Goal: Task Accomplishment & Management: Manage account settings

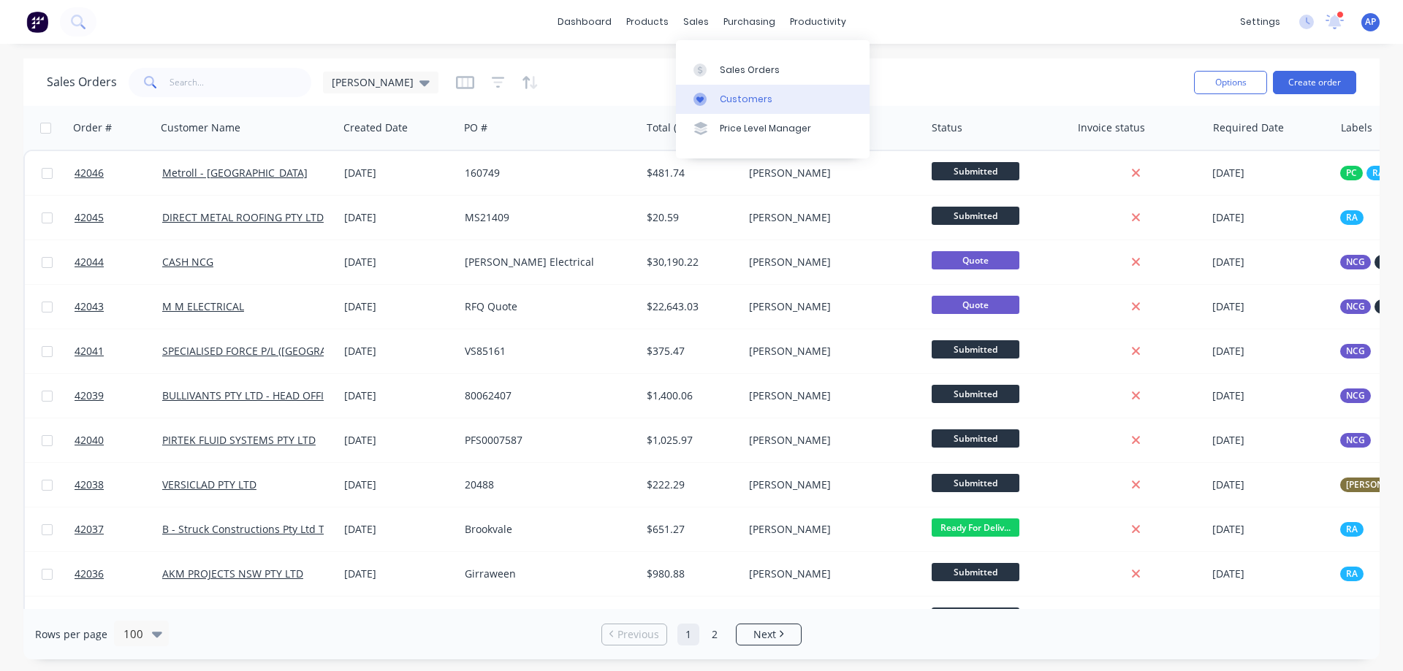
click at [731, 102] on div "Customers" at bounding box center [746, 99] width 53 height 13
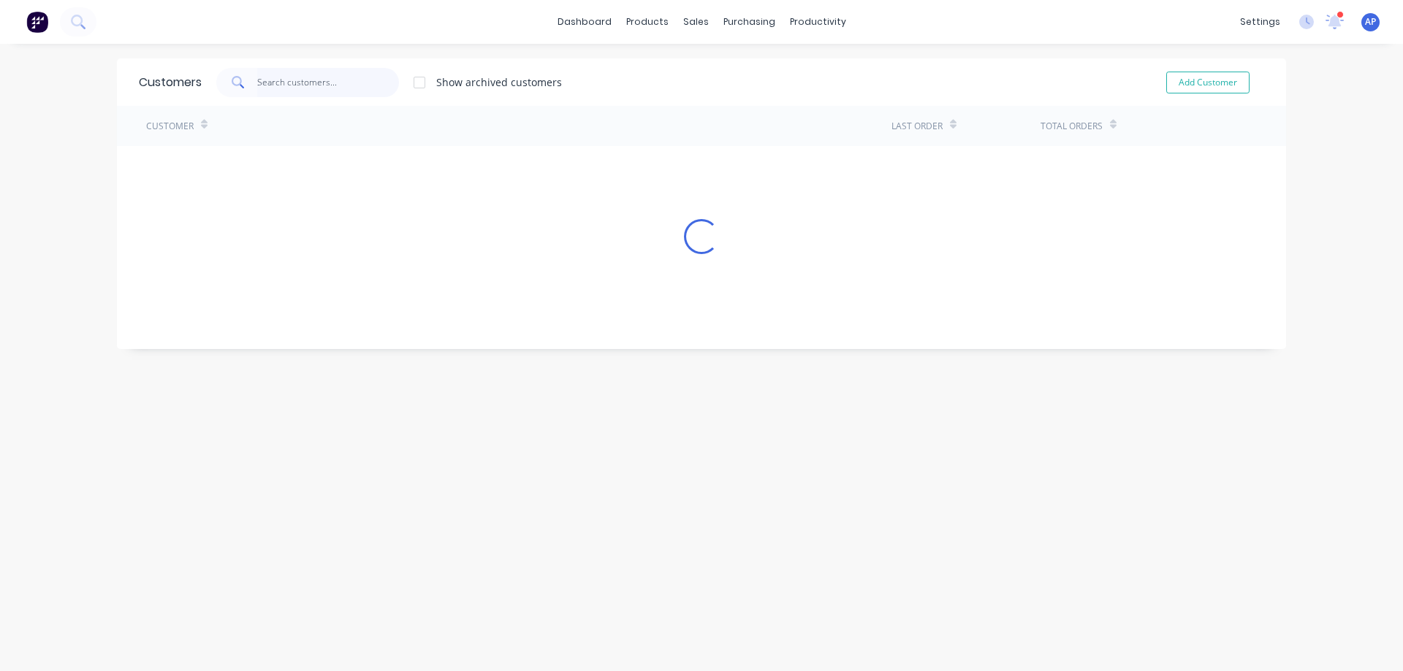
click at [270, 82] on input "text" at bounding box center [328, 82] width 142 height 29
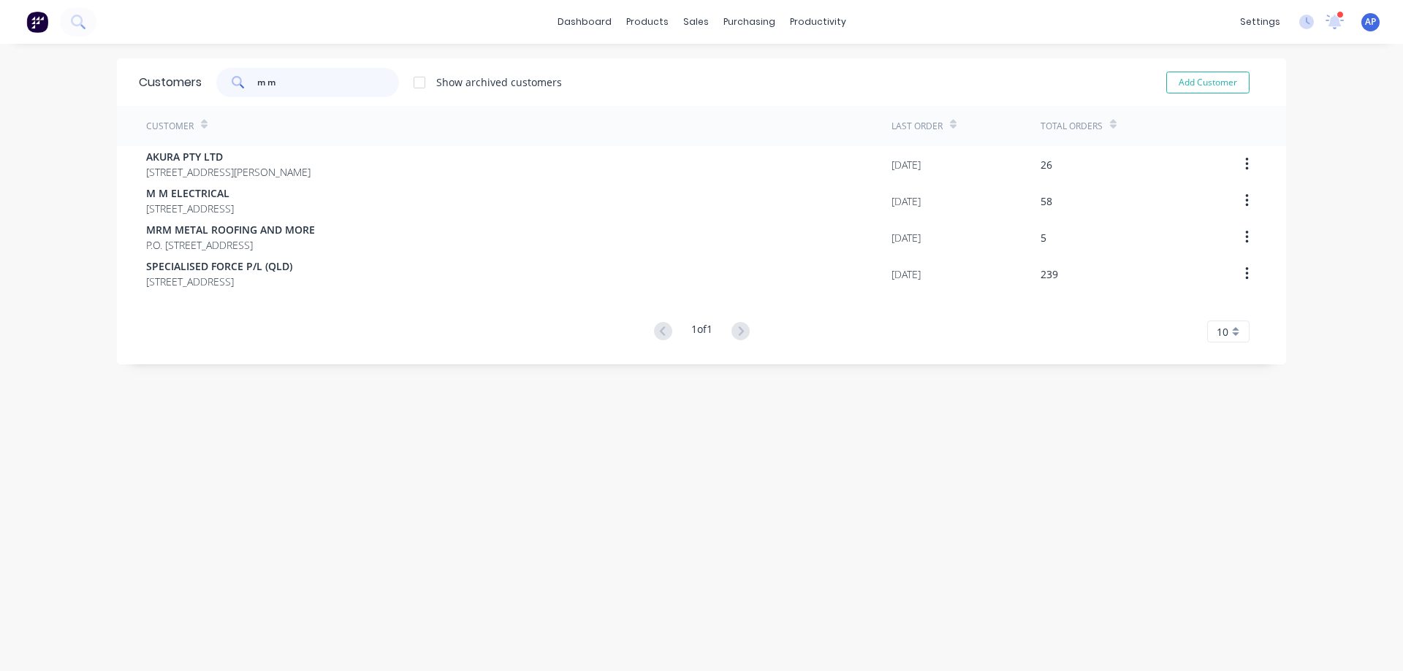
type input "m m"
click at [691, 20] on div "sales" at bounding box center [696, 22] width 40 height 22
click at [738, 68] on div "Sales Orders" at bounding box center [745, 70] width 60 height 13
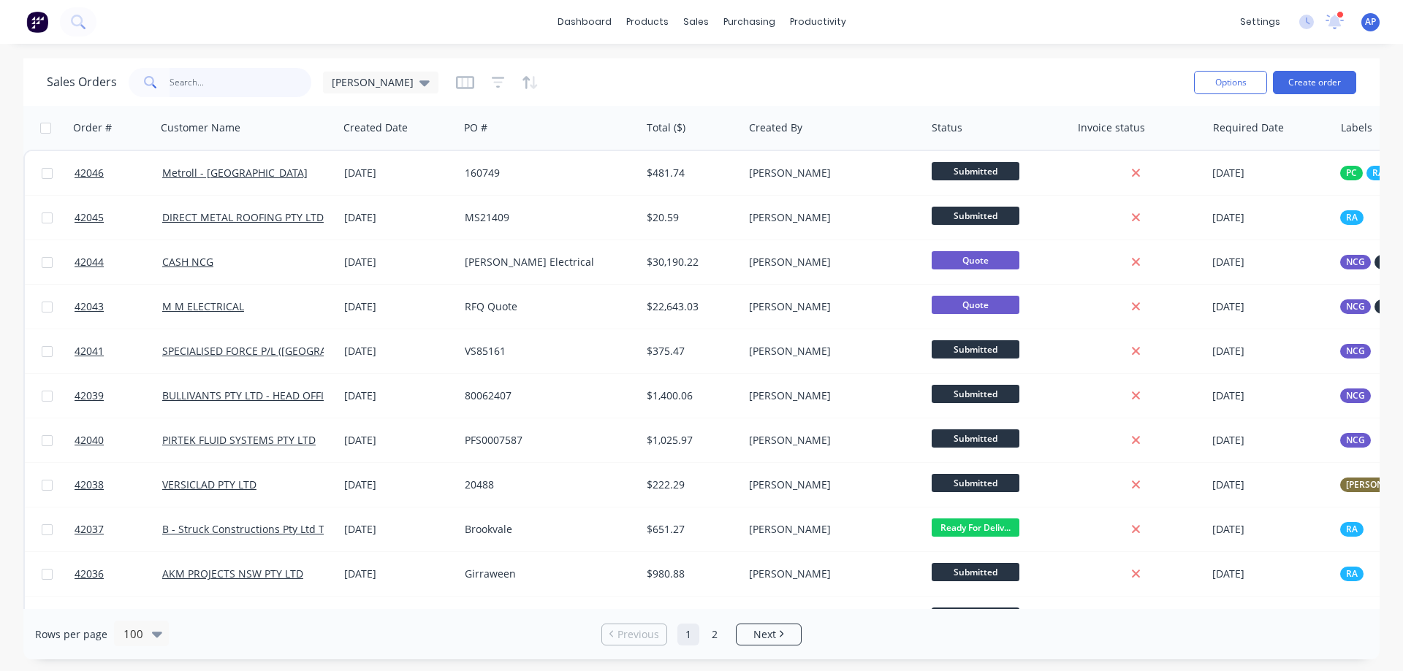
click at [206, 80] on input "text" at bounding box center [241, 82] width 142 height 29
type input "42031"
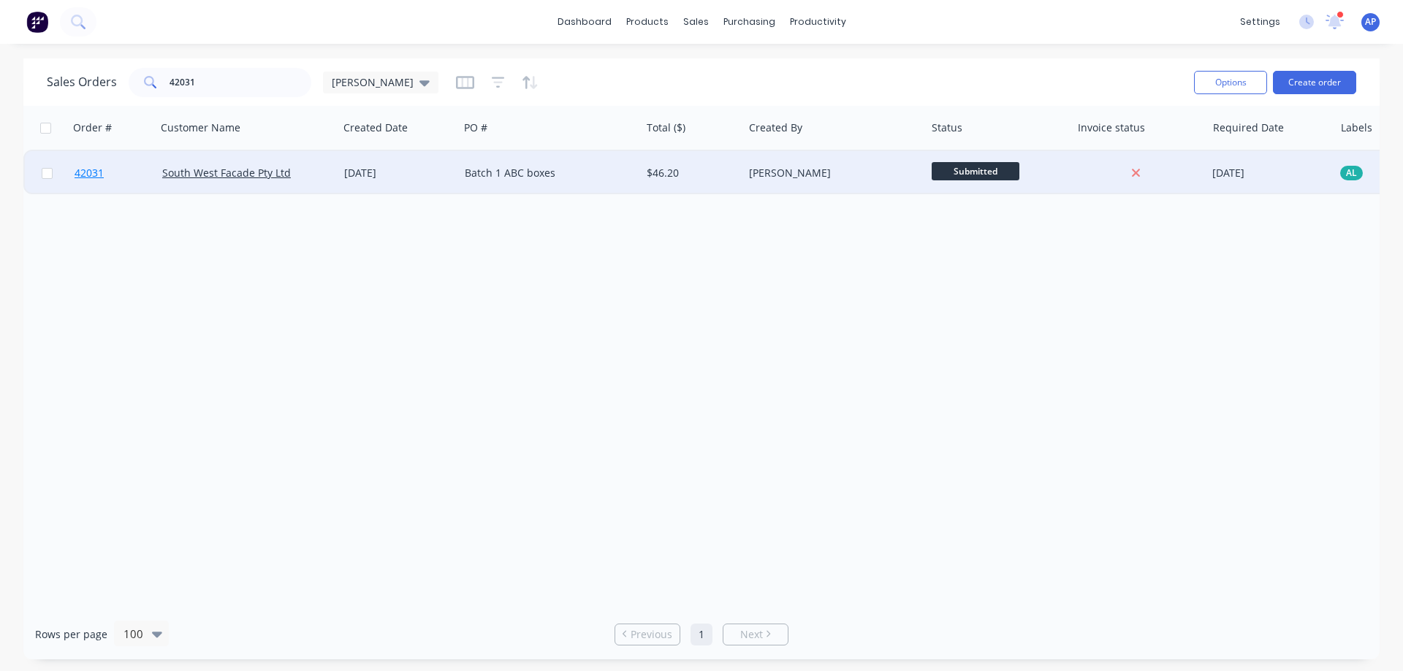
click at [91, 174] on span "42031" at bounding box center [89, 173] width 29 height 15
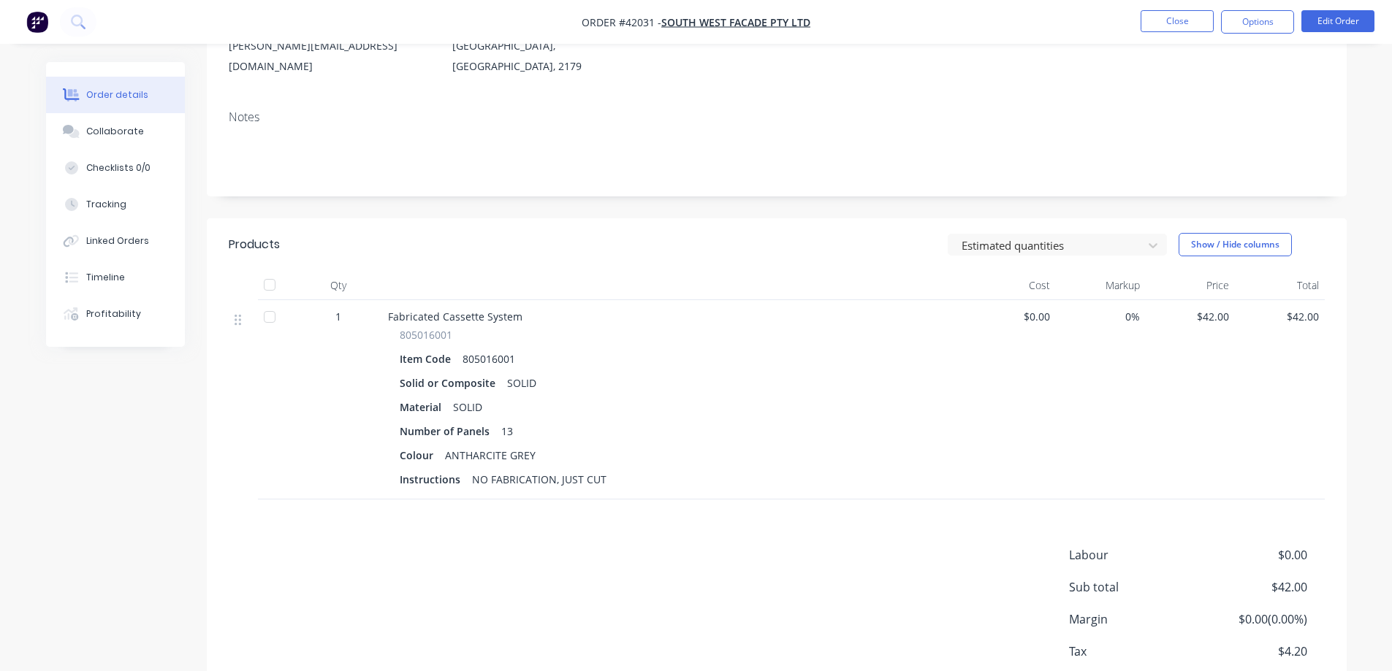
scroll to position [219, 0]
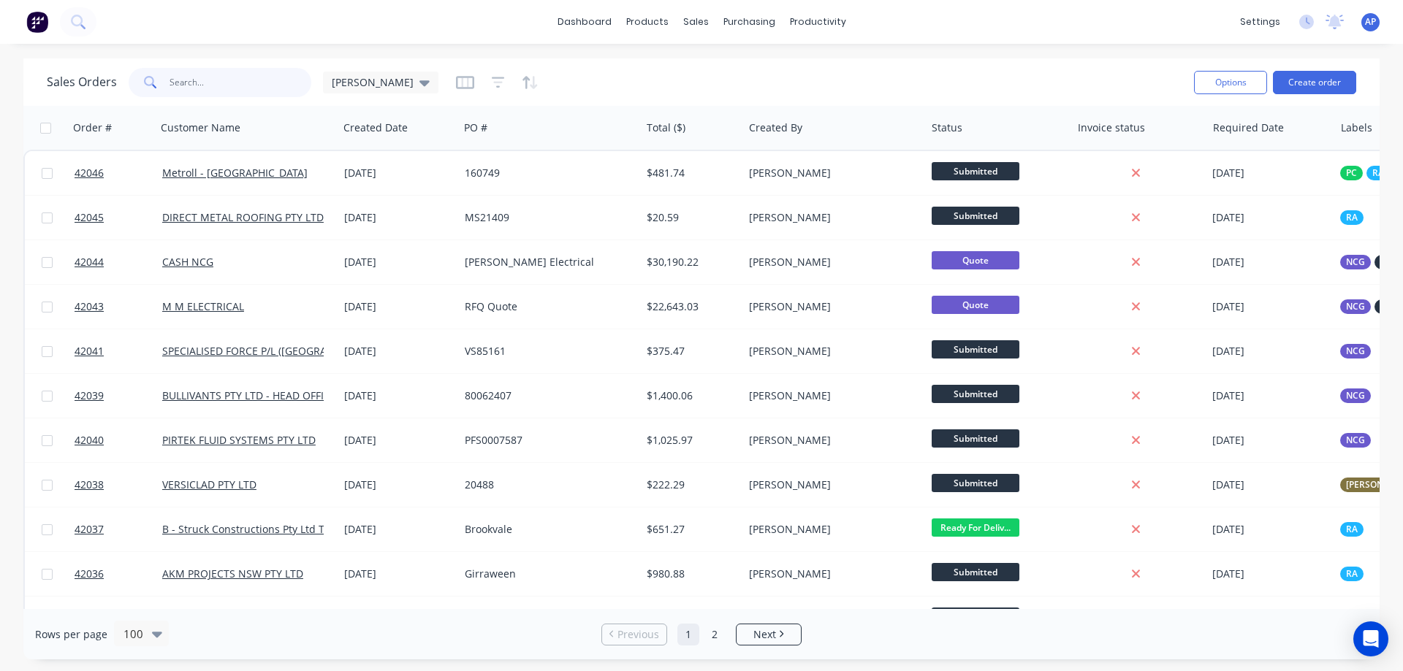
click at [223, 77] on input "text" at bounding box center [241, 82] width 142 height 29
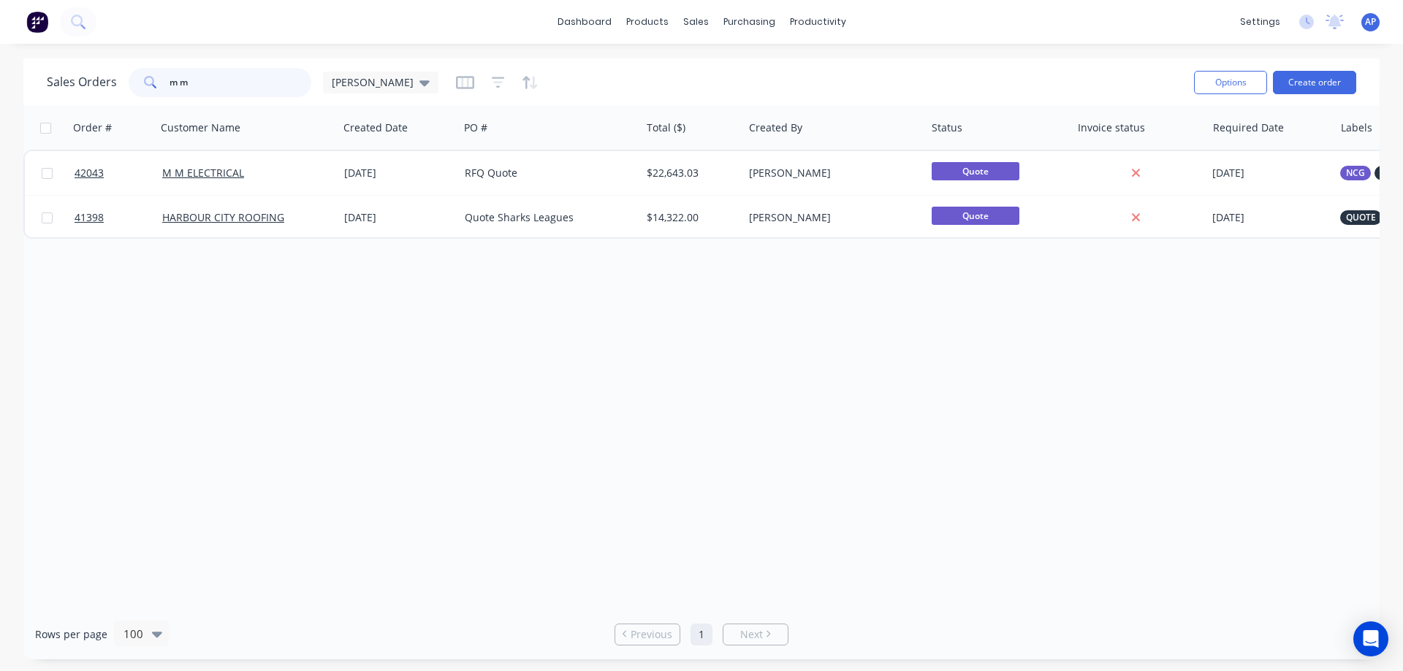
drag, startPoint x: 201, startPoint y: 87, endPoint x: 165, endPoint y: 86, distance: 35.8
click at [165, 86] on div "m m" at bounding box center [220, 82] width 183 height 29
click at [199, 86] on input "m m" at bounding box center [241, 82] width 142 height 29
type input "m"
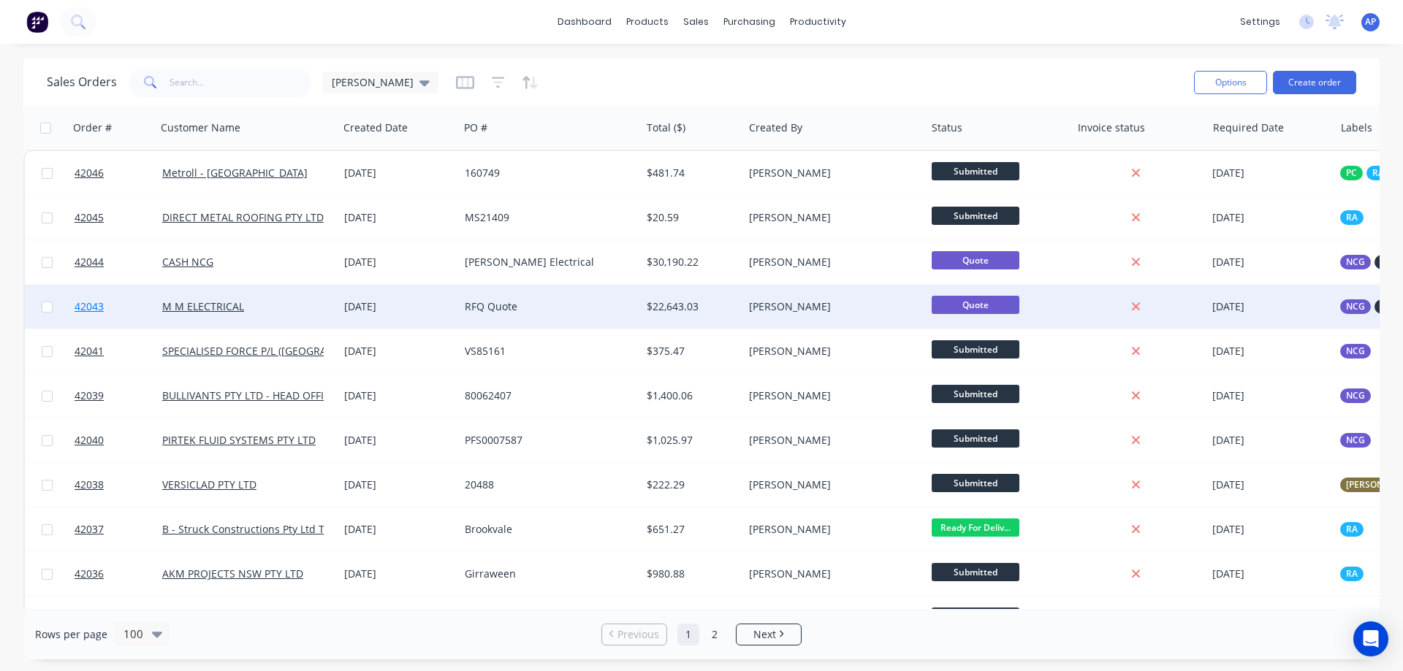
click at [87, 305] on span "42043" at bounding box center [89, 307] width 29 height 15
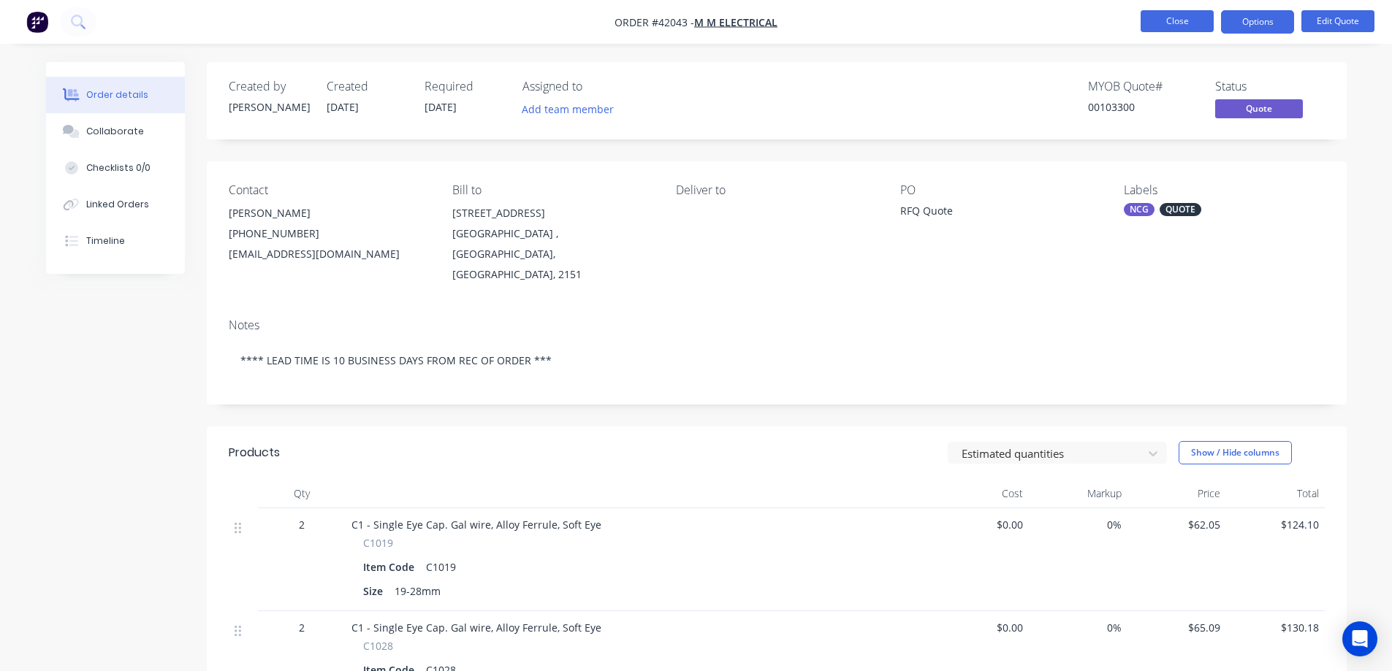
click at [1165, 23] on button "Close" at bounding box center [1176, 21] width 73 height 22
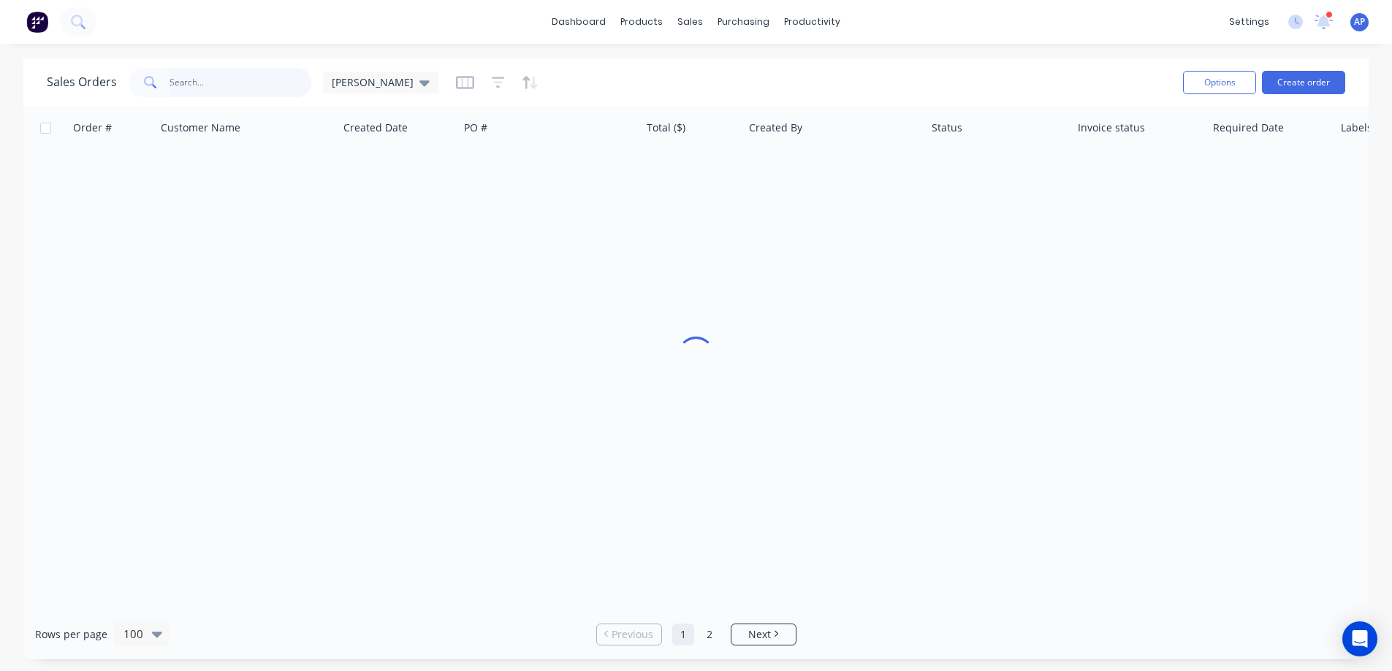
click at [199, 86] on input "text" at bounding box center [241, 82] width 142 height 29
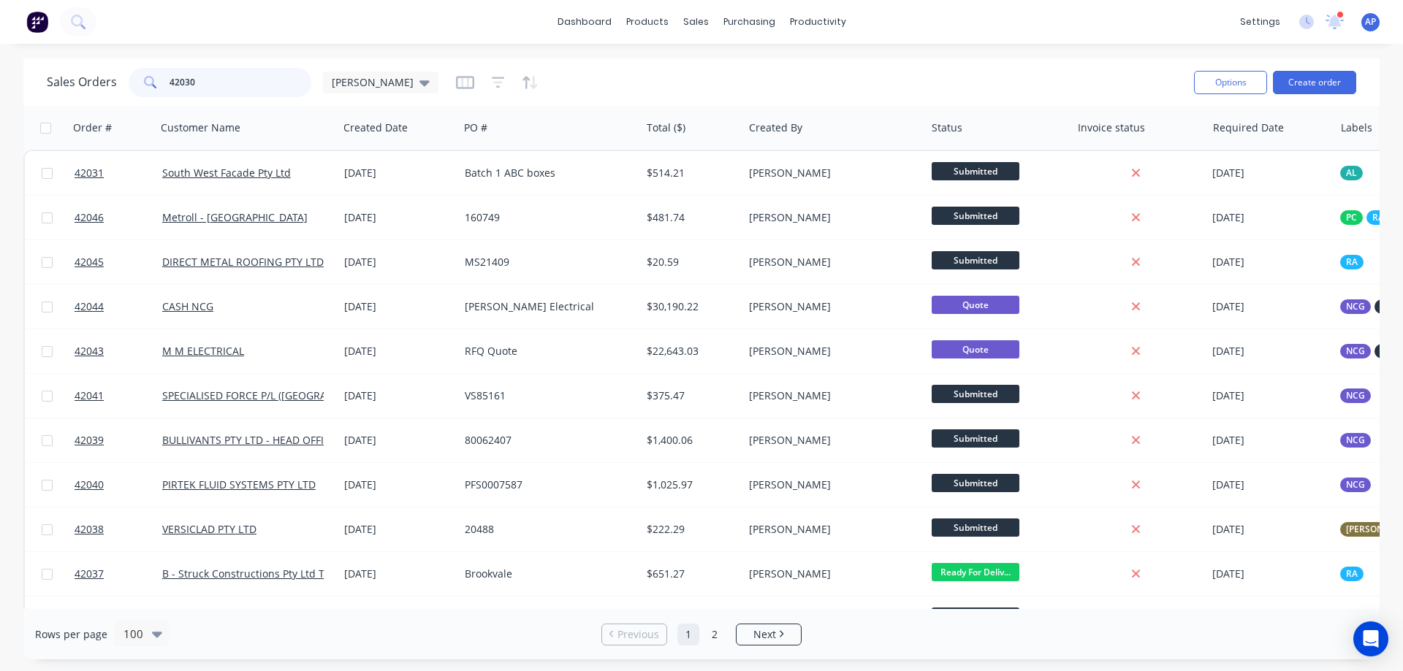
type input "42030"
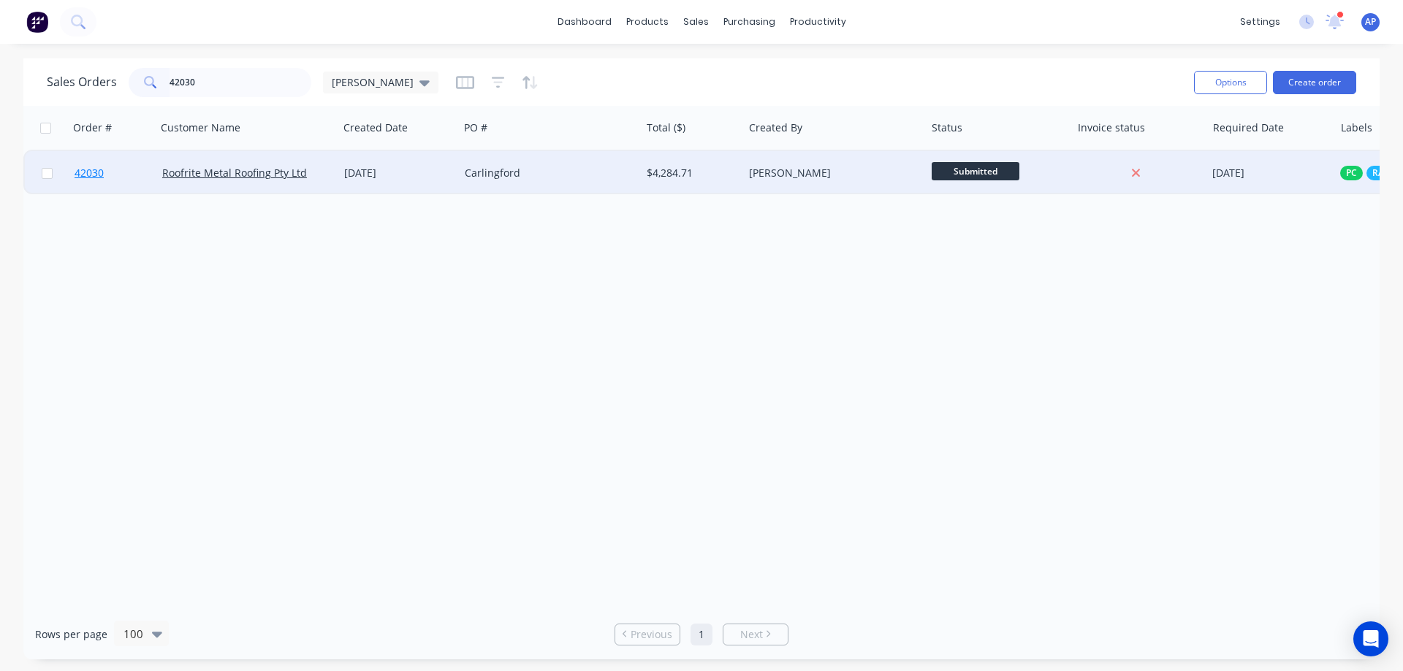
click at [87, 175] on span "42030" at bounding box center [89, 173] width 29 height 15
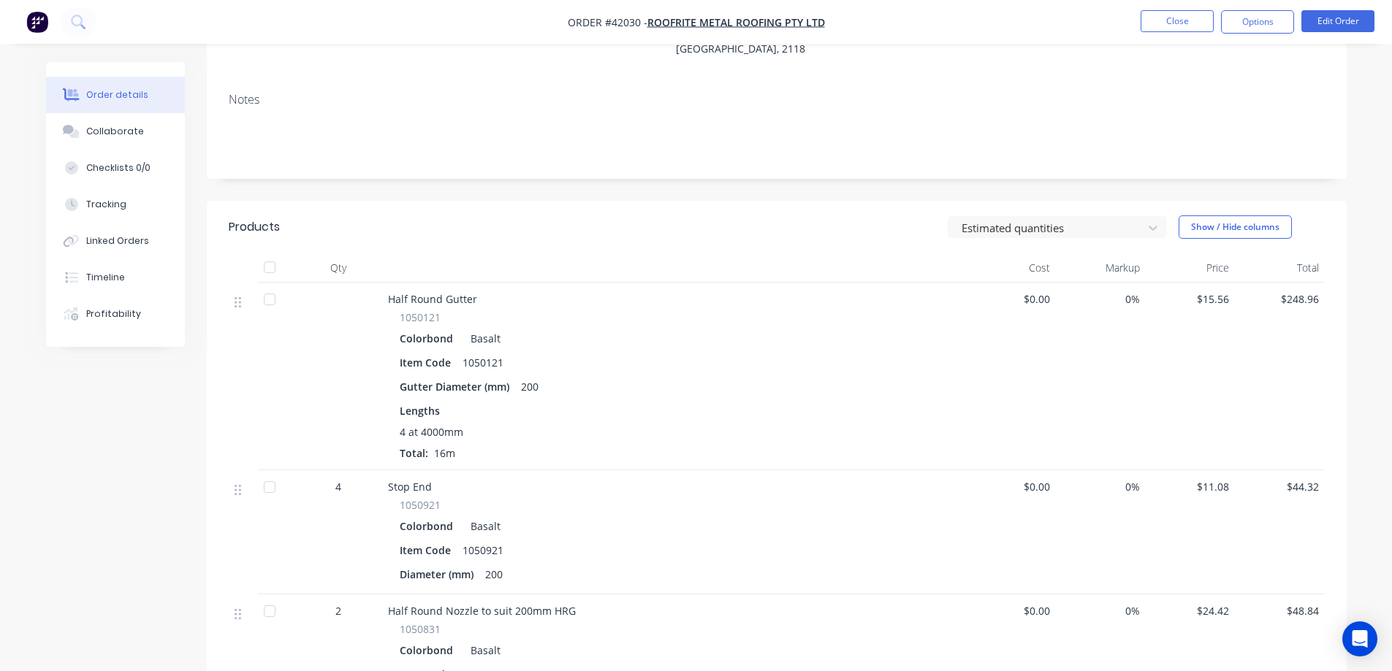
scroll to position [146, 0]
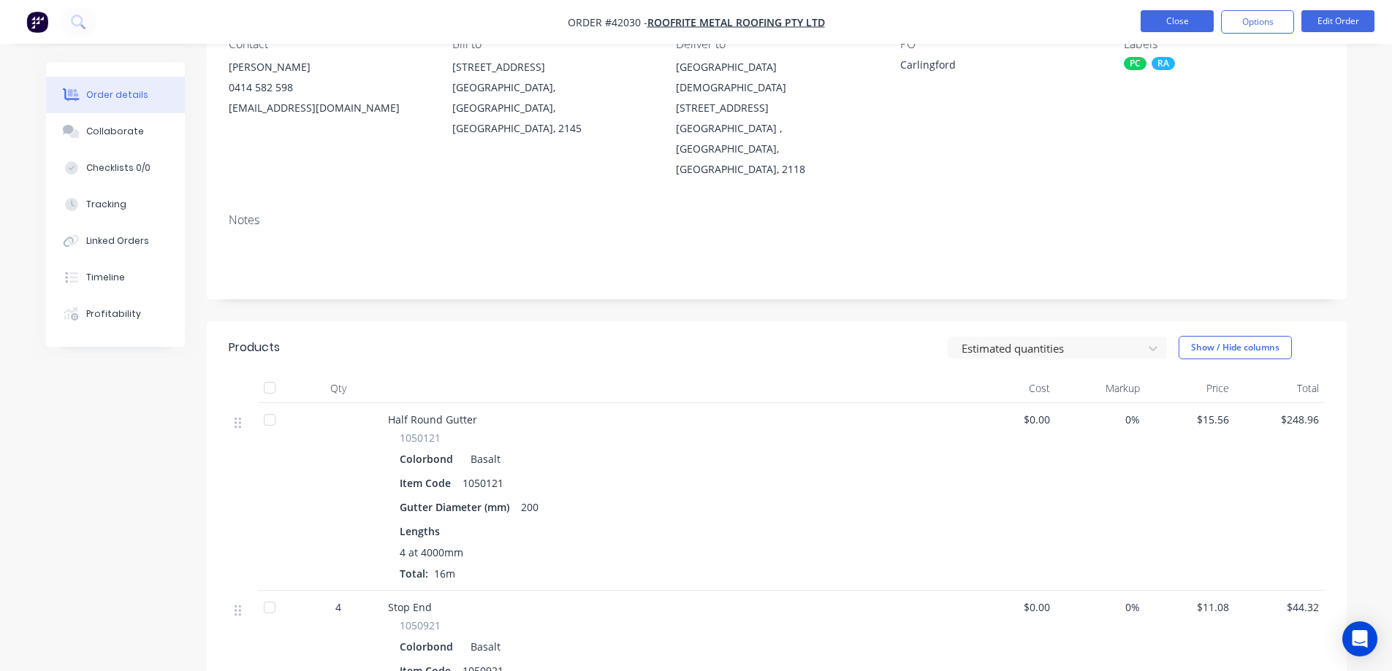
click at [1157, 21] on button "Close" at bounding box center [1176, 21] width 73 height 22
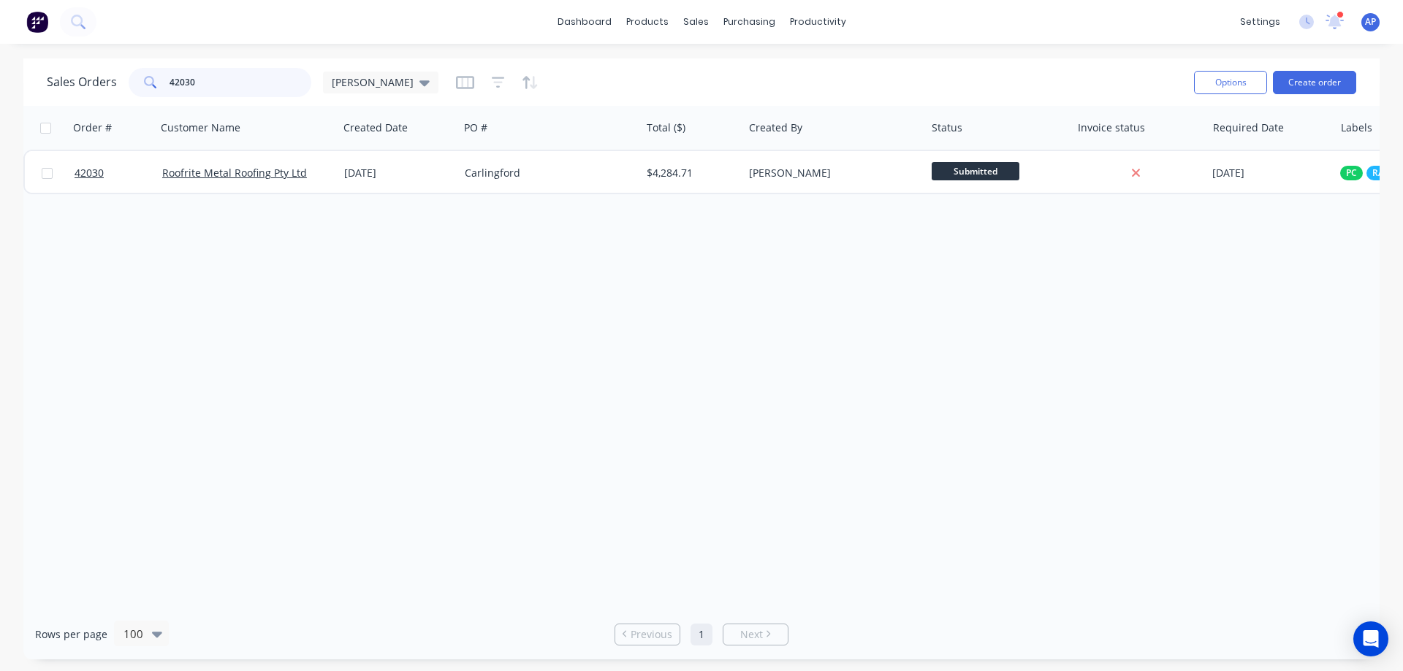
drag, startPoint x: 213, startPoint y: 86, endPoint x: 159, endPoint y: 83, distance: 53.5
click at [159, 83] on div "42030" at bounding box center [220, 82] width 183 height 29
type input "41931"
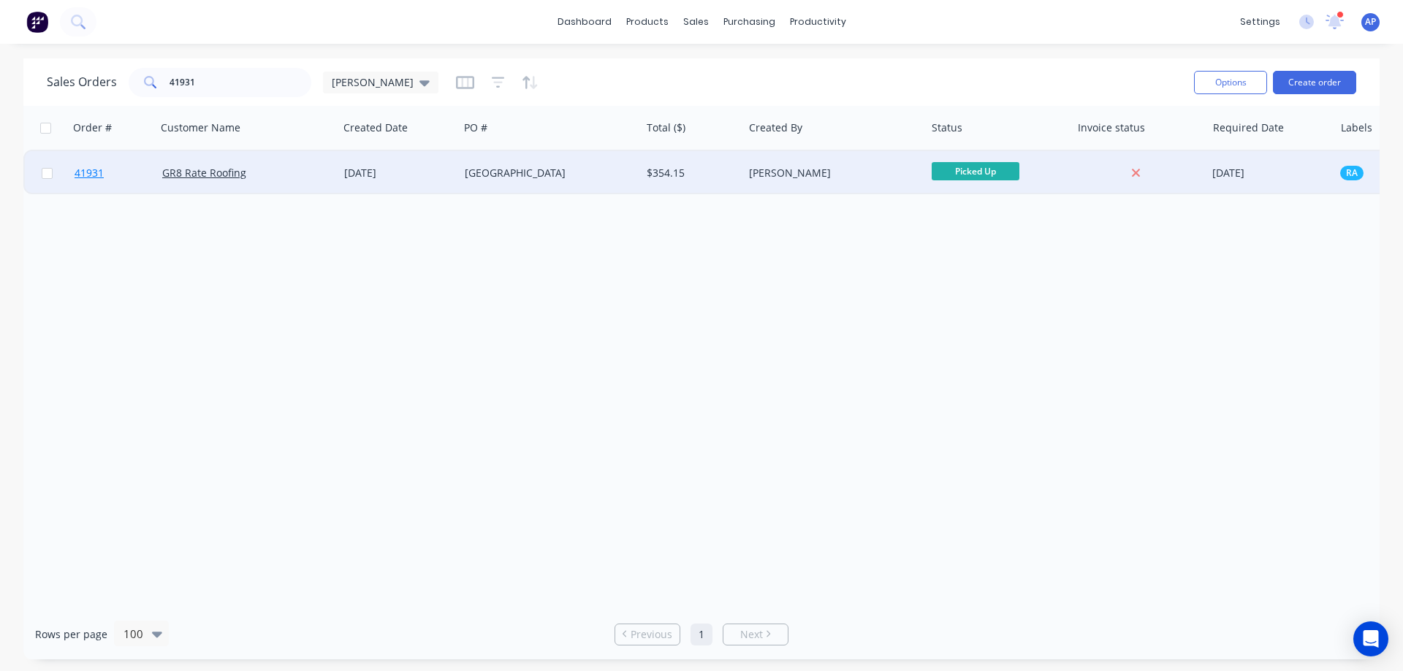
click at [81, 171] on span "41931" at bounding box center [89, 173] width 29 height 15
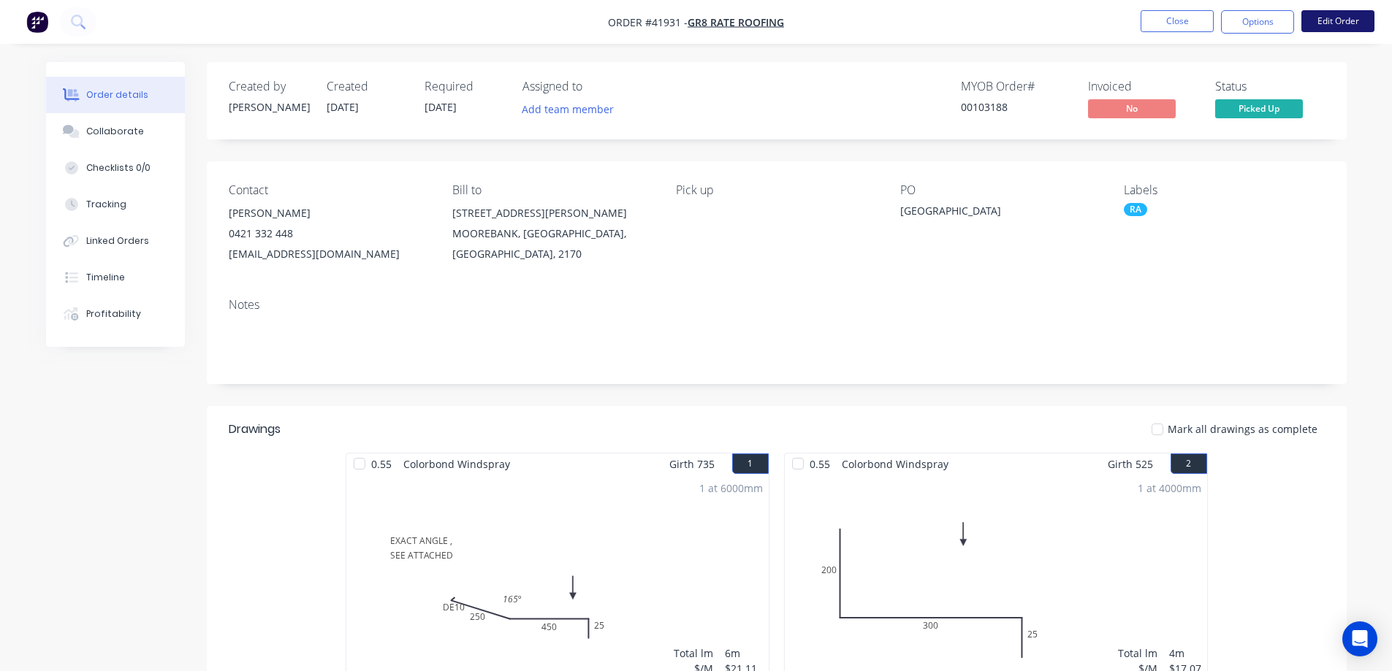
click at [1333, 20] on button "Edit Order" at bounding box center [1337, 21] width 73 height 22
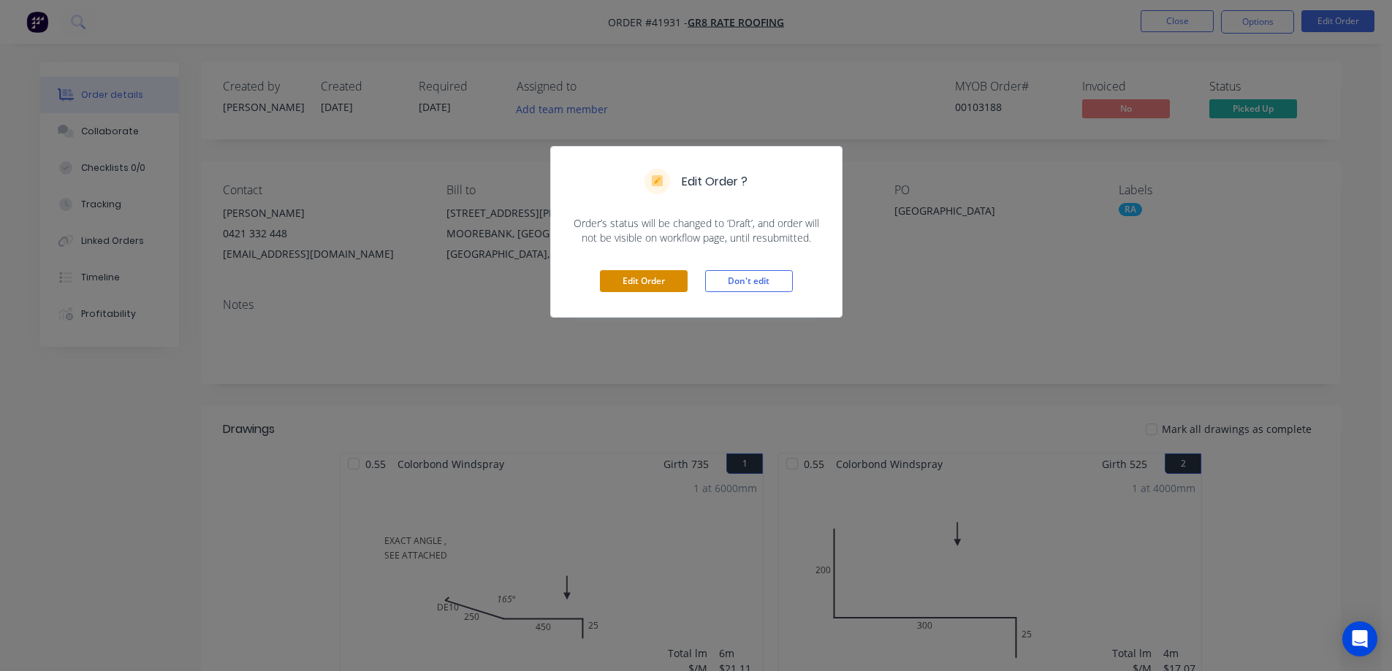
click at [649, 283] on button "Edit Order" at bounding box center [644, 281] width 88 height 22
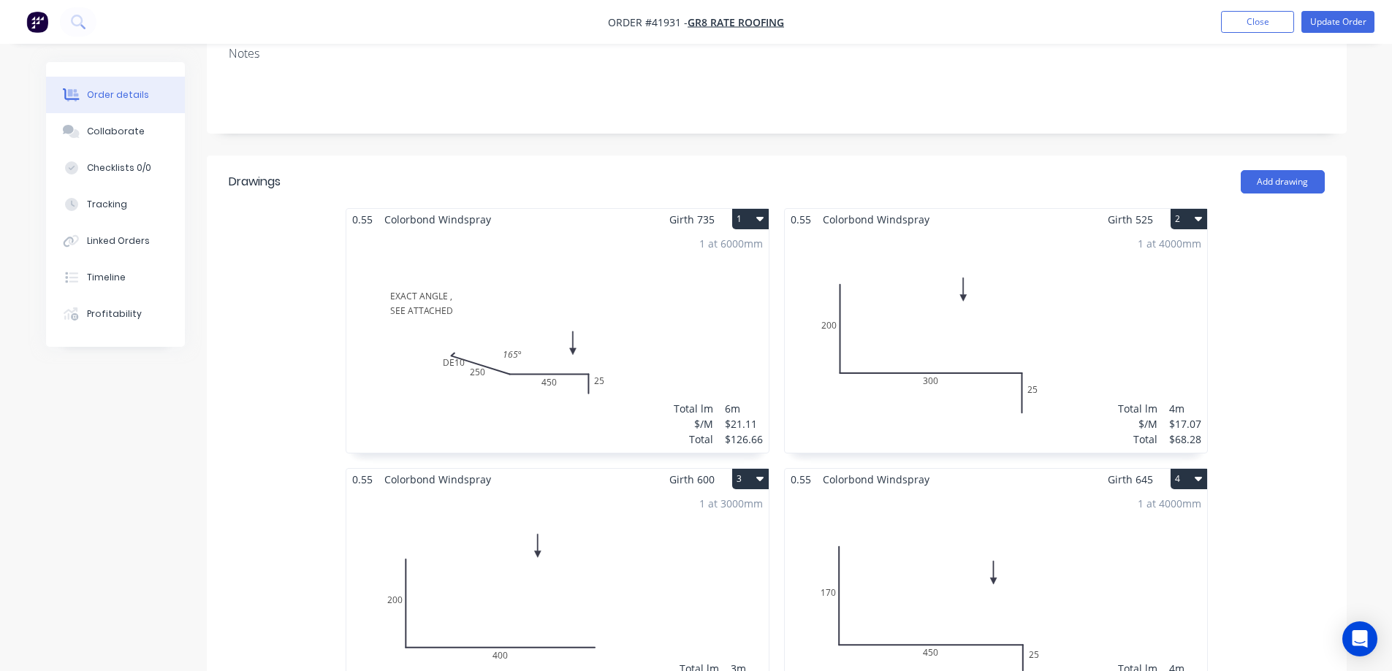
scroll to position [365, 0]
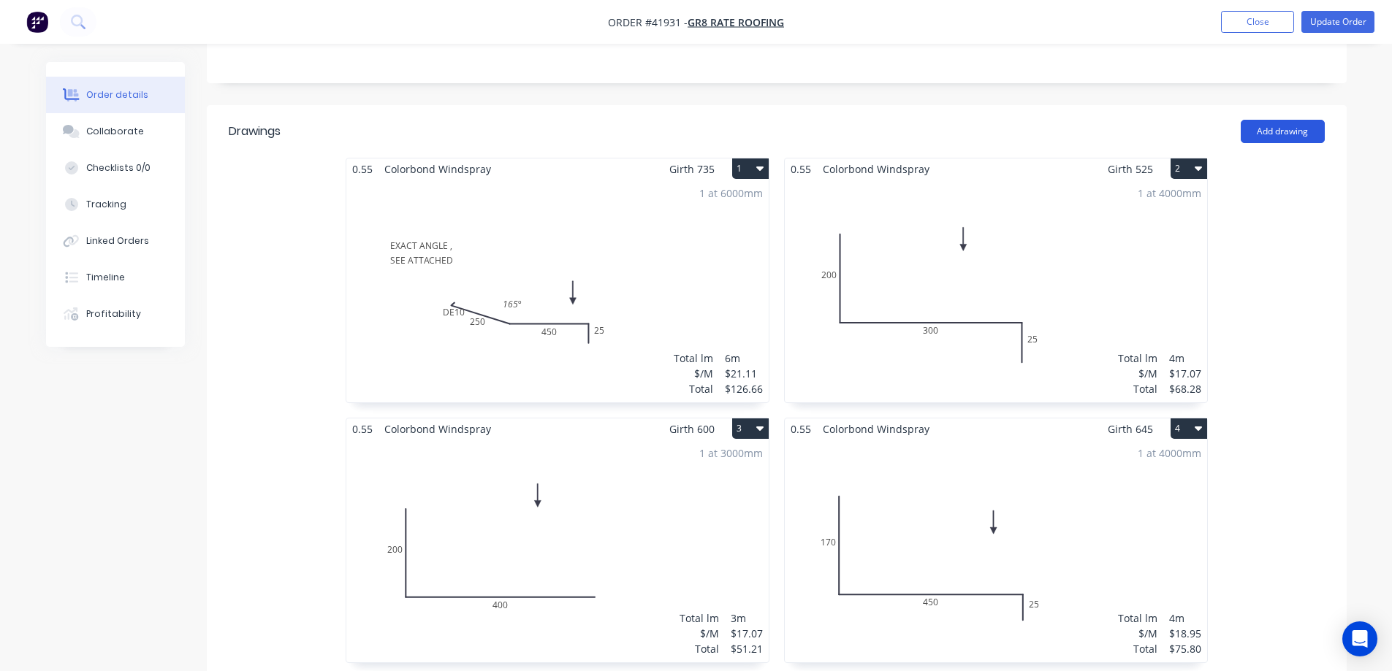
click at [1292, 120] on button "Add drawing" at bounding box center [1283, 131] width 84 height 23
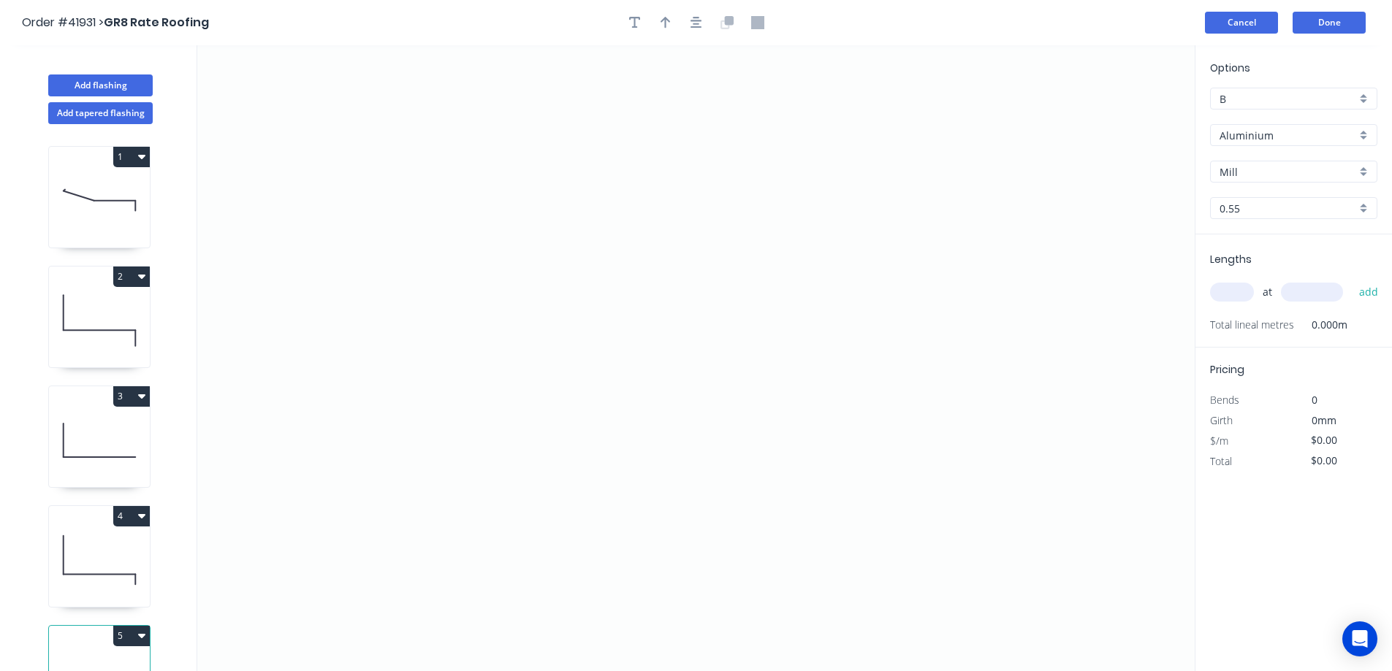
click at [1244, 23] on button "Cancel" at bounding box center [1241, 23] width 73 height 22
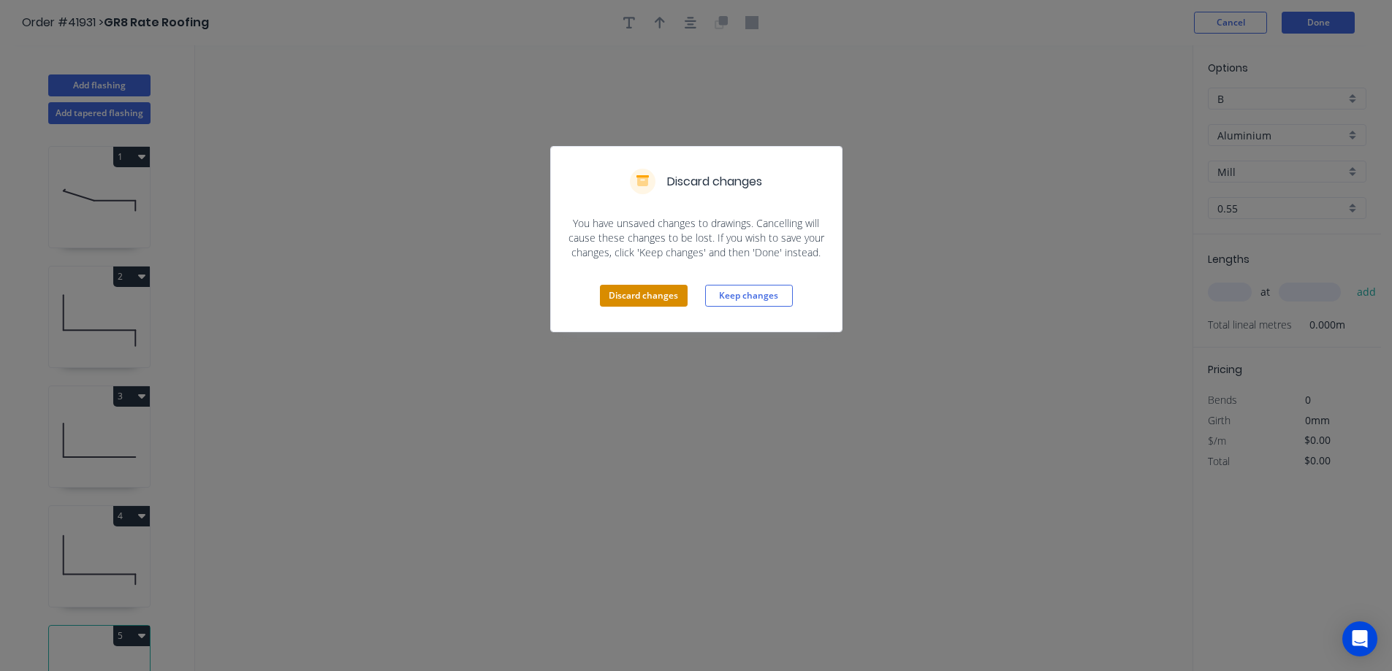
click at [649, 302] on button "Discard changes" at bounding box center [644, 296] width 88 height 22
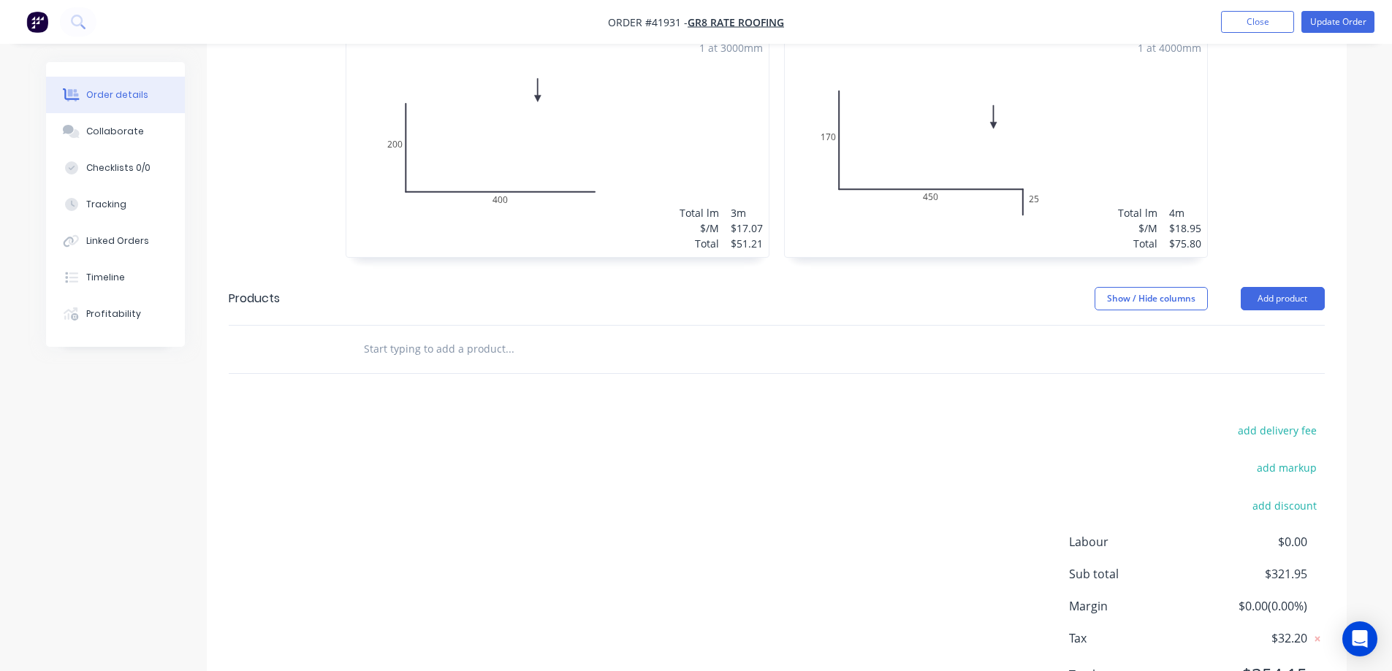
scroll to position [785, 0]
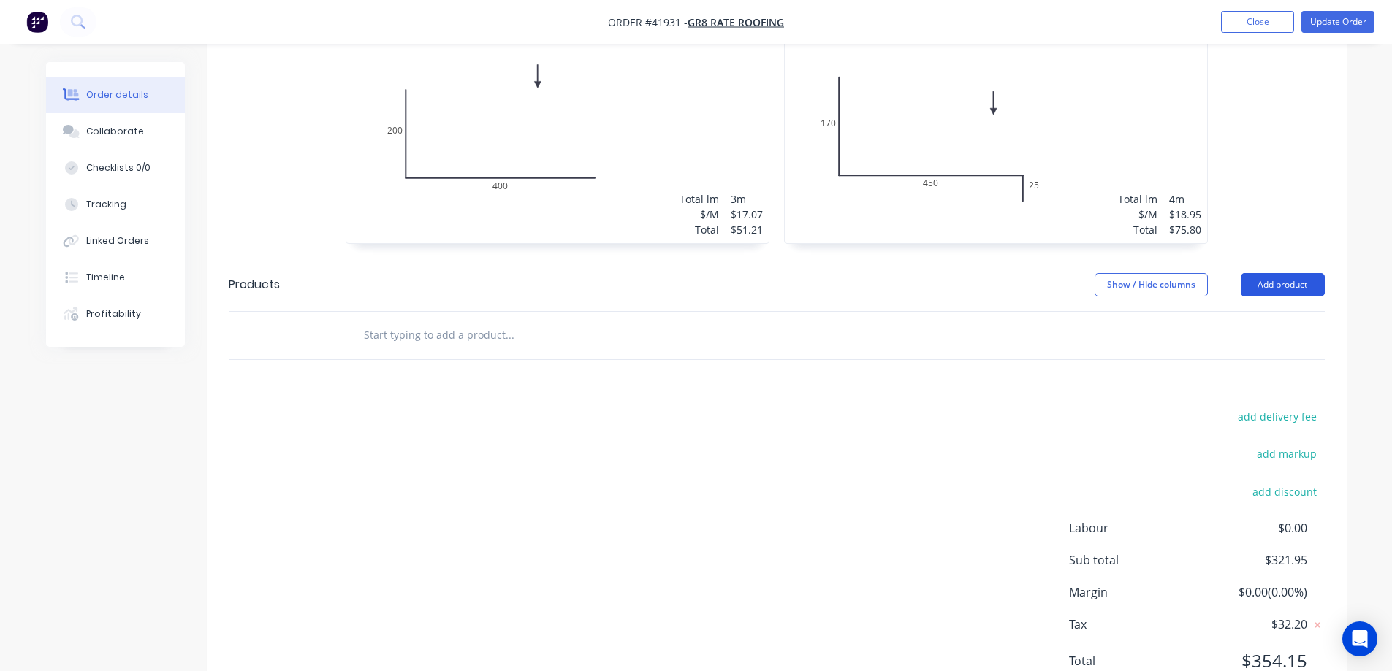
click at [1271, 273] on button "Add product" at bounding box center [1283, 284] width 84 height 23
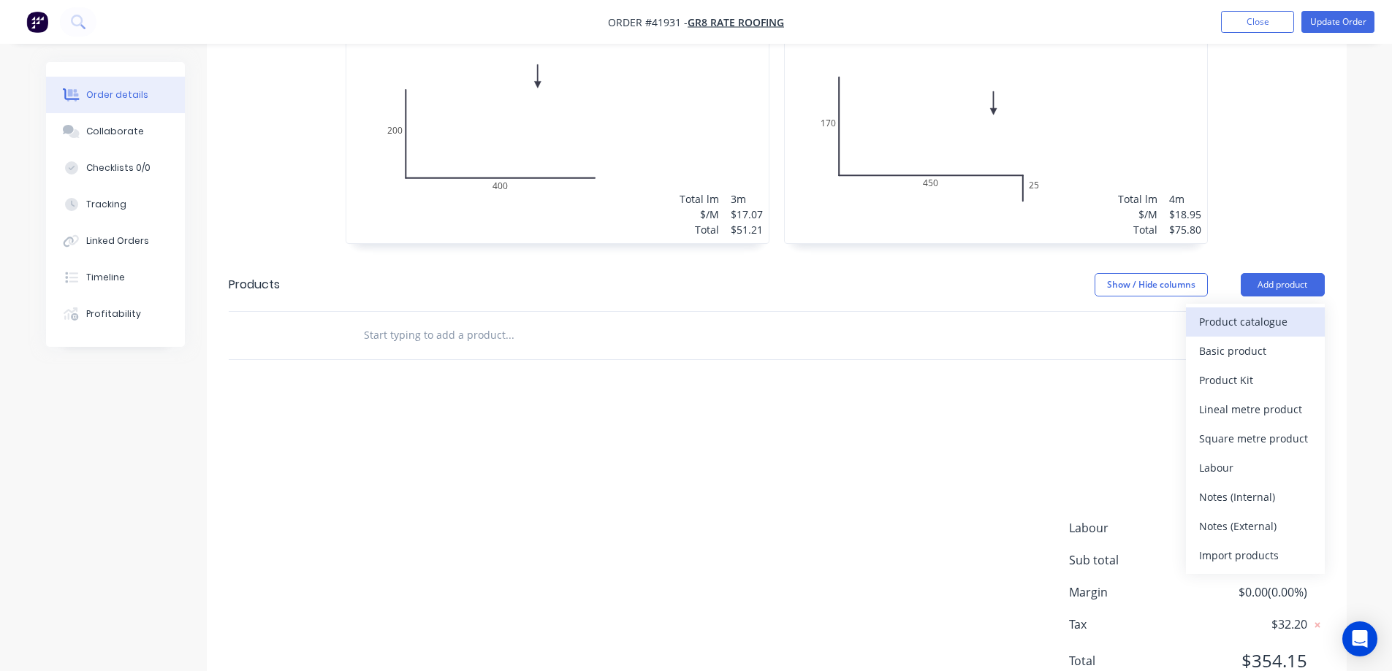
click at [1257, 311] on div "Product catalogue" at bounding box center [1255, 321] width 113 height 21
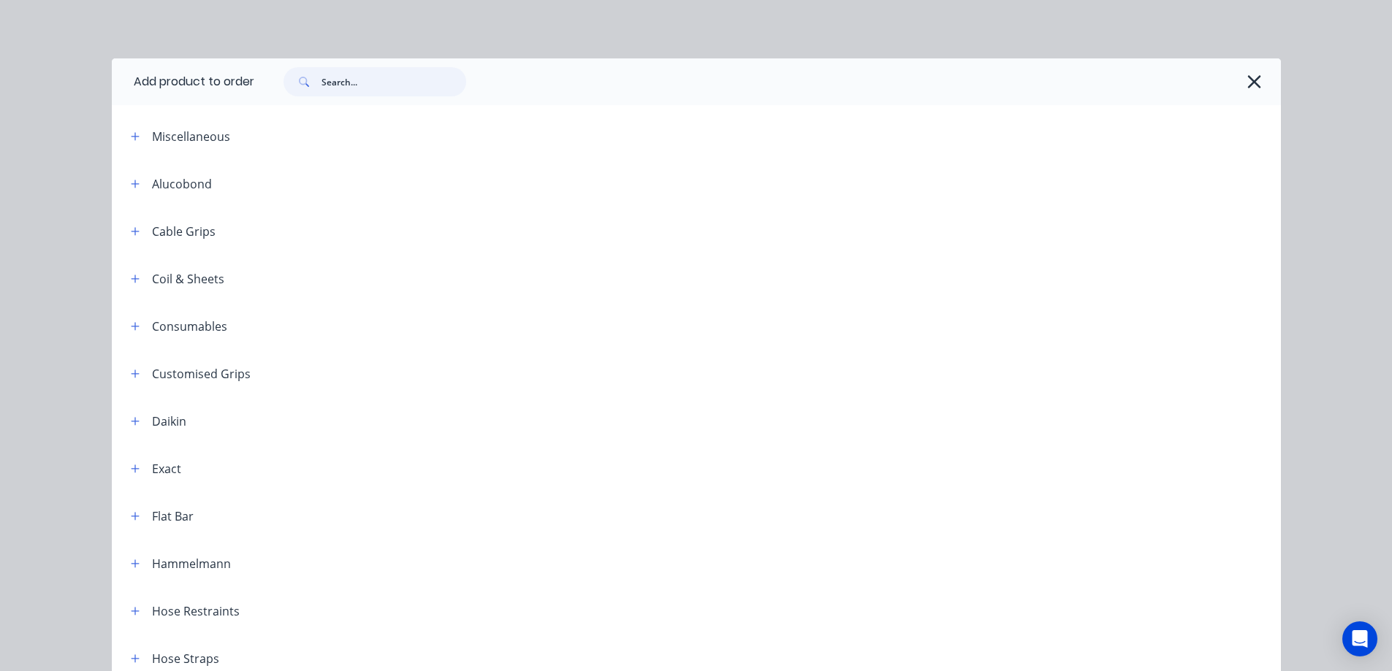
click at [365, 86] on input "text" at bounding box center [393, 81] width 145 height 29
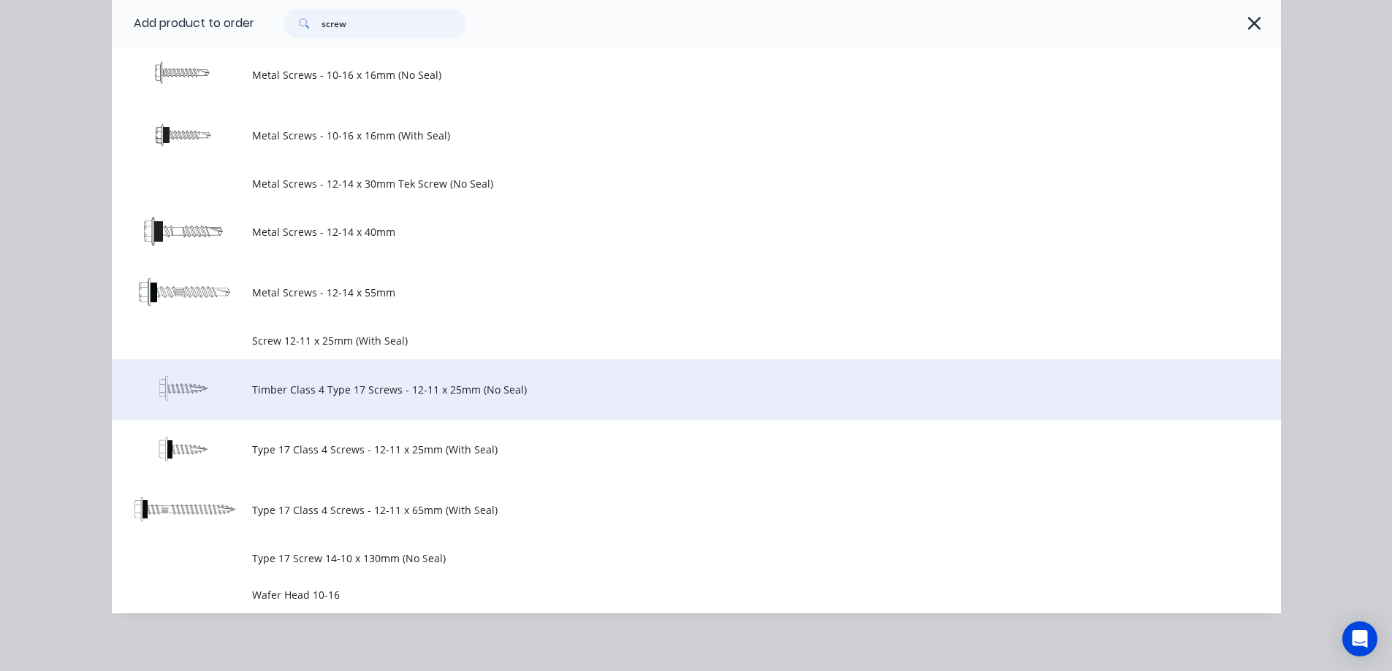
scroll to position [690, 0]
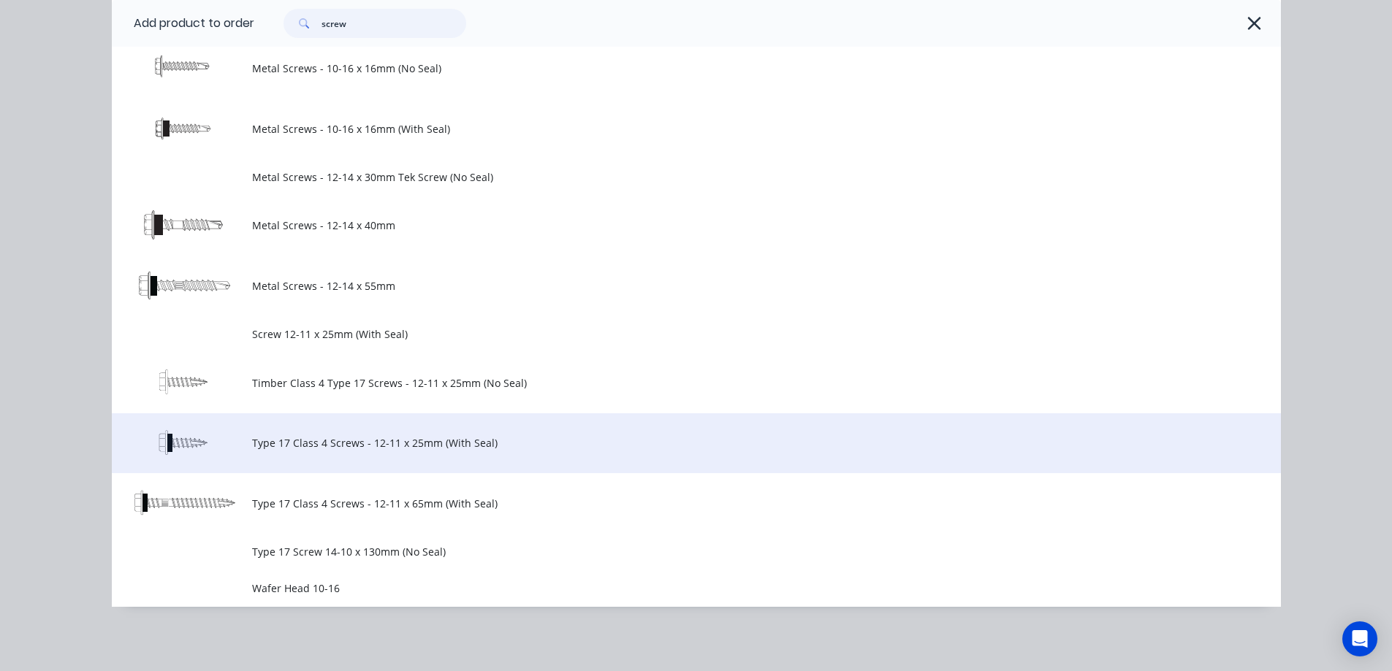
type input "screw"
click at [433, 441] on span "Type 17 Class 4 Screws - 12-11 x 25mm (With Seal)" at bounding box center [663, 442] width 823 height 15
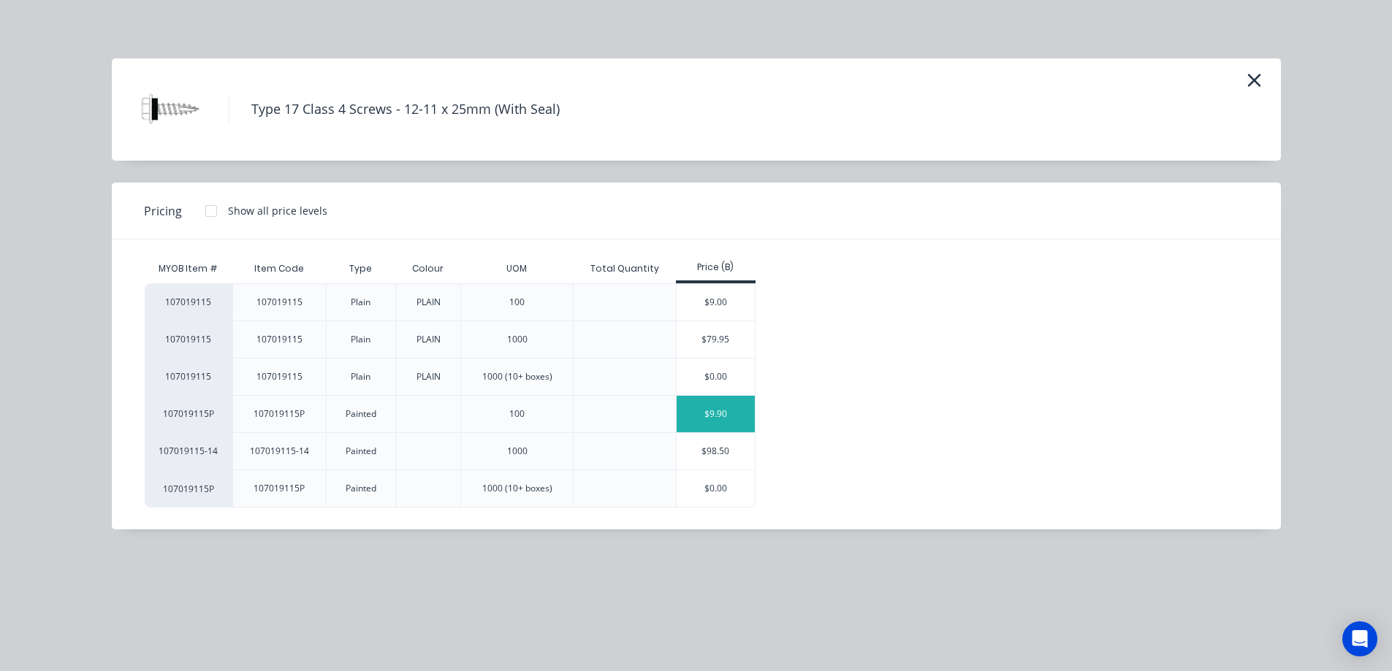
click at [701, 408] on div "$9.90" at bounding box center [716, 414] width 78 height 37
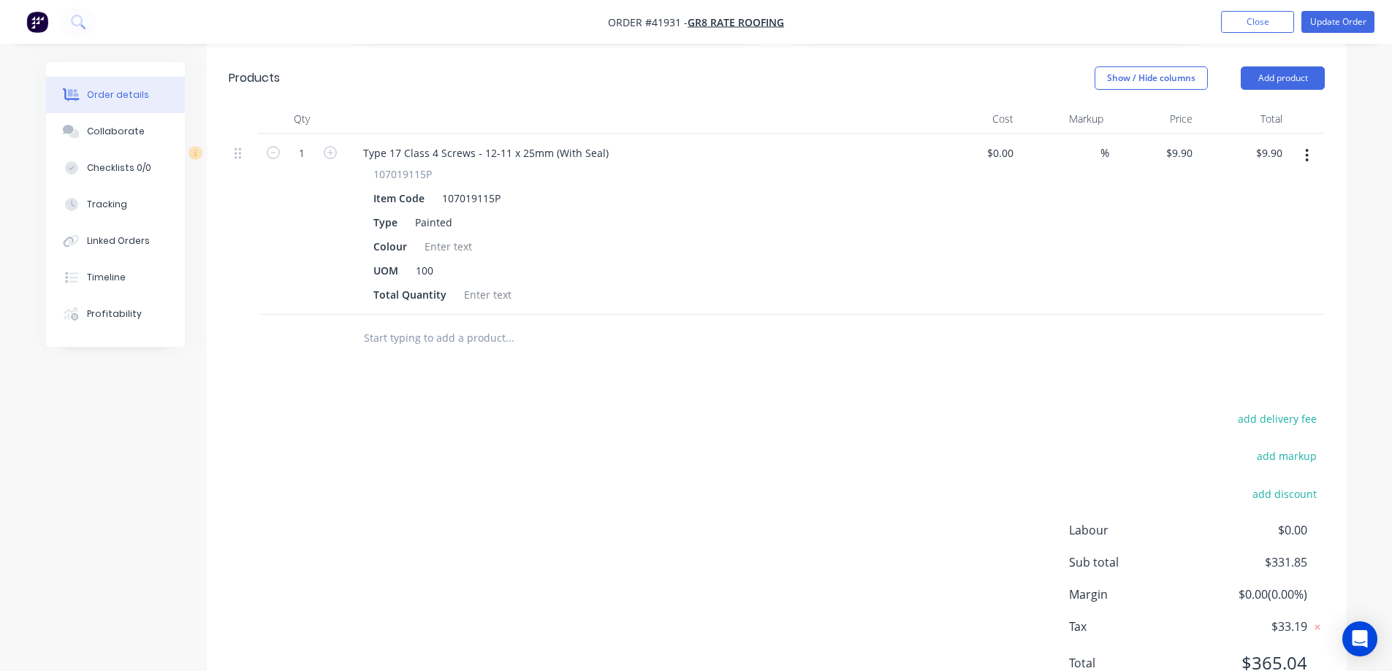
scroll to position [994, 0]
click at [451, 234] on div at bounding box center [448, 244] width 59 height 21
click at [470, 282] on div at bounding box center [487, 292] width 59 height 21
click at [519, 282] on div "Total Quantity 100" at bounding box center [635, 292] width 535 height 21
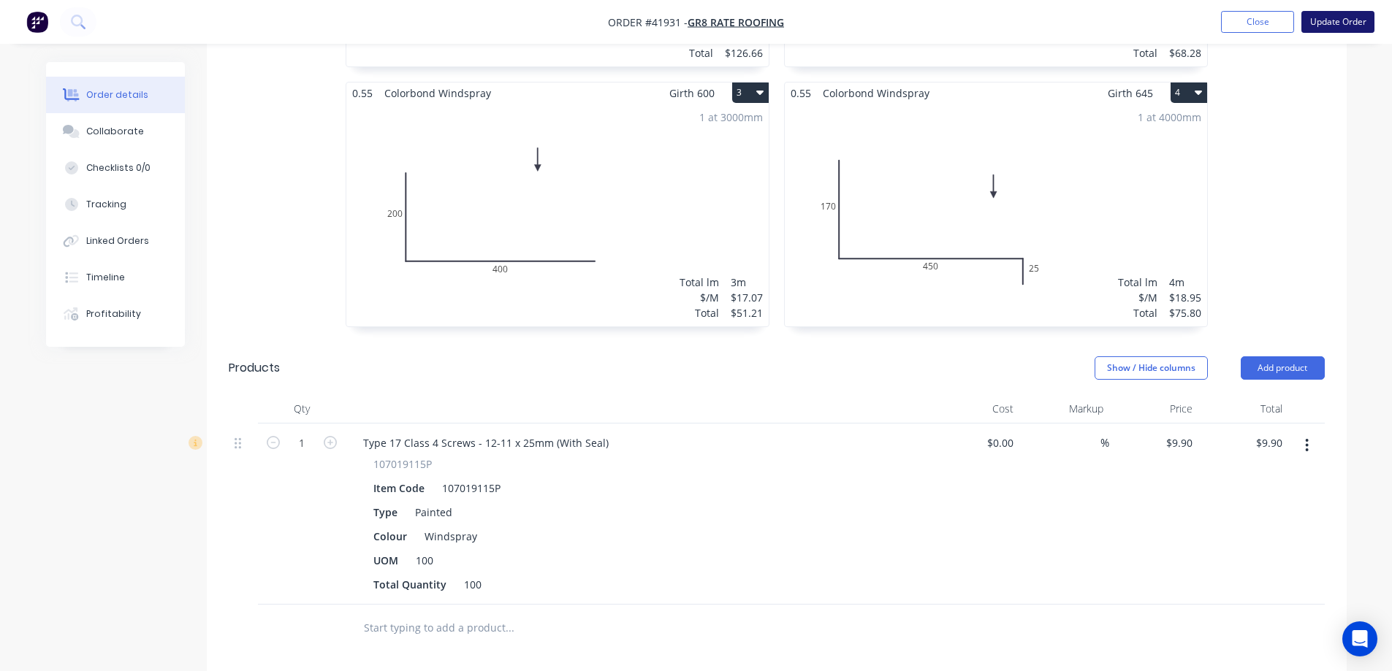
click at [1342, 19] on button "Update Order" at bounding box center [1337, 22] width 73 height 22
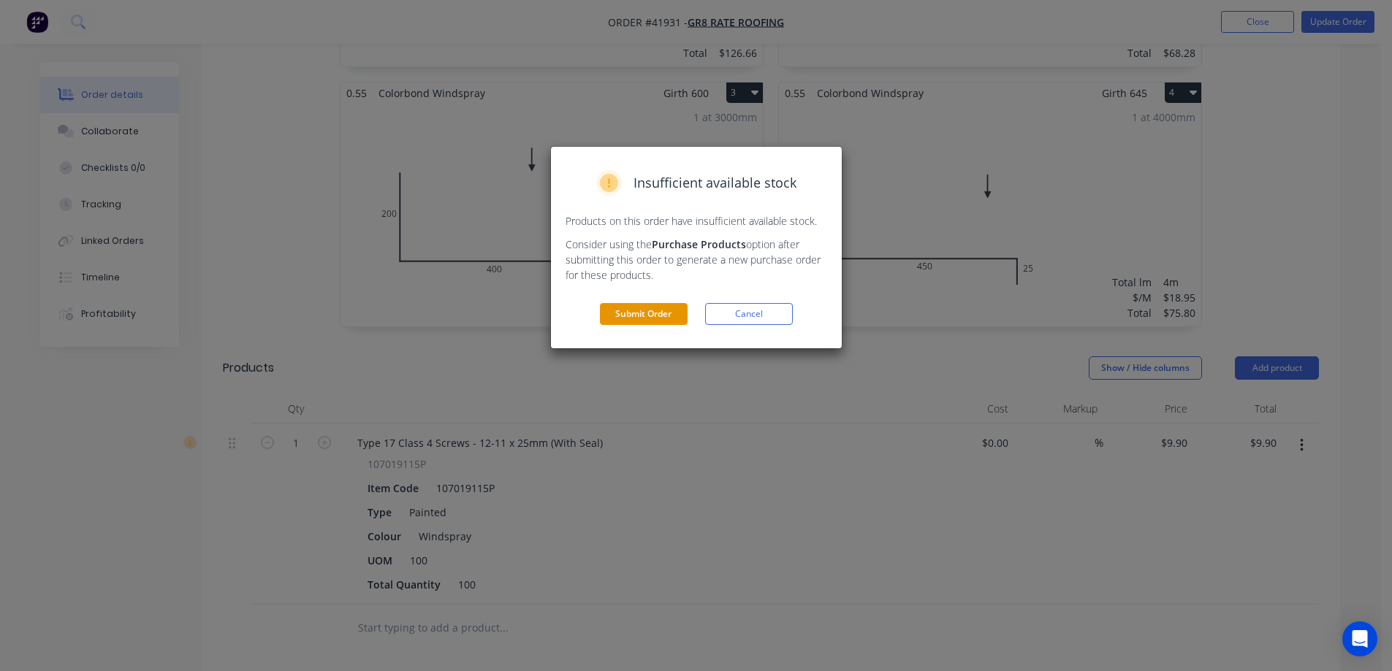
click at [667, 315] on button "Submit Order" at bounding box center [644, 314] width 88 height 22
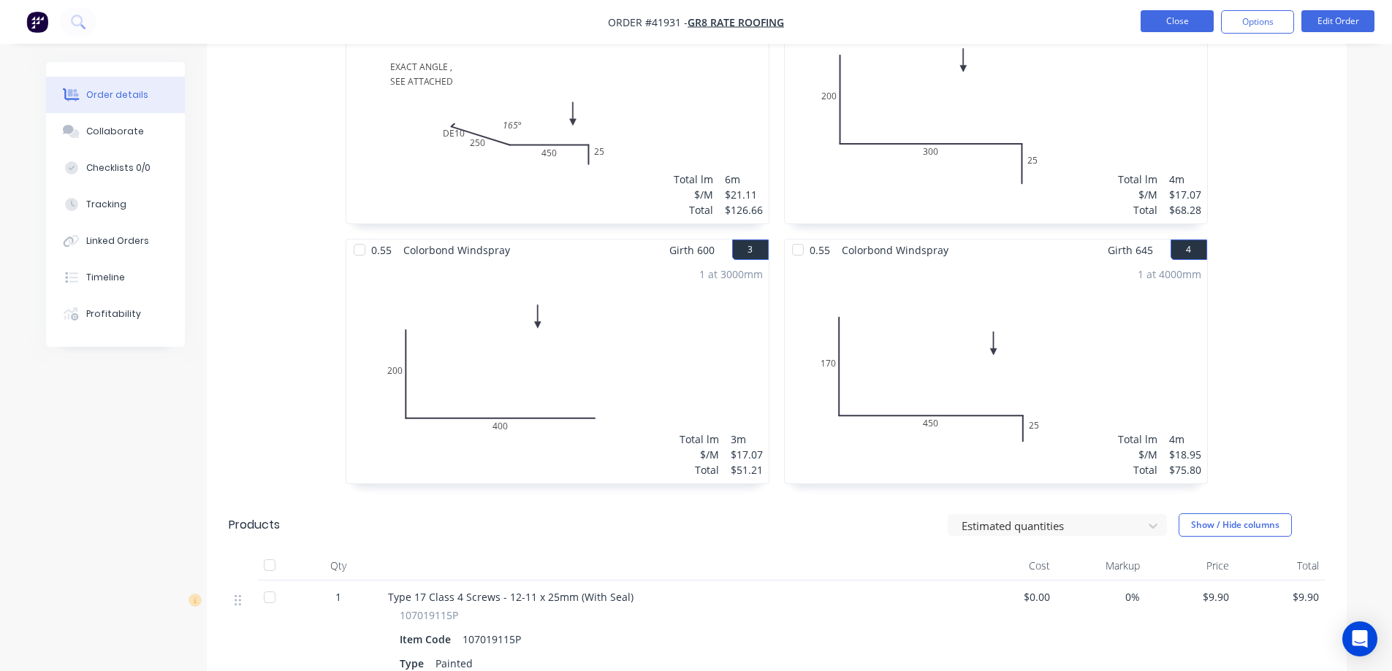
scroll to position [473, 0]
click at [1154, 14] on button "Close" at bounding box center [1176, 21] width 73 height 22
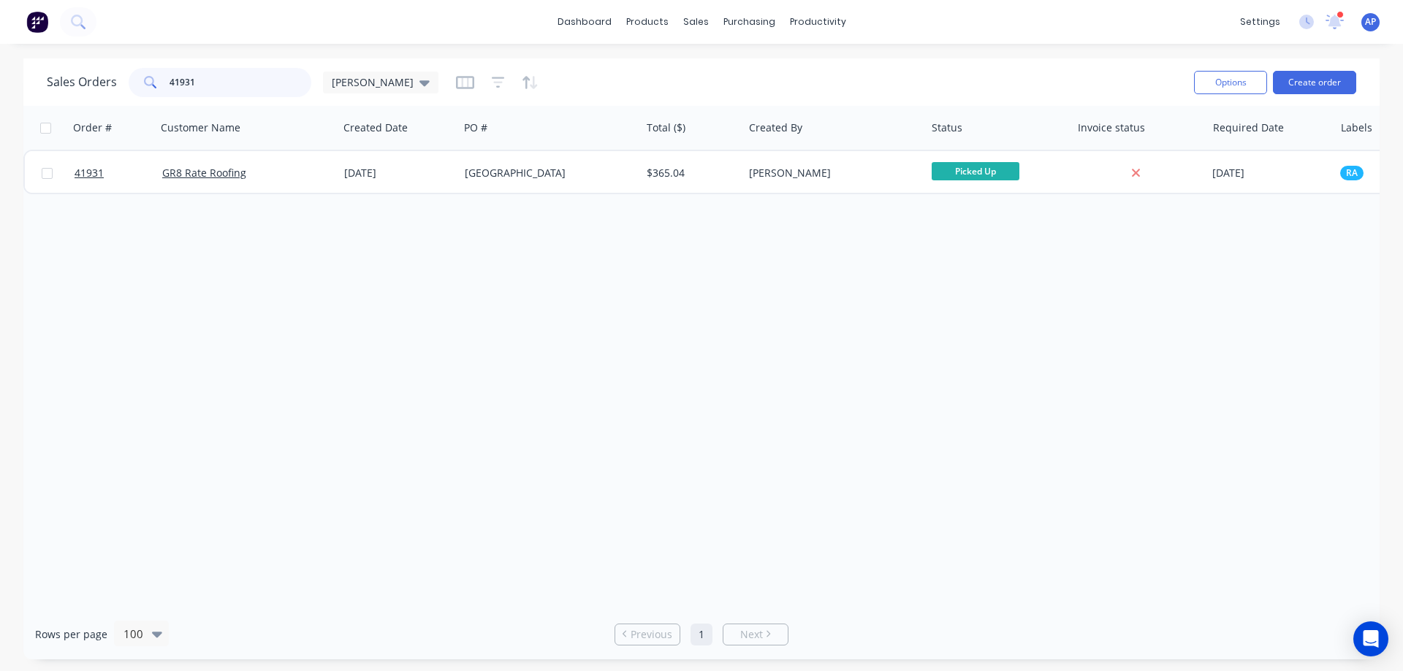
drag, startPoint x: 201, startPoint y: 81, endPoint x: 157, endPoint y: 88, distance: 44.3
click at [157, 88] on div "41931" at bounding box center [220, 82] width 183 height 29
type input "glidevale"
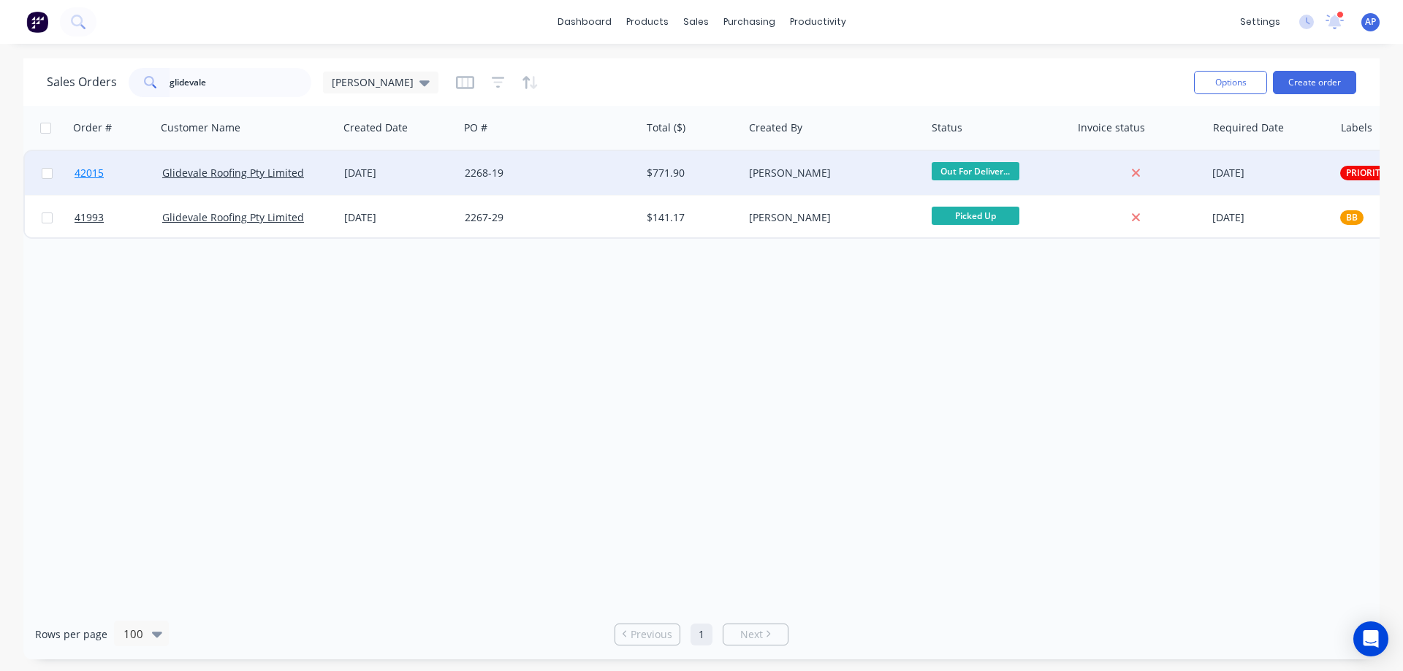
click at [88, 171] on span "42015" at bounding box center [89, 173] width 29 height 15
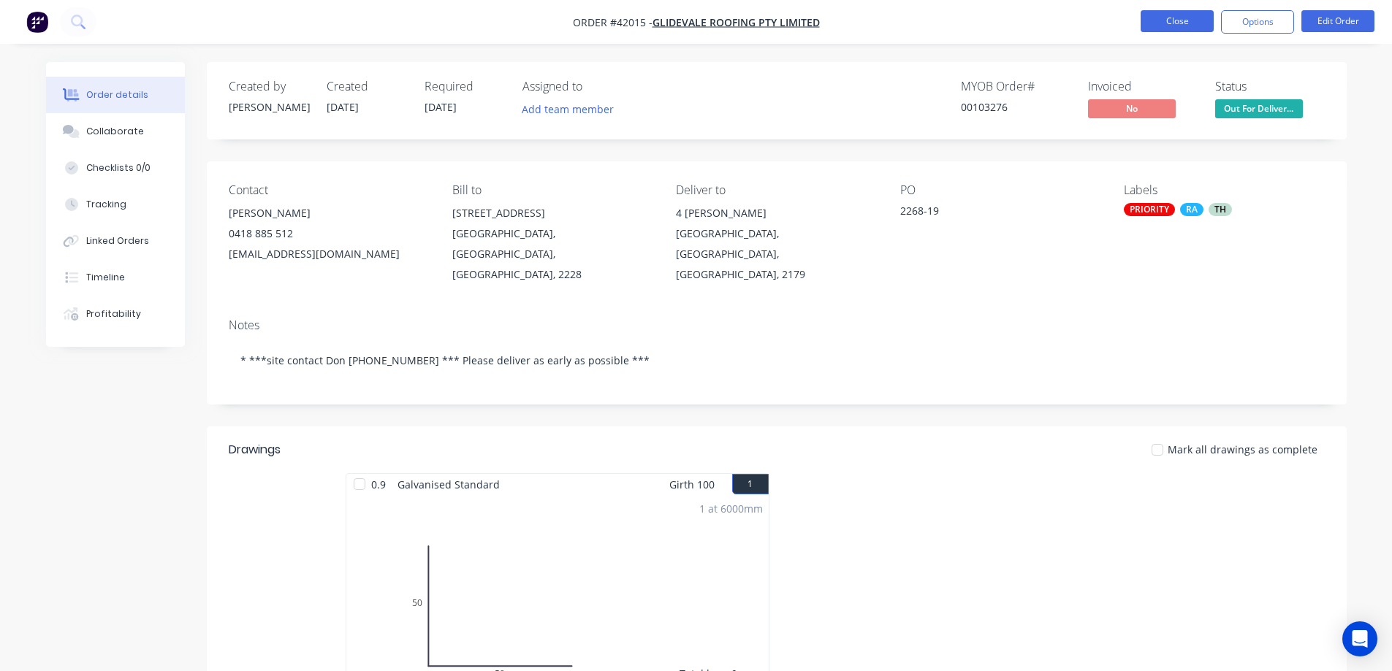
click at [1173, 15] on button "Close" at bounding box center [1176, 21] width 73 height 22
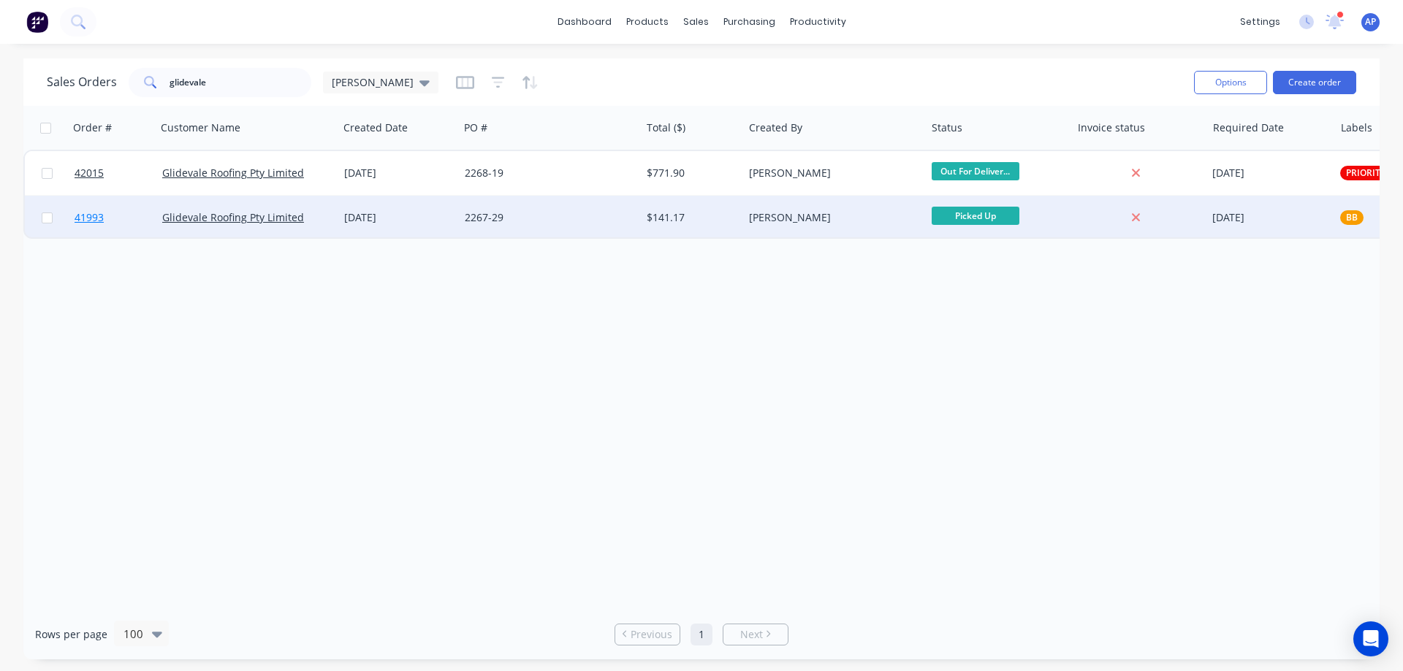
click at [79, 215] on span "41993" at bounding box center [89, 217] width 29 height 15
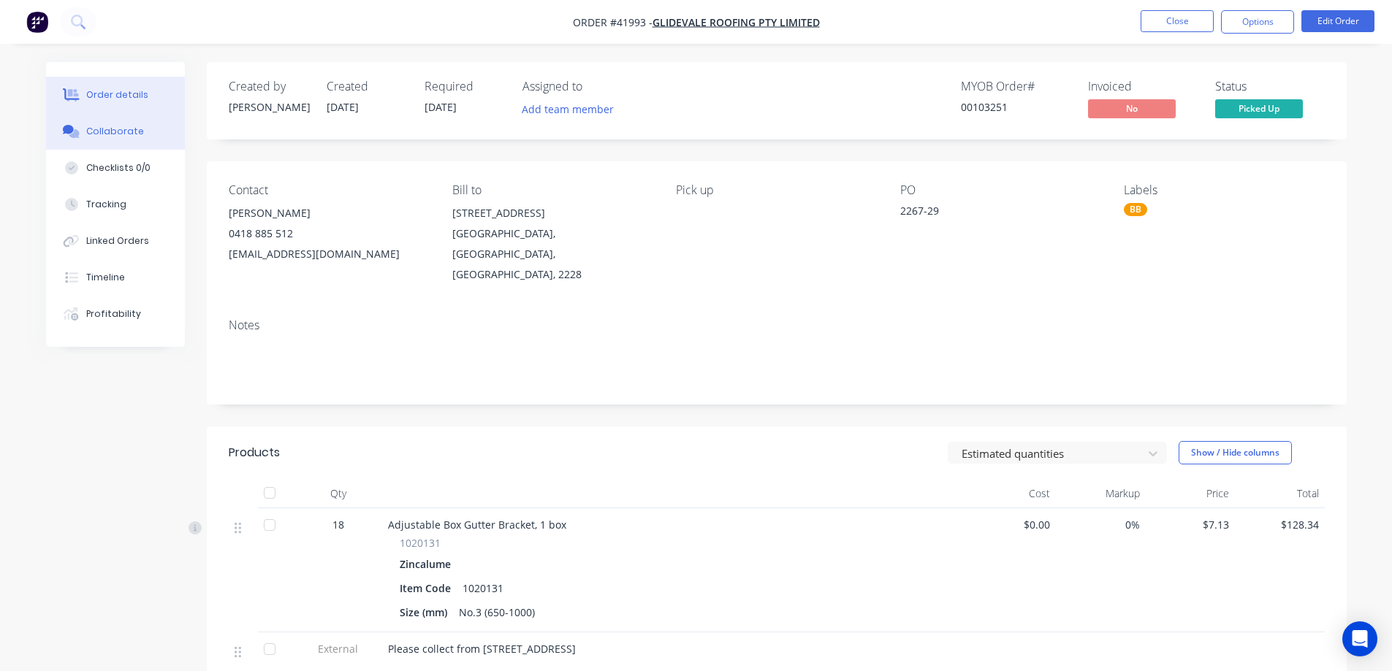
click at [138, 129] on div "Collaborate" at bounding box center [115, 131] width 58 height 13
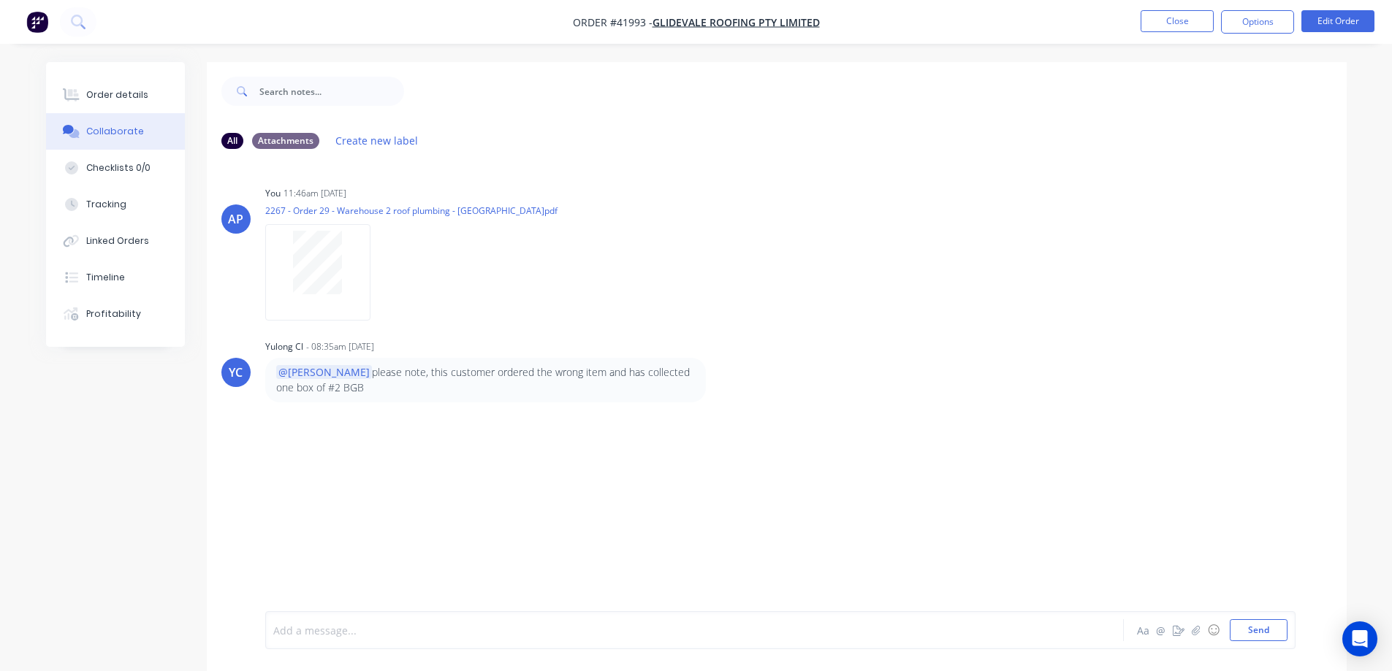
click at [335, 632] on div at bounding box center [654, 630] width 760 height 15
click at [142, 93] on div "Order details" at bounding box center [117, 94] width 62 height 13
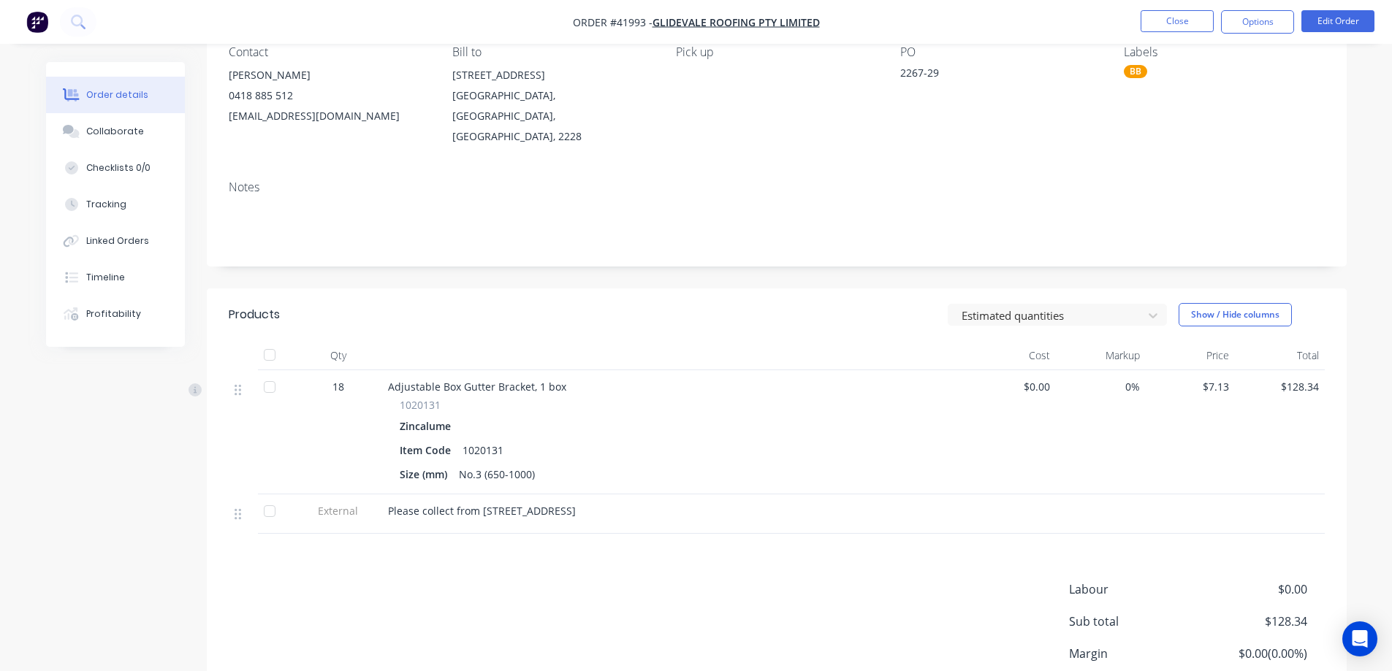
scroll to position [146, 0]
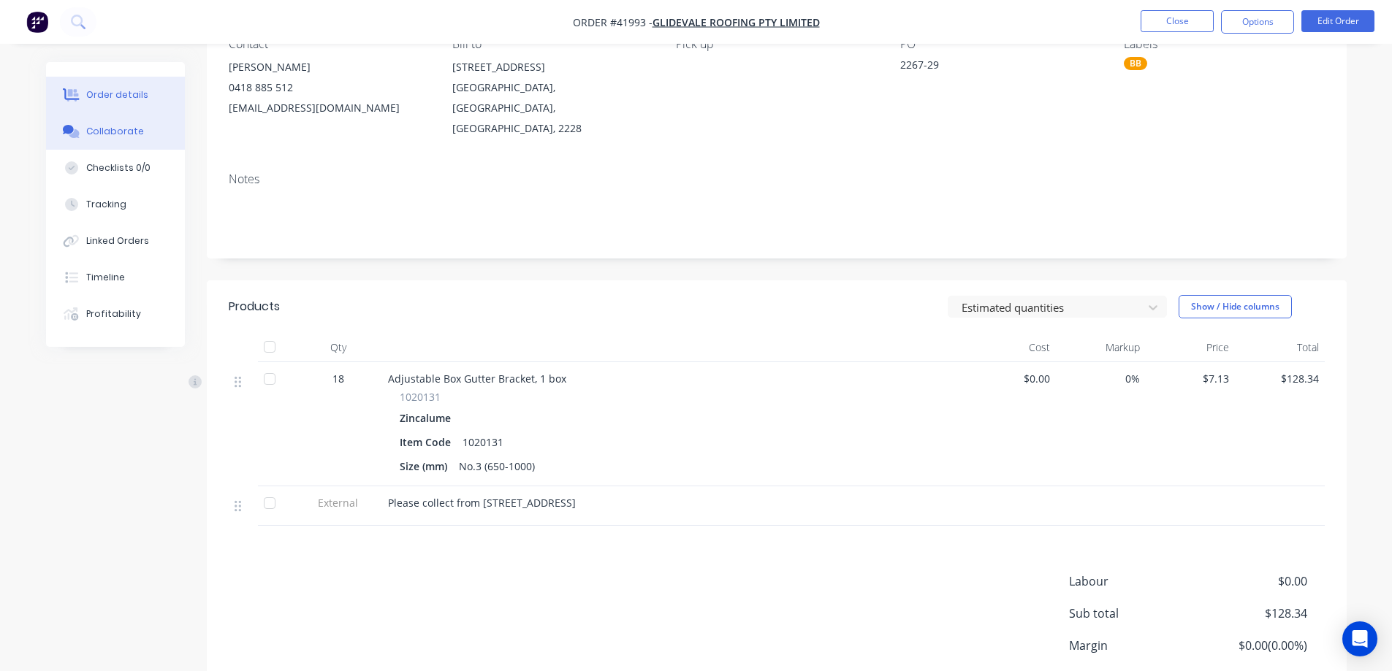
click at [133, 129] on div "Collaborate" at bounding box center [115, 131] width 58 height 13
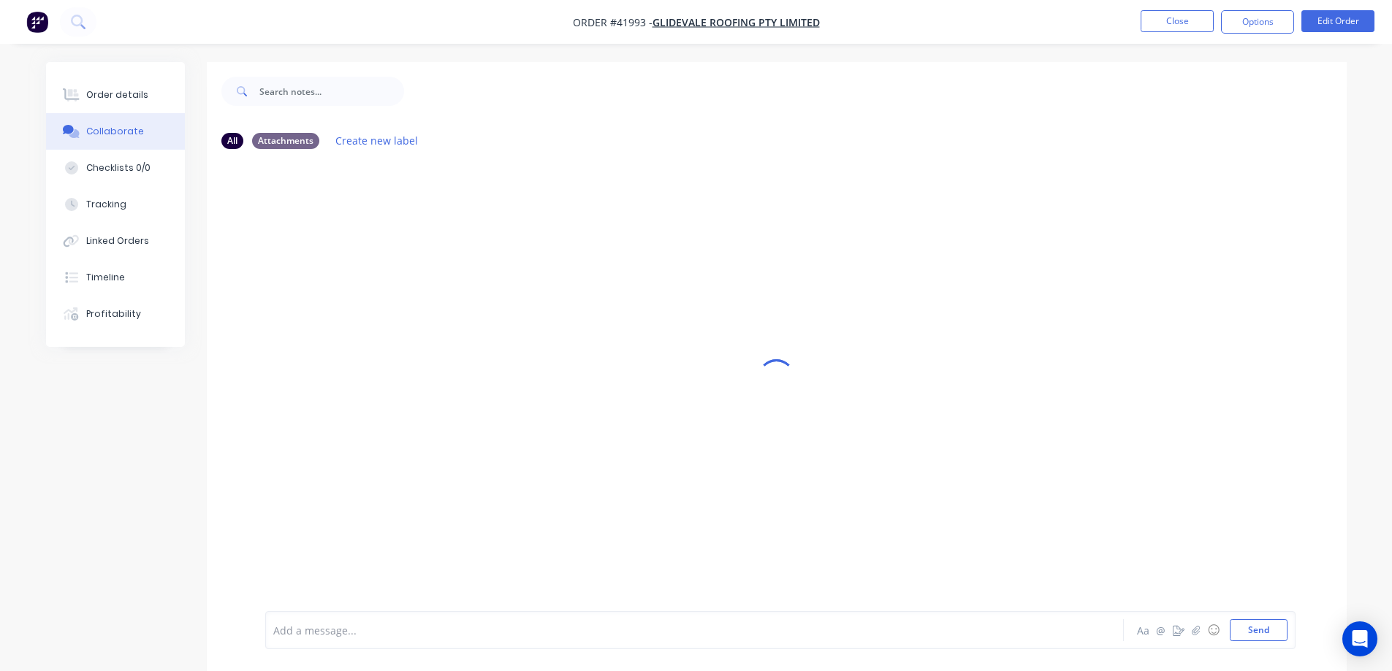
click at [413, 634] on div at bounding box center [654, 630] width 760 height 15
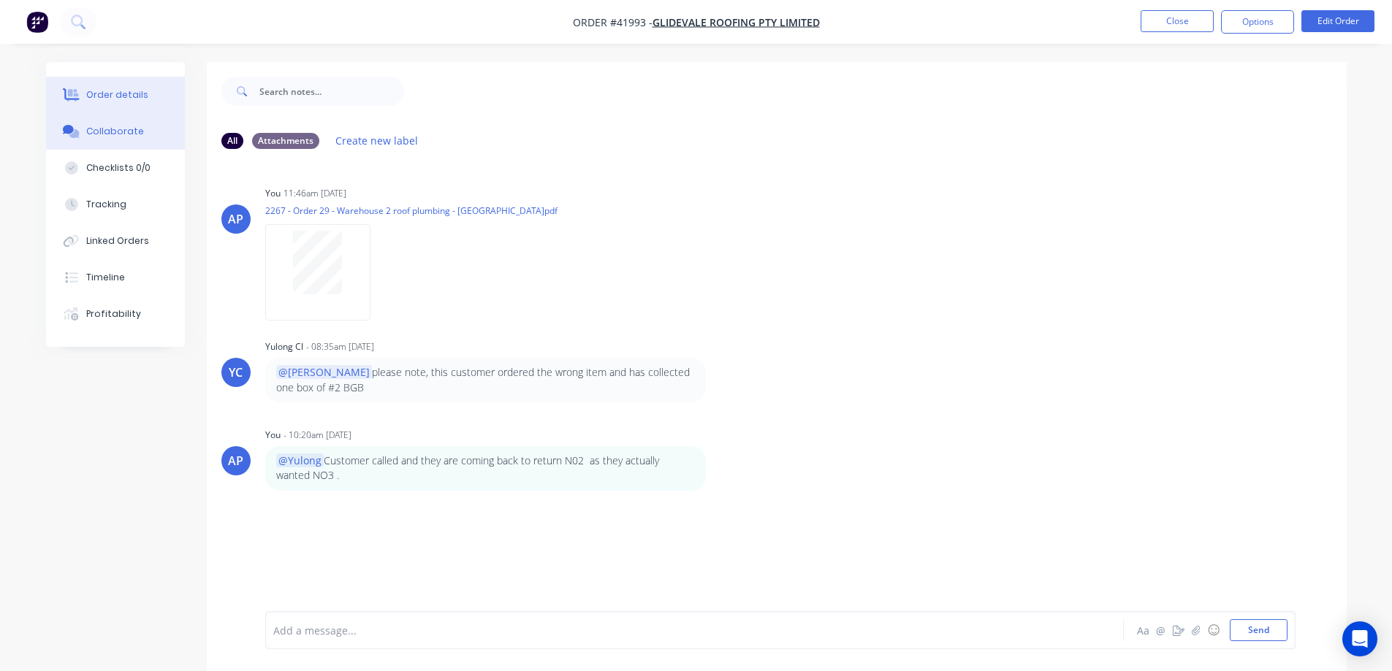
click at [134, 88] on button "Order details" at bounding box center [115, 95] width 139 height 37
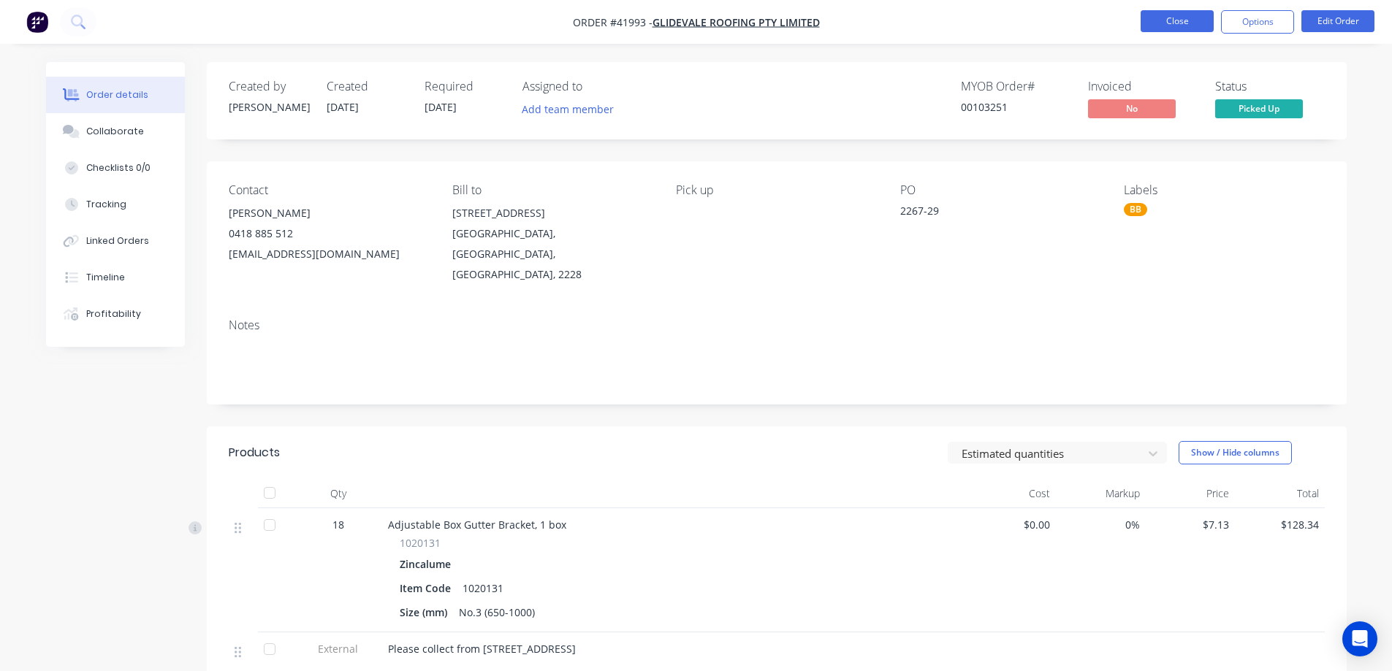
click at [1159, 20] on button "Close" at bounding box center [1176, 21] width 73 height 22
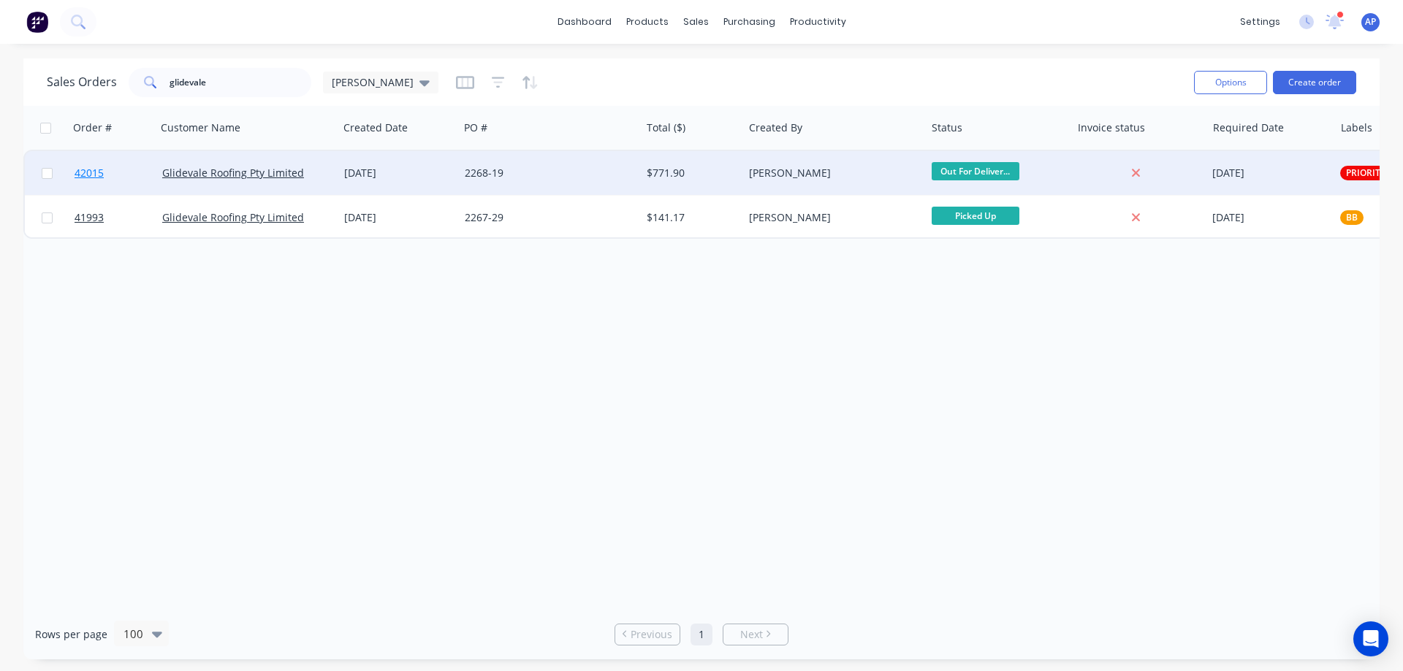
click at [88, 177] on span "42015" at bounding box center [89, 173] width 29 height 15
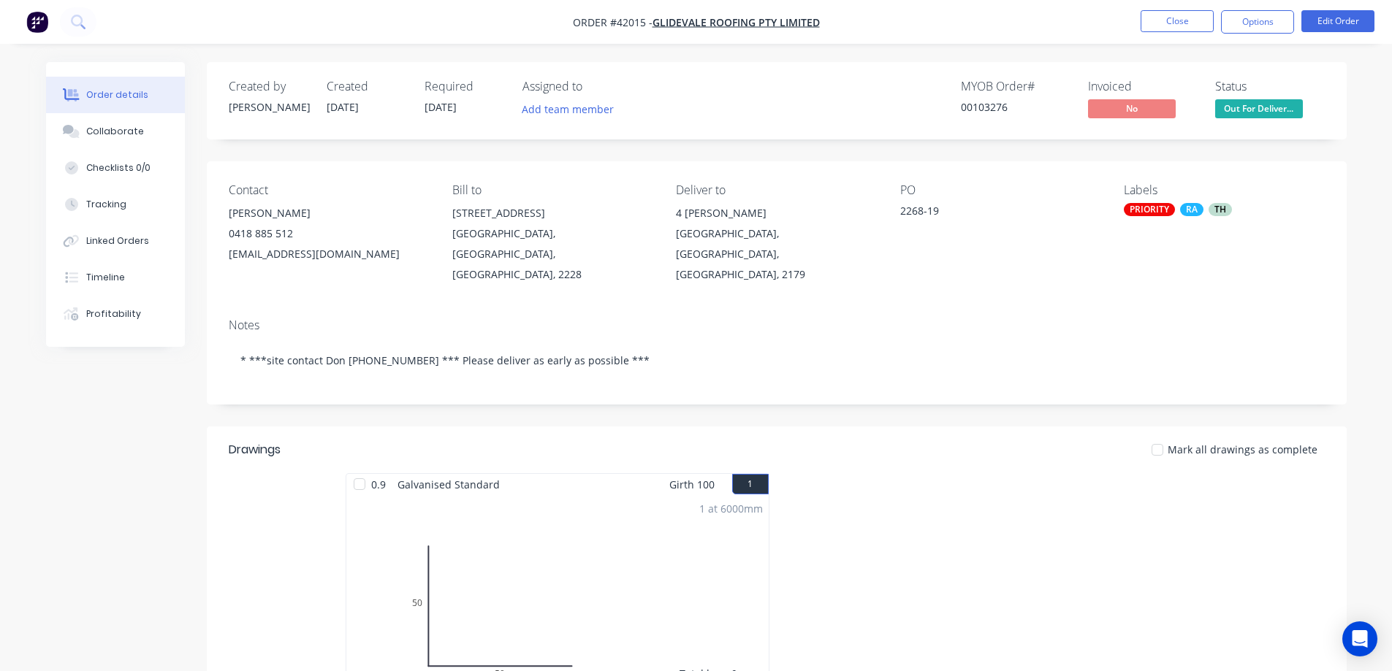
click at [1157, 208] on div "PRIORITY" at bounding box center [1149, 209] width 51 height 13
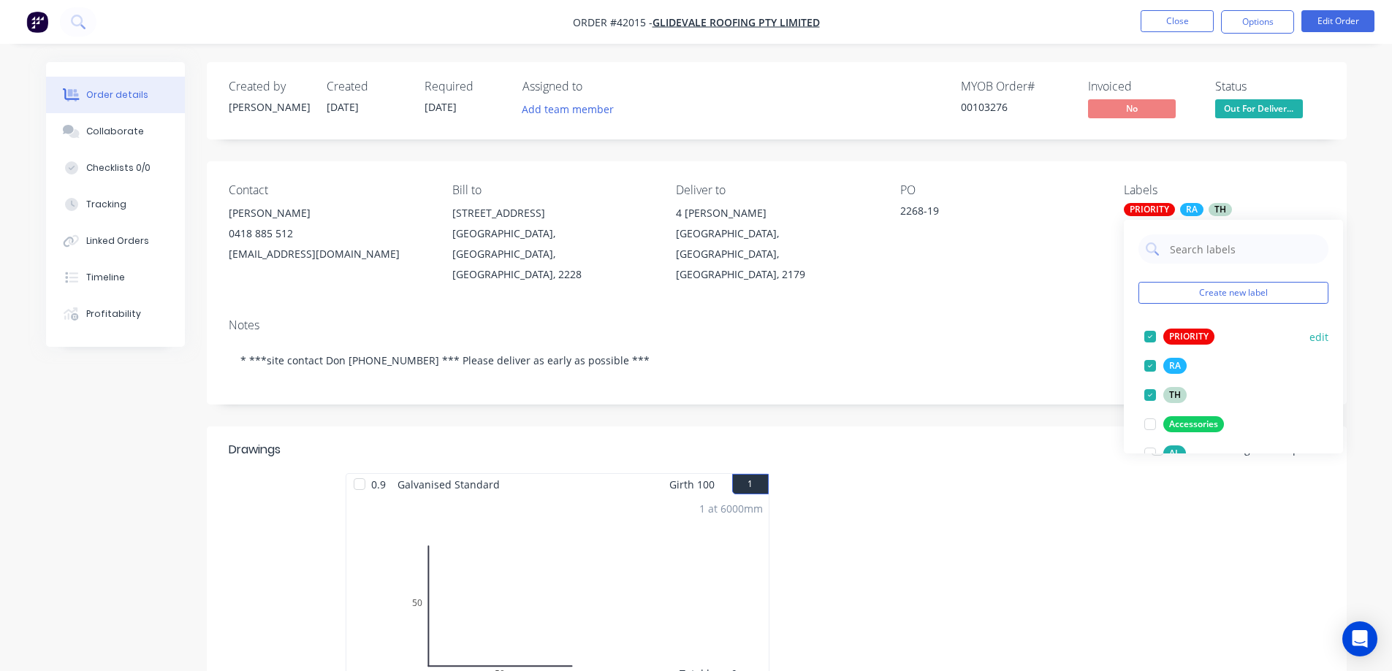
click at [1149, 335] on div at bounding box center [1149, 336] width 29 height 29
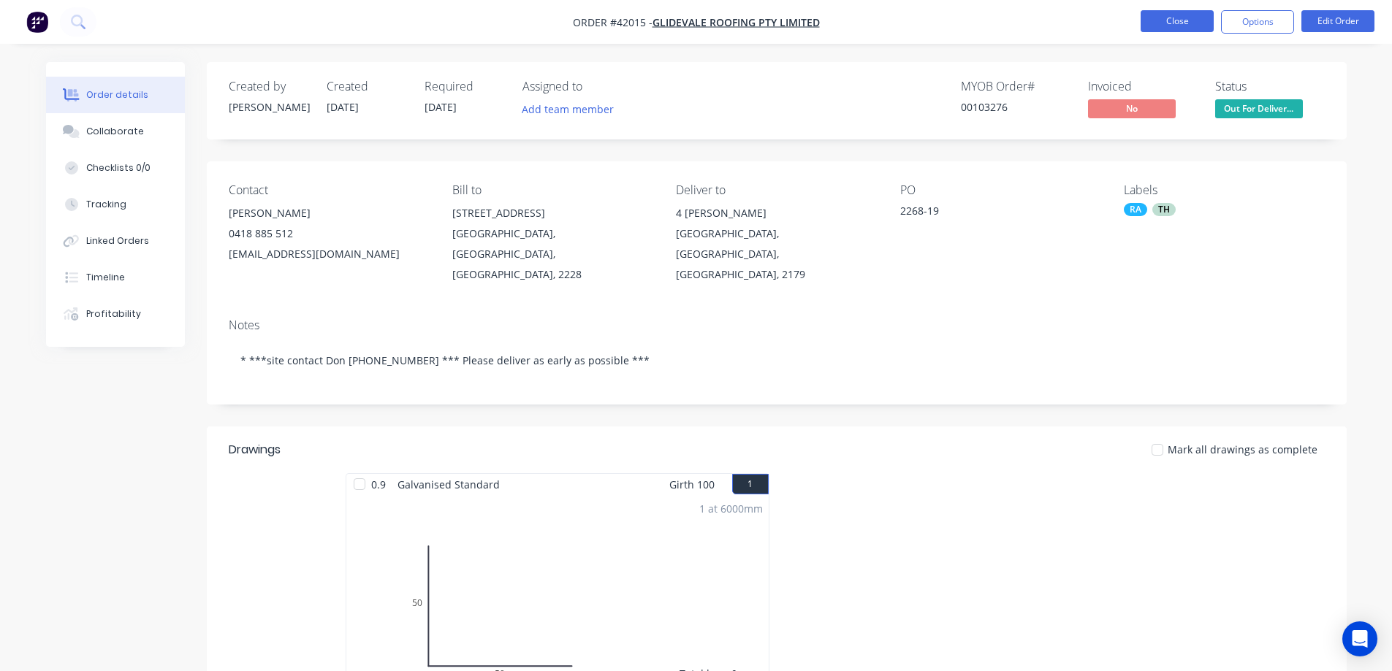
click at [1163, 20] on button "Close" at bounding box center [1176, 21] width 73 height 22
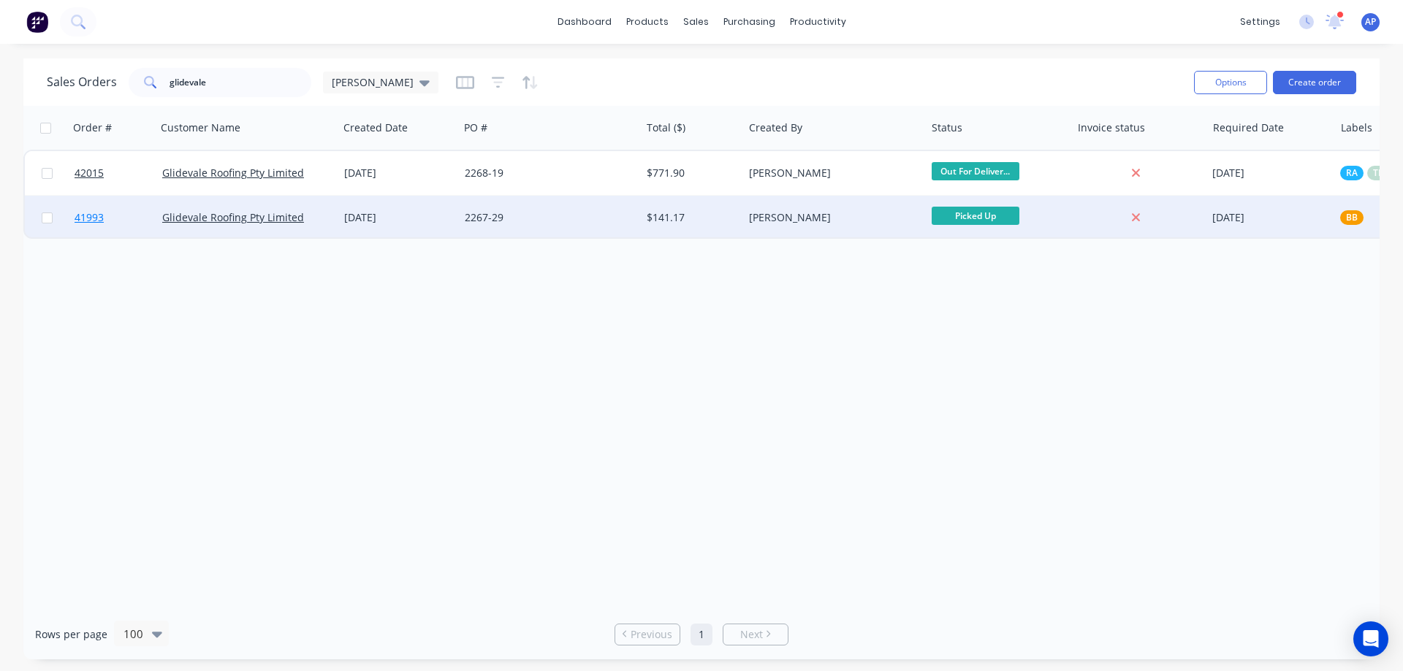
click at [91, 216] on span "41993" at bounding box center [89, 217] width 29 height 15
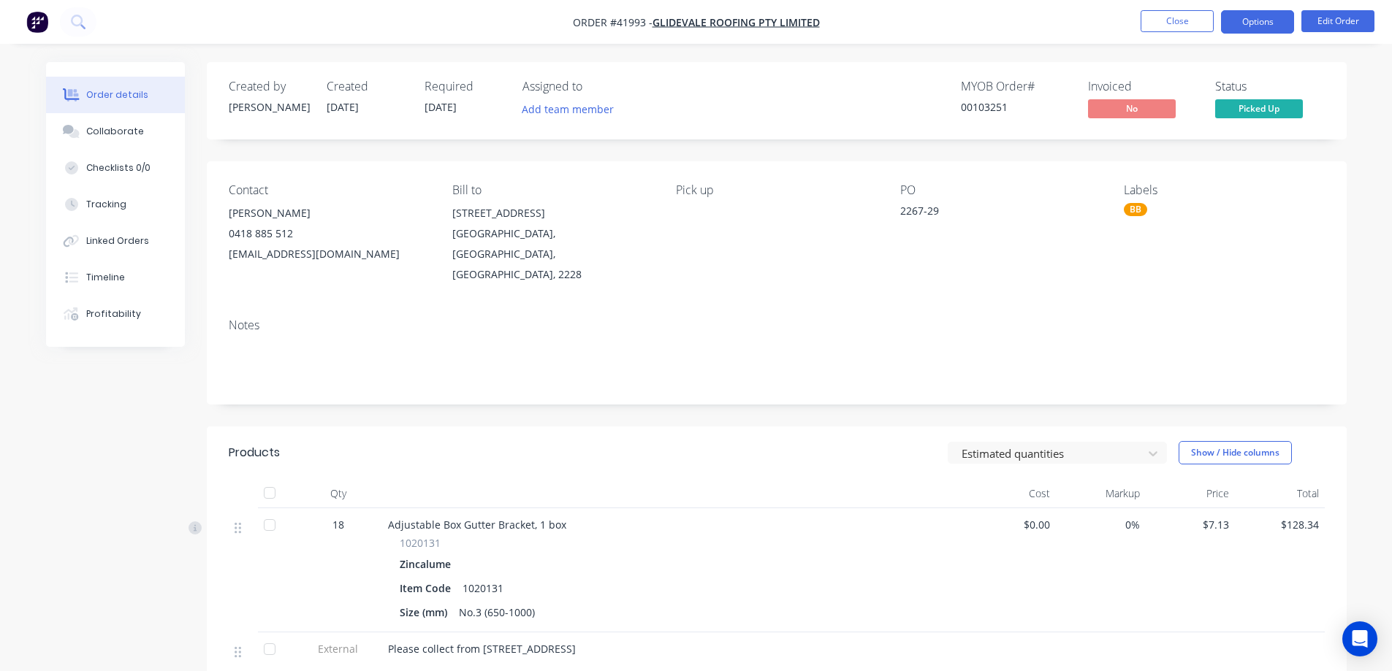
click at [1248, 28] on button "Options" at bounding box center [1257, 21] width 73 height 23
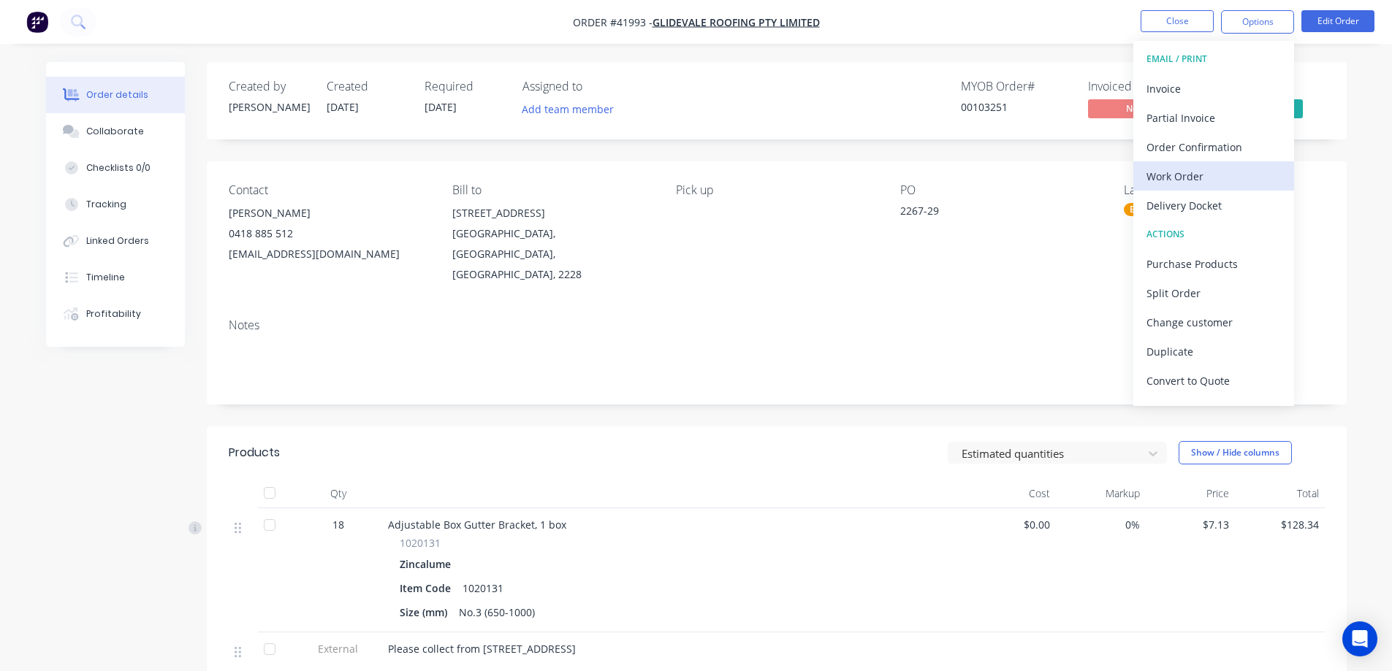
click at [1187, 175] on div "Work Order" at bounding box center [1213, 176] width 134 height 21
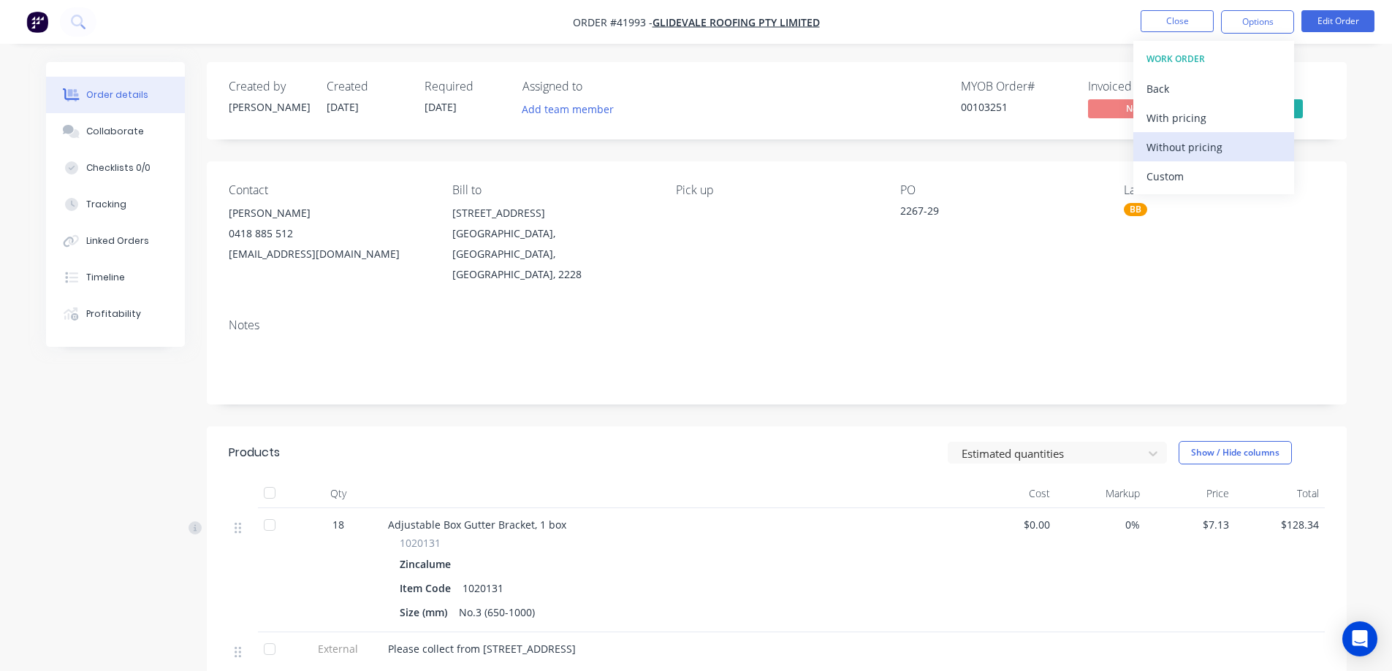
click at [1219, 148] on div "Without pricing" at bounding box center [1213, 147] width 134 height 21
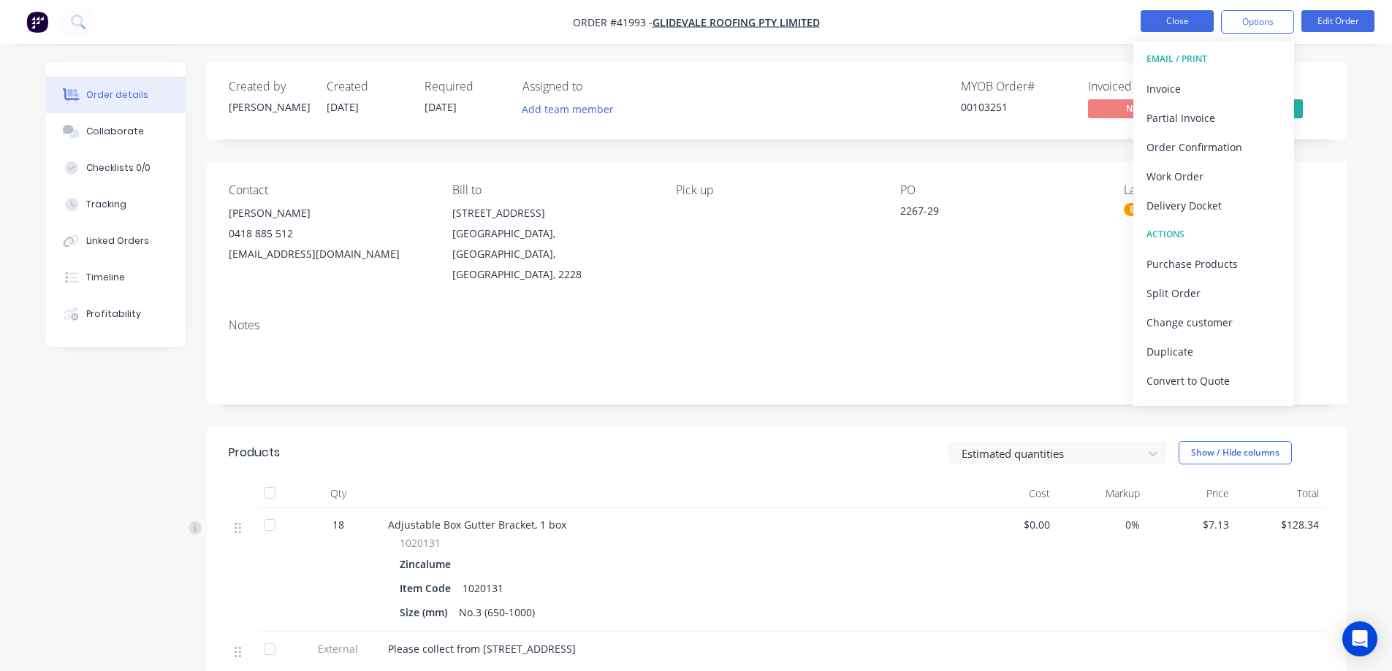
click at [1167, 18] on button "Close" at bounding box center [1176, 21] width 73 height 22
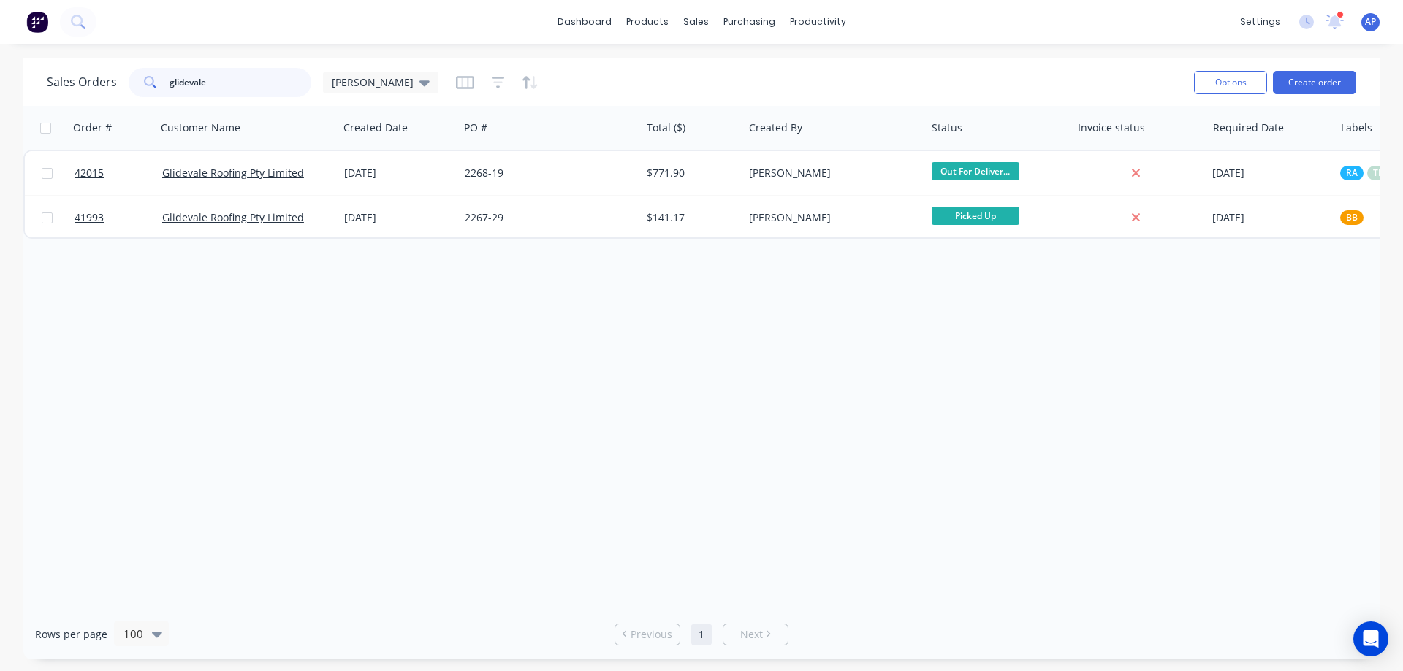
drag, startPoint x: 224, startPoint y: 83, endPoint x: 187, endPoint y: 84, distance: 36.6
click at [187, 84] on input "glidevale" at bounding box center [241, 82] width 142 height 29
type input "g"
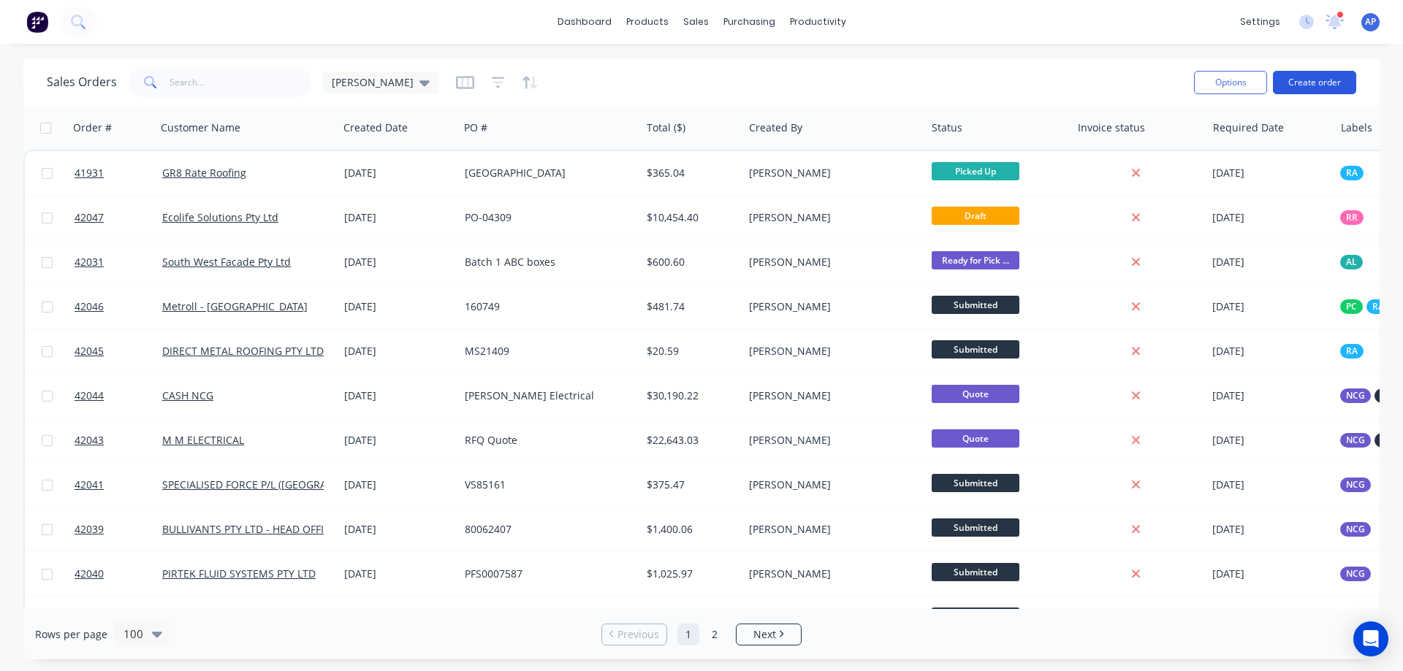
click at [1334, 86] on button "Create order" at bounding box center [1314, 82] width 83 height 23
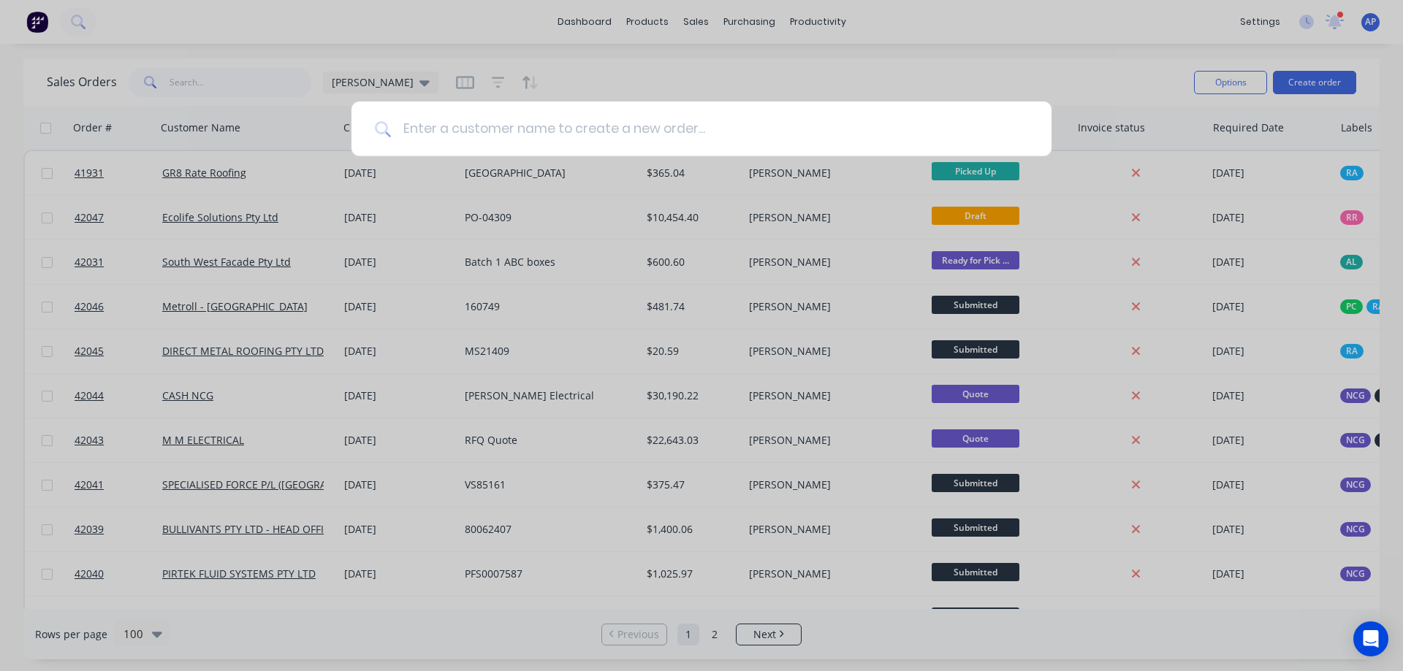
click at [584, 142] on input at bounding box center [709, 129] width 637 height 55
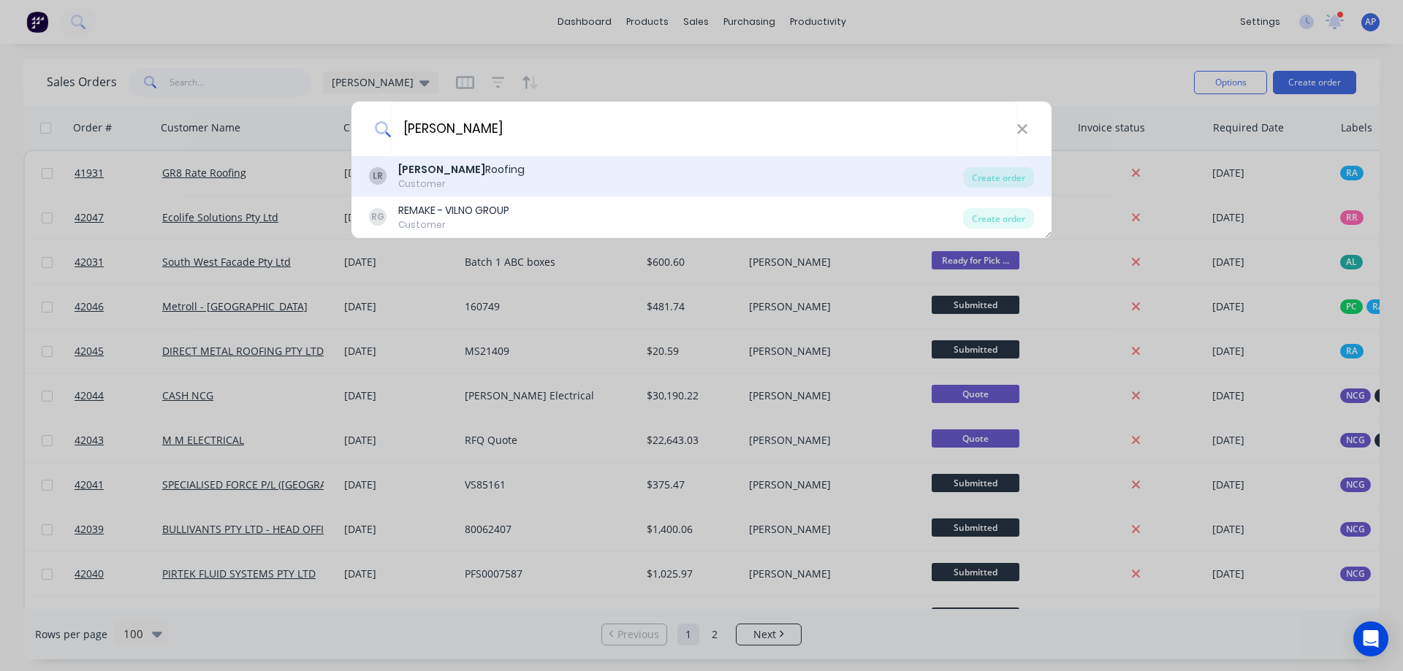
type input "[PERSON_NAME]"
click at [465, 175] on div "[PERSON_NAME] Roofing" at bounding box center [461, 169] width 126 height 15
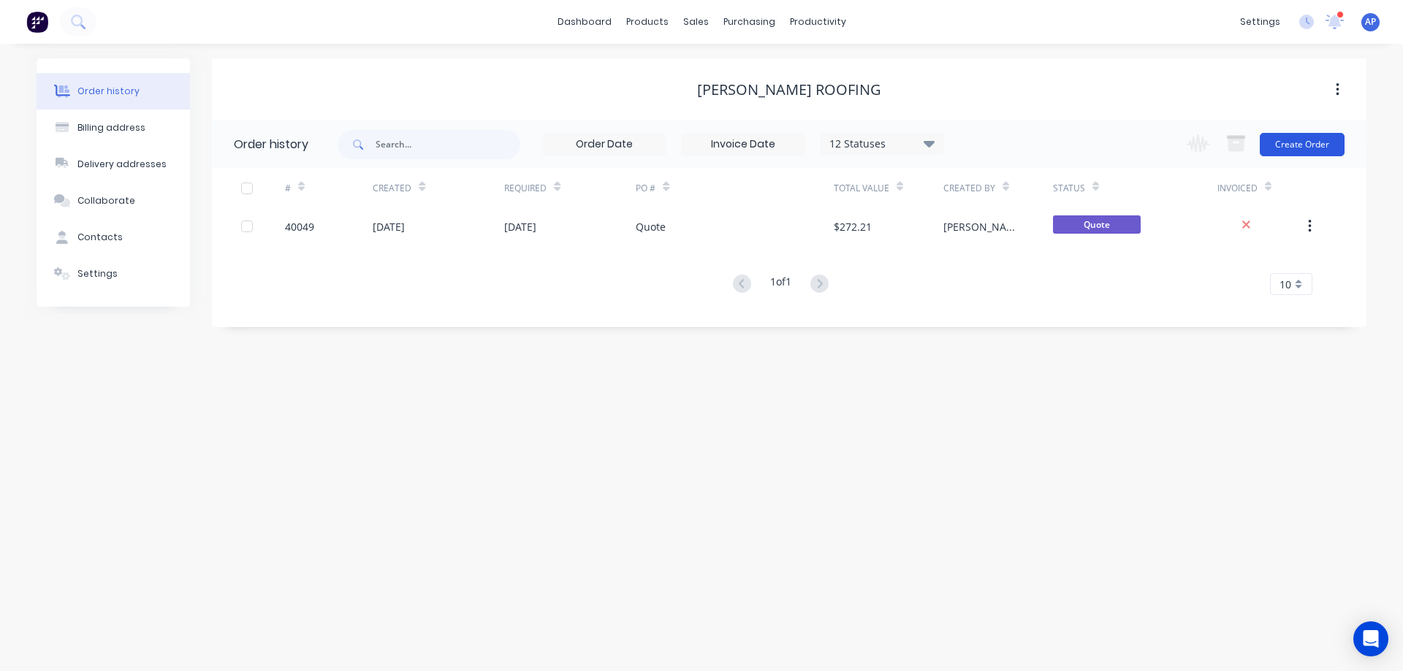
click at [1303, 143] on button "Create Order" at bounding box center [1302, 144] width 85 height 23
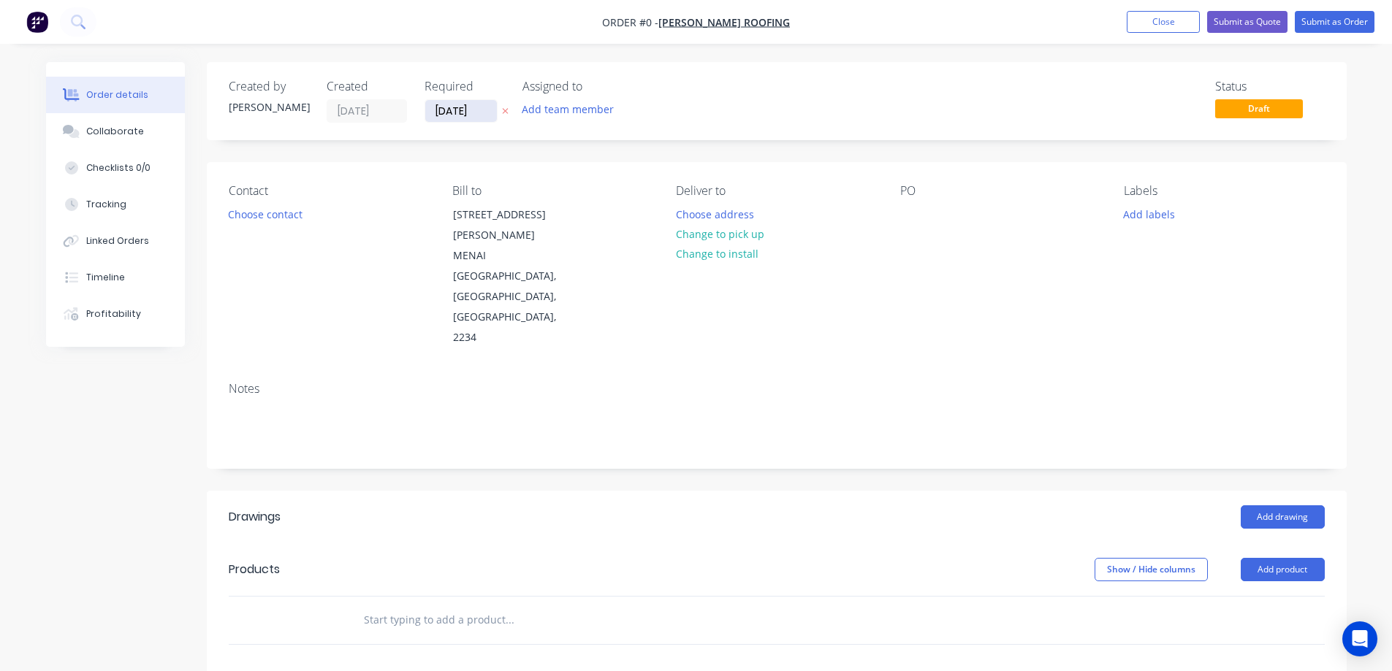
click at [447, 107] on input "[DATE]" at bounding box center [461, 111] width 72 height 22
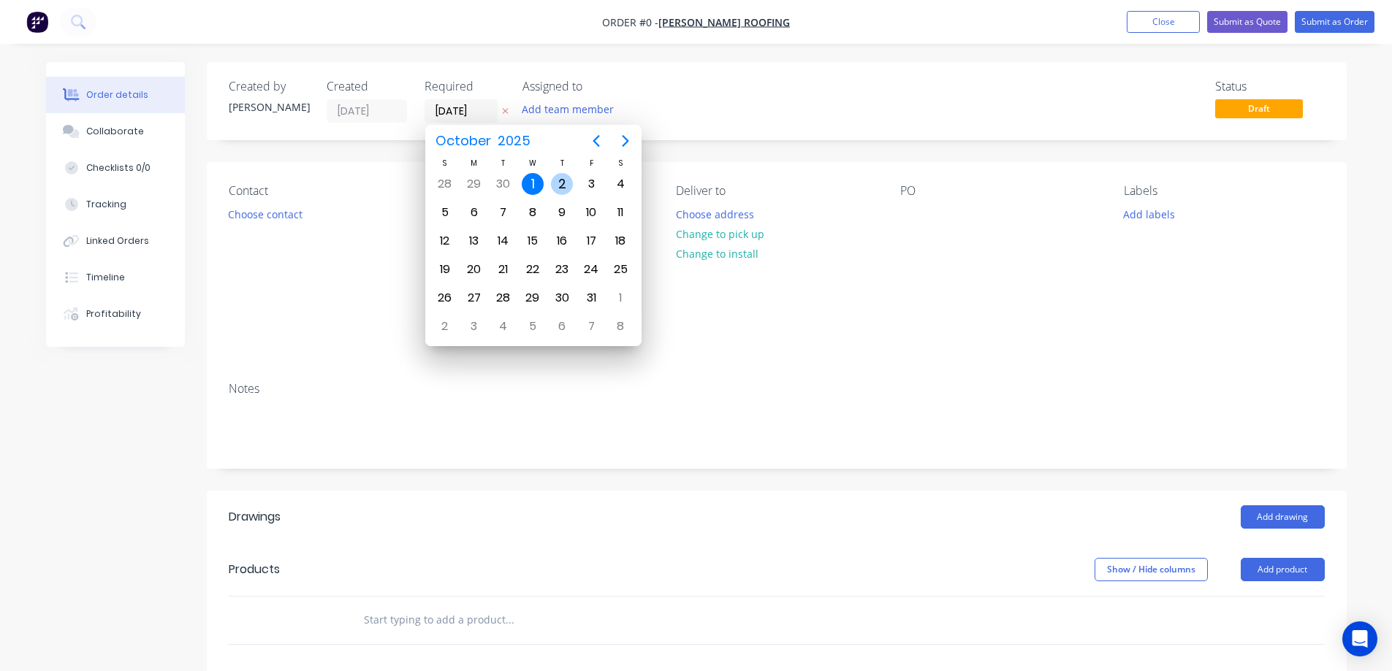
click at [562, 183] on div "2" at bounding box center [562, 184] width 22 height 22
type input "[DATE]"
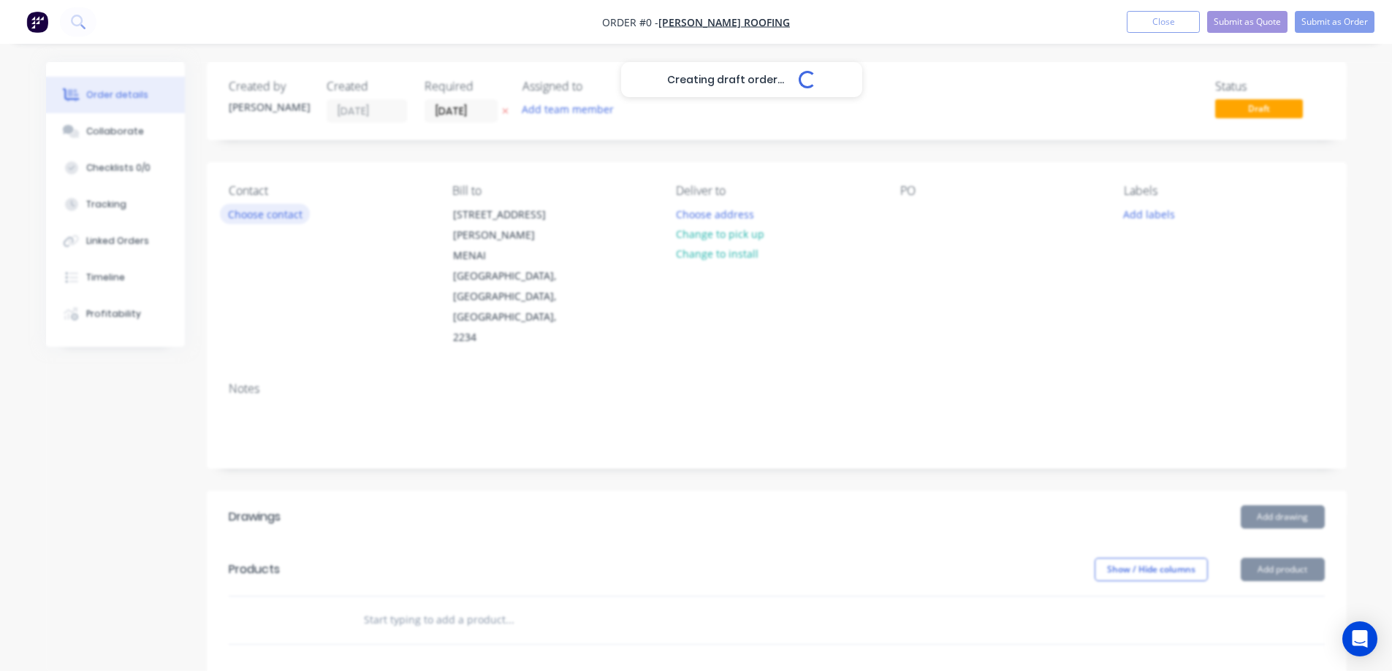
click at [286, 218] on button "Choose contact" at bounding box center [265, 214] width 90 height 20
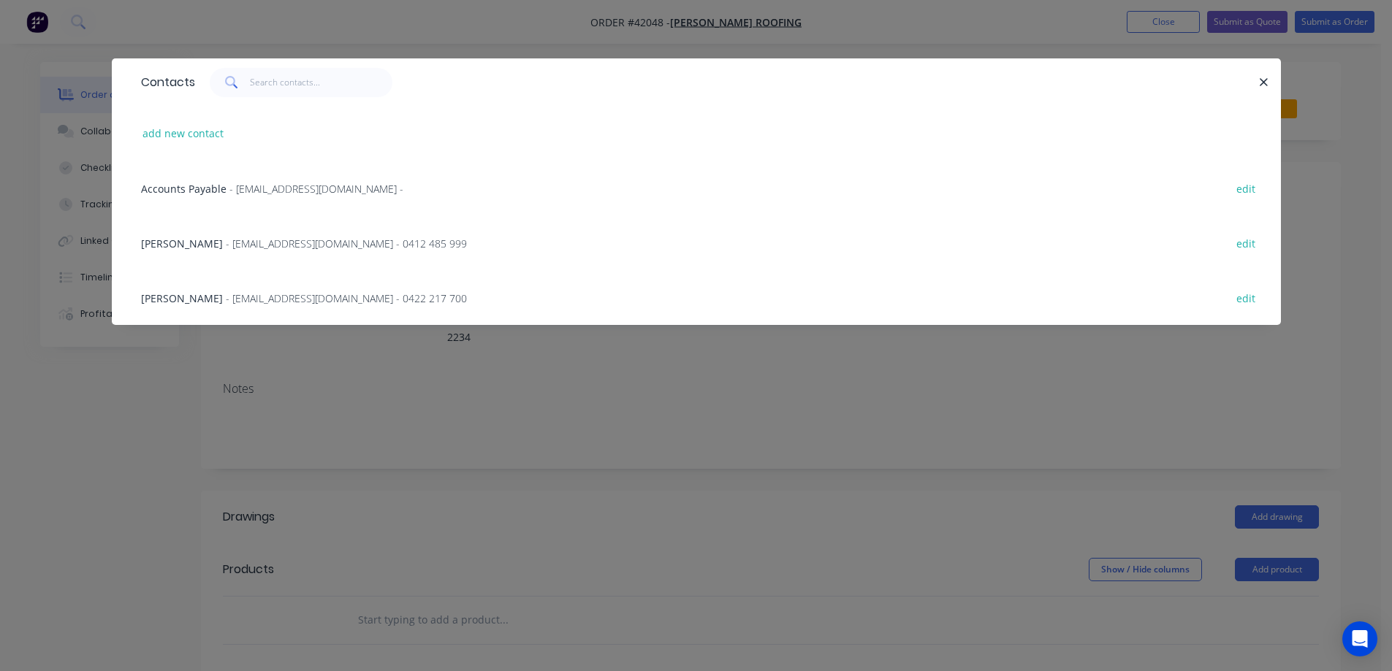
drag, startPoint x: 273, startPoint y: 245, endPoint x: 565, endPoint y: 236, distance: 291.6
click at [274, 245] on span "- [EMAIL_ADDRESS][DOMAIN_NAME] - 0412 485 999" at bounding box center [346, 244] width 241 height 14
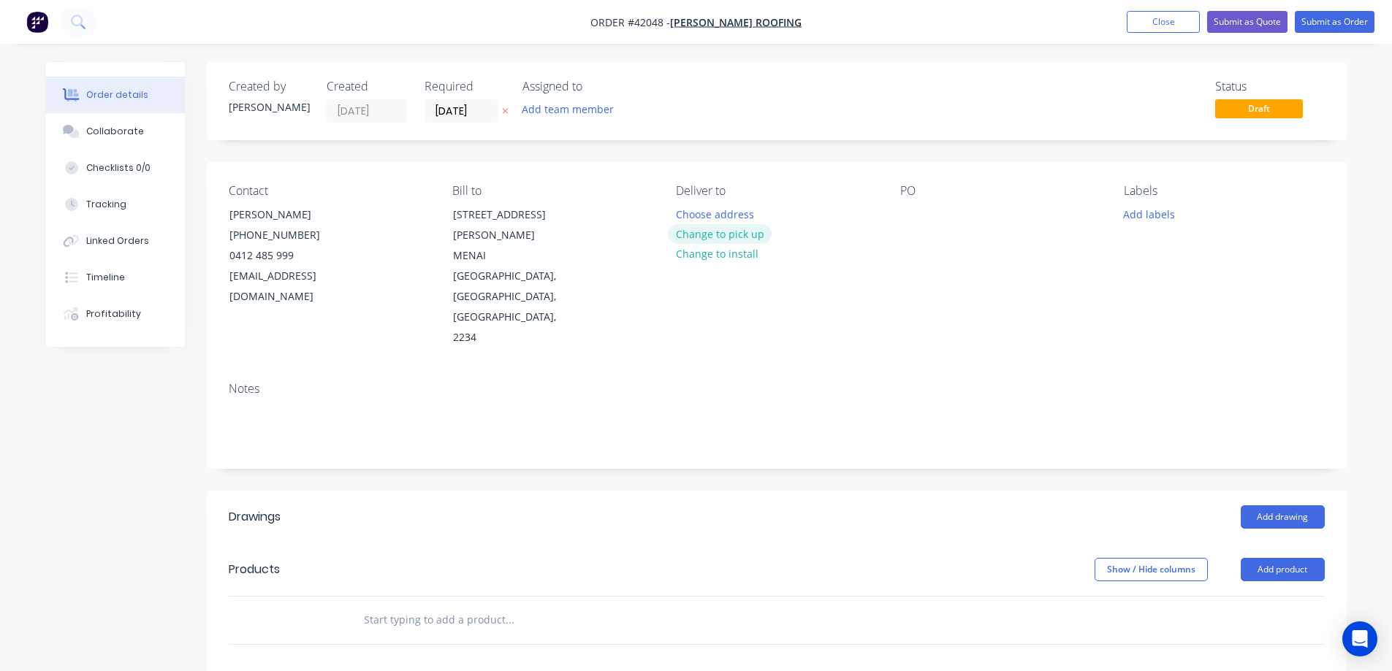
click at [696, 232] on button "Change to pick up" at bounding box center [720, 234] width 104 height 20
click at [907, 214] on div at bounding box center [911, 214] width 23 height 21
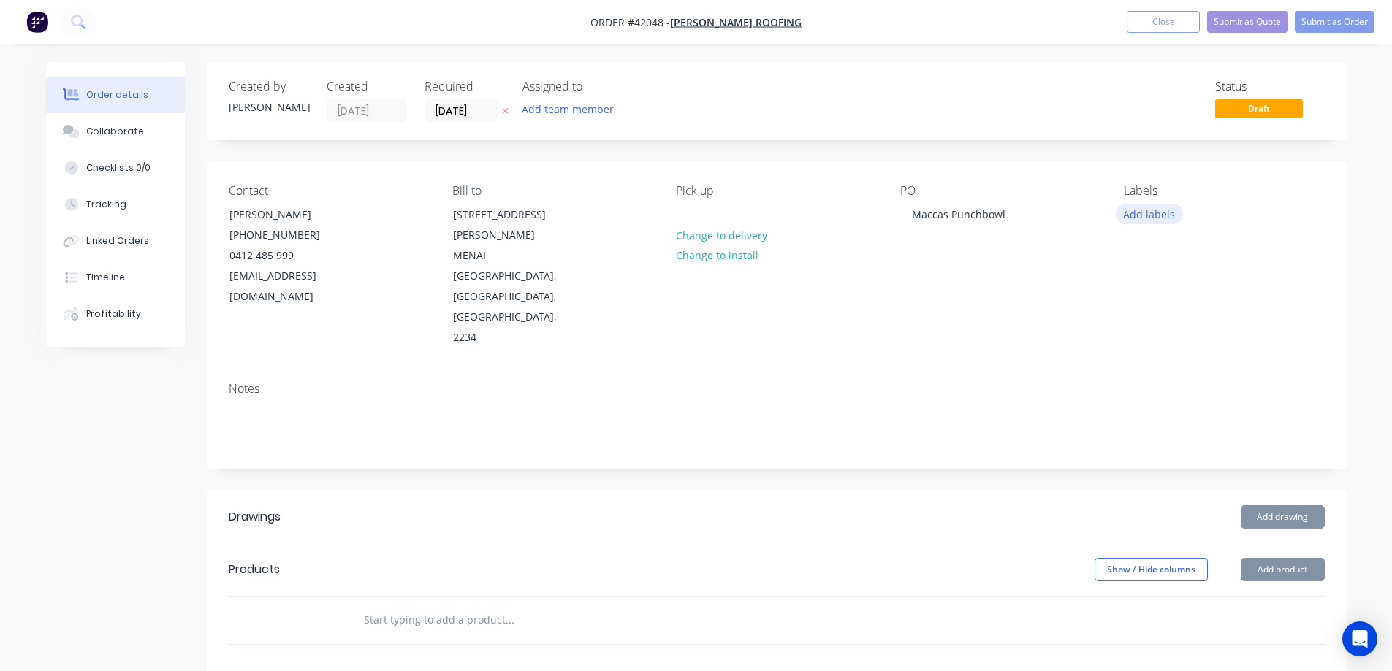
click at [1143, 211] on button "Add labels" at bounding box center [1149, 214] width 67 height 20
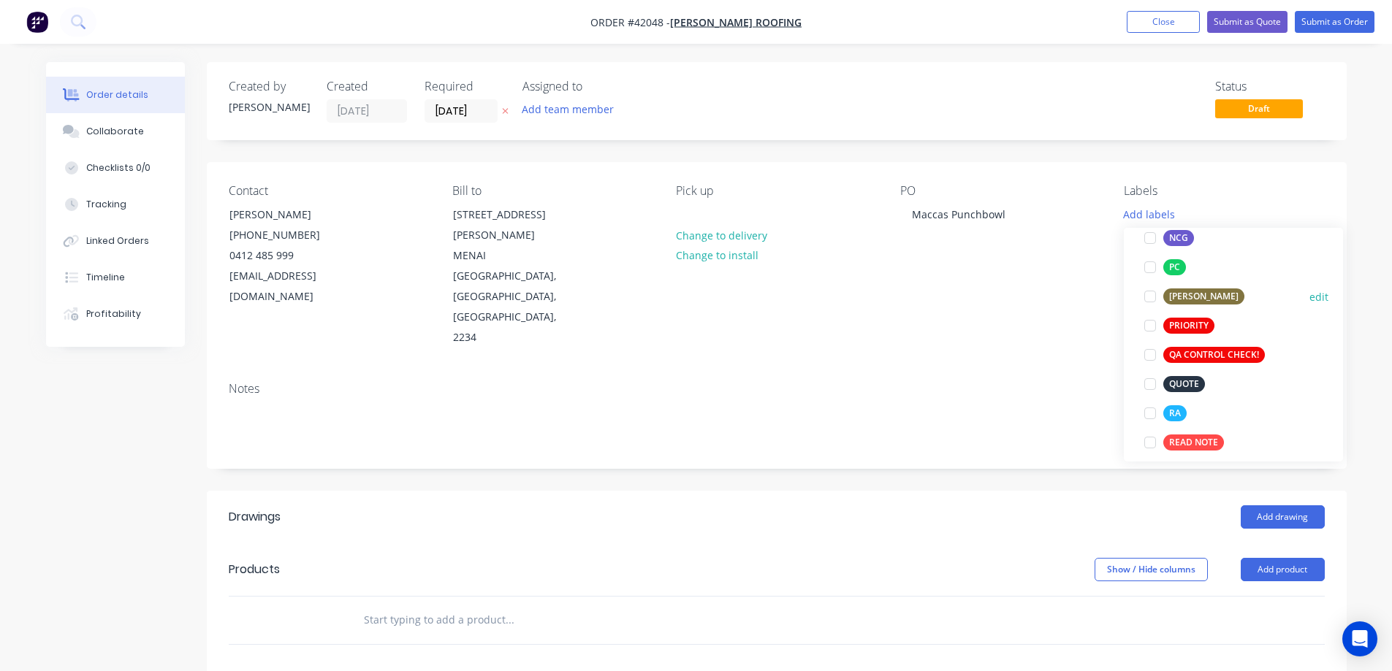
scroll to position [365, 0]
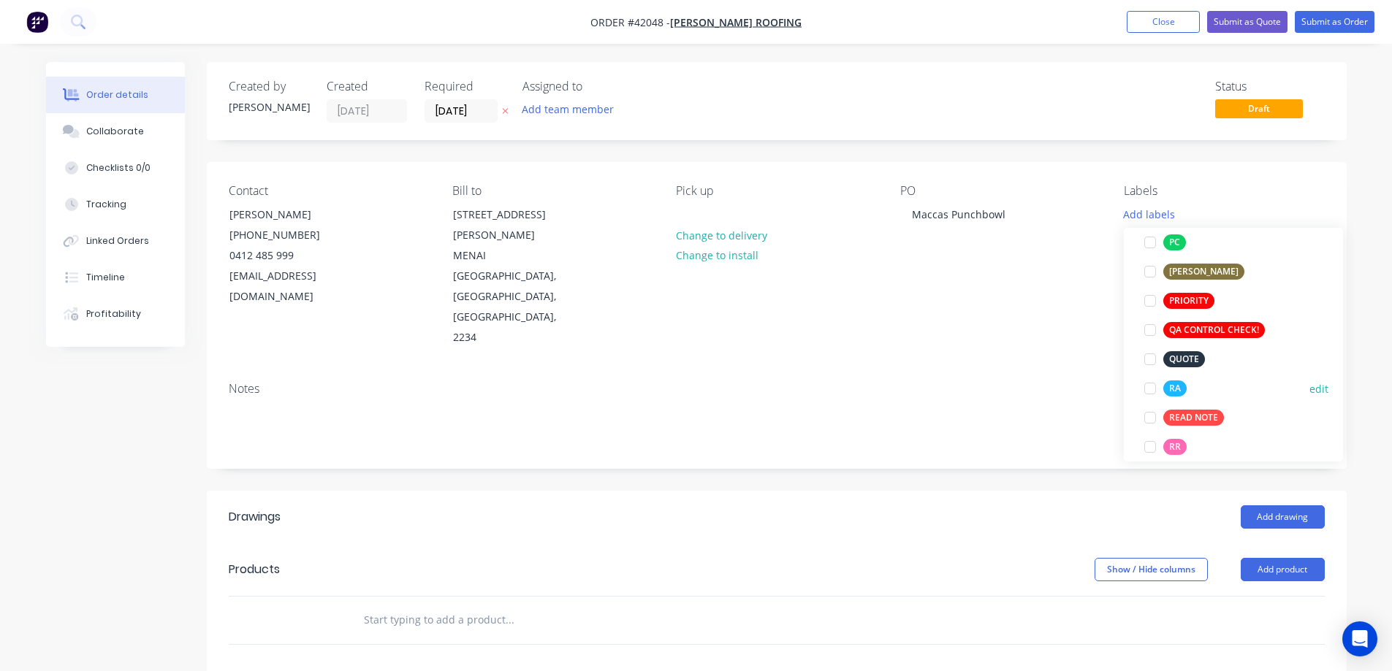
drag, startPoint x: 1149, startPoint y: 389, endPoint x: 1100, endPoint y: 359, distance: 57.4
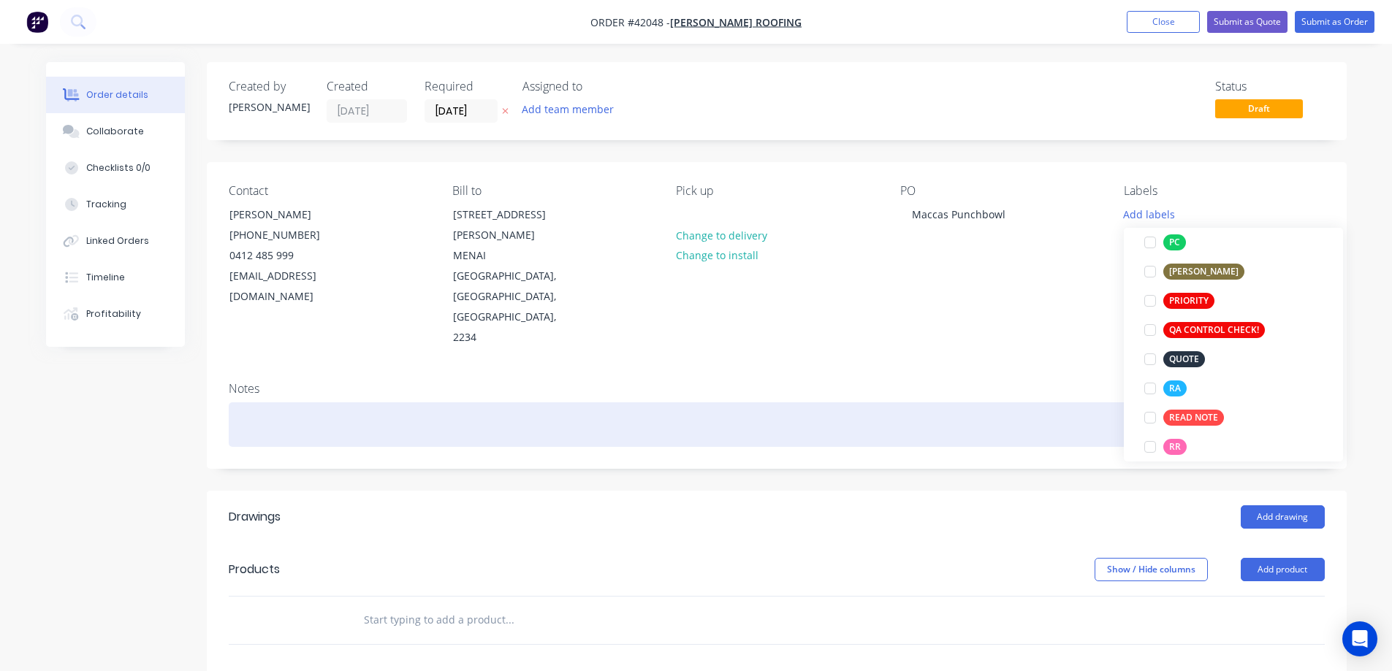
click at [1149, 388] on div at bounding box center [1149, 388] width 29 height 29
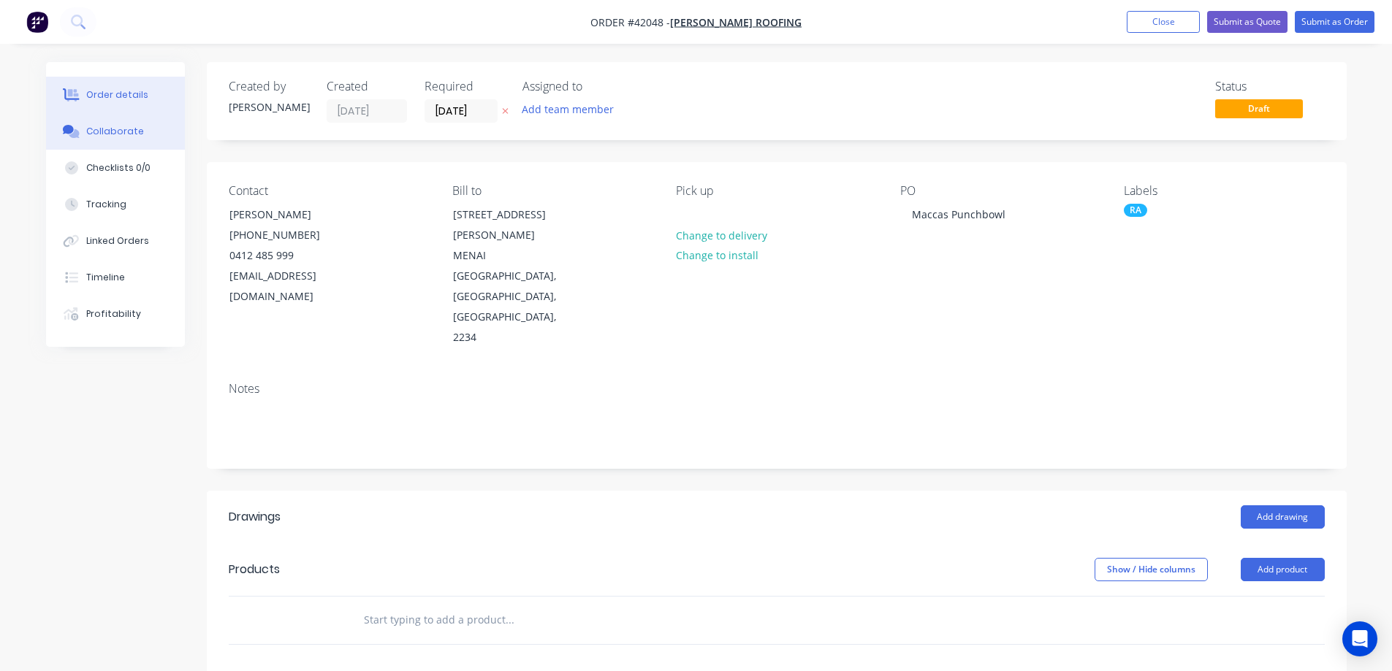
click at [98, 130] on div "Collaborate" at bounding box center [115, 131] width 58 height 13
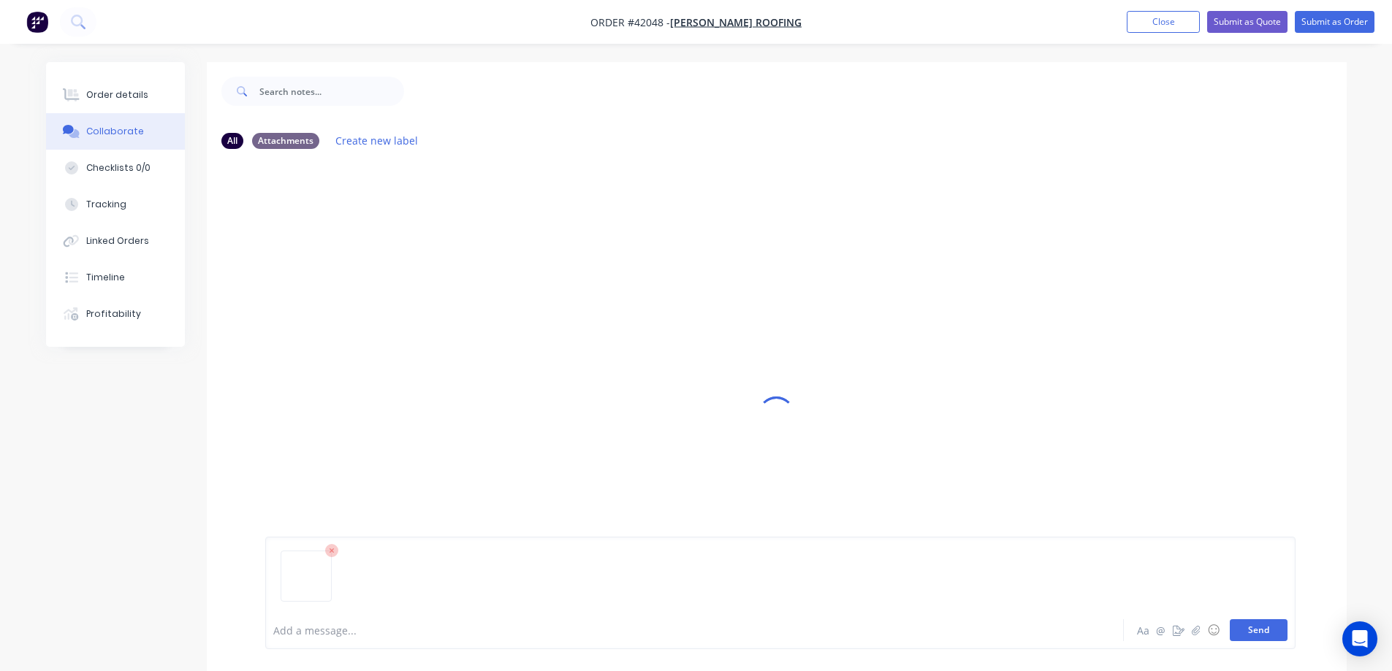
click at [1260, 628] on button "Send" at bounding box center [1259, 631] width 58 height 22
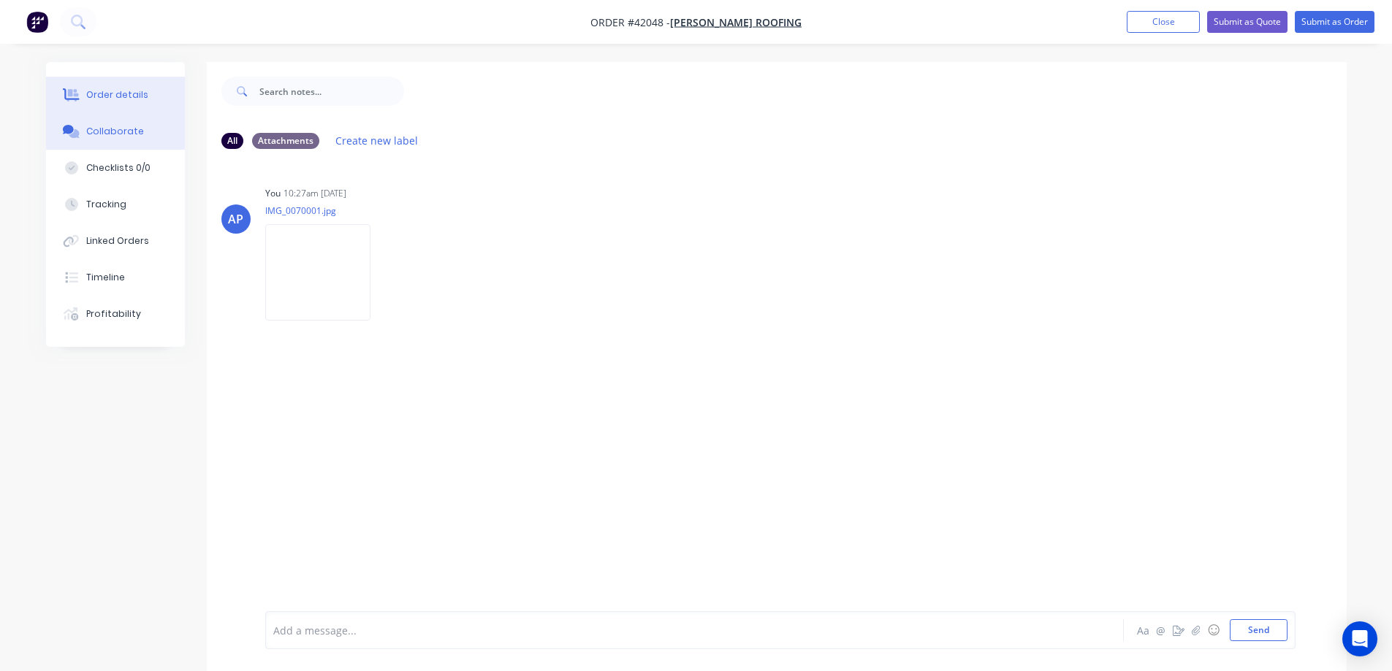
click at [139, 94] on div "Order details" at bounding box center [117, 94] width 62 height 13
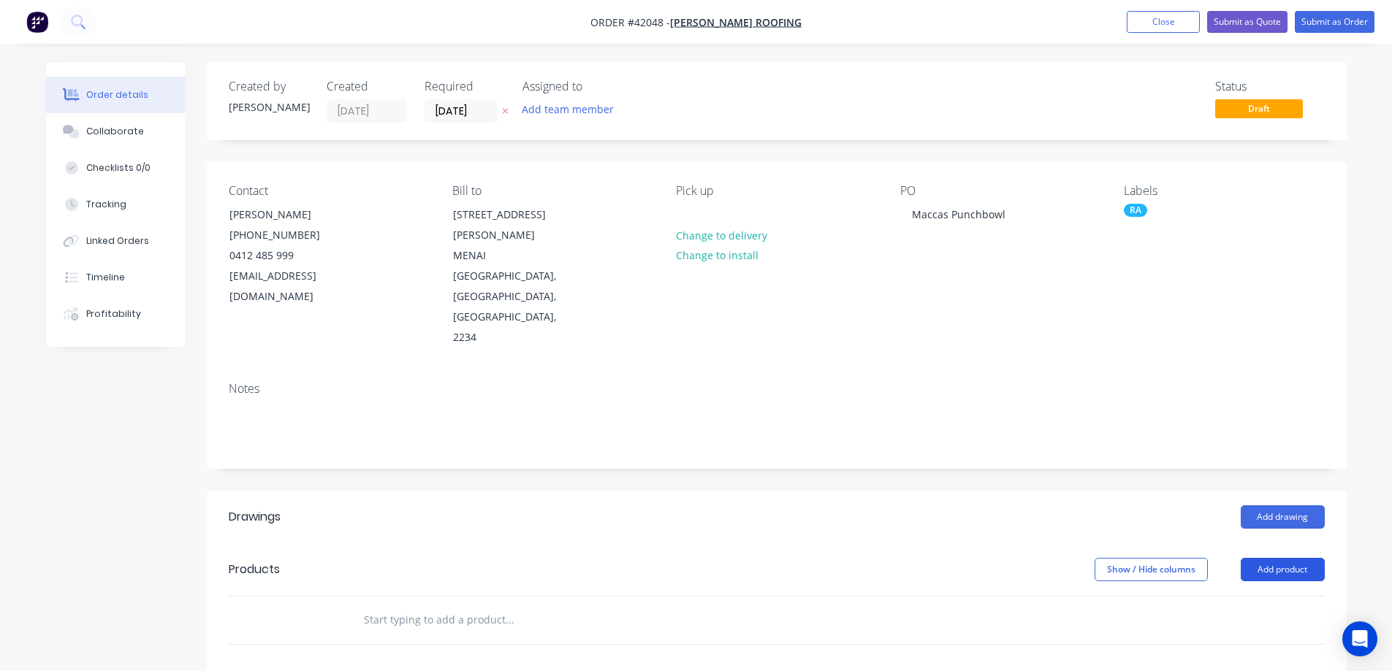
click at [1279, 558] on button "Add product" at bounding box center [1283, 569] width 84 height 23
click at [1276, 596] on div "Product catalogue" at bounding box center [1255, 606] width 113 height 21
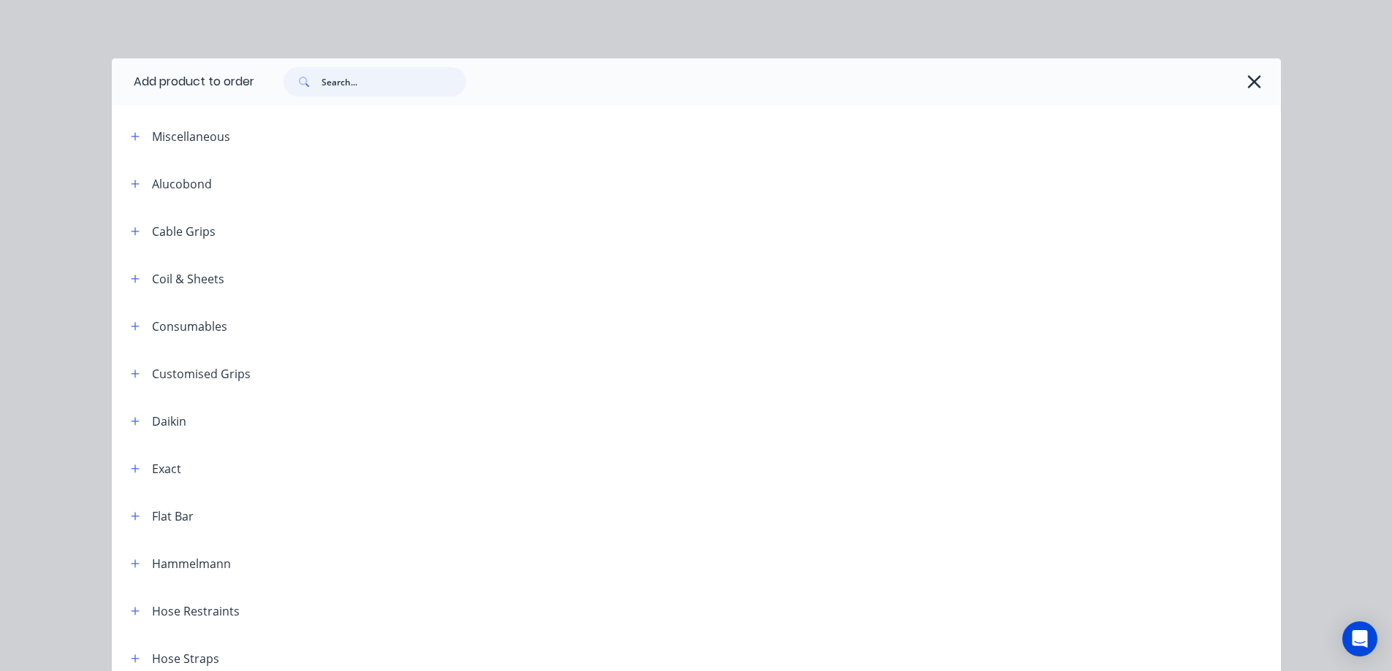
click at [397, 81] on input "text" at bounding box center [393, 81] width 145 height 29
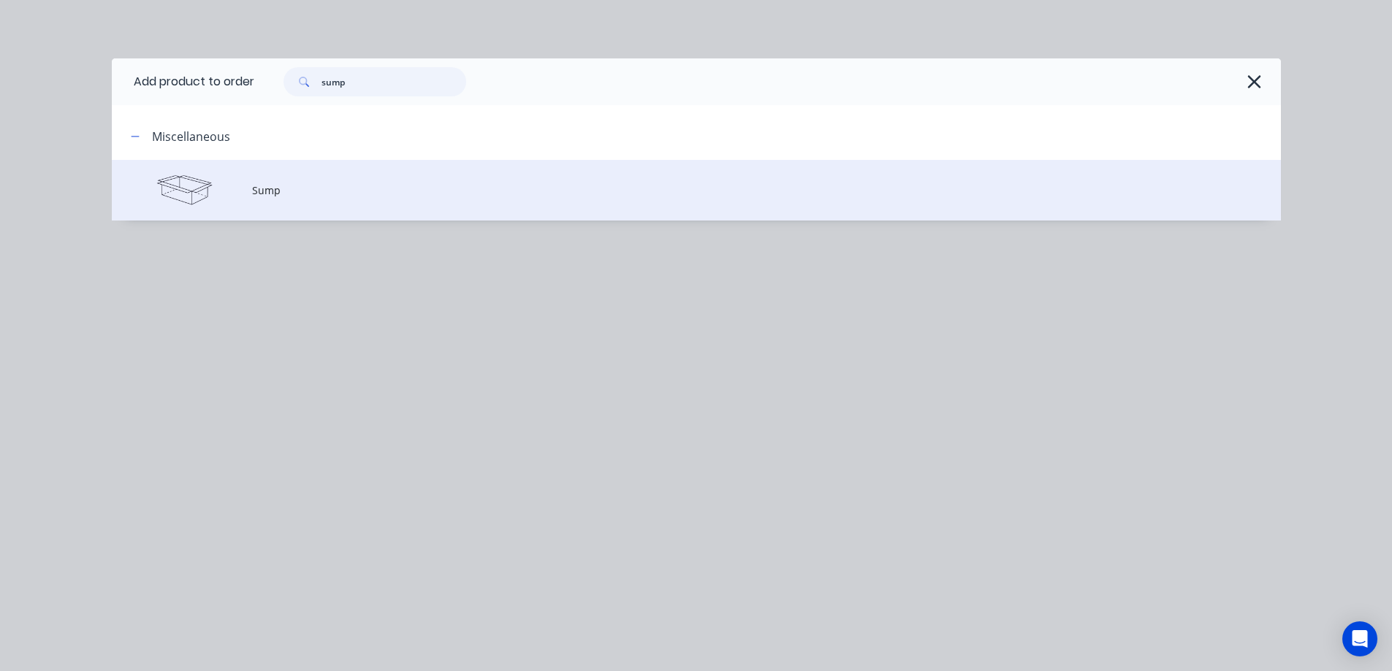
type input "sump"
click at [316, 186] on span "Sump" at bounding box center [663, 190] width 823 height 15
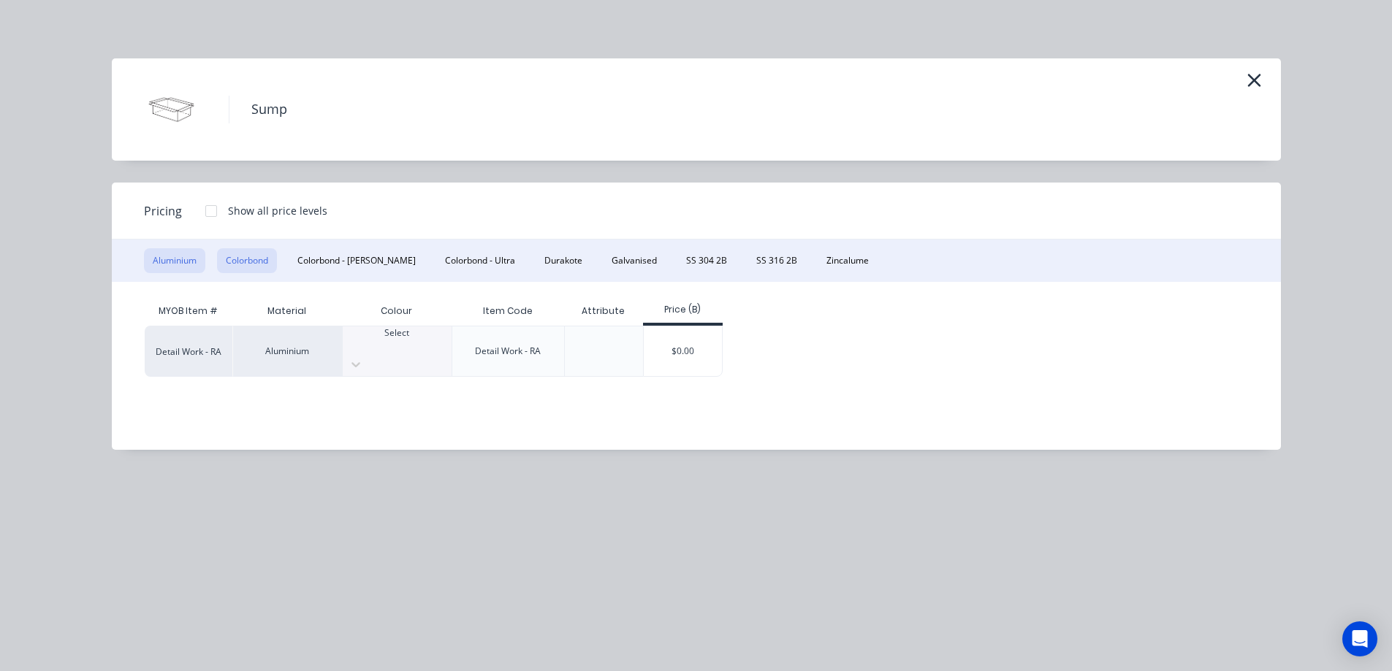
click at [267, 256] on button "Colorbond" at bounding box center [247, 260] width 60 height 25
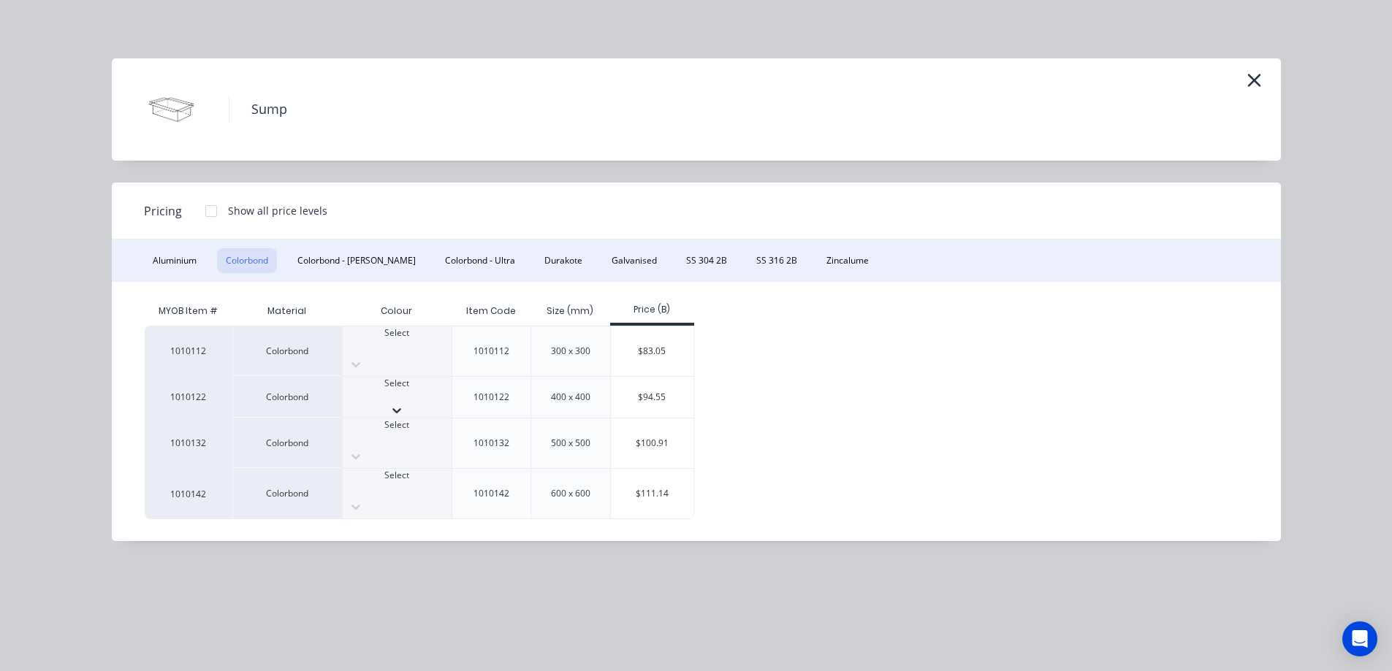
click at [404, 403] on icon at bounding box center [396, 410] width 15 height 15
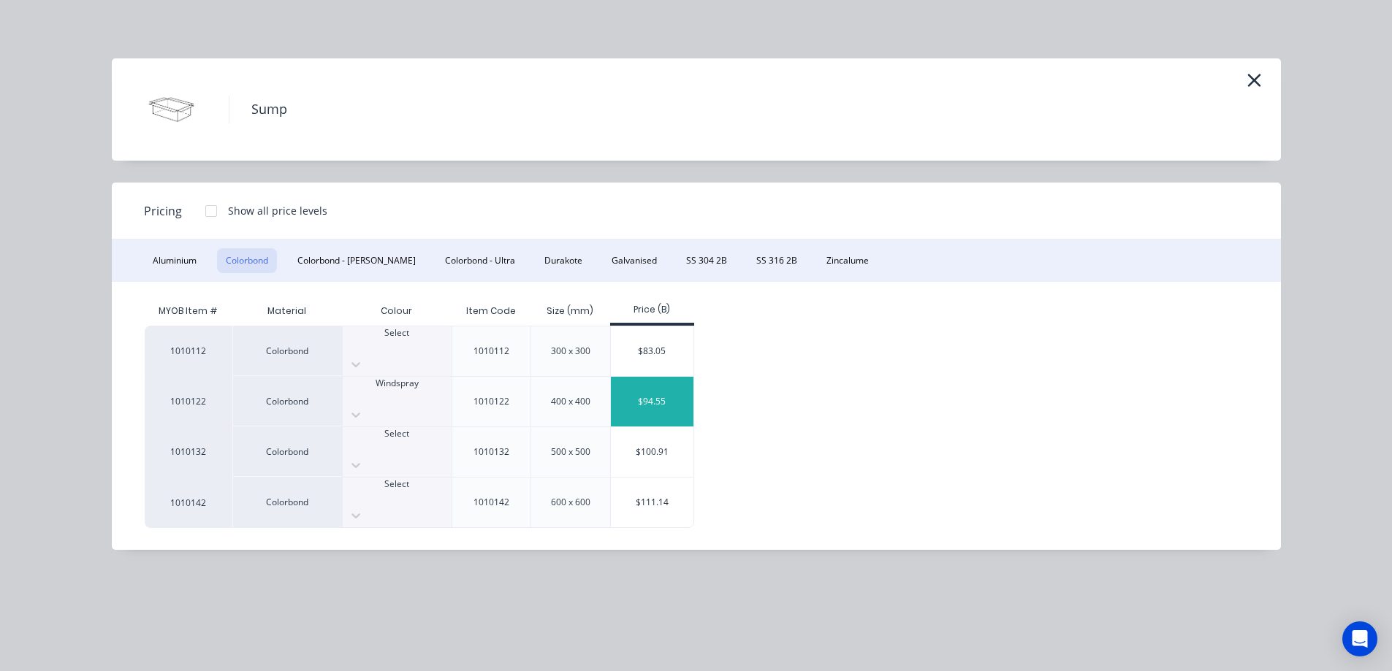
click at [650, 383] on div "$94.55" at bounding box center [652, 402] width 83 height 50
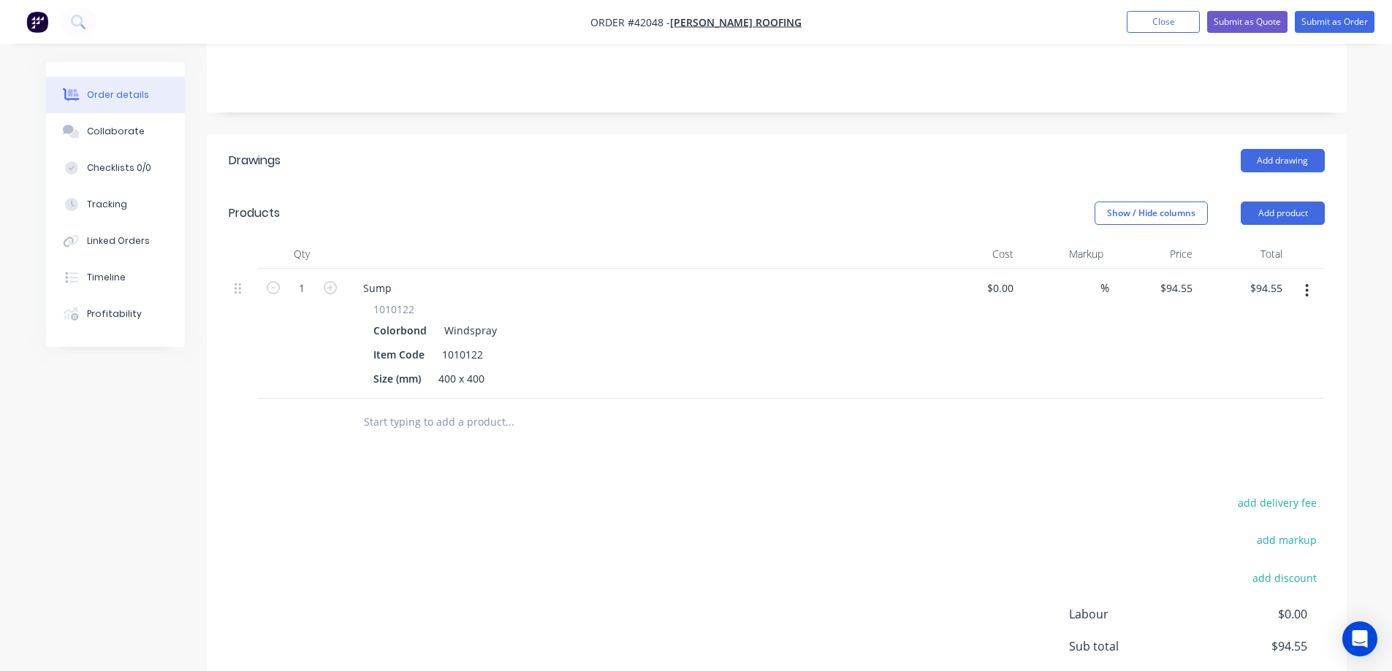
scroll to position [365, 0]
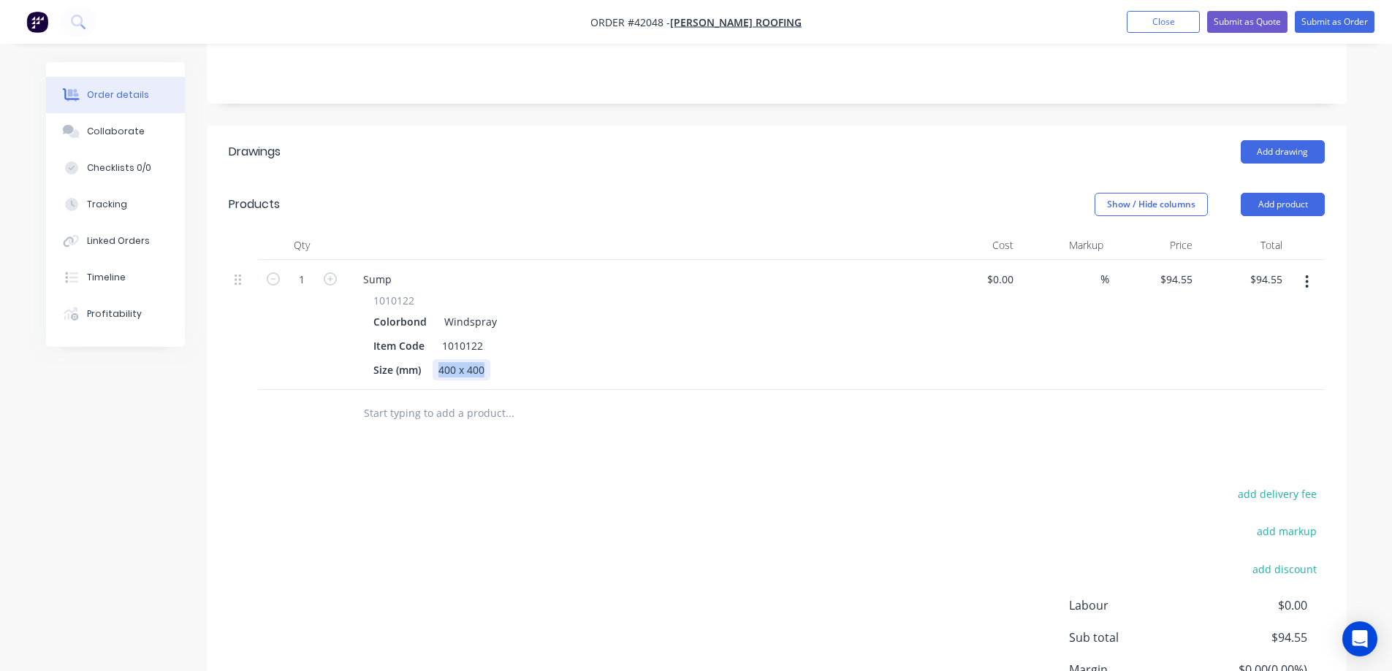
drag, startPoint x: 481, startPoint y: 308, endPoint x: 435, endPoint y: 313, distance: 47.0
click at [435, 359] on div "400 x 400" at bounding box center [462, 369] width 58 height 21
click at [1287, 193] on button "Add product" at bounding box center [1283, 204] width 84 height 23
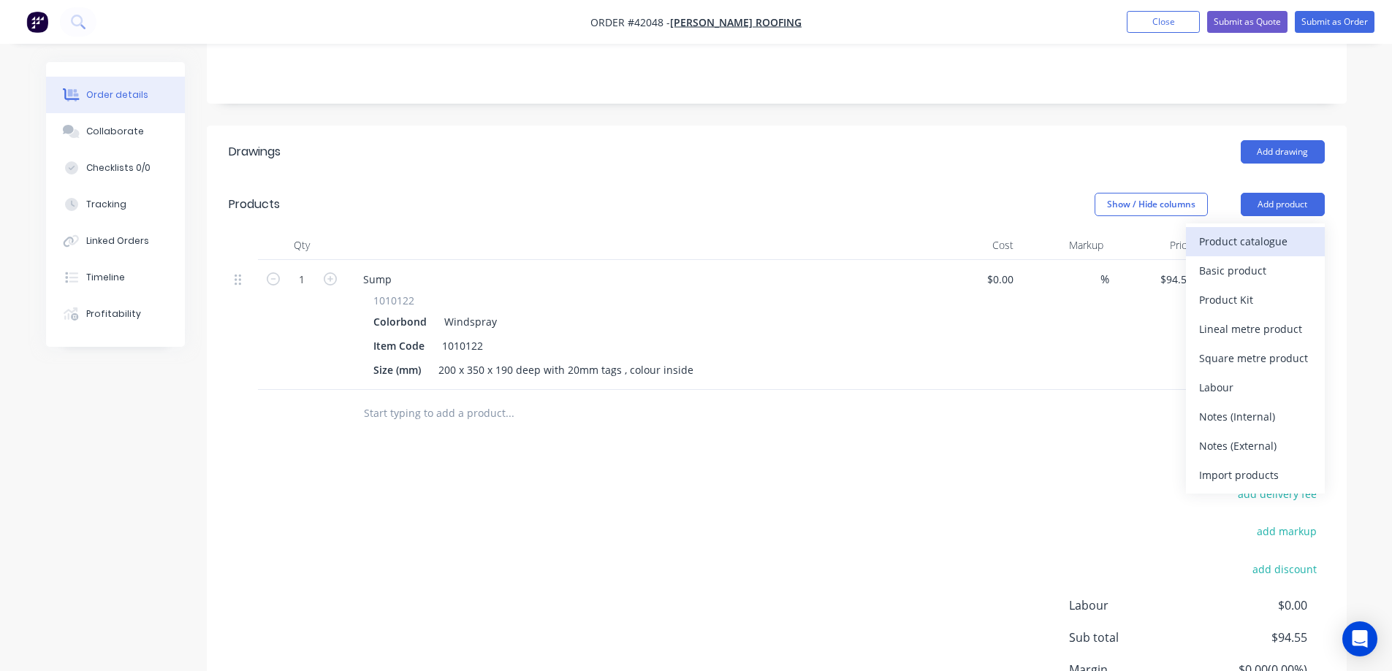
click at [1277, 231] on div "Product catalogue" at bounding box center [1255, 241] width 113 height 21
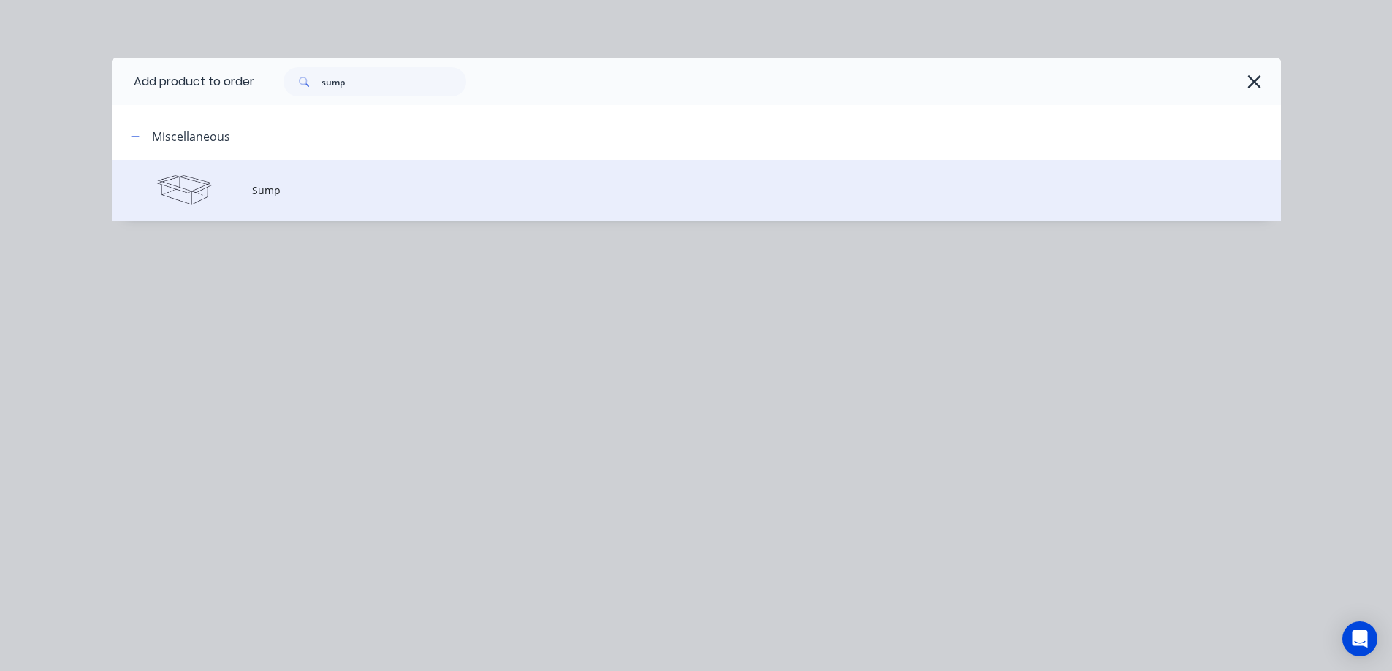
click at [289, 188] on span "Sump" at bounding box center [663, 190] width 823 height 15
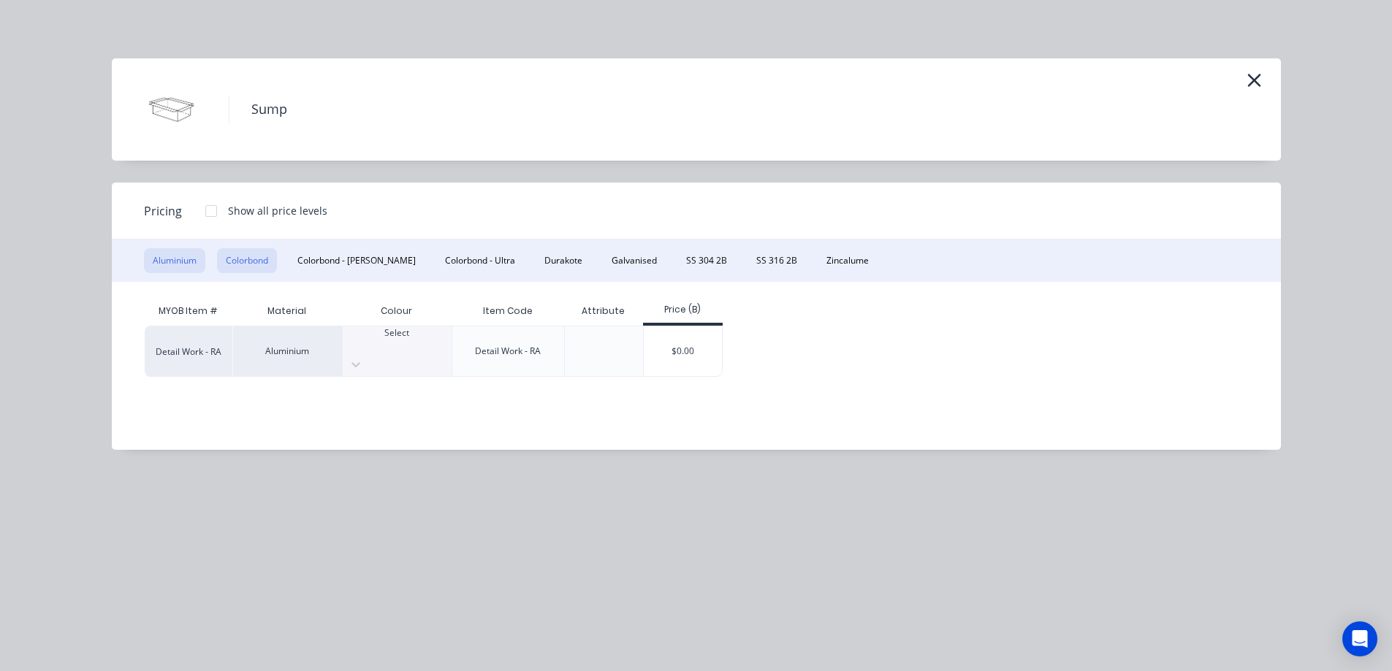
click at [246, 262] on button "Colorbond" at bounding box center [247, 260] width 60 height 25
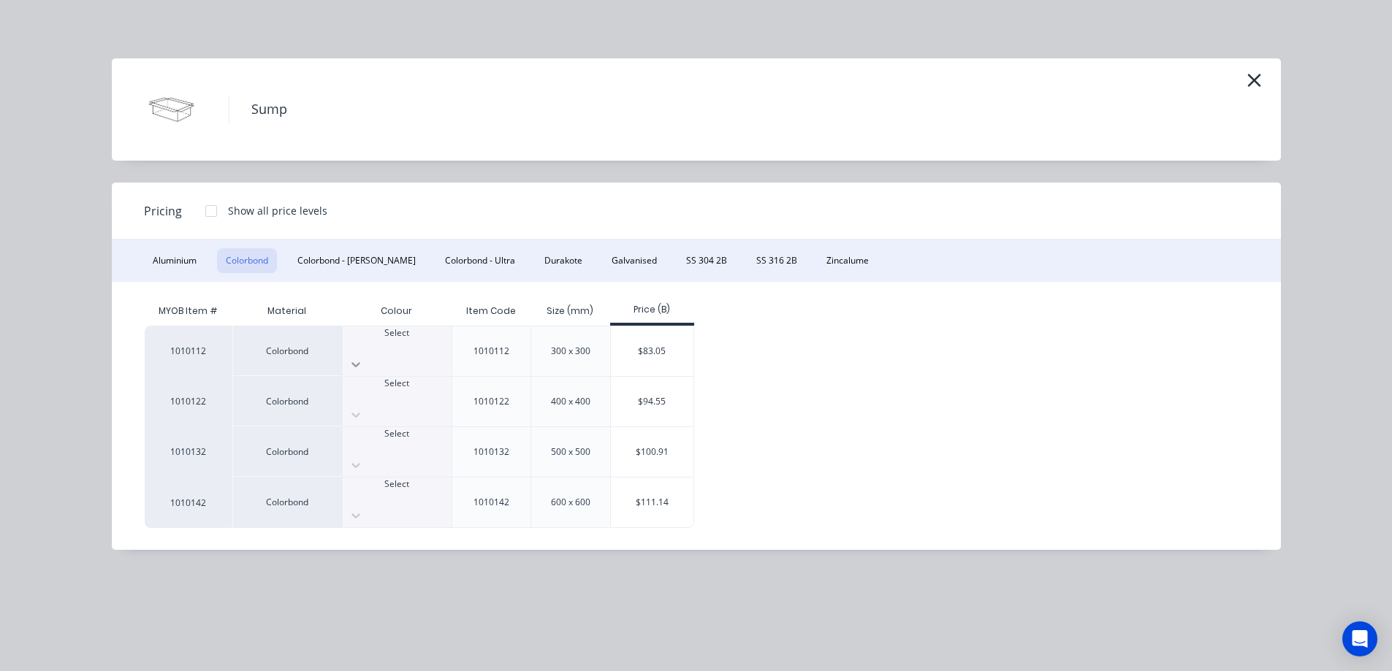
click at [363, 357] on icon at bounding box center [356, 364] width 15 height 15
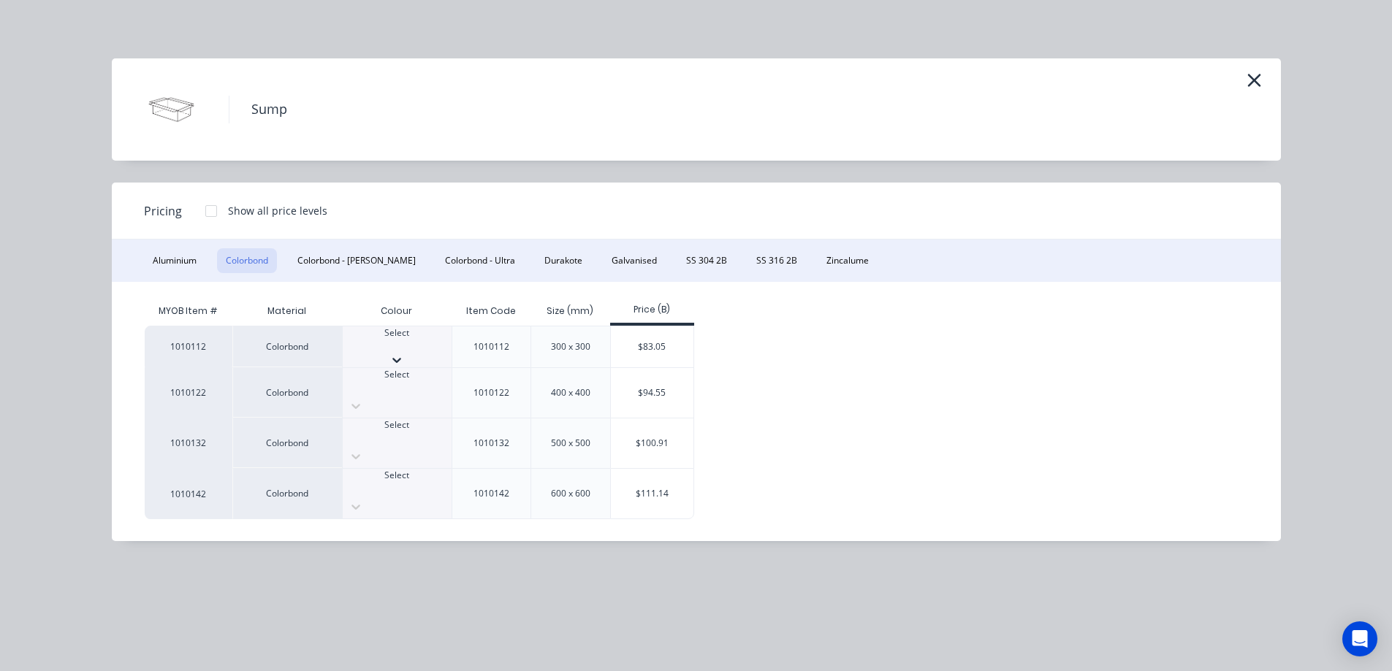
scroll to position [517, 0]
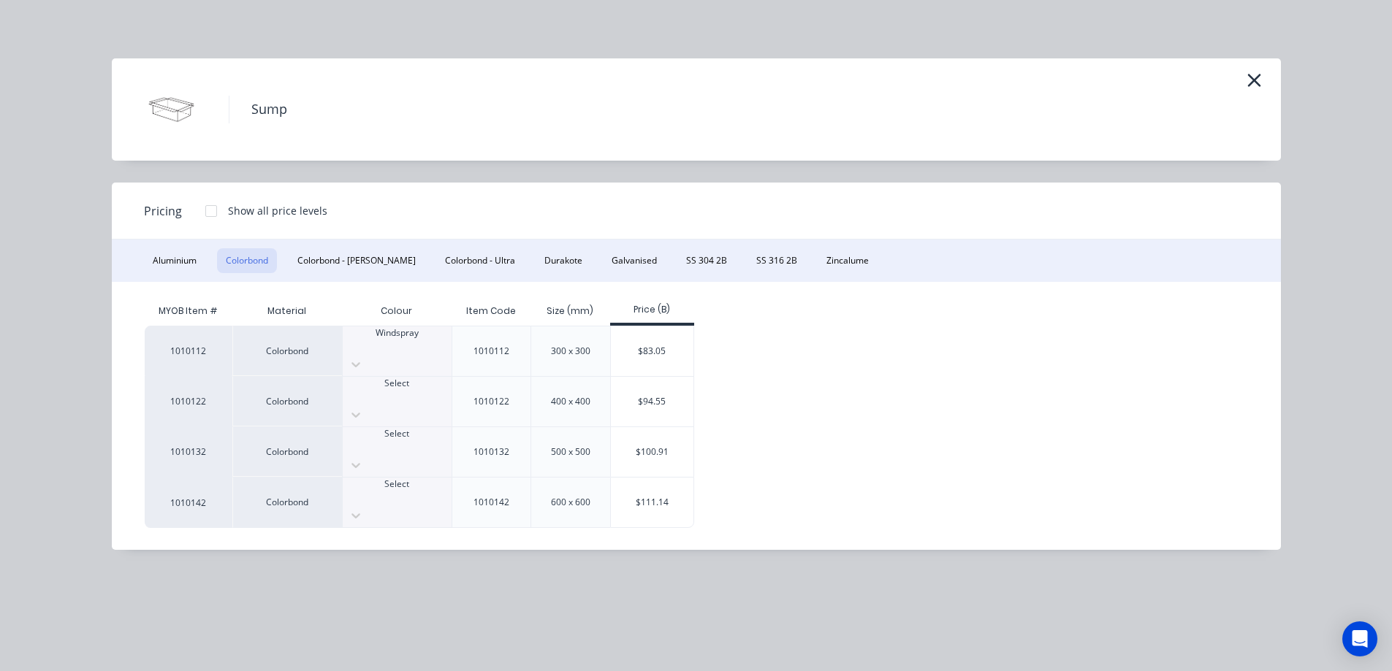
click at [639, 340] on div "$83.05" at bounding box center [652, 352] width 83 height 50
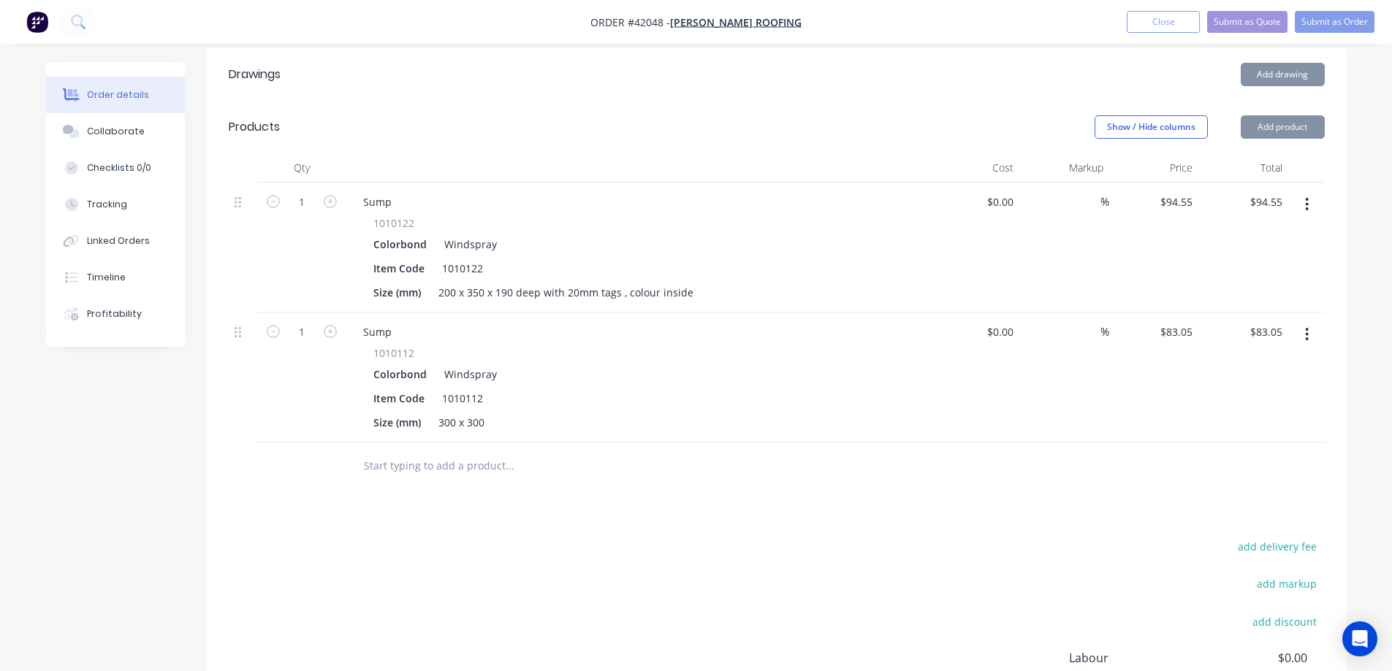
scroll to position [573, 0]
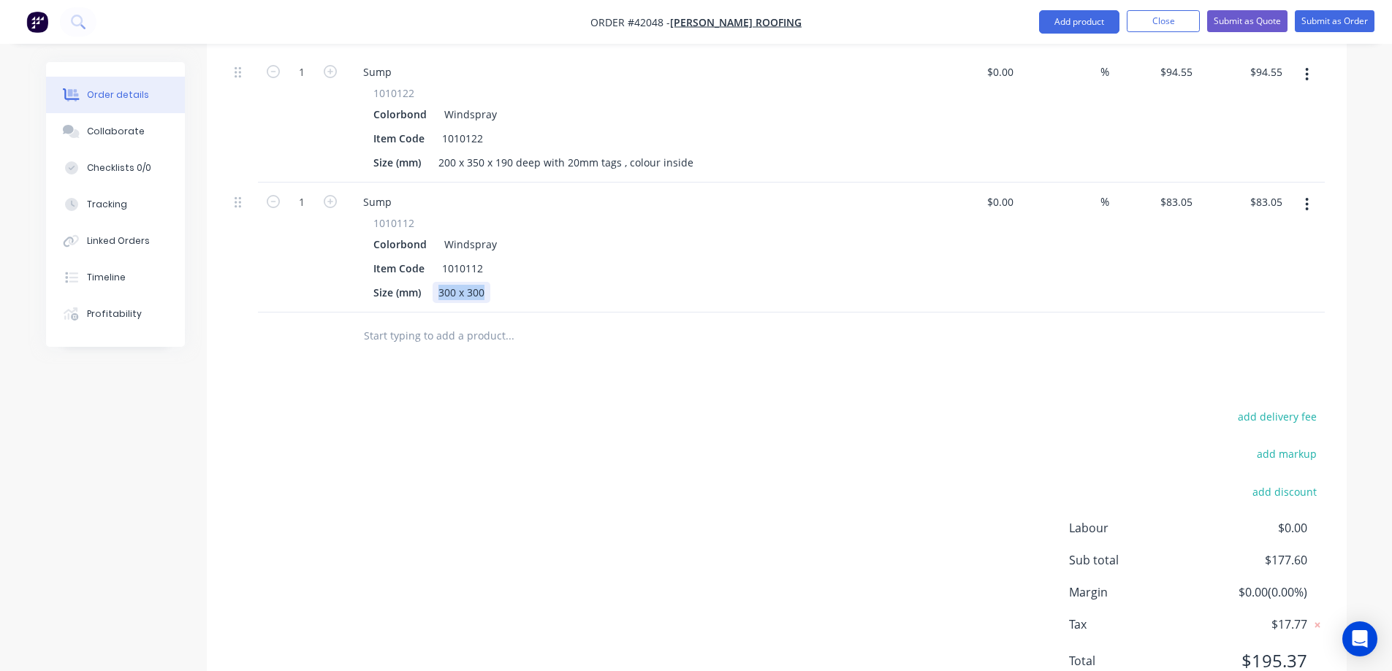
drag, startPoint x: 487, startPoint y: 233, endPoint x: 439, endPoint y: 238, distance: 47.8
click at [439, 282] on div "300 x 300" at bounding box center [462, 292] width 58 height 21
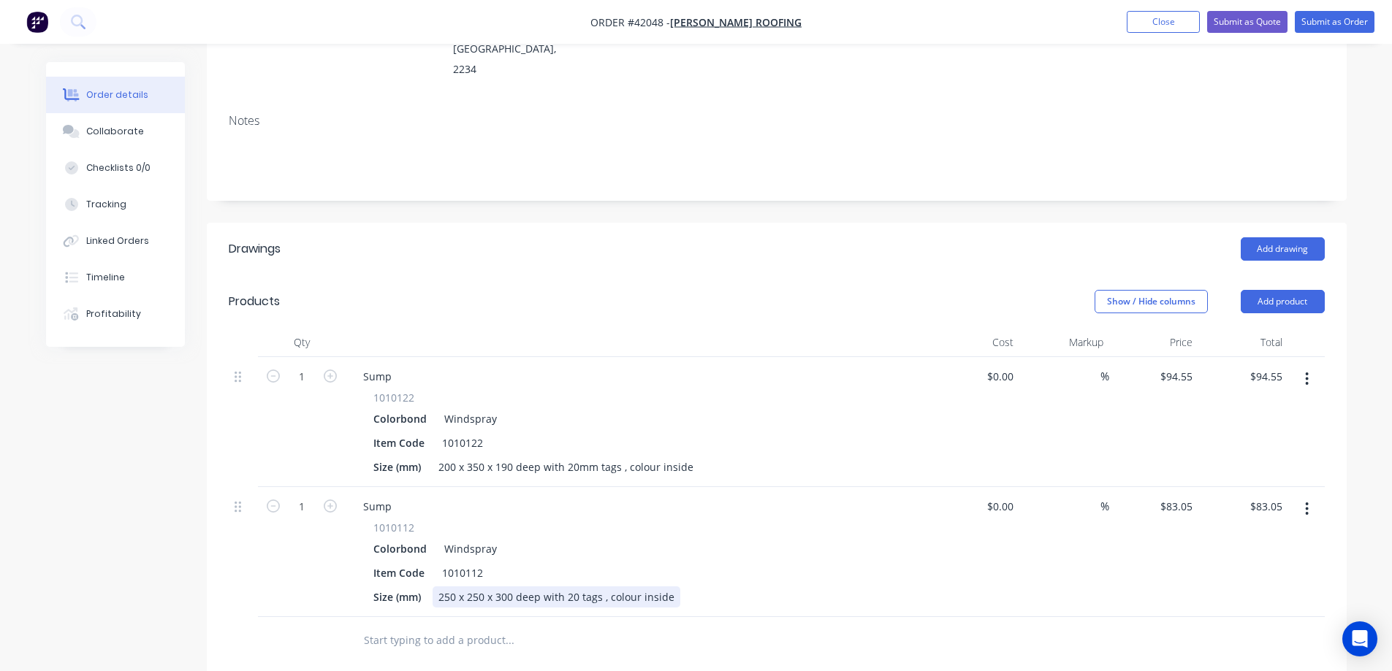
scroll to position [207, 0]
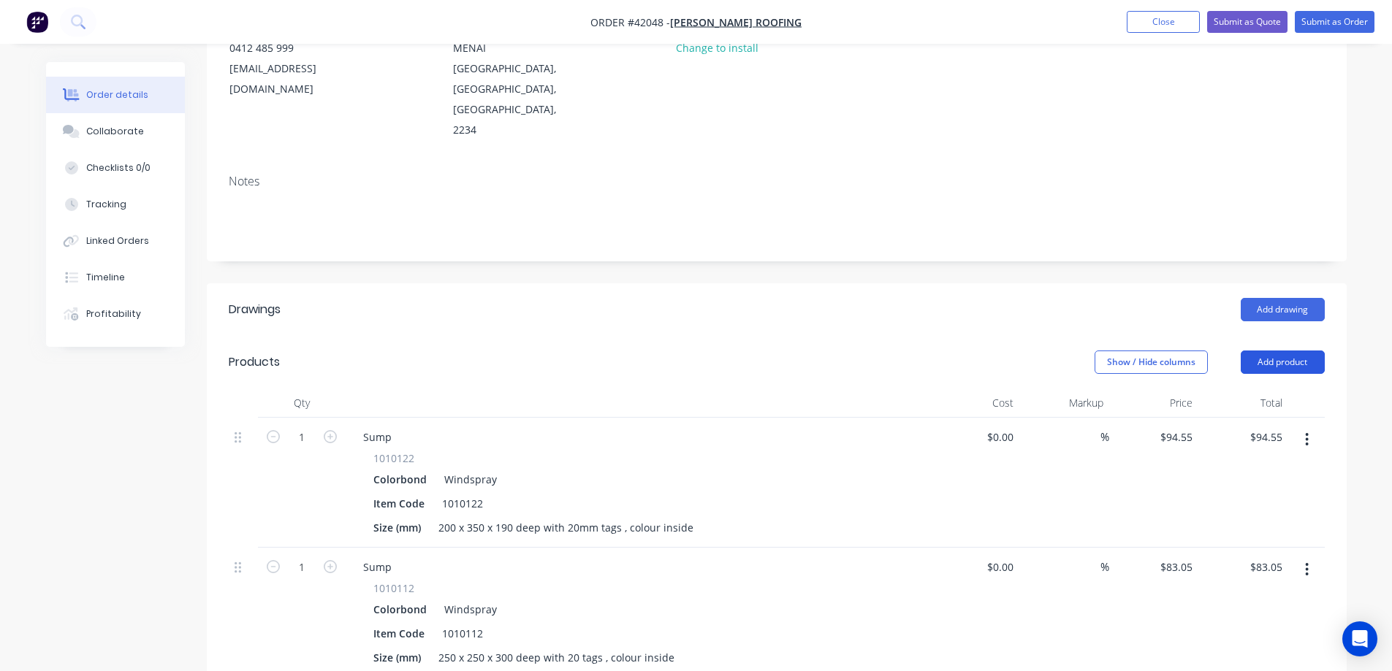
drag, startPoint x: 1276, startPoint y: 300, endPoint x: 1289, endPoint y: 308, distance: 14.8
click at [1278, 351] on button "Add product" at bounding box center [1283, 362] width 84 height 23
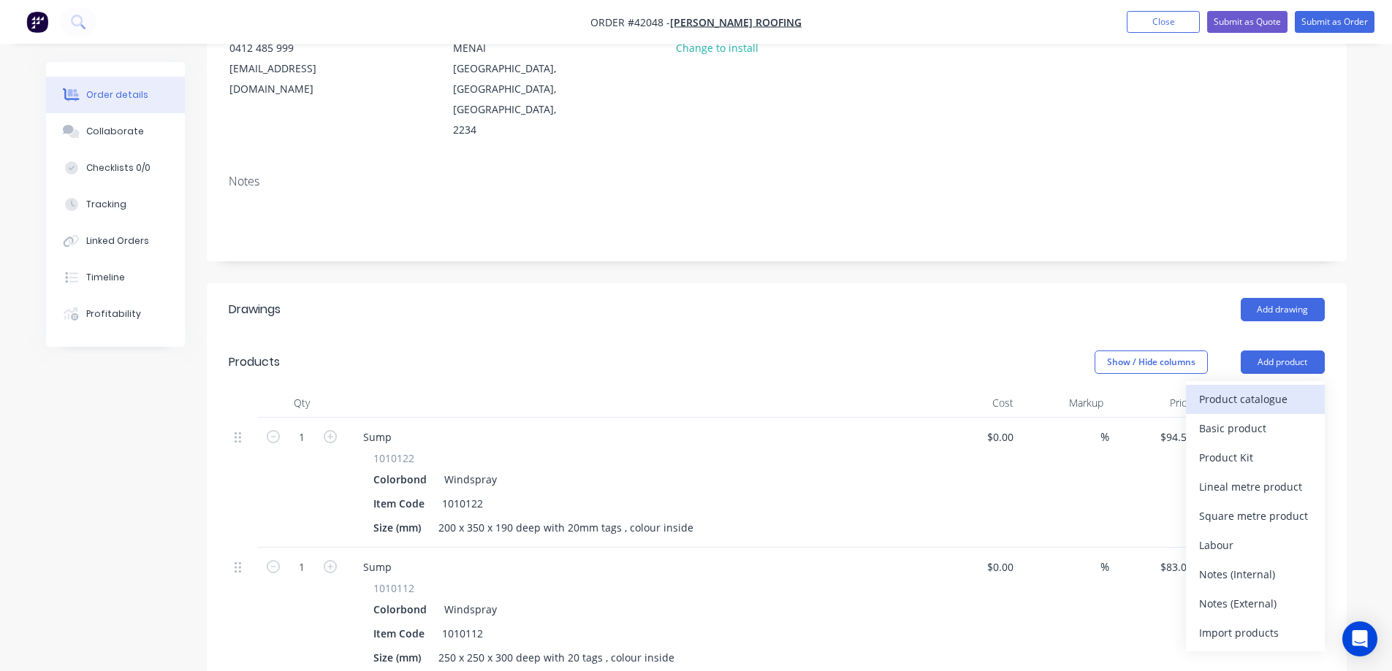
click at [1280, 389] on div "Product catalogue" at bounding box center [1255, 399] width 113 height 21
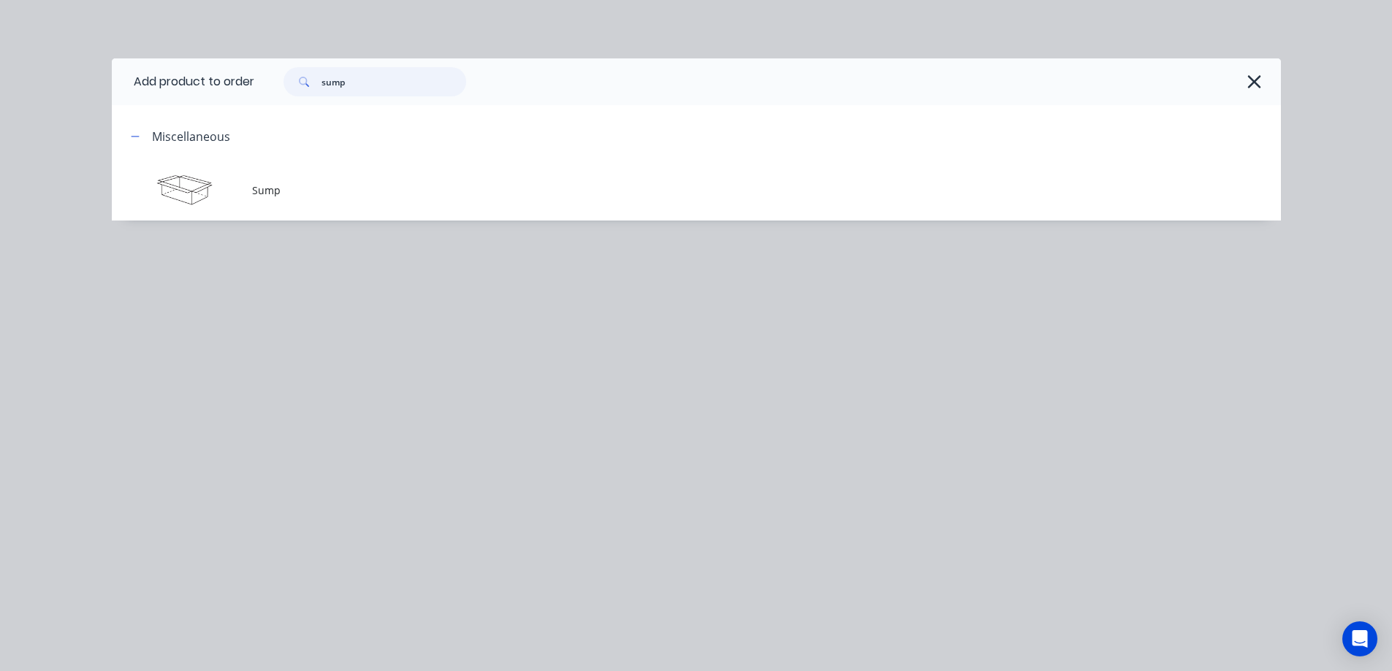
drag, startPoint x: 353, startPoint y: 86, endPoint x: 315, endPoint y: 85, distance: 38.0
click at [315, 85] on div "sump" at bounding box center [374, 81] width 183 height 29
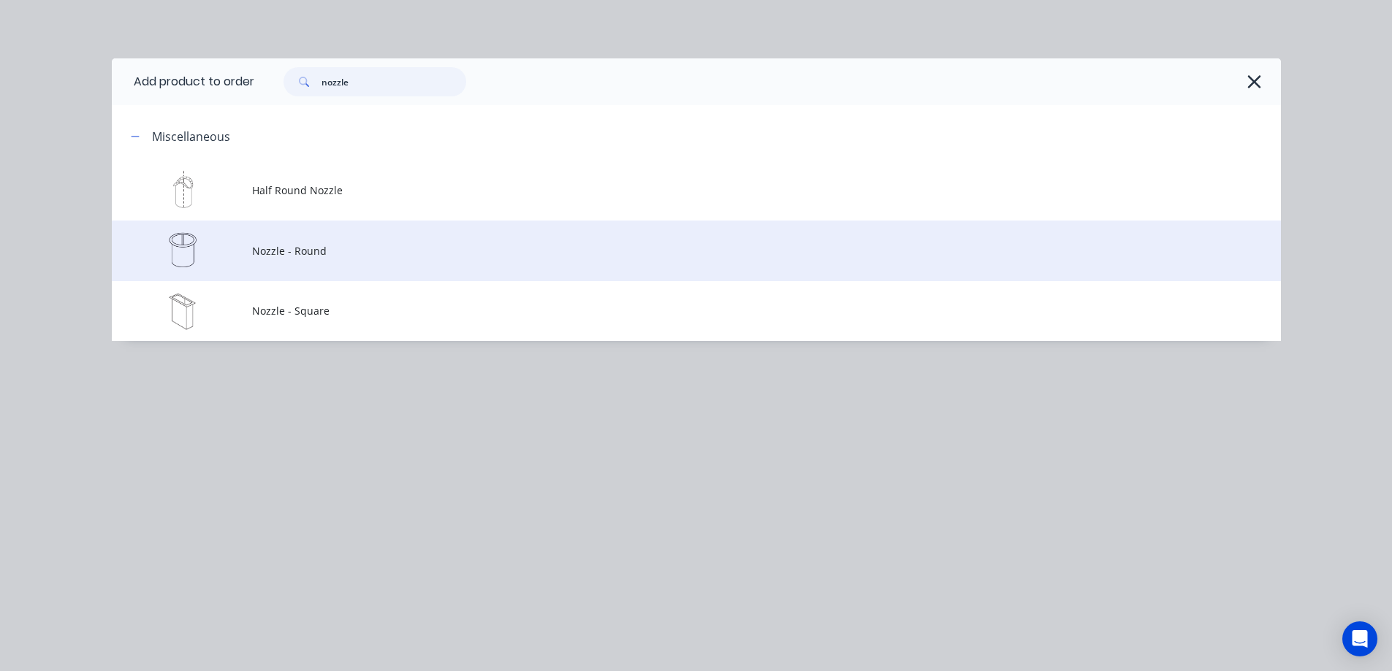
type input "nozzle"
click at [308, 246] on span "Nozzle - Round" at bounding box center [663, 250] width 823 height 15
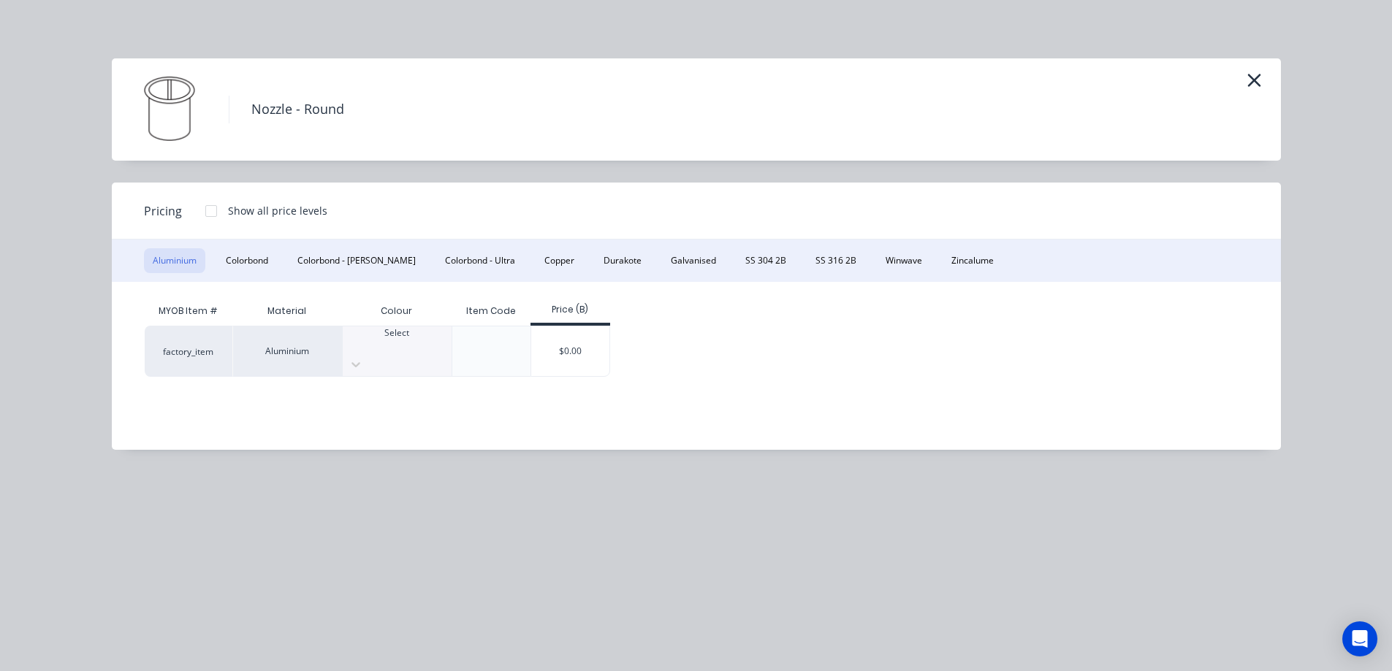
scroll to position [354, 0]
click at [261, 259] on button "Colorbond" at bounding box center [247, 260] width 60 height 25
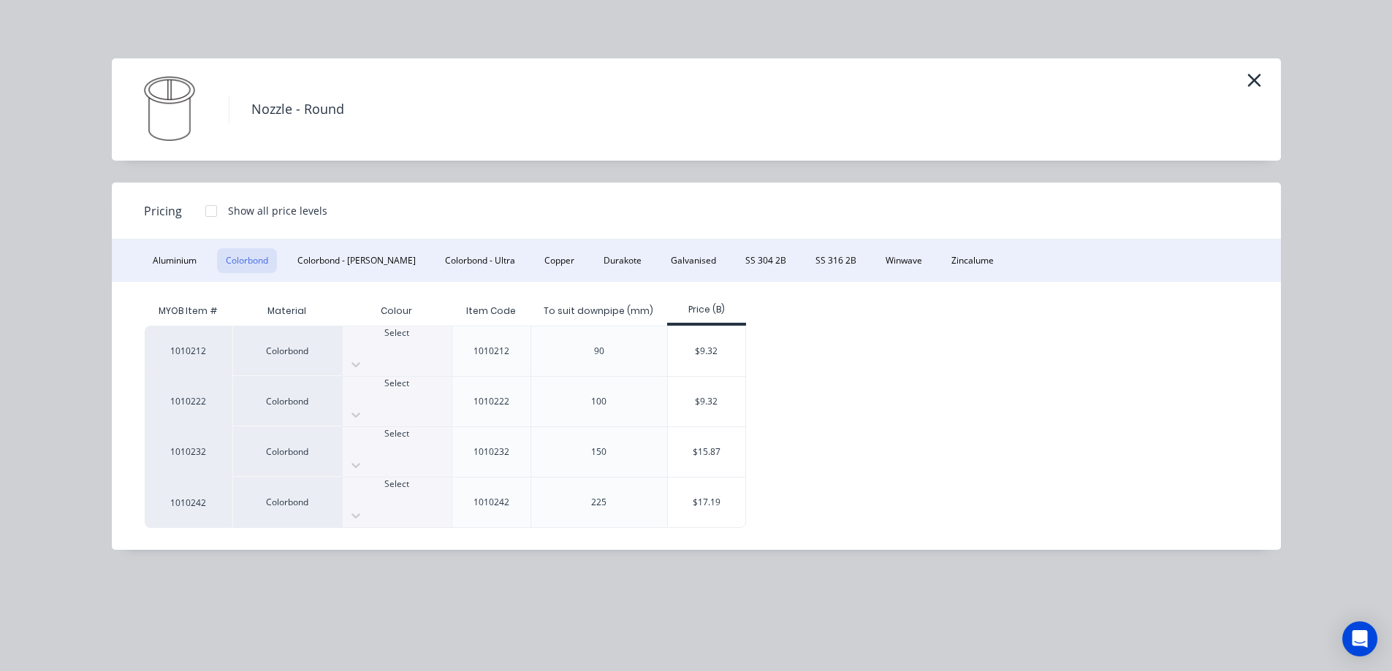
click at [397, 348] on div at bounding box center [397, 346] width 109 height 13
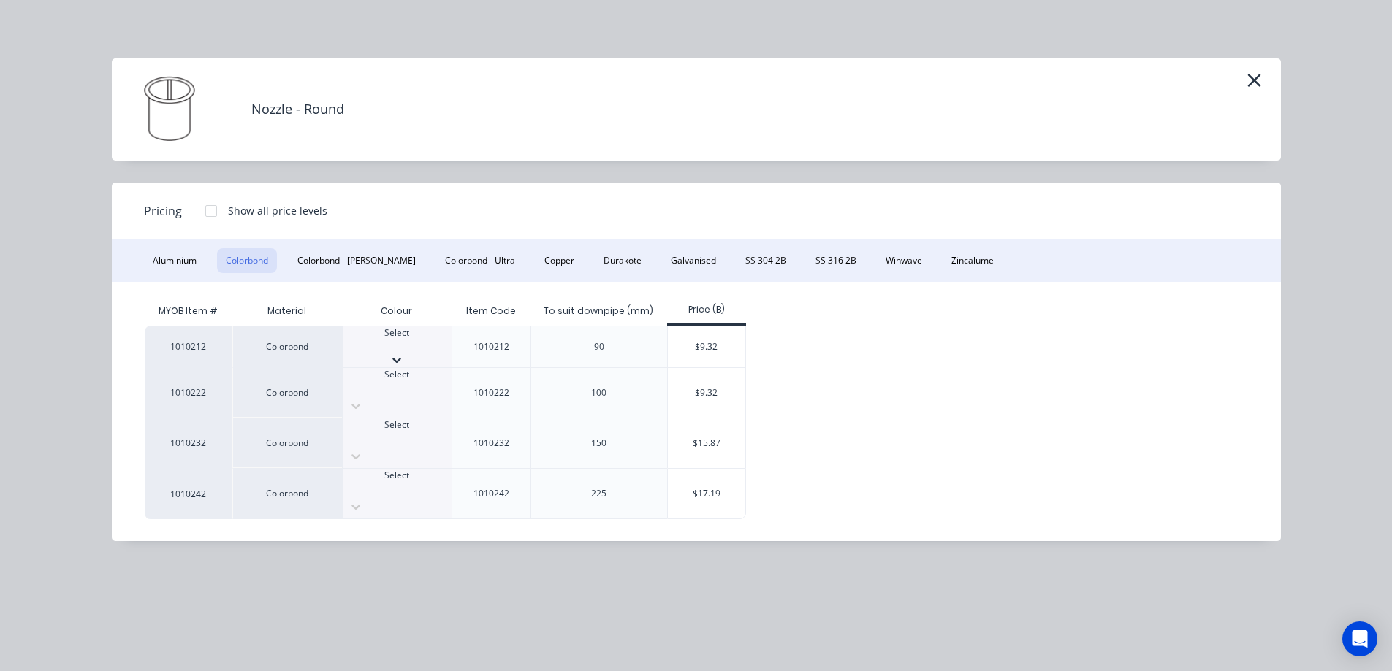
scroll to position [517, 0]
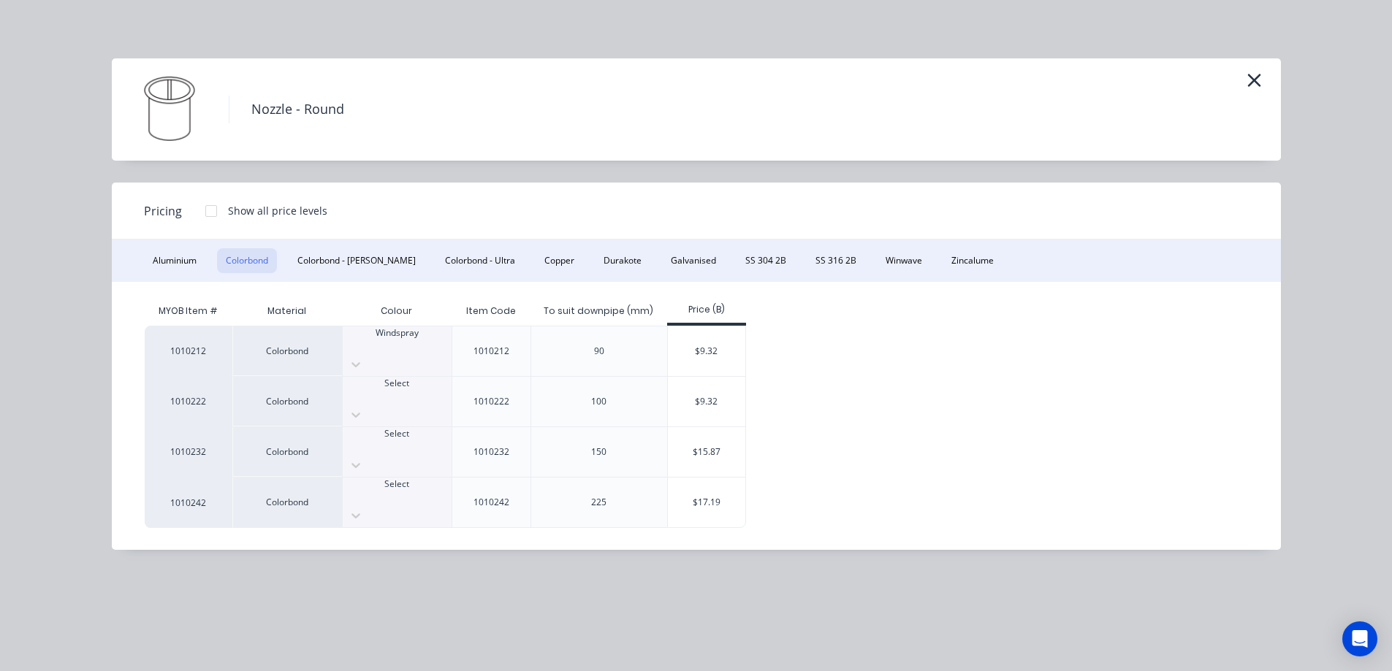
click at [690, 341] on div "$9.32" at bounding box center [707, 352] width 78 height 50
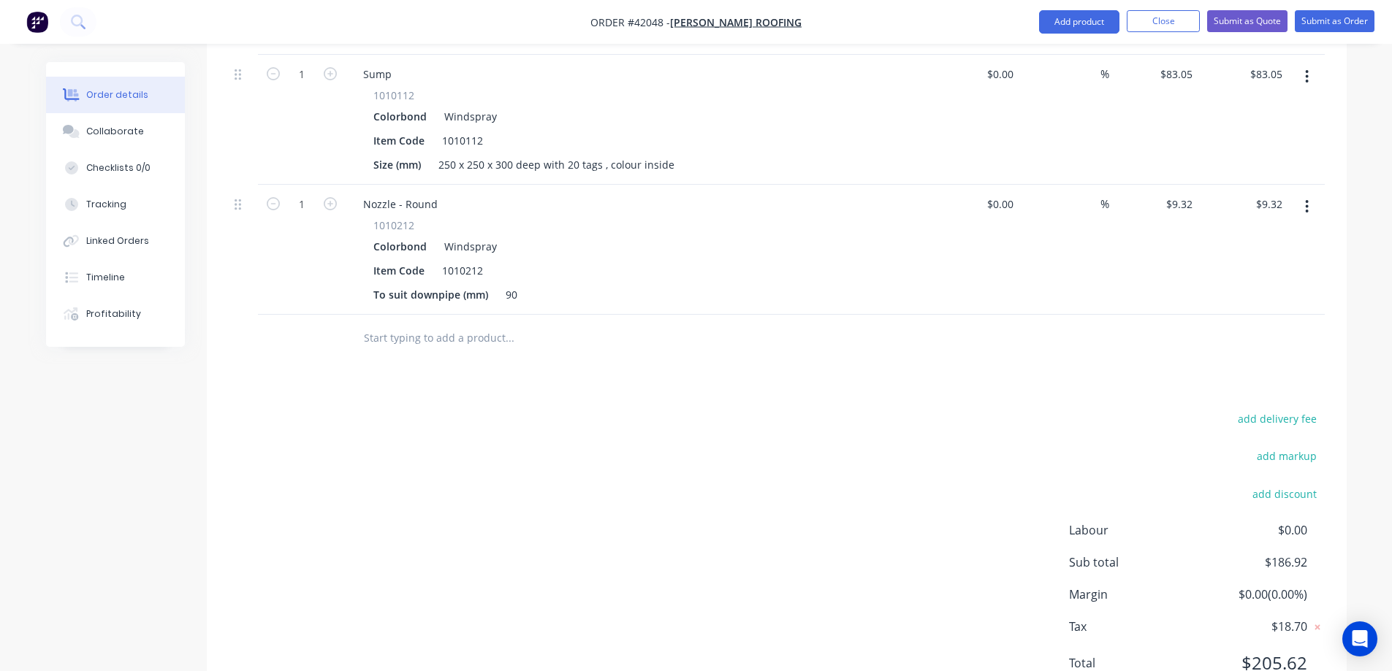
scroll to position [703, 0]
click at [301, 191] on input "1" at bounding box center [302, 202] width 38 height 22
type input "2"
type input "$18.64"
click at [647, 321] on div "Drawings Add drawing Products Show / Hide columns Add product Qty Cost Markup P…" at bounding box center [777, 249] width 1140 height 923
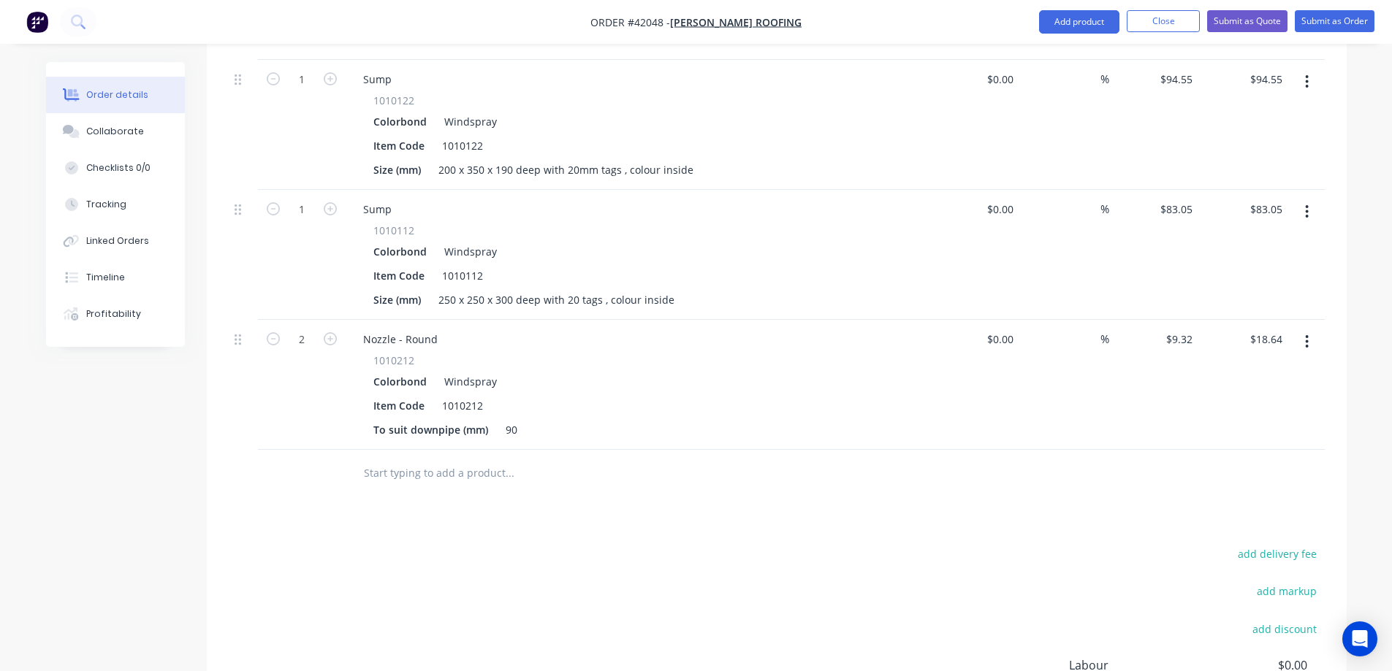
scroll to position [557, 0]
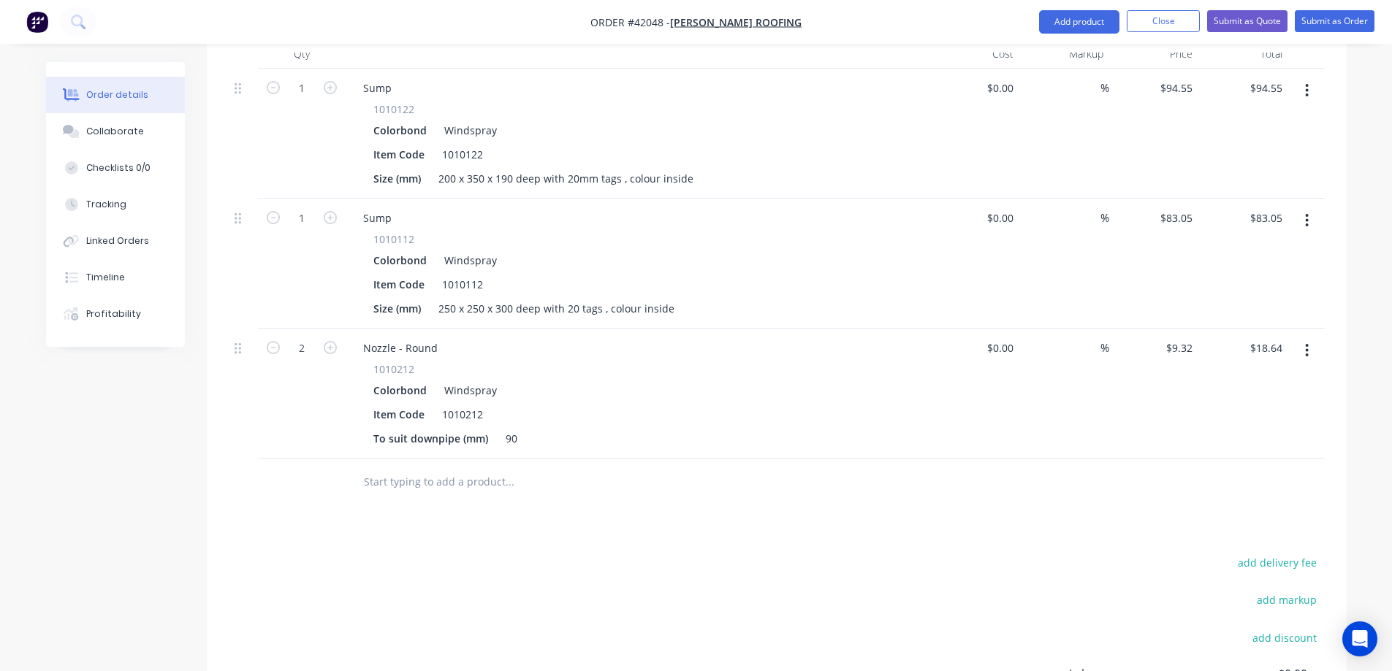
click at [448, 338] on div "Nozzle - Round" at bounding box center [637, 348] width 573 height 21
click at [438, 338] on div "Nozzle - Round" at bounding box center [400, 348] width 98 height 21
click at [587, 380] on div "Colorbond Windspray" at bounding box center [637, 390] width 529 height 21
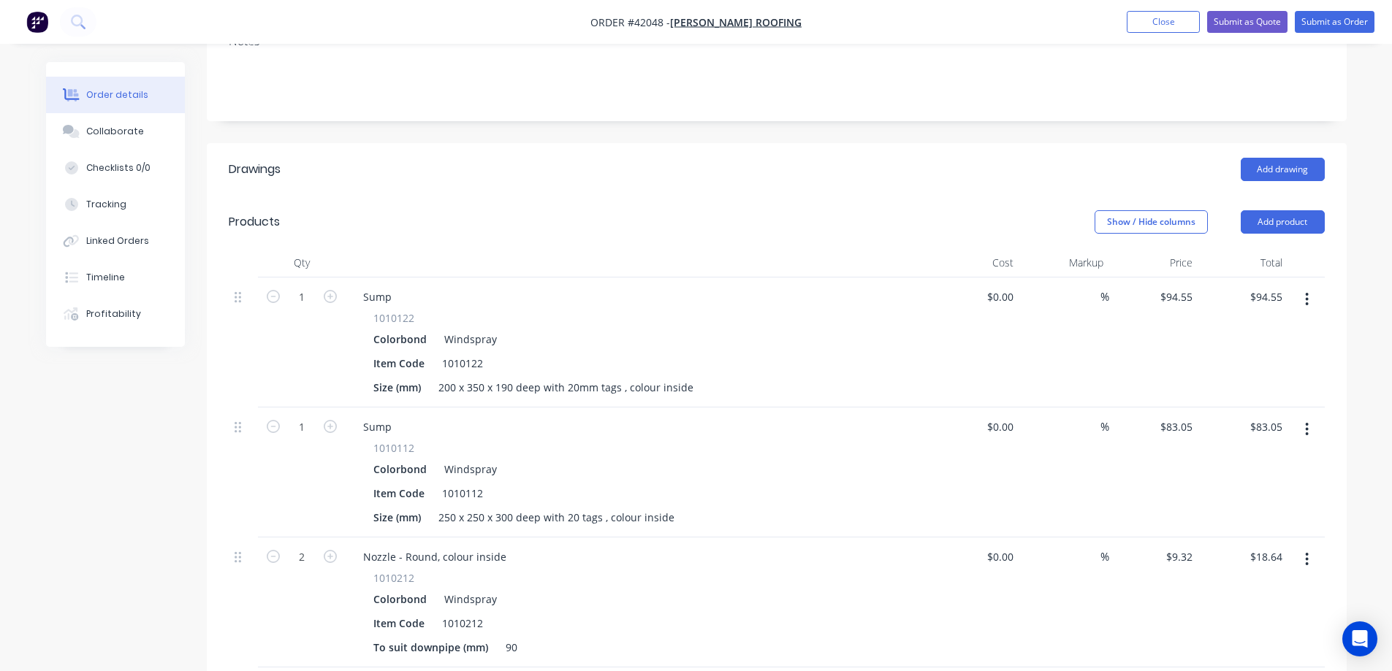
scroll to position [438, 0]
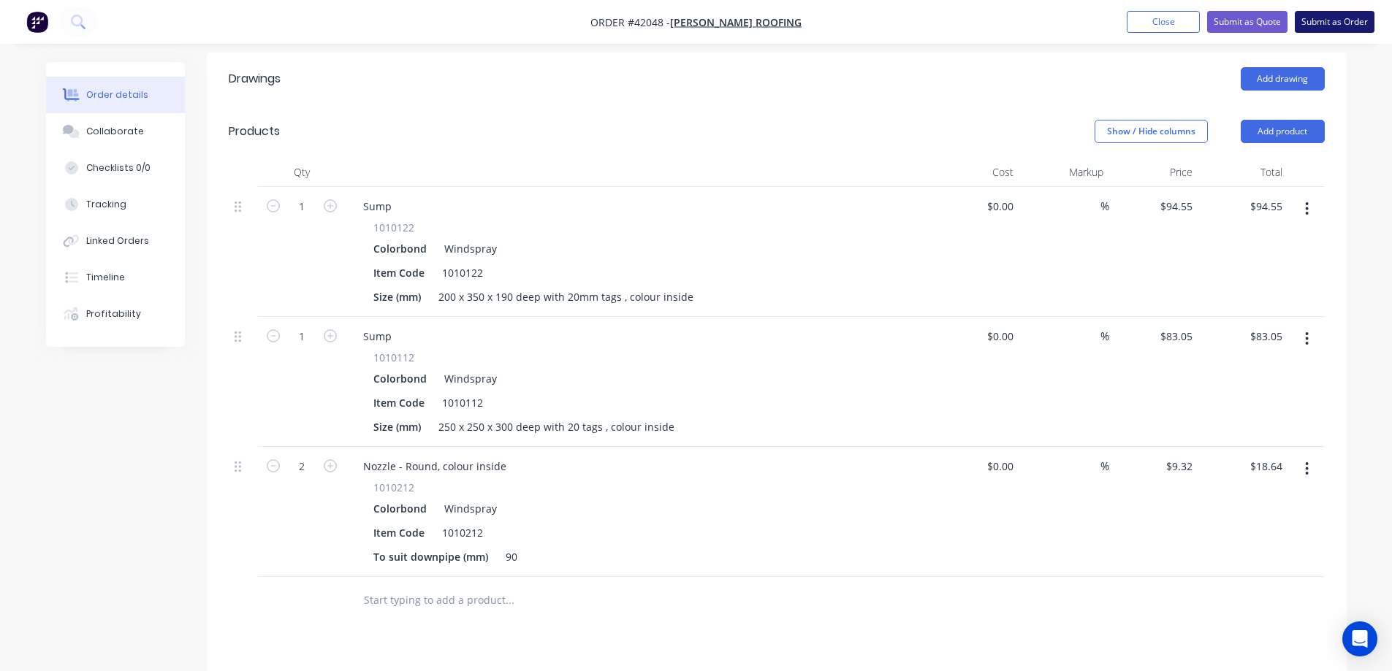
click at [1317, 21] on button "Submit as Order" at bounding box center [1335, 22] width 80 height 22
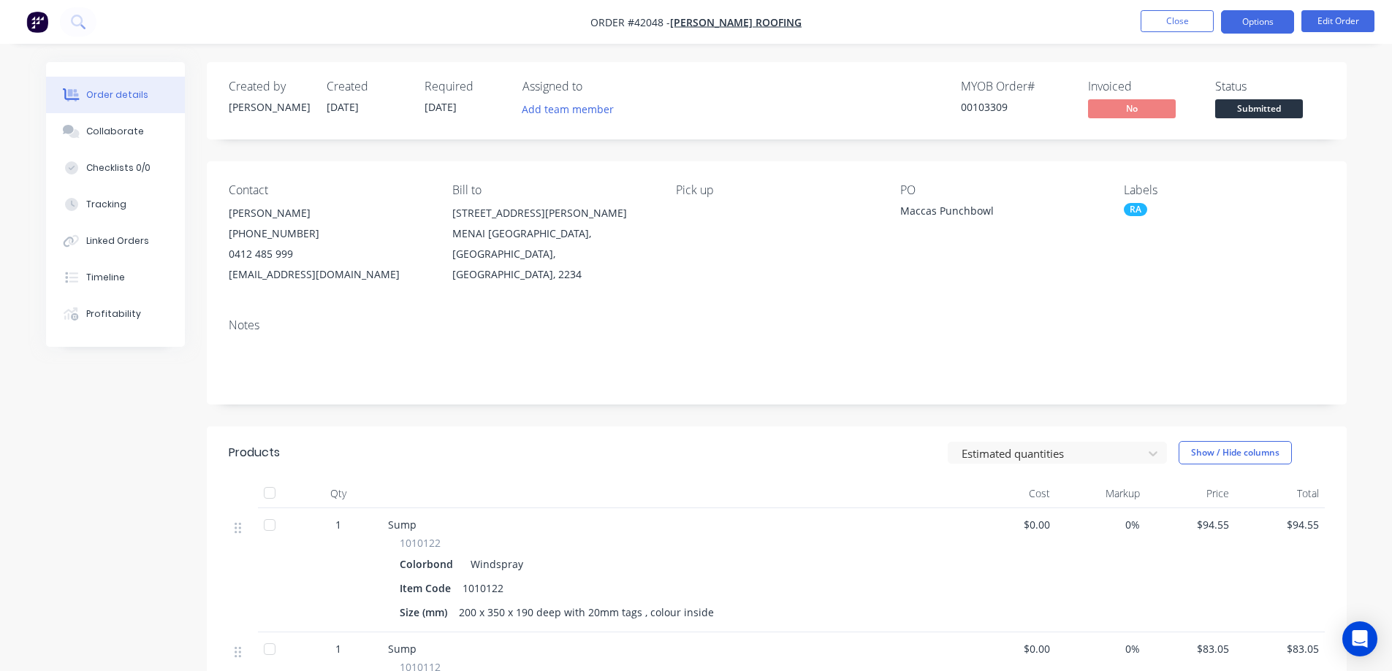
click at [1260, 18] on button "Options" at bounding box center [1257, 21] width 73 height 23
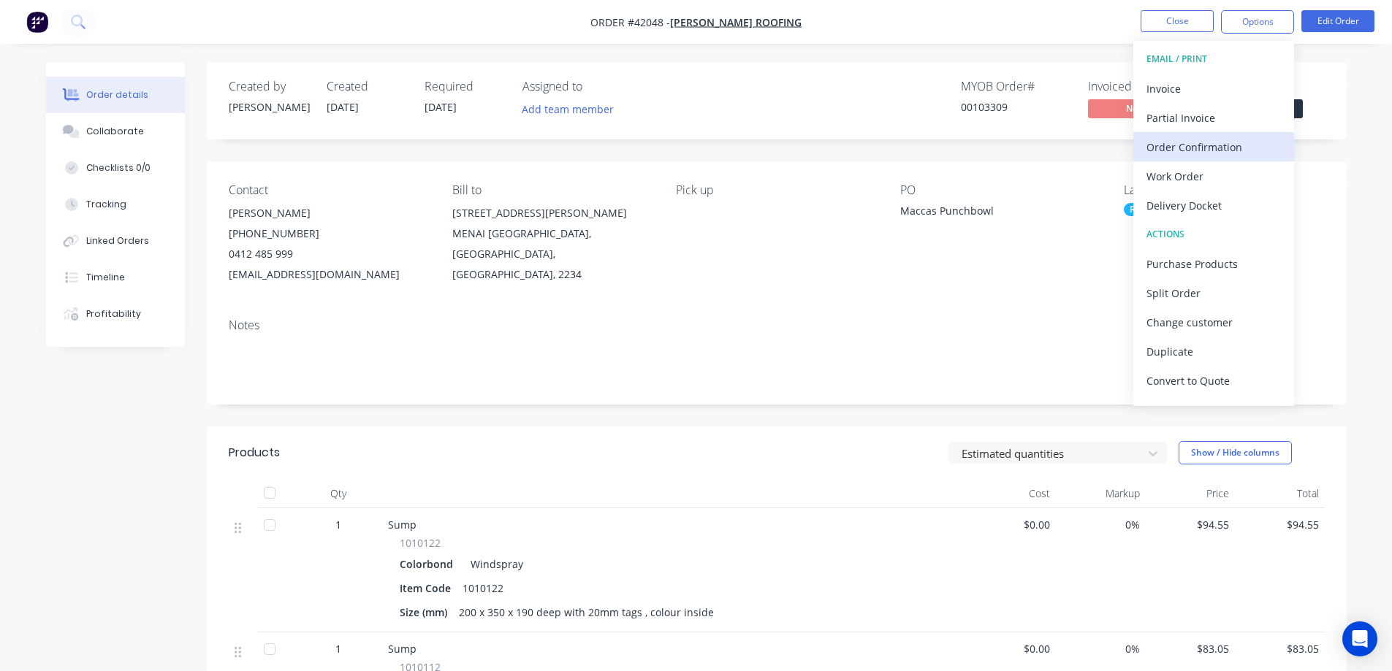
click at [1225, 147] on div "Order Confirmation" at bounding box center [1213, 147] width 134 height 21
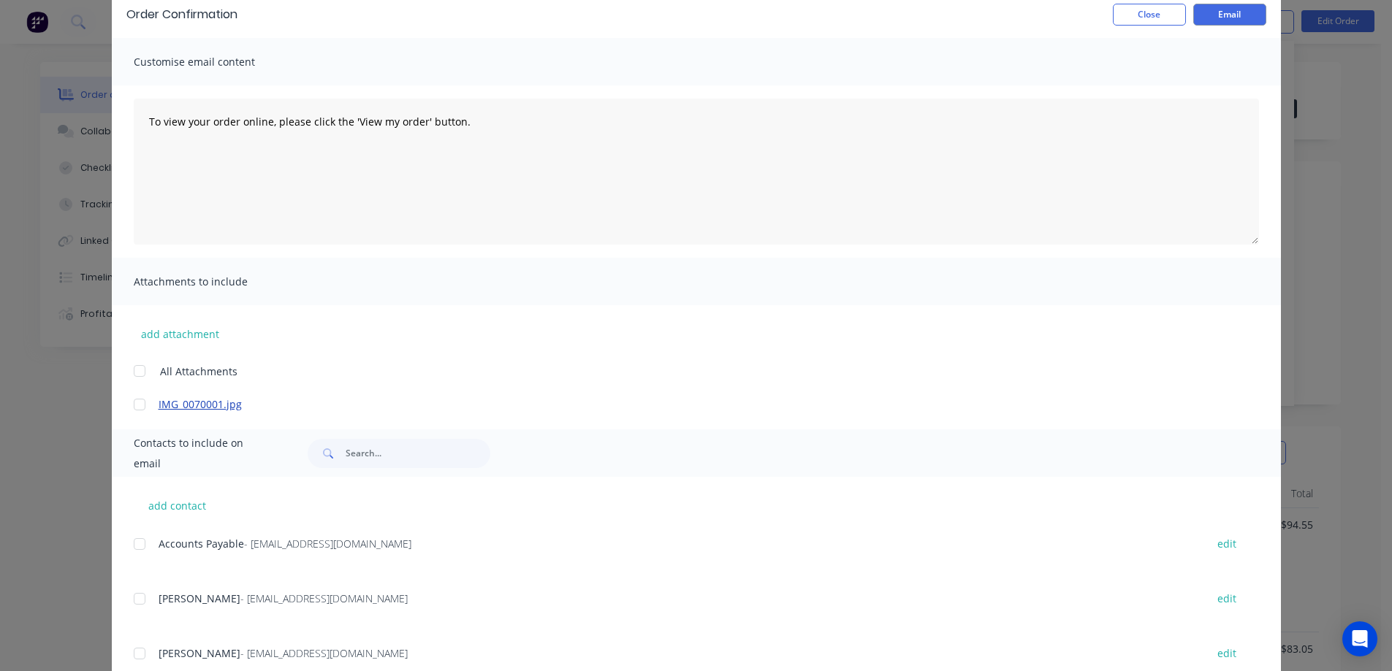
scroll to position [115, 0]
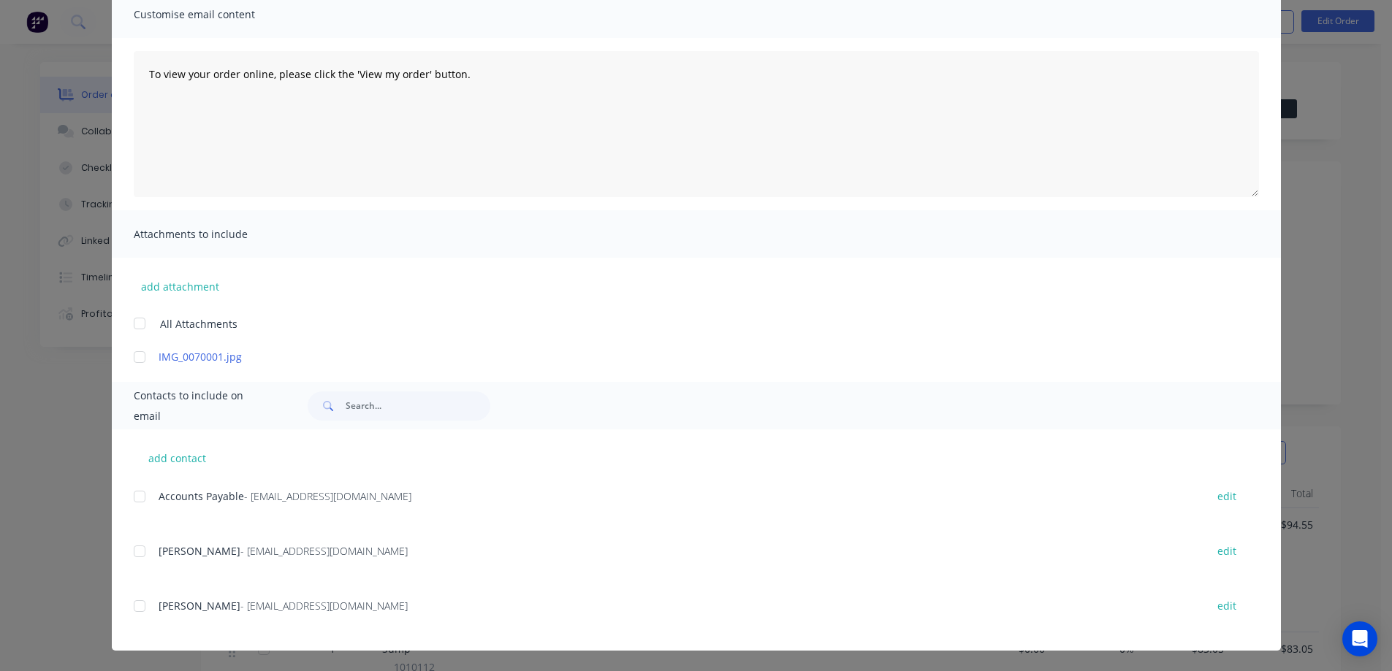
drag, startPoint x: 135, startPoint y: 549, endPoint x: 422, endPoint y: 467, distance: 298.1
click at [137, 549] on div at bounding box center [139, 551] width 29 height 29
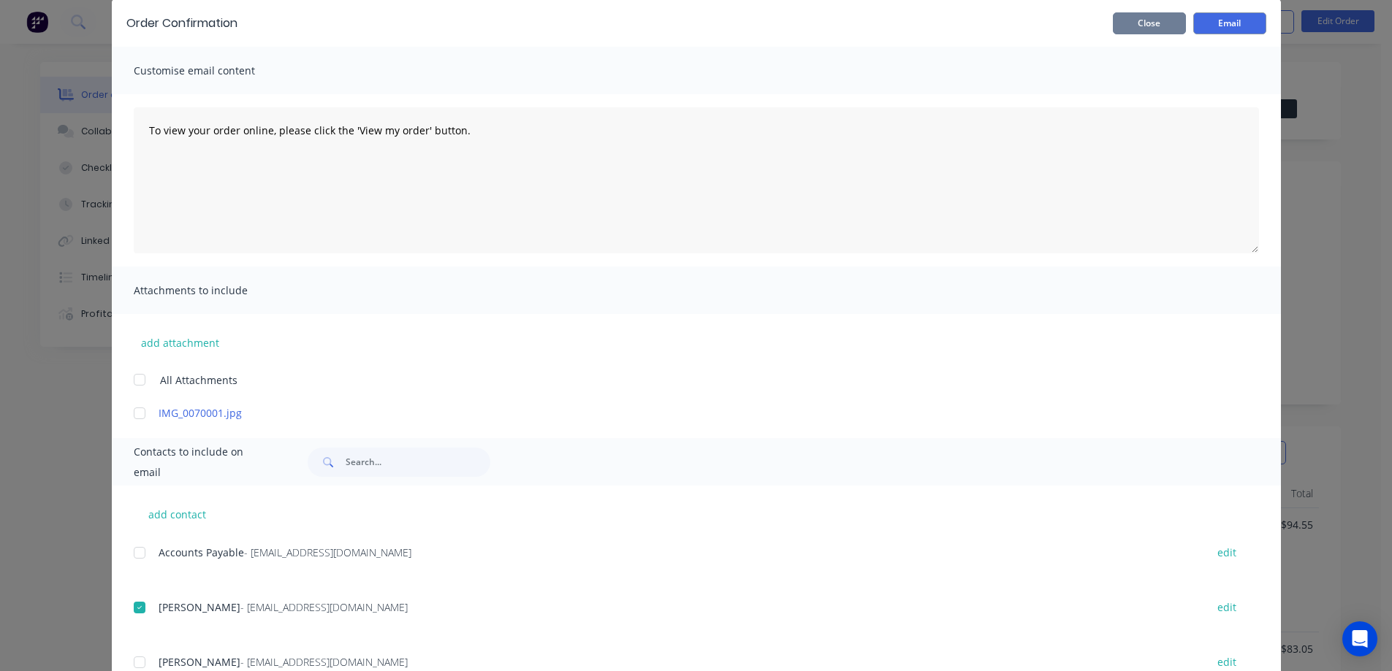
scroll to position [0, 0]
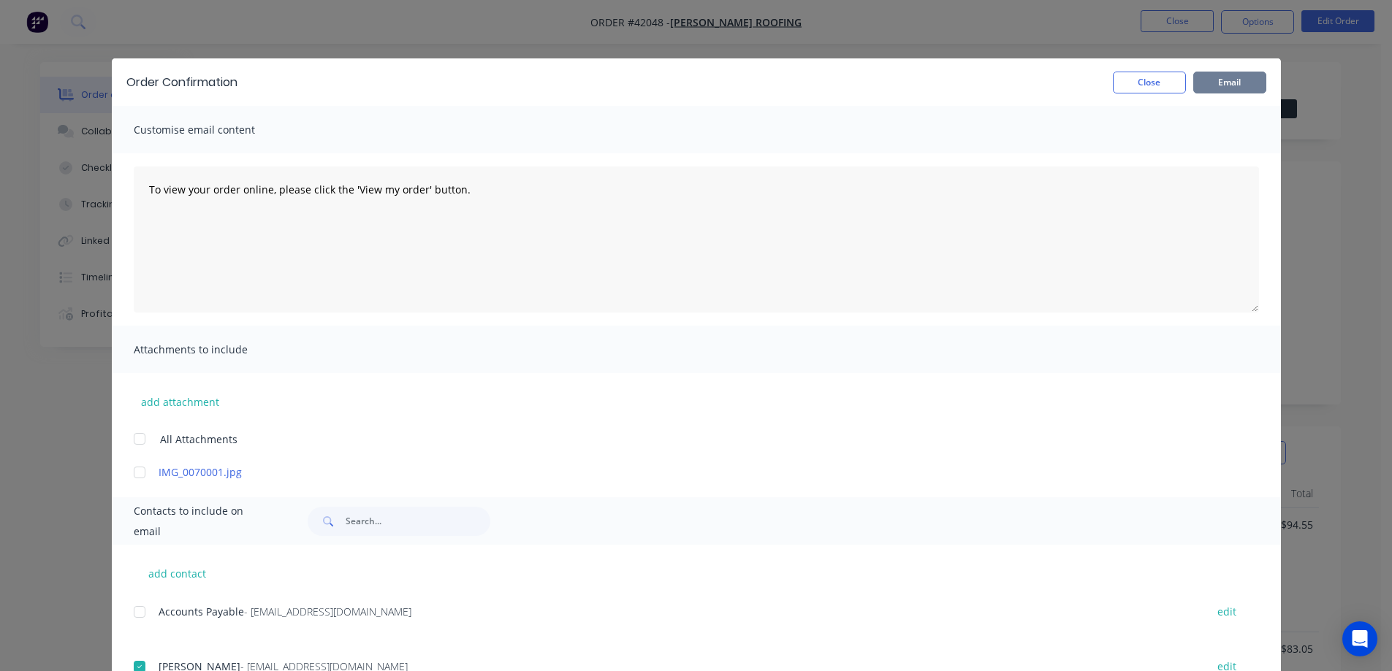
click at [1217, 80] on button "Email" at bounding box center [1229, 83] width 73 height 22
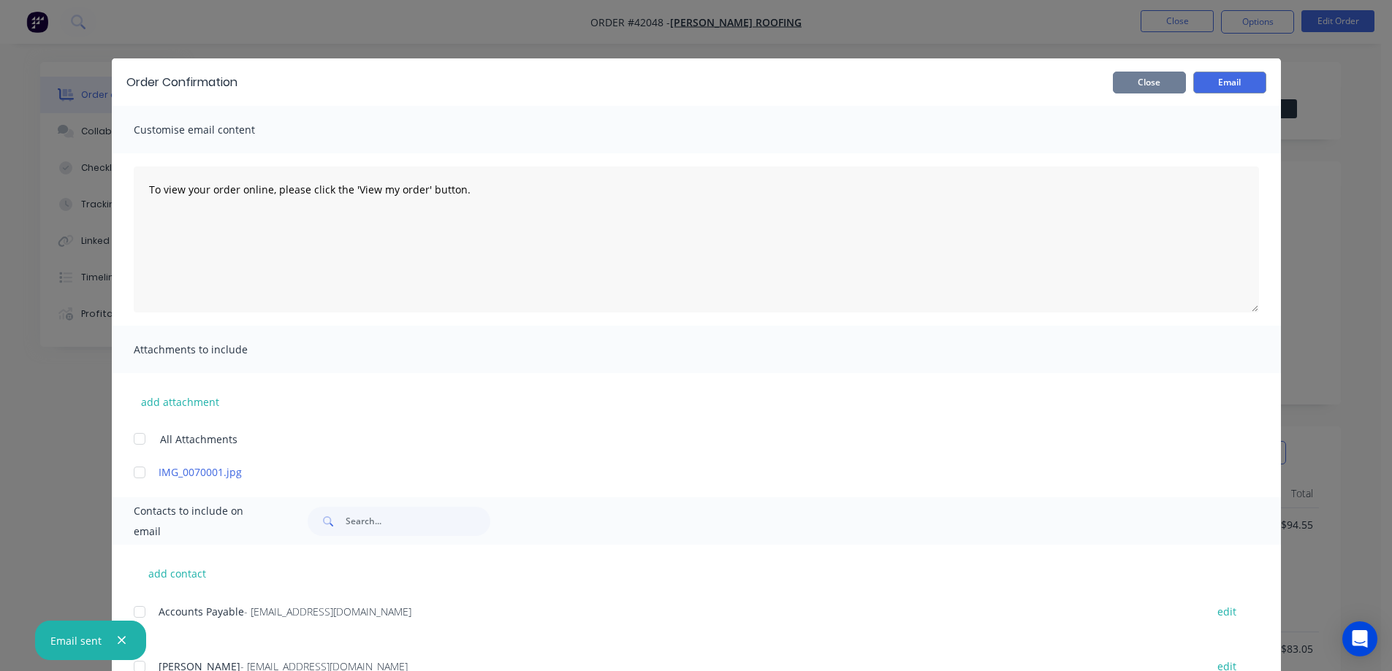
click at [1165, 80] on button "Close" at bounding box center [1149, 83] width 73 height 22
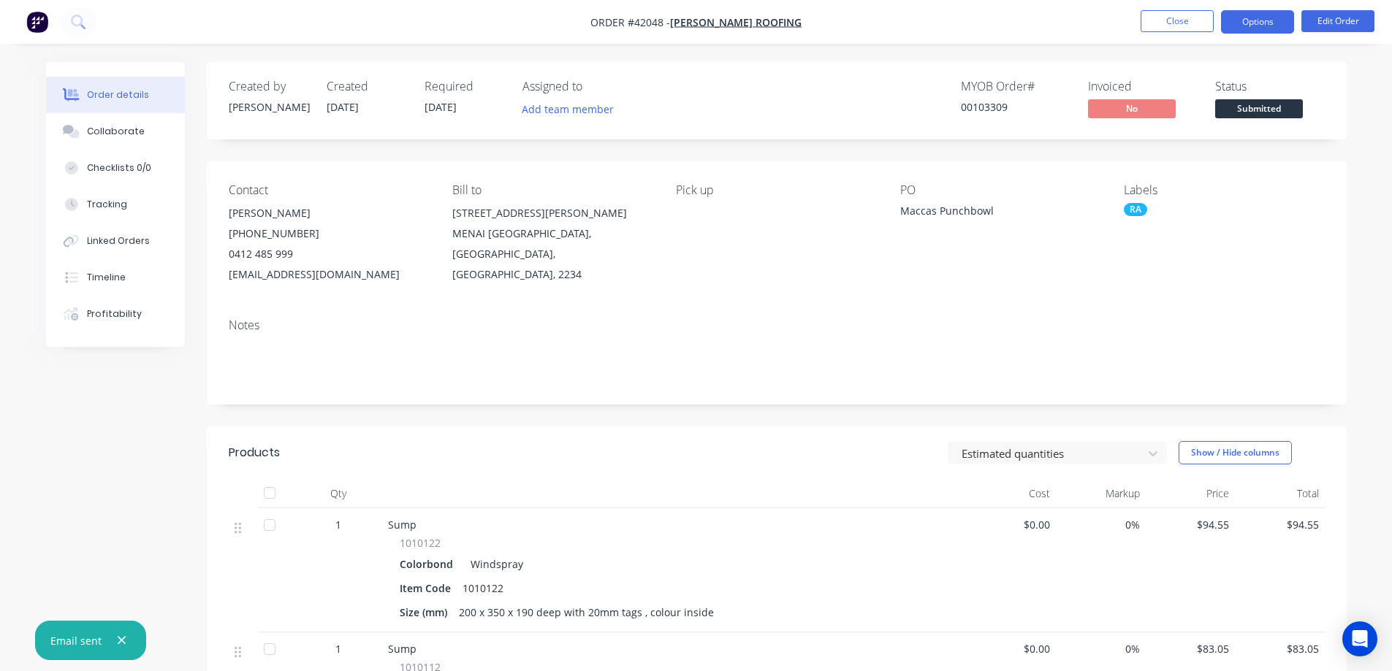
click at [1230, 18] on button "Options" at bounding box center [1257, 21] width 73 height 23
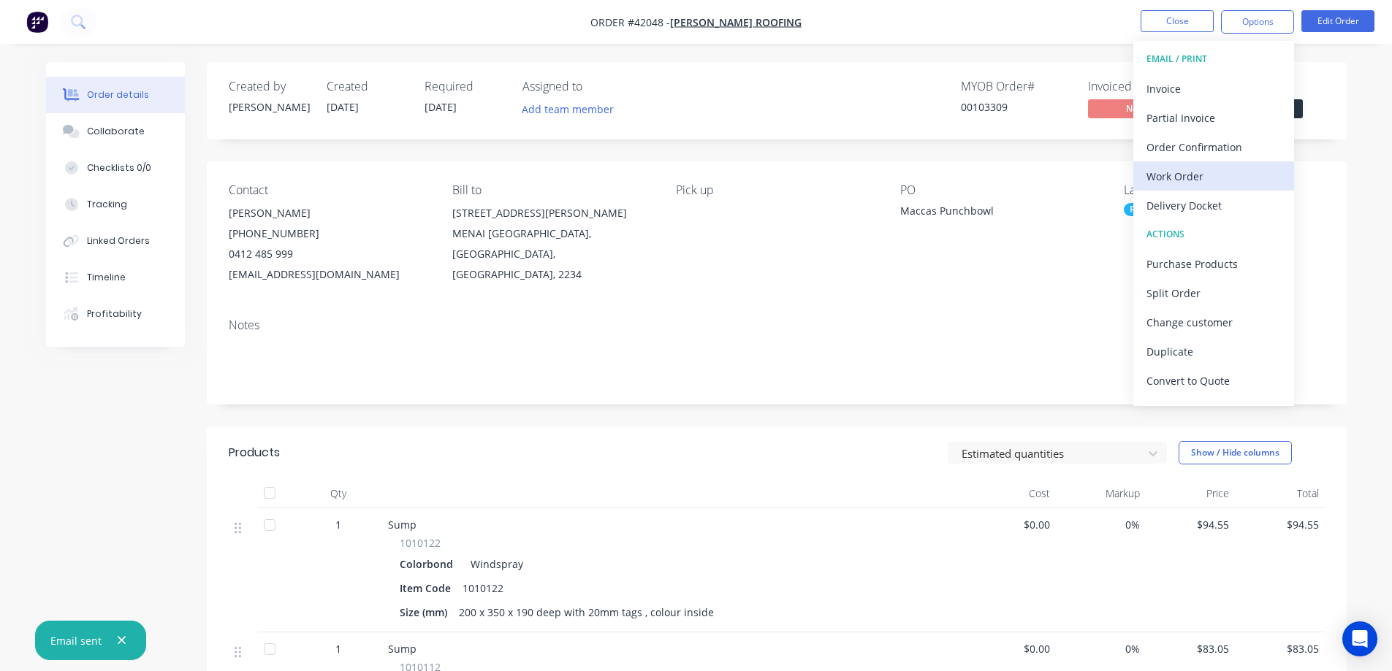
click at [1186, 172] on div "Work Order" at bounding box center [1213, 176] width 134 height 21
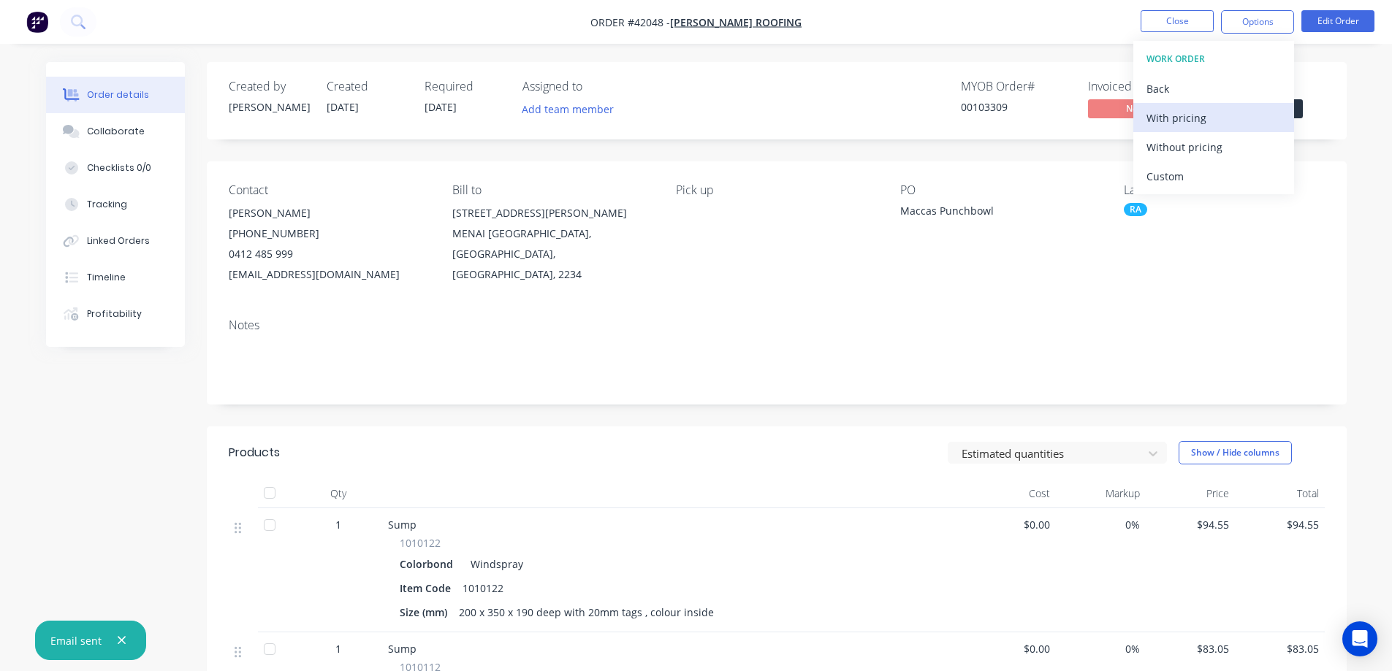
click at [1212, 120] on div "With pricing" at bounding box center [1213, 117] width 134 height 21
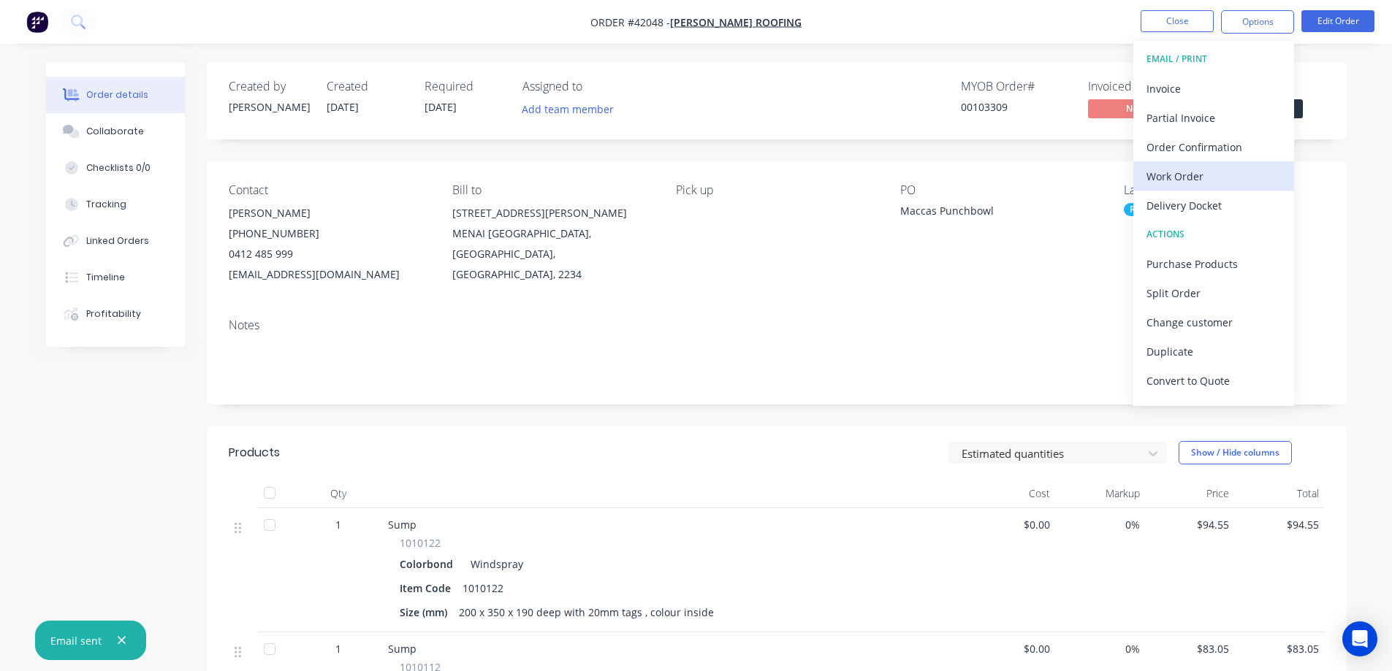
click at [1199, 178] on div "Work Order" at bounding box center [1213, 176] width 134 height 21
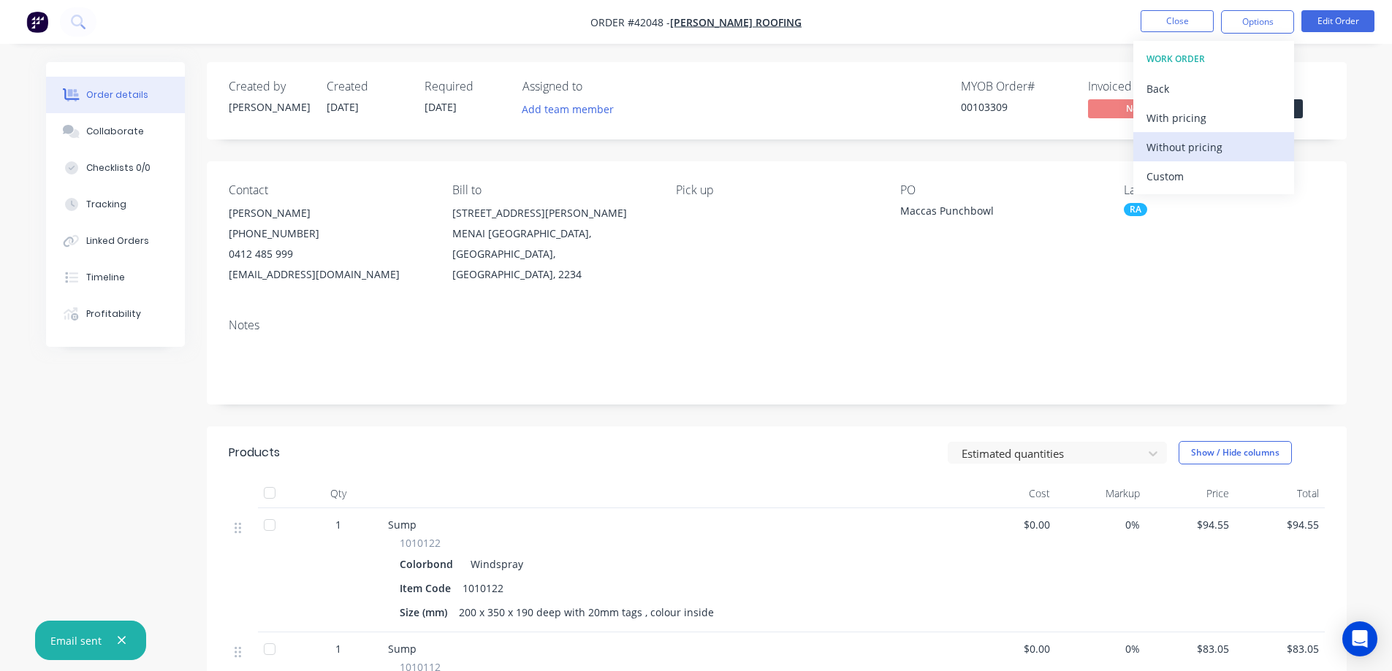
click at [1214, 149] on div "Without pricing" at bounding box center [1213, 147] width 134 height 21
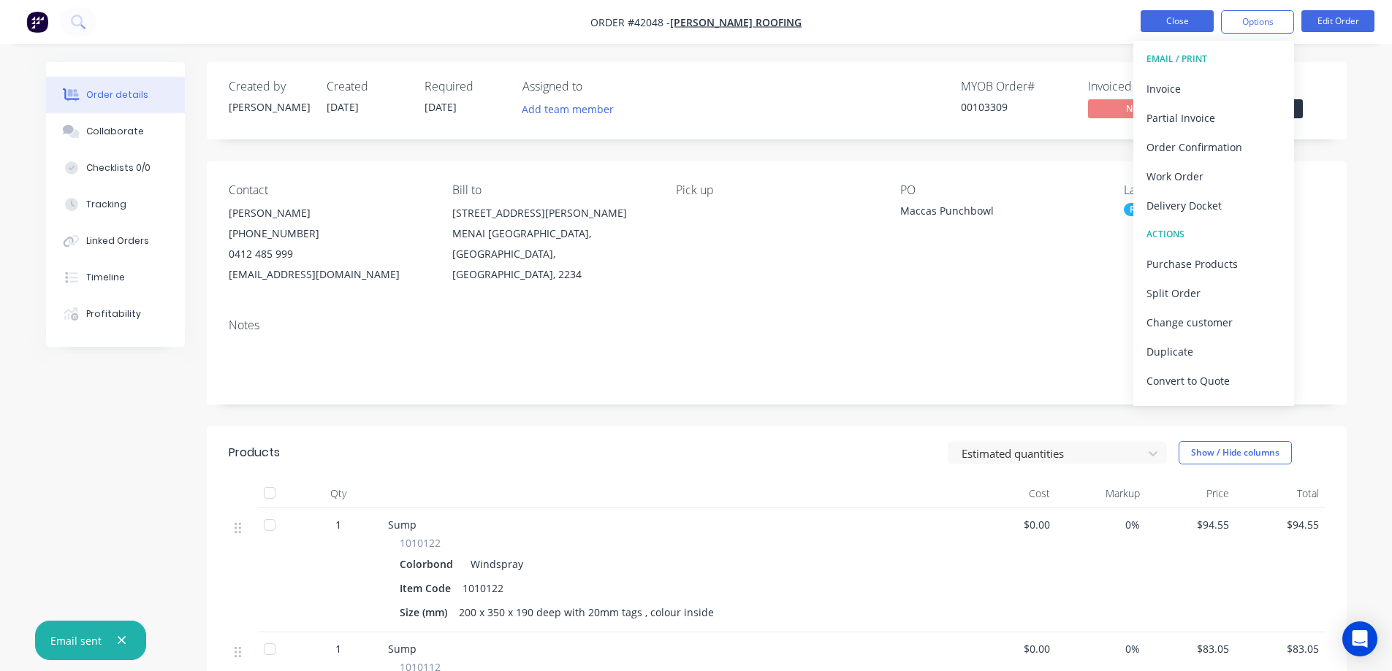
click at [1164, 18] on button "Close" at bounding box center [1176, 21] width 73 height 22
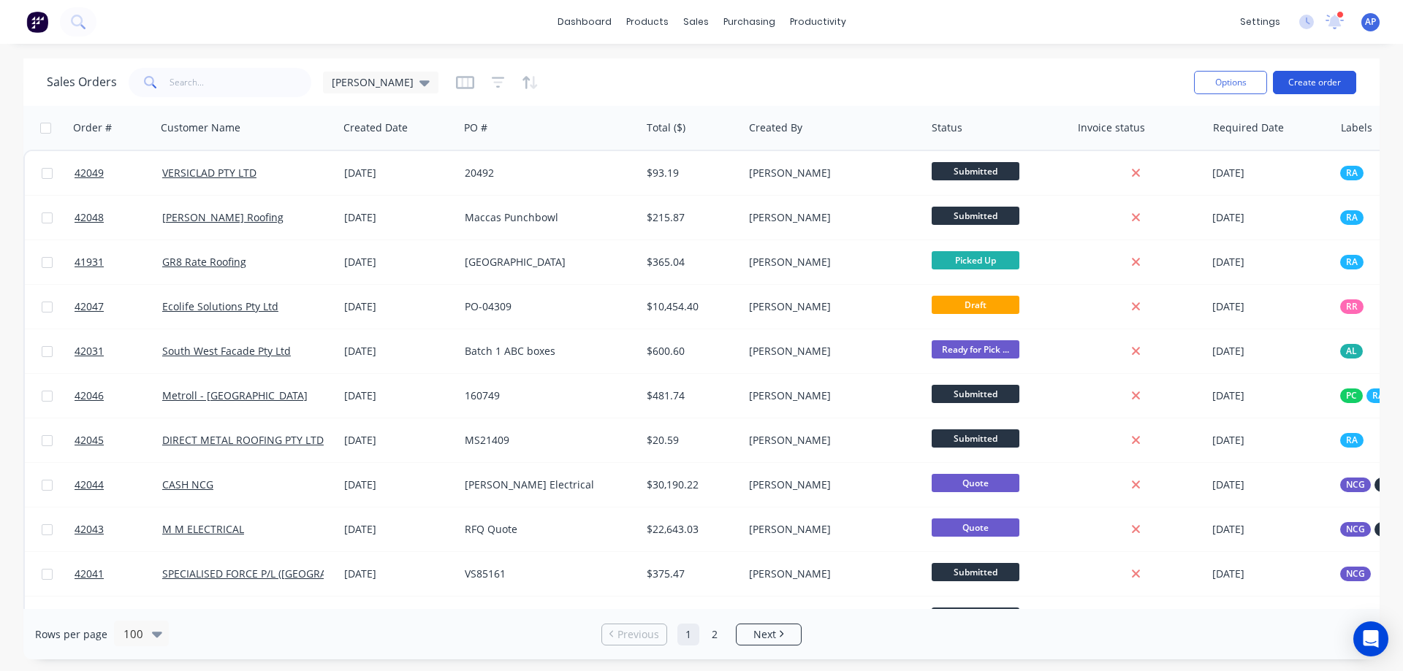
click at [1292, 82] on button "Create order" at bounding box center [1314, 82] width 83 height 23
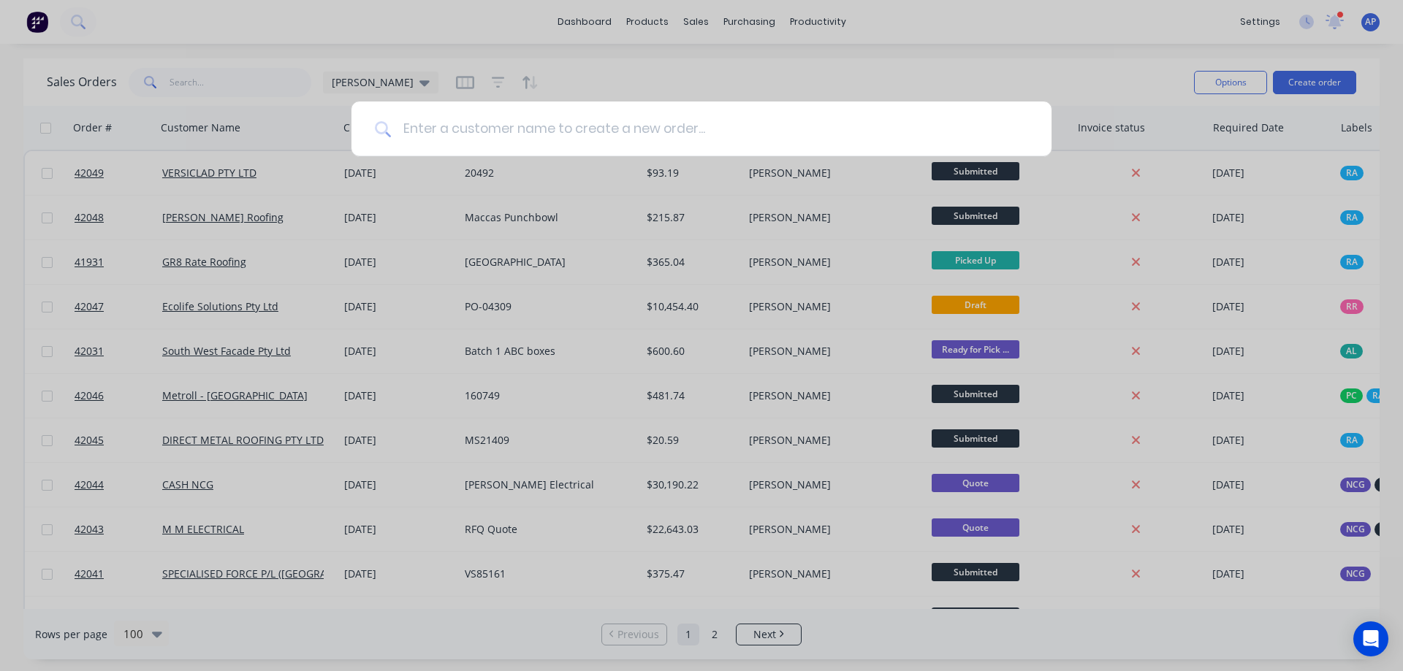
click at [558, 139] on input at bounding box center [709, 129] width 637 height 55
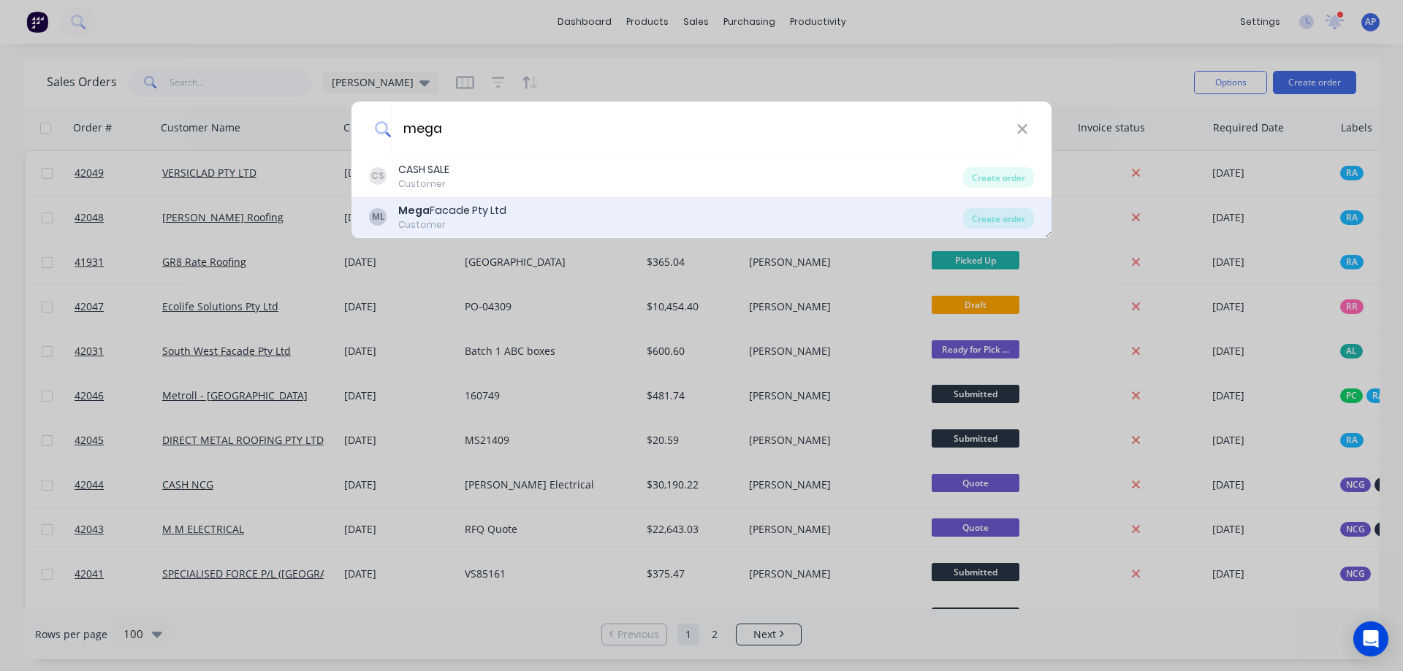
type input "mega"
click at [478, 210] on div "Mega Facade Pty Ltd" at bounding box center [452, 210] width 108 height 15
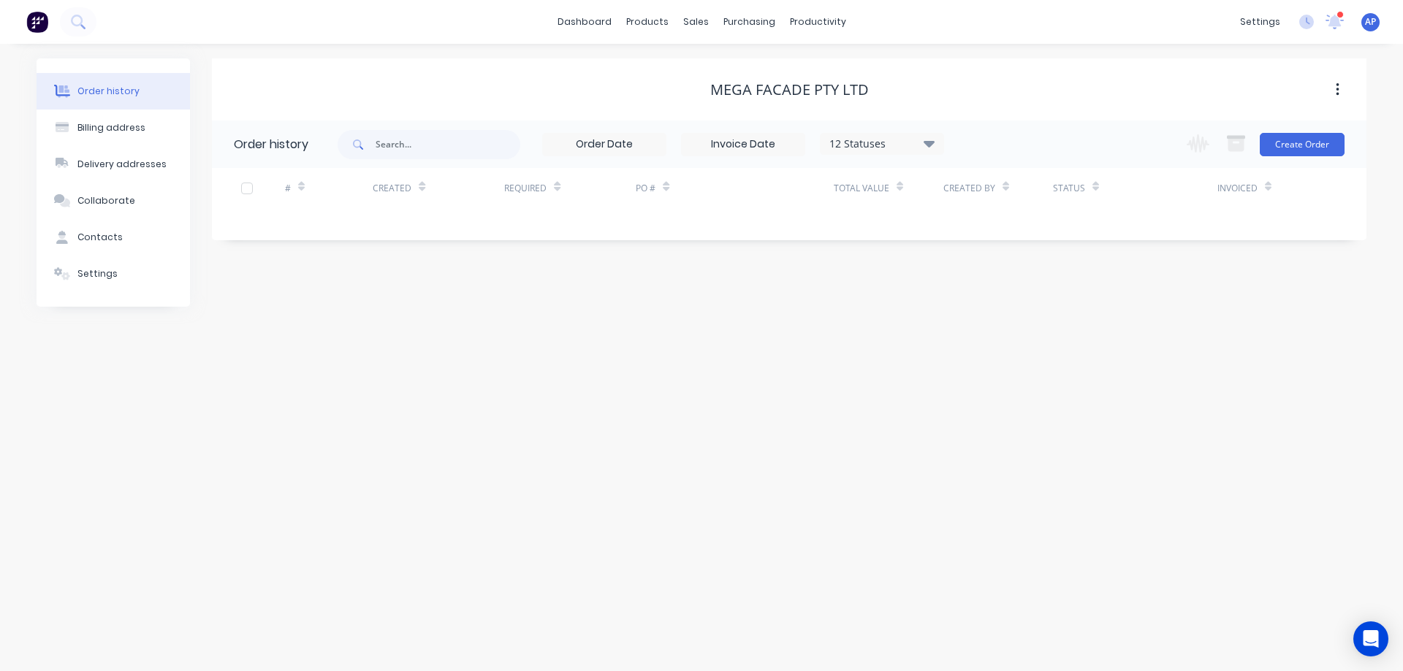
click at [929, 140] on icon at bounding box center [928, 143] width 11 height 18
click at [1002, 312] on label at bounding box center [1002, 312] width 0 height 0
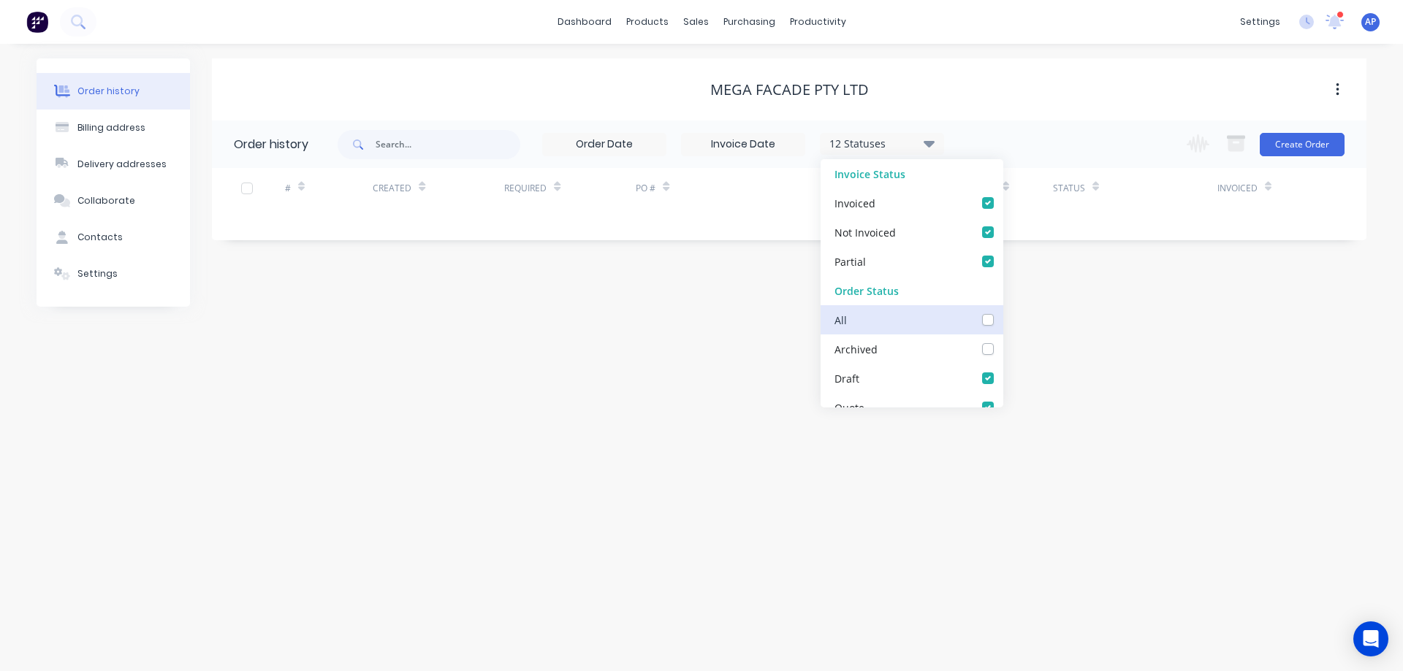
click at [1002, 319] on input "checkbox" at bounding box center [1008, 319] width 12 height 14
checkbox input "true"
drag, startPoint x: 1035, startPoint y: 330, endPoint x: 1045, endPoint y: 327, distance: 10.2
click at [1037, 330] on div "Order history Billing address Delivery addresses Collaborate Contacts Settings …" at bounding box center [701, 358] width 1403 height 628
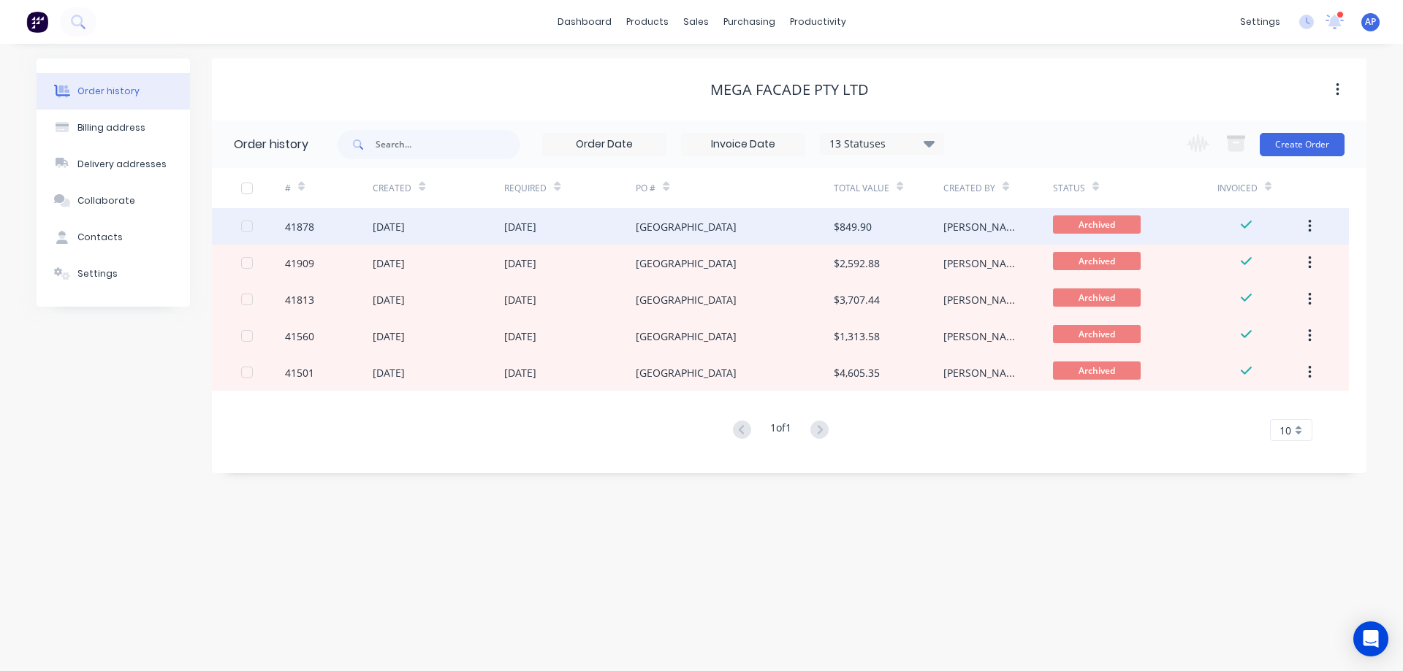
click at [711, 229] on div "[GEOGRAPHIC_DATA]" at bounding box center [734, 226] width 197 height 37
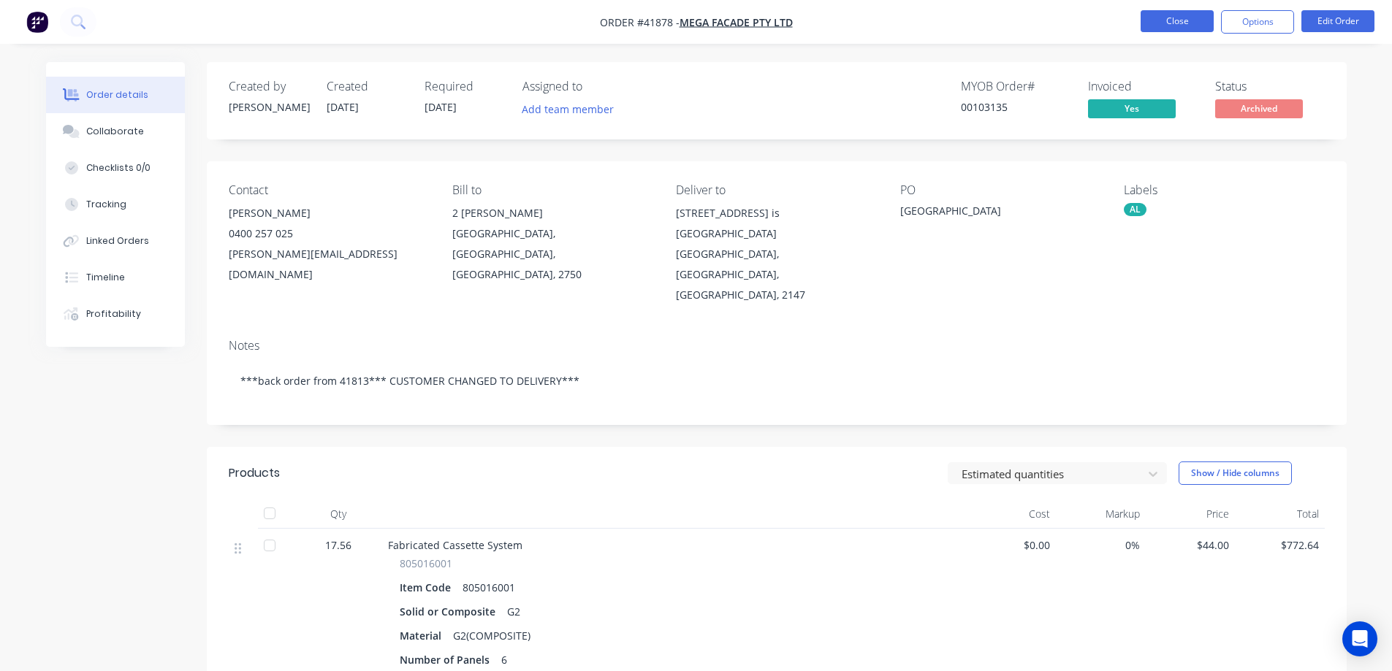
click at [1161, 22] on button "Close" at bounding box center [1176, 21] width 73 height 22
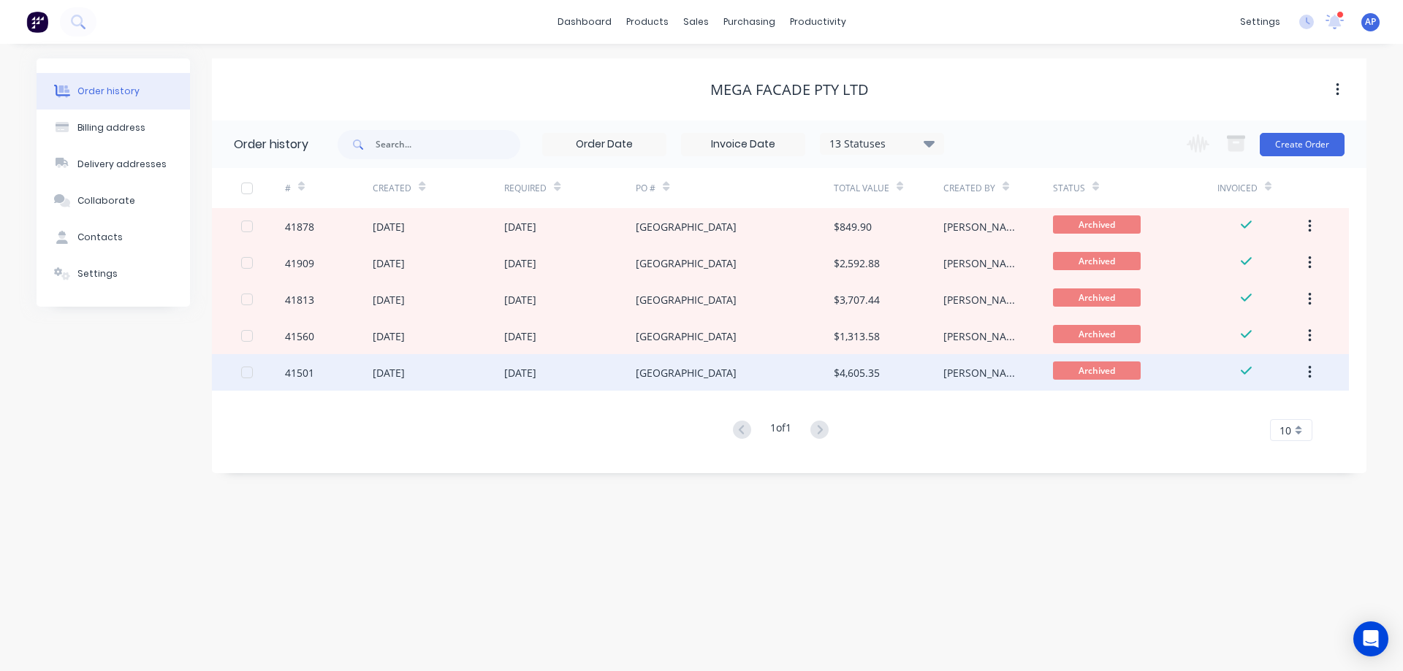
click at [718, 378] on div "[GEOGRAPHIC_DATA]" at bounding box center [734, 372] width 197 height 37
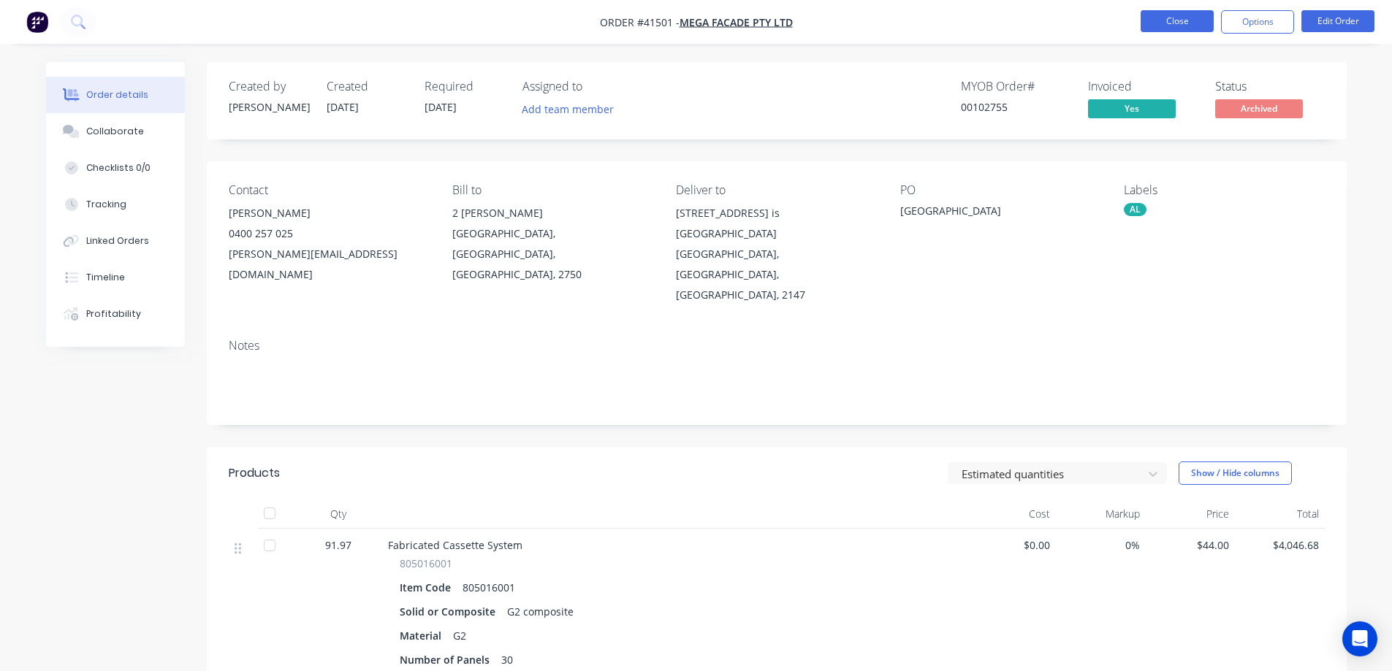
click at [1180, 16] on button "Close" at bounding box center [1176, 21] width 73 height 22
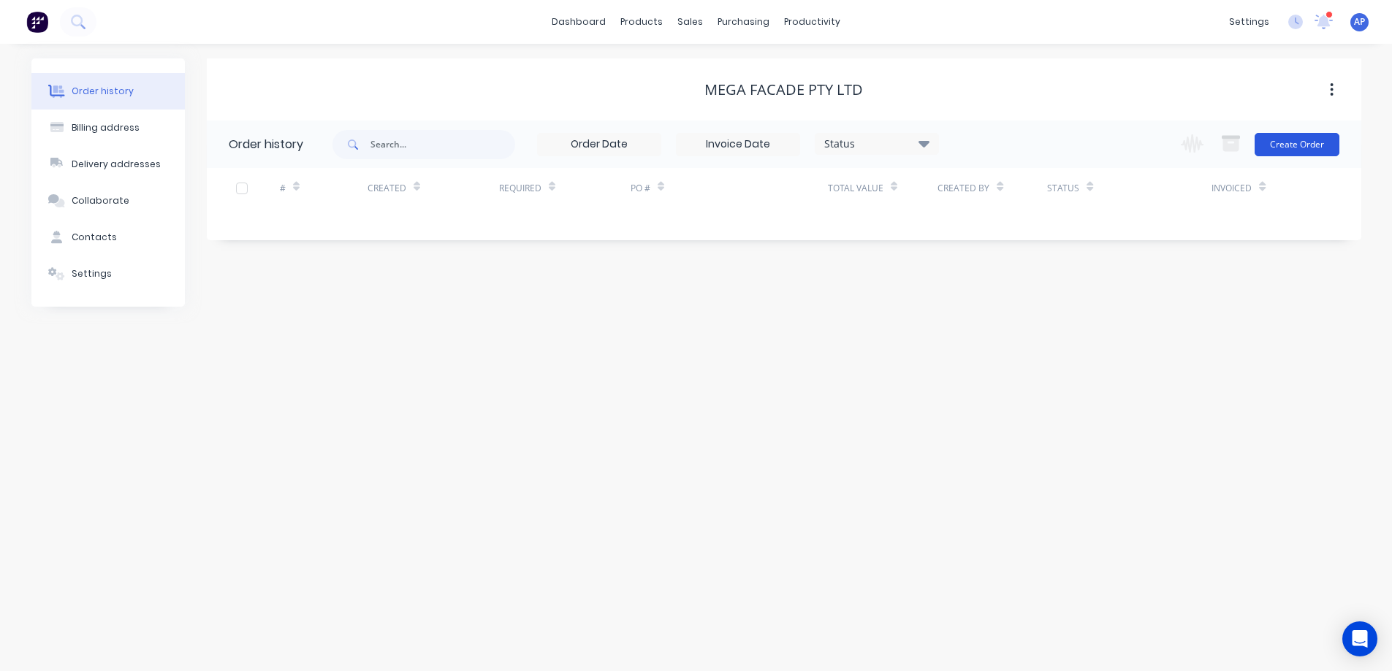
click at [1292, 141] on button "Create Order" at bounding box center [1296, 144] width 85 height 23
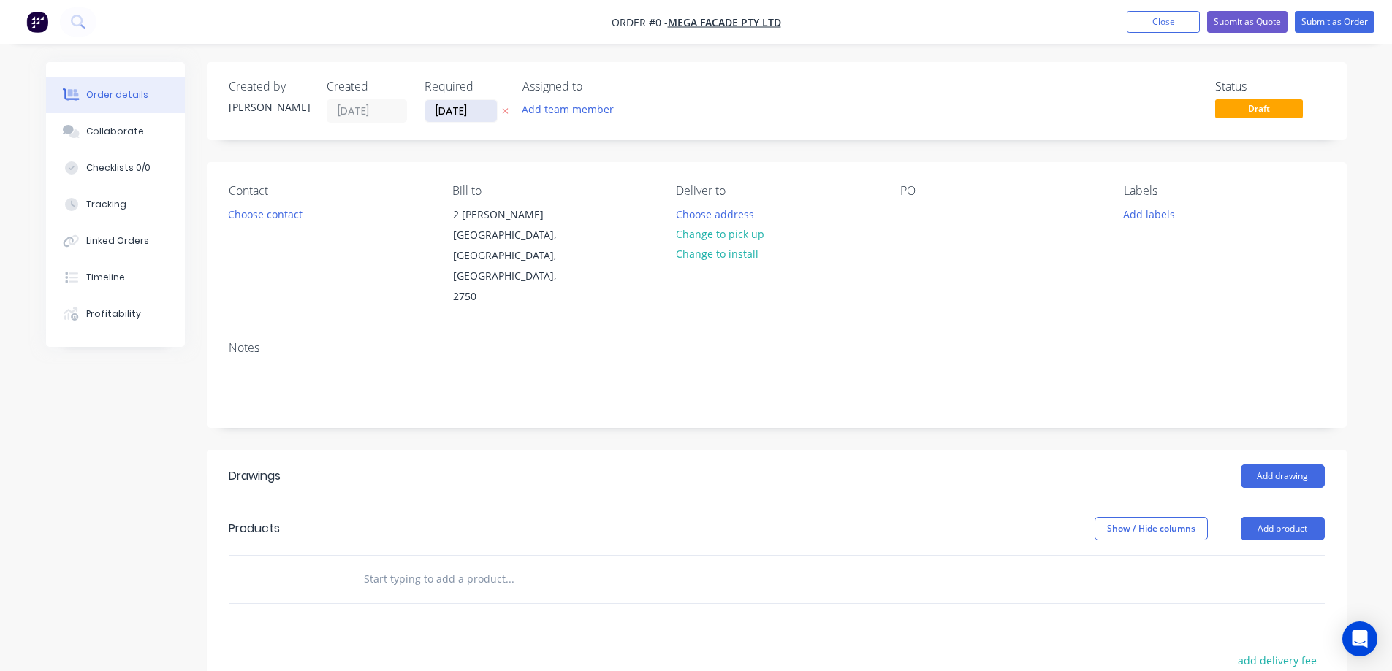
click at [449, 113] on input "[DATE]" at bounding box center [461, 111] width 72 height 22
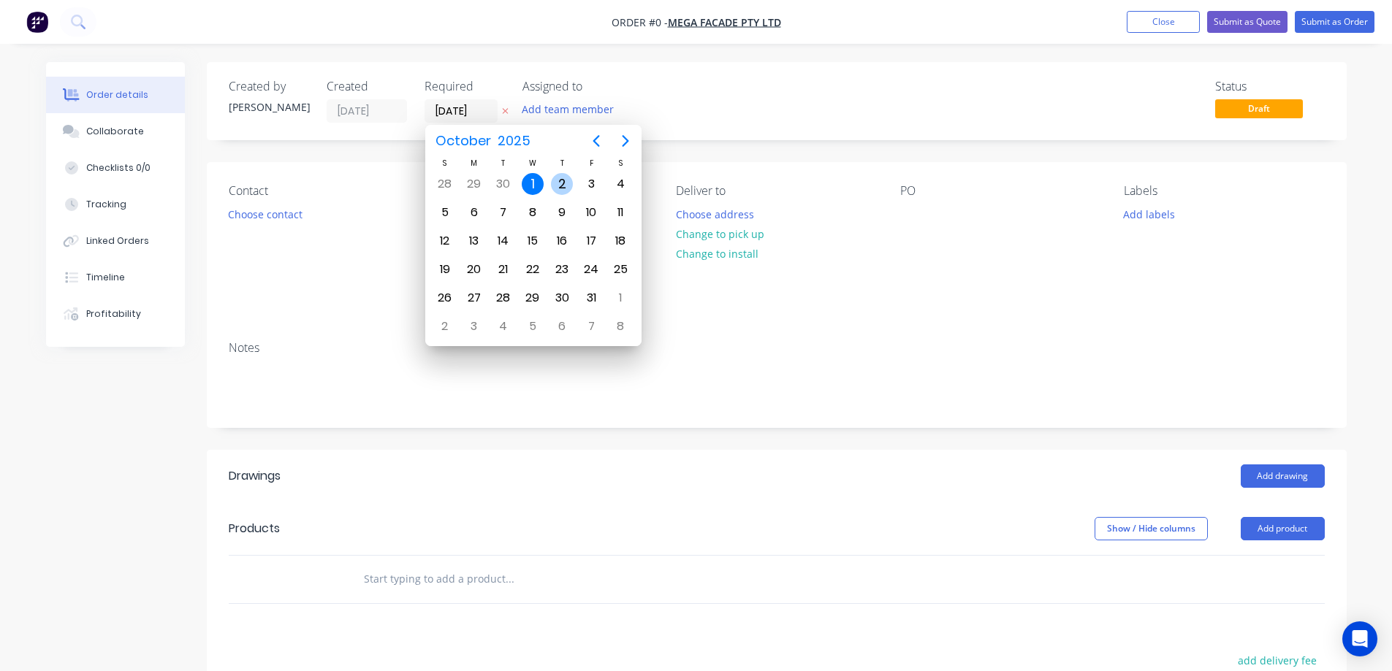
click at [560, 183] on div "2" at bounding box center [562, 184] width 22 height 22
type input "[DATE]"
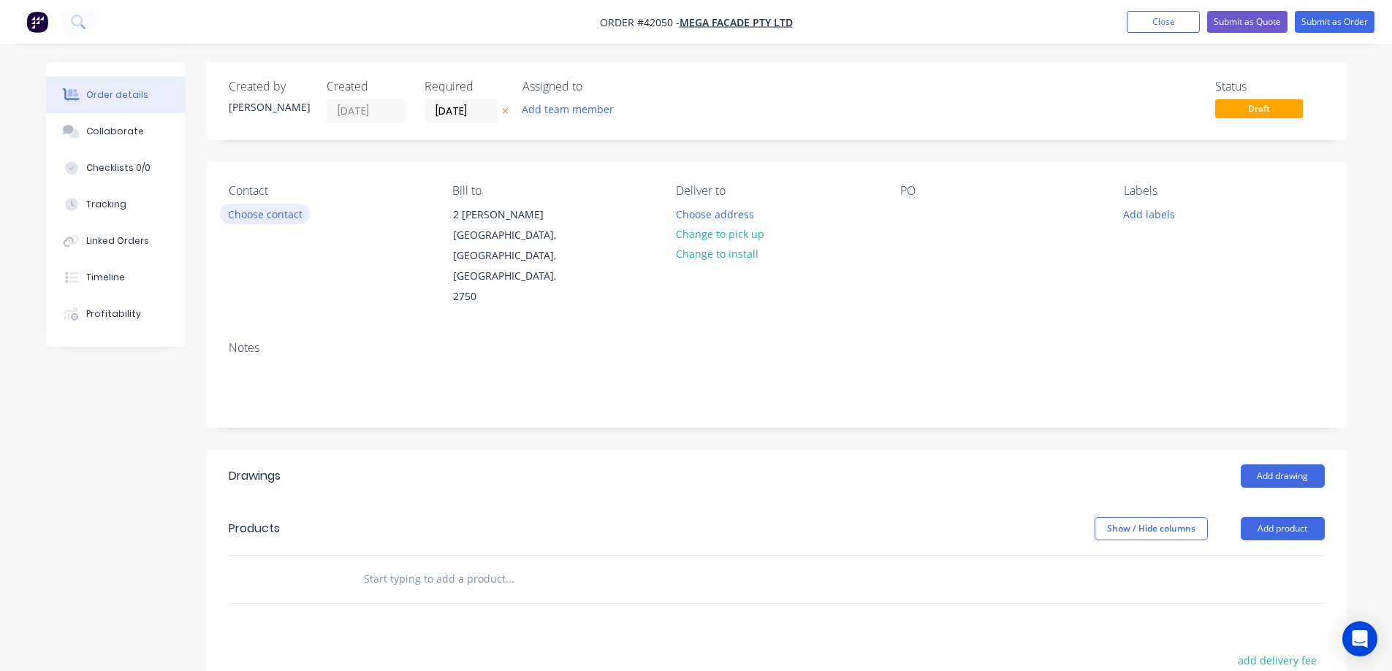
click at [289, 215] on button "Choose contact" at bounding box center [265, 214] width 90 height 20
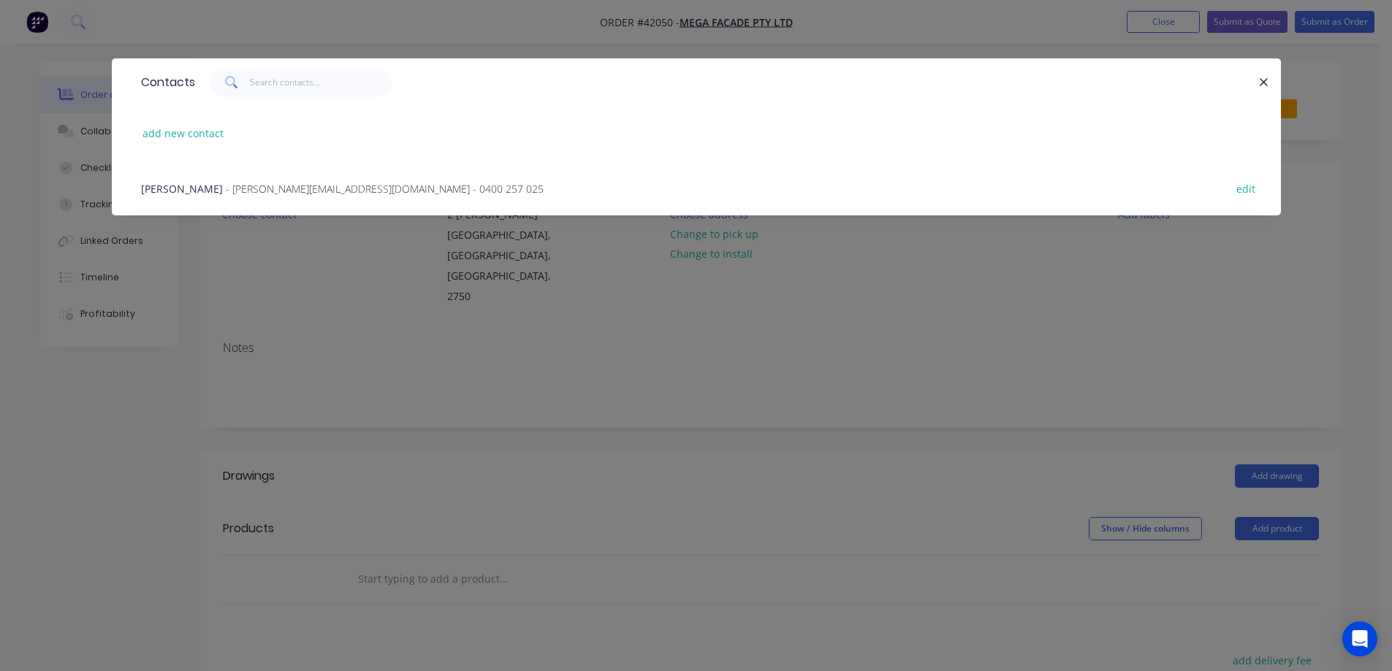
click at [297, 192] on span "- [PERSON_NAME][EMAIL_ADDRESS][DOMAIN_NAME] - 0400 257 025" at bounding box center [385, 189] width 318 height 14
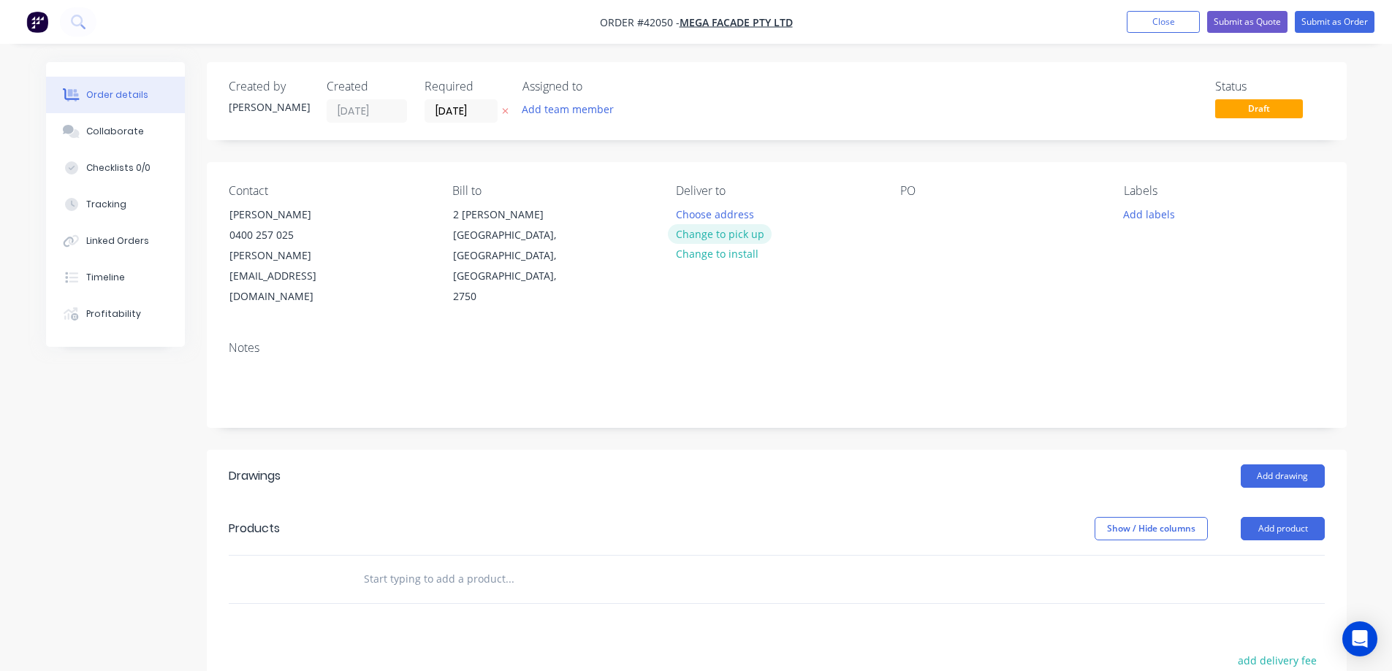
click at [688, 236] on button "Change to pick up" at bounding box center [720, 234] width 104 height 20
click at [908, 210] on div at bounding box center [911, 214] width 23 height 21
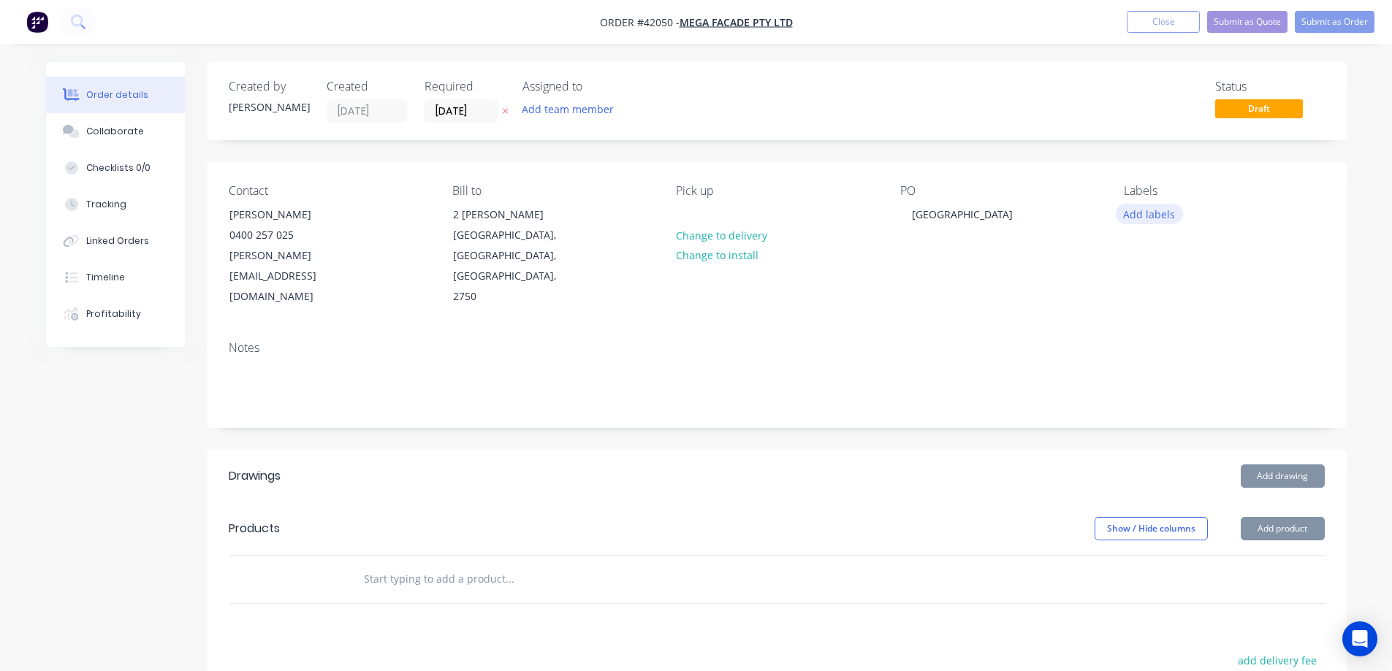
click at [1132, 211] on button "Add labels" at bounding box center [1149, 214] width 67 height 20
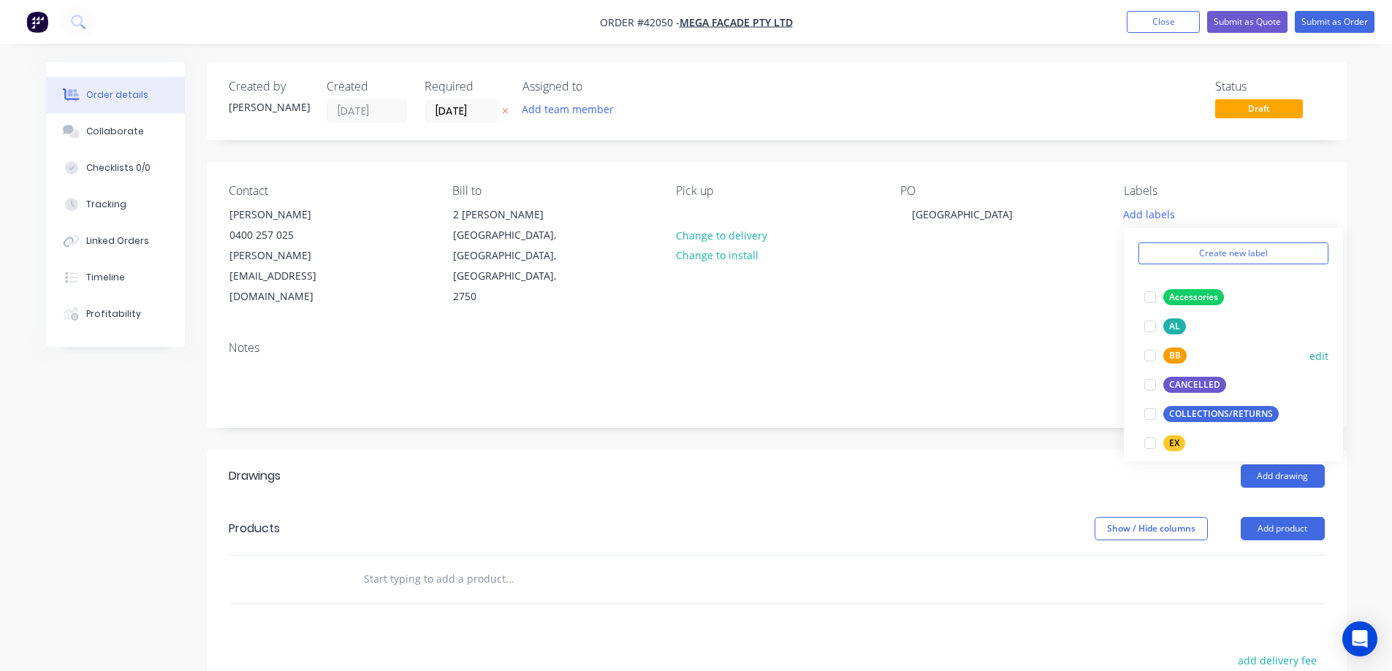
scroll to position [73, 0]
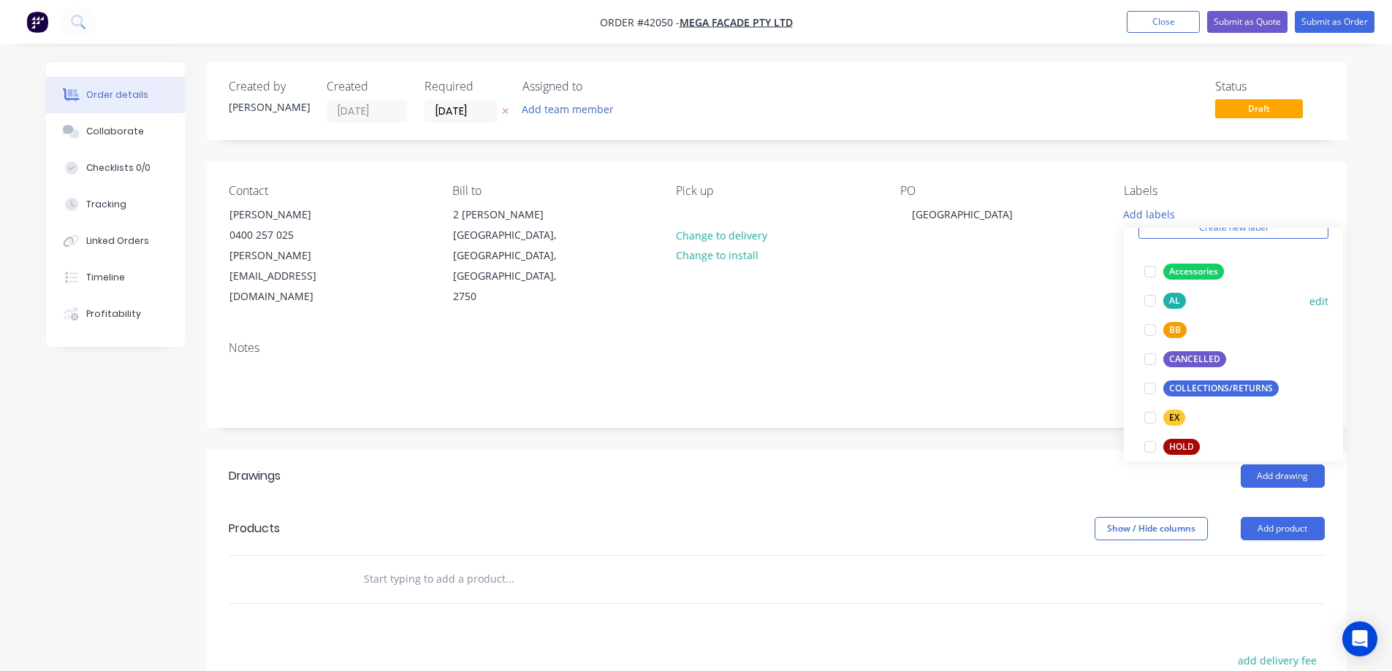
drag, startPoint x: 1154, startPoint y: 304, endPoint x: 1076, endPoint y: 352, distance: 91.9
click at [1154, 304] on div at bounding box center [1149, 300] width 29 height 29
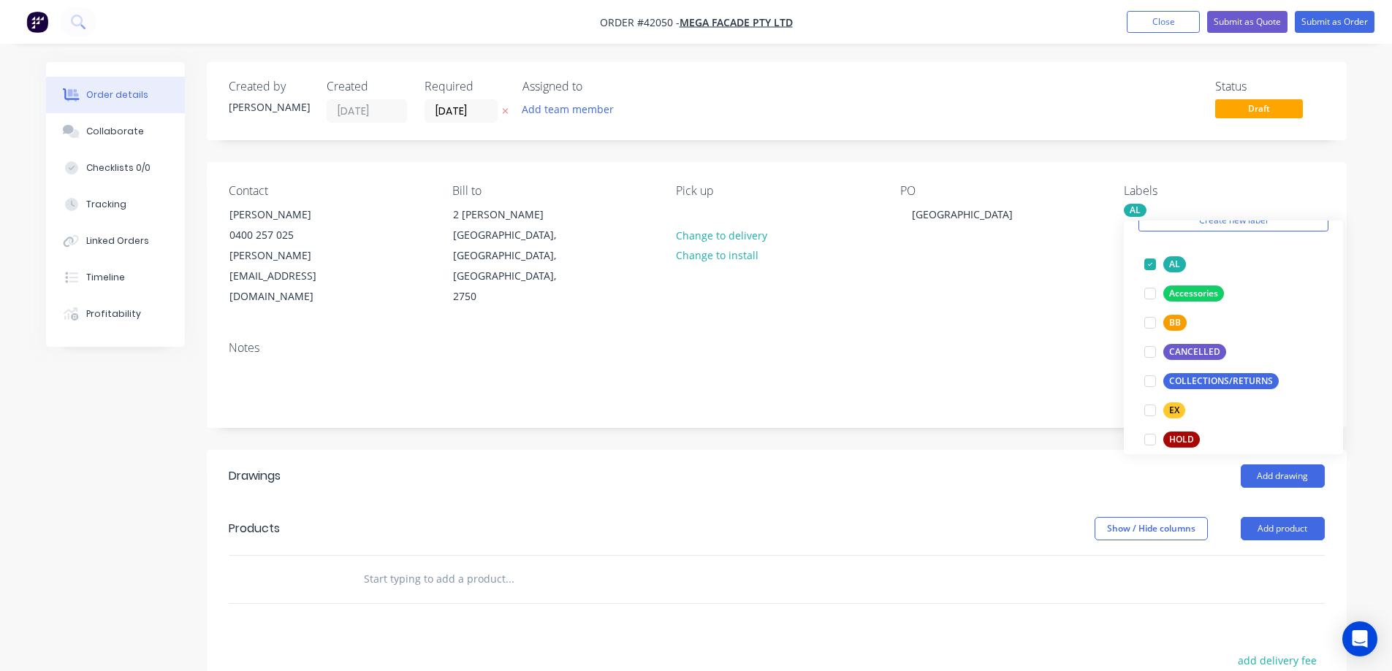
drag, startPoint x: 1037, startPoint y: 378, endPoint x: 1052, endPoint y: 408, distance: 33.0
click at [1036, 378] on div "Notes" at bounding box center [777, 379] width 1140 height 98
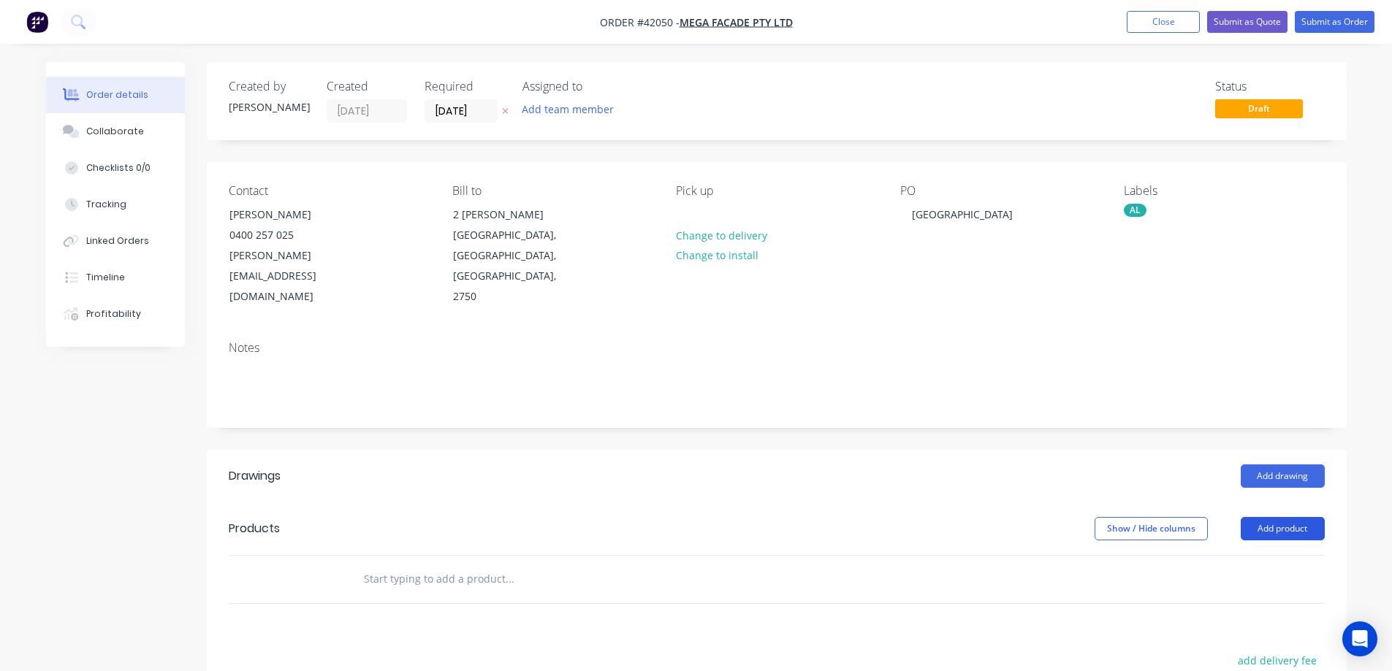
click at [1255, 517] on button "Add product" at bounding box center [1283, 528] width 84 height 23
click at [1253, 555] on div "Product catalogue" at bounding box center [1255, 565] width 113 height 21
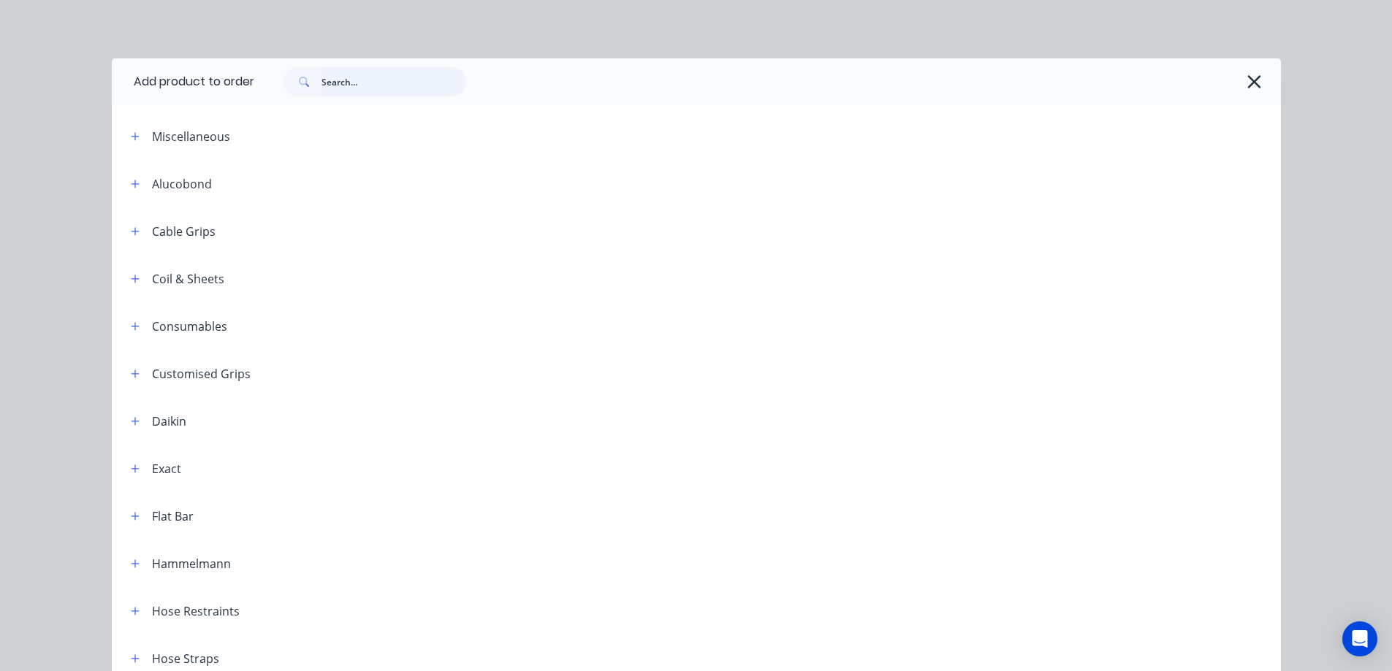
click at [332, 83] on input "text" at bounding box center [393, 81] width 145 height 29
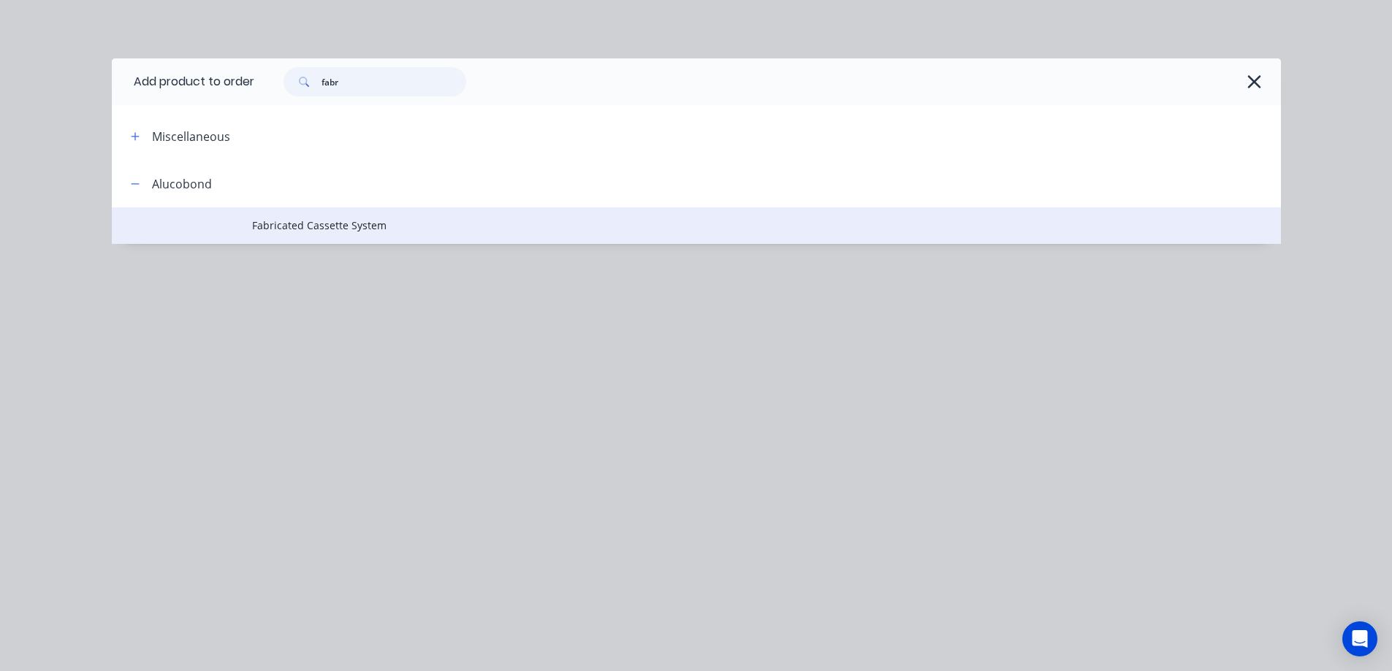
type input "fabr"
click at [331, 225] on span "Fabricated Cassette System" at bounding box center [663, 225] width 823 height 15
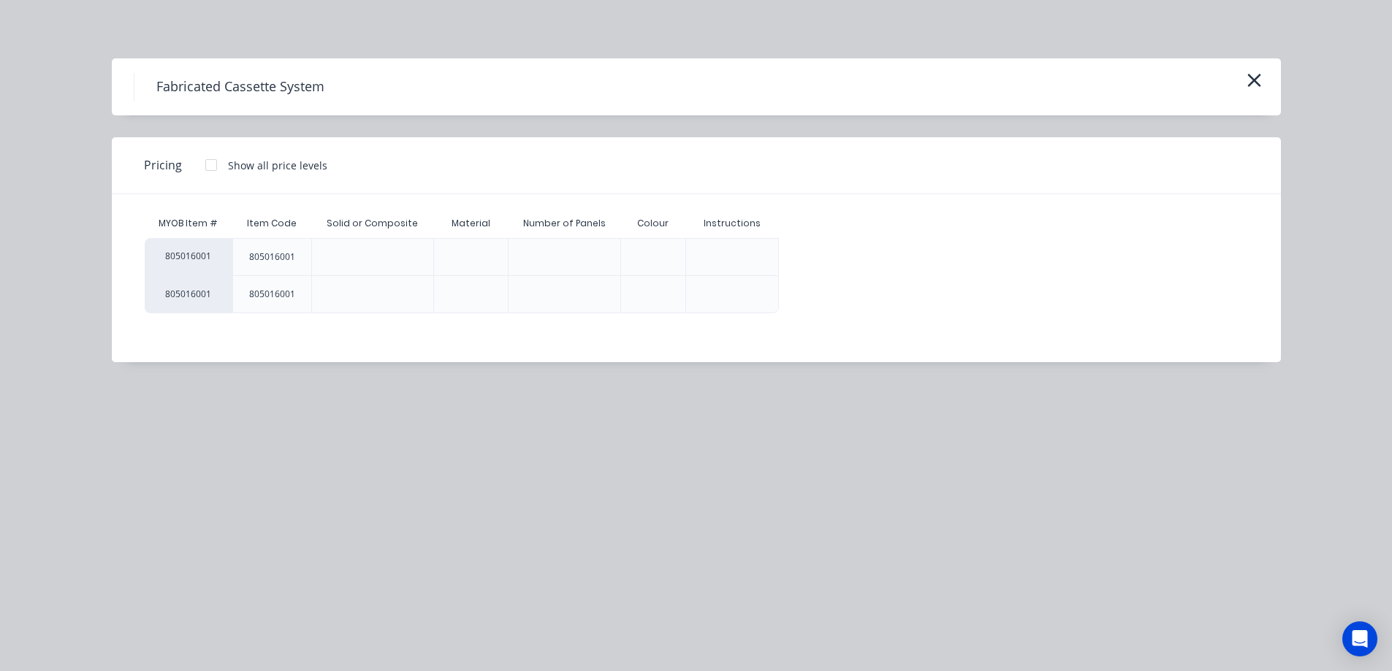
click at [213, 166] on div at bounding box center [211, 165] width 29 height 29
click at [832, 265] on div "$0.00" at bounding box center [819, 257] width 78 height 37
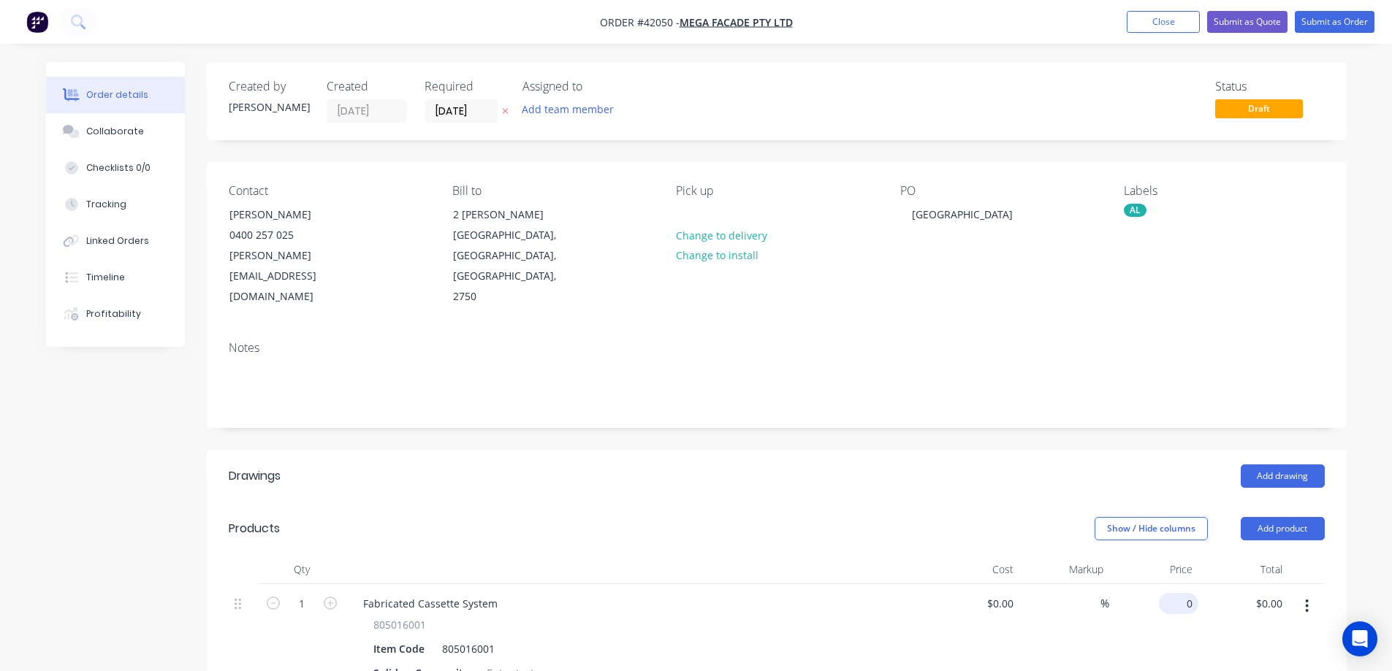
click at [1178, 593] on div "0 $0.00" at bounding box center [1178, 603] width 39 height 21
type input "44"
type input "$44.00"
click at [1178, 593] on div "44 44" at bounding box center [1185, 603] width 25 height 21
type input "$44.00"
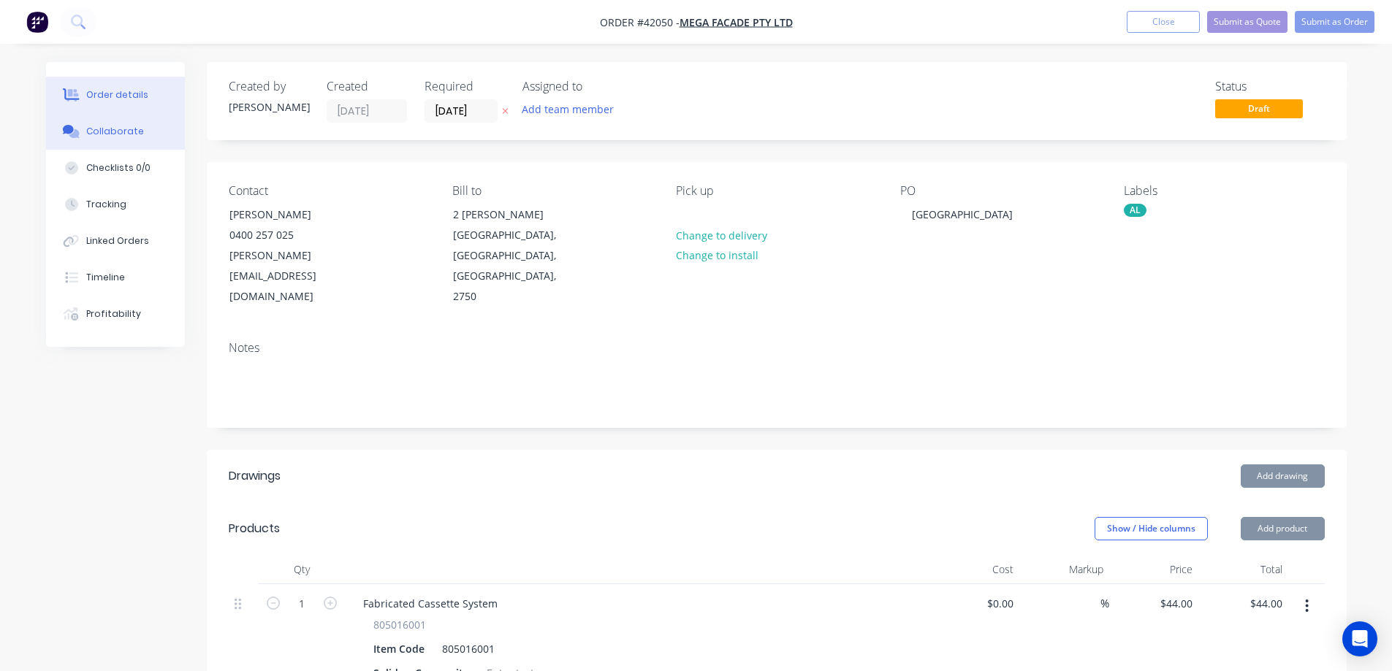
click at [121, 132] on div "Collaborate" at bounding box center [115, 131] width 58 height 13
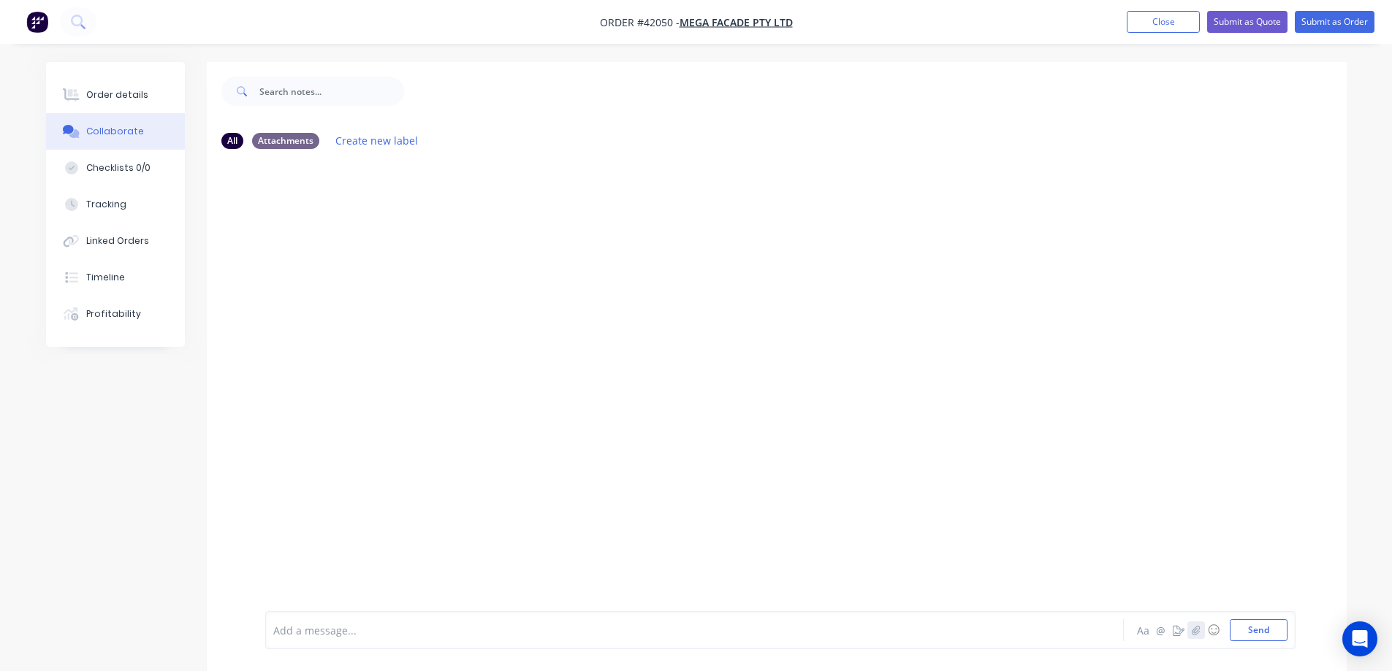
click at [1190, 631] on button "button" at bounding box center [1196, 631] width 18 height 18
click at [1197, 630] on icon "button" at bounding box center [1195, 630] width 9 height 10
click at [1188, 633] on button "button" at bounding box center [1196, 631] width 18 height 18
drag, startPoint x: 1254, startPoint y: 635, endPoint x: 1225, endPoint y: 617, distance: 34.1
click at [1252, 633] on button "Send" at bounding box center [1259, 631] width 58 height 22
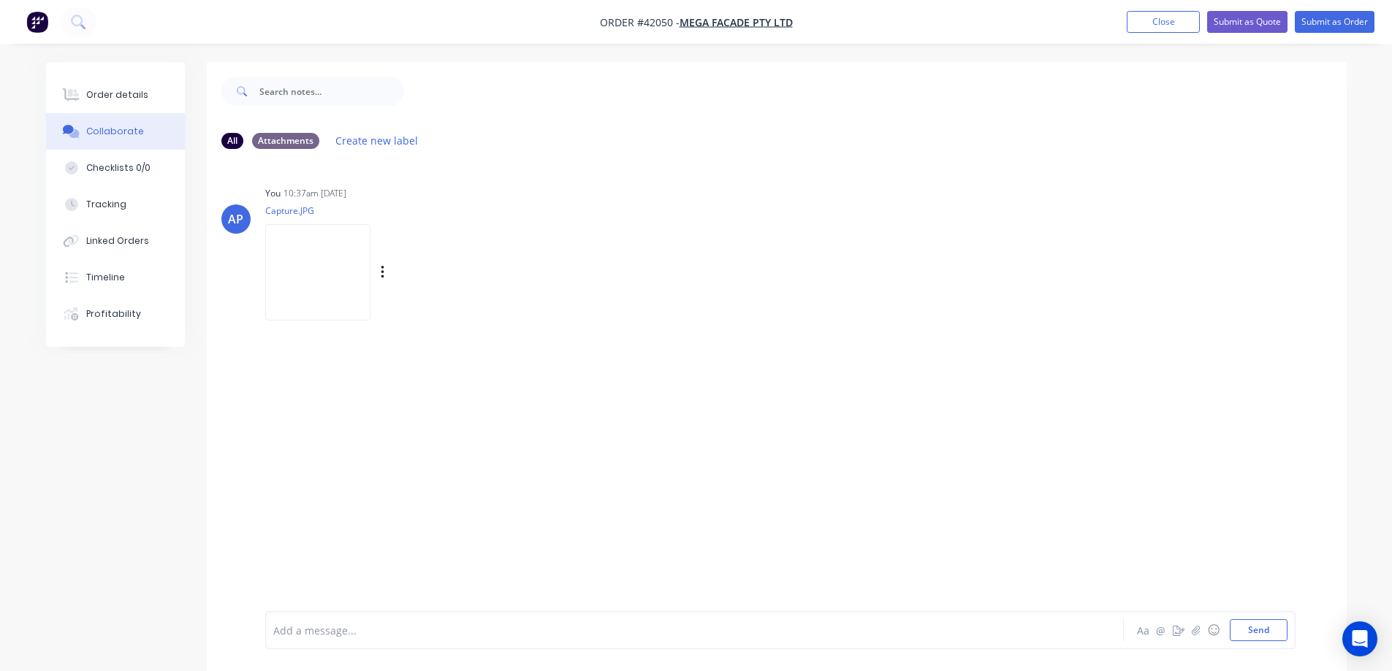
click at [352, 289] on img at bounding box center [317, 272] width 105 height 96
click at [377, 627] on div at bounding box center [654, 630] width 760 height 15
click at [1244, 631] on button "Send" at bounding box center [1259, 631] width 58 height 22
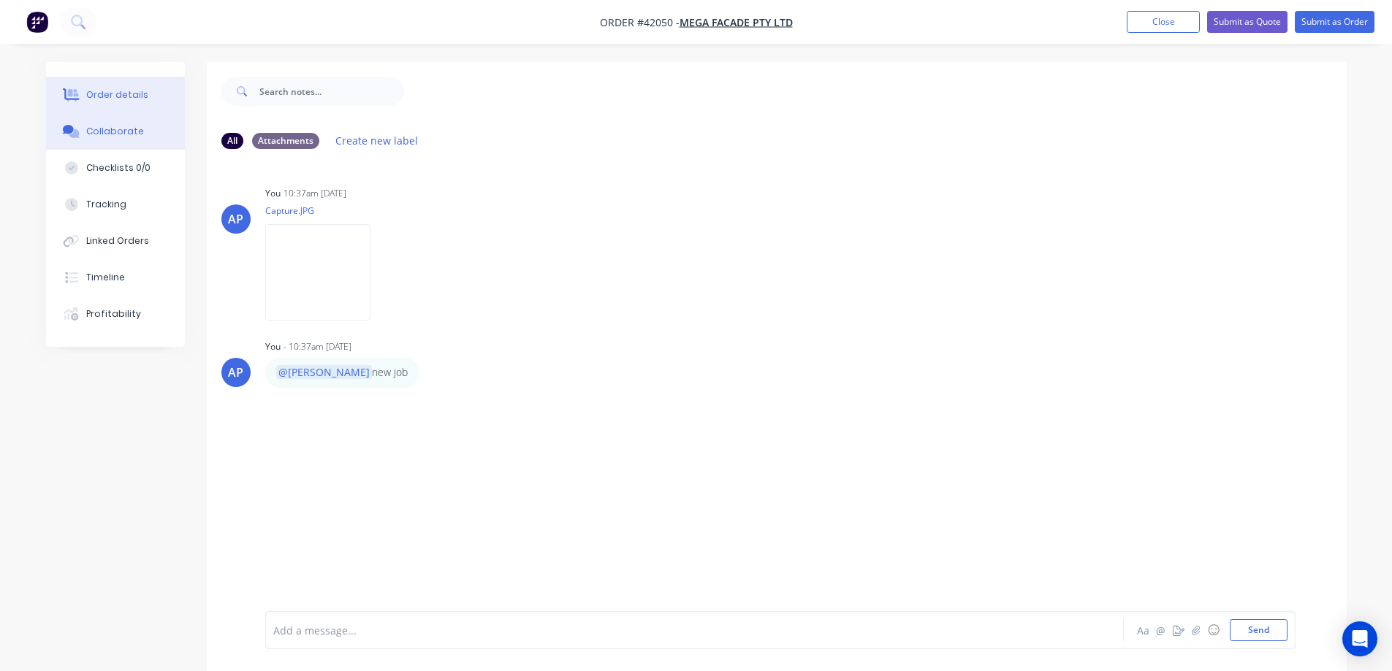
click at [126, 96] on div "Order details" at bounding box center [117, 94] width 62 height 13
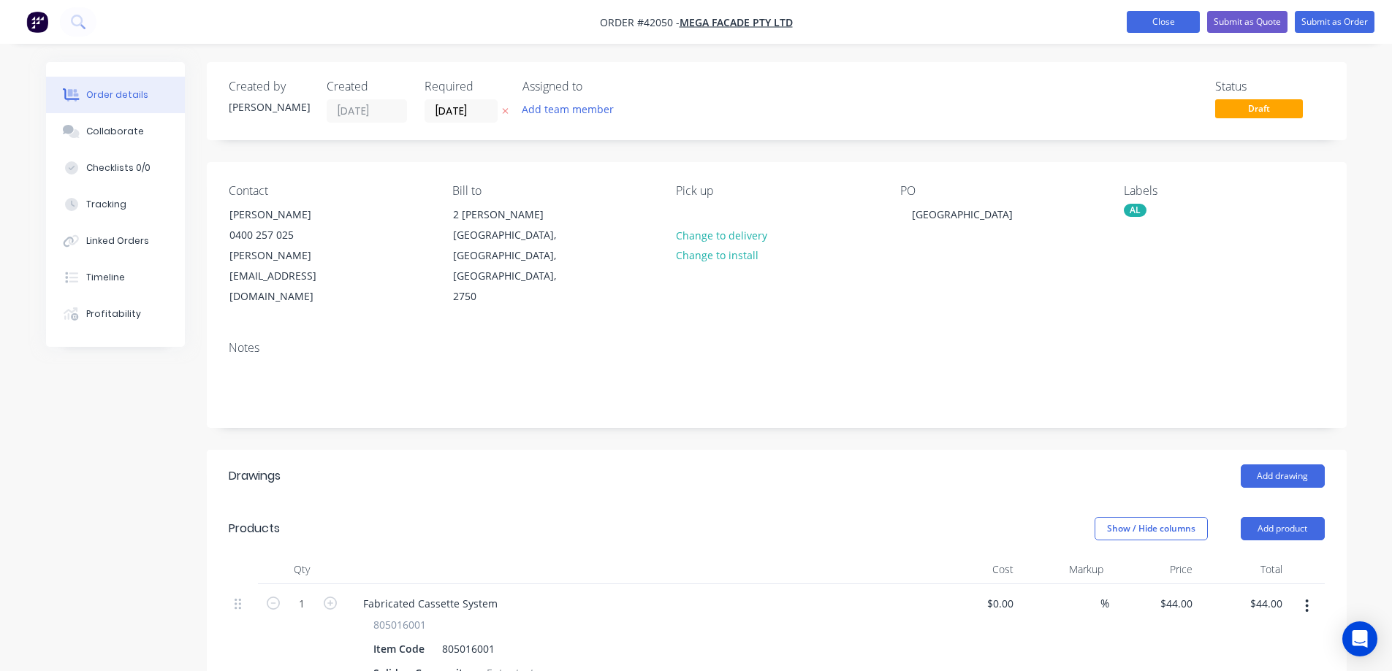
click at [1151, 17] on button "Close" at bounding box center [1163, 22] width 73 height 22
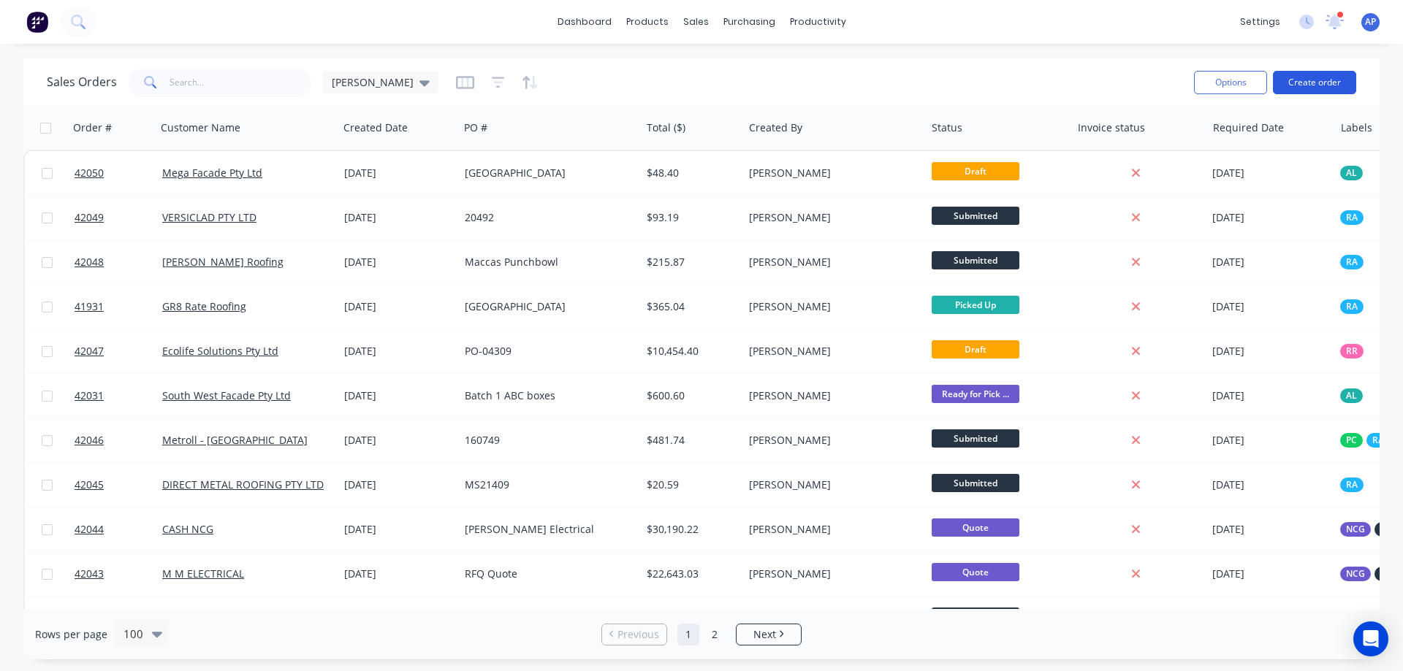
click at [1295, 83] on button "Create order" at bounding box center [1314, 82] width 83 height 23
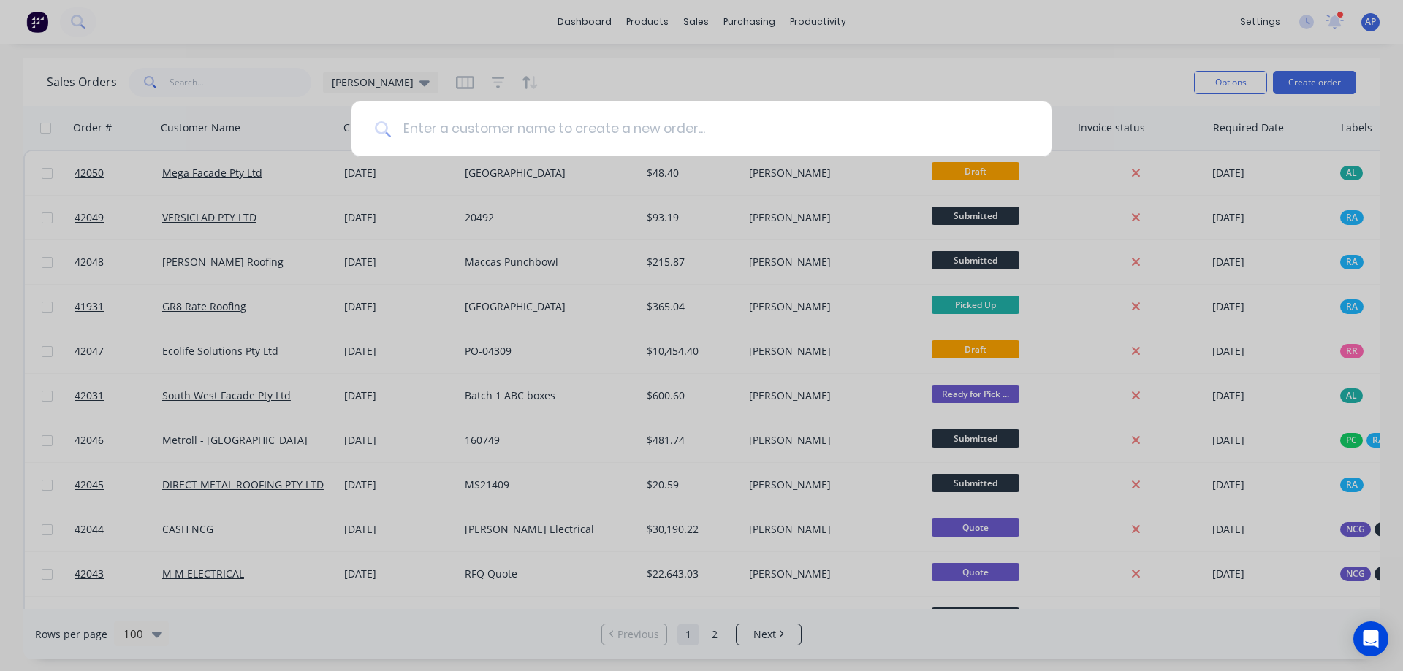
click at [560, 117] on input at bounding box center [709, 129] width 637 height 55
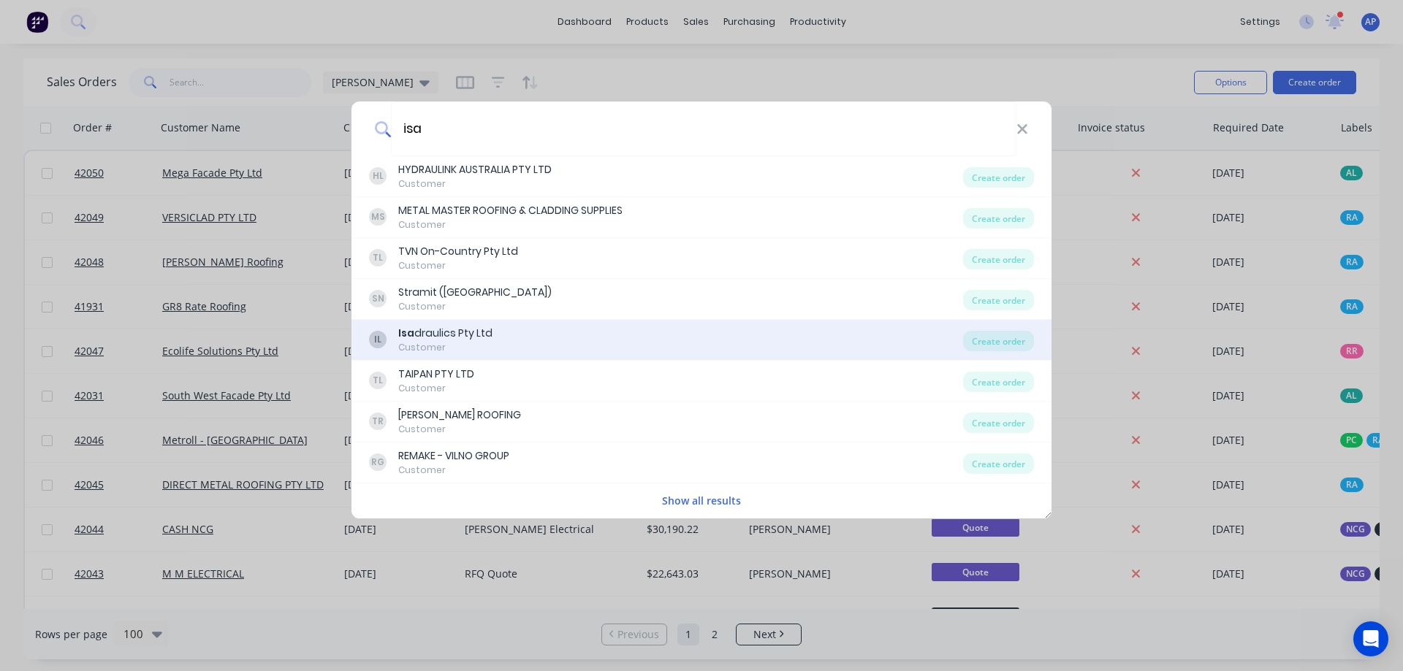
type input "isa"
click at [448, 333] on div "Isa draulics Pty Ltd" at bounding box center [445, 333] width 94 height 15
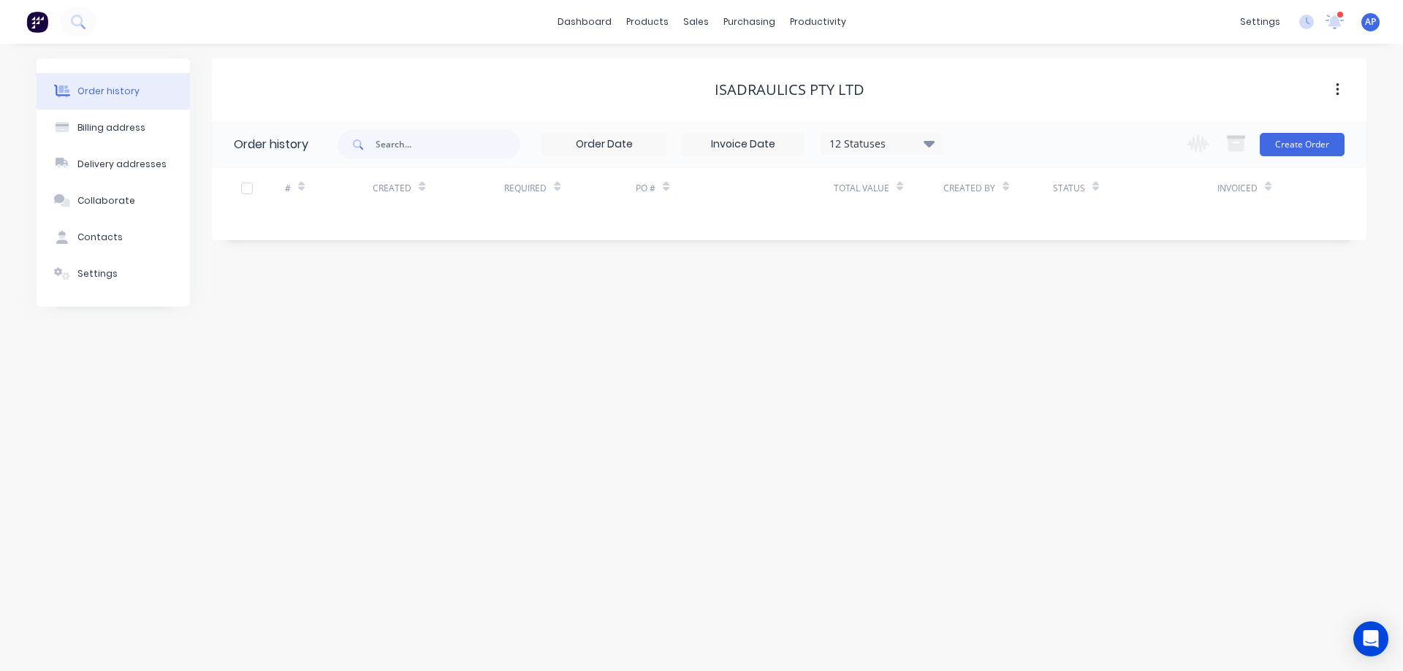
click at [932, 142] on icon at bounding box center [928, 143] width 11 height 7
click at [1002, 312] on label at bounding box center [1002, 312] width 0 height 0
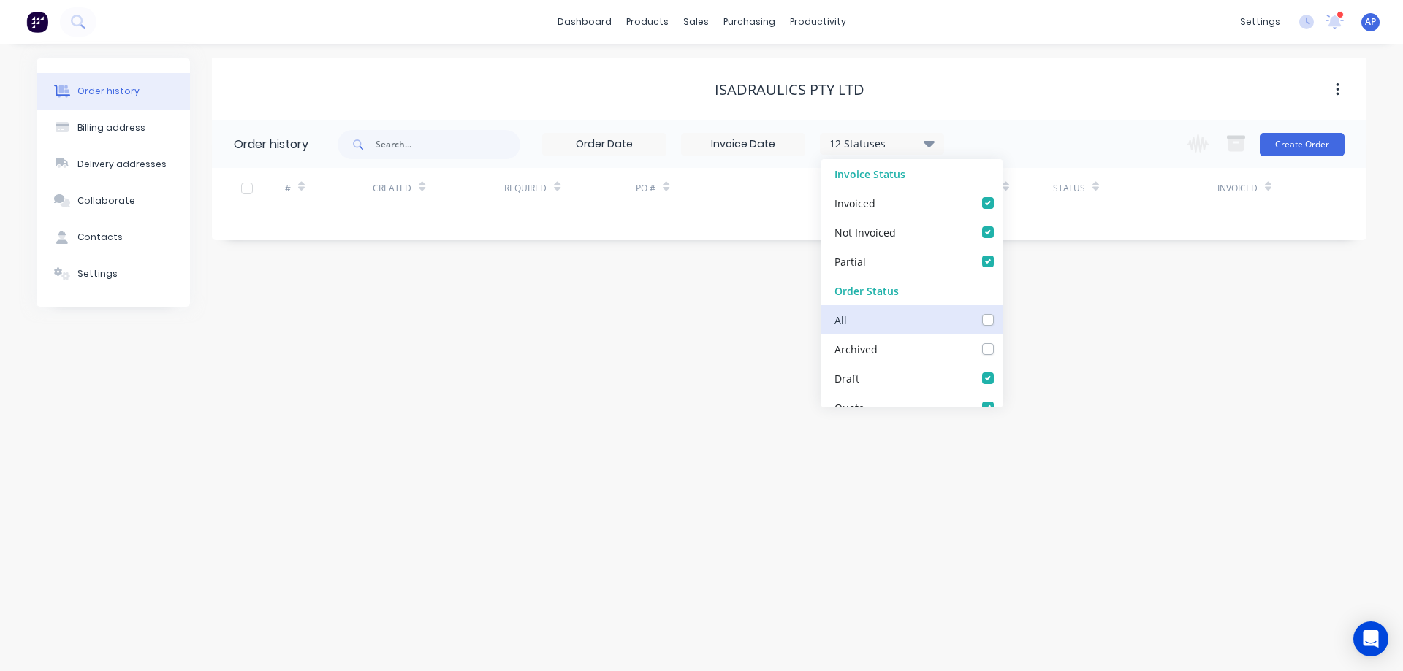
click at [1002, 319] on input "checkbox" at bounding box center [1008, 319] width 12 height 14
checkbox input "true"
drag, startPoint x: 1040, startPoint y: 346, endPoint x: 1090, endPoint y: 353, distance: 50.8
click at [1040, 346] on div "Order history Billing address Delivery addresses Collaborate Contacts Settings …" at bounding box center [701, 358] width 1403 height 628
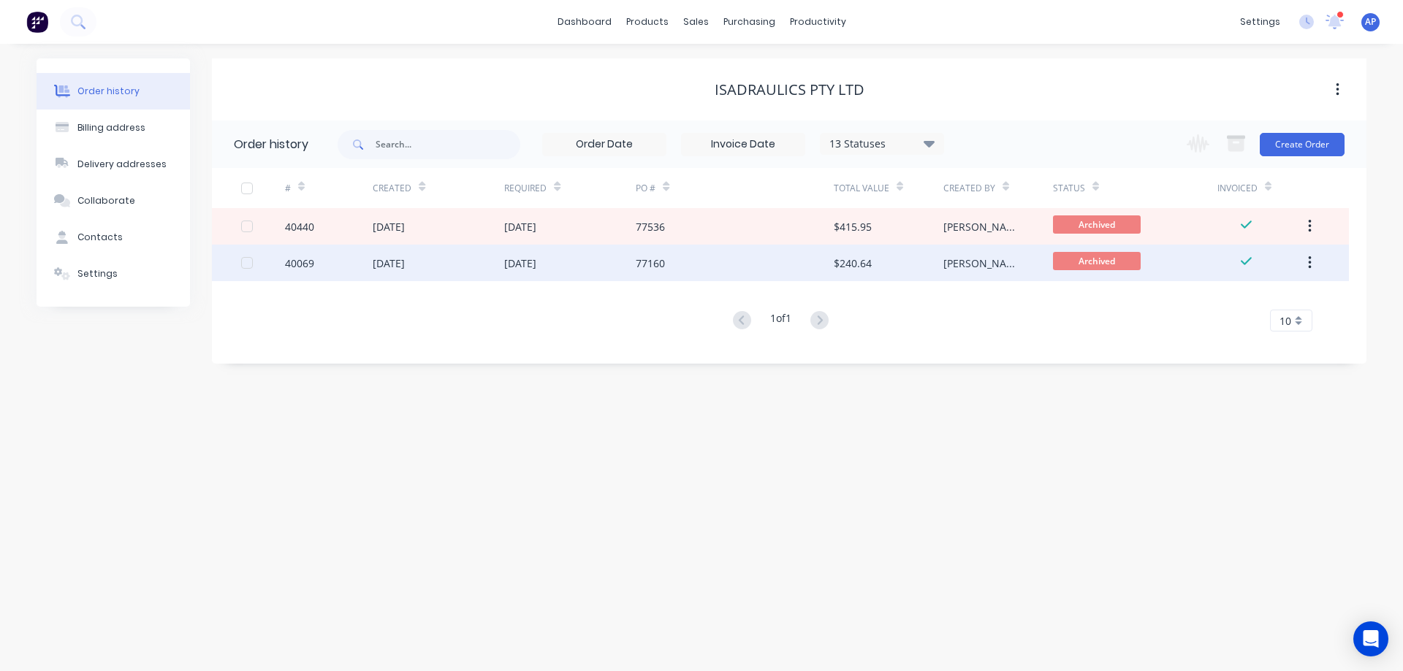
click at [569, 262] on div "[DATE]" at bounding box center [570, 263] width 132 height 37
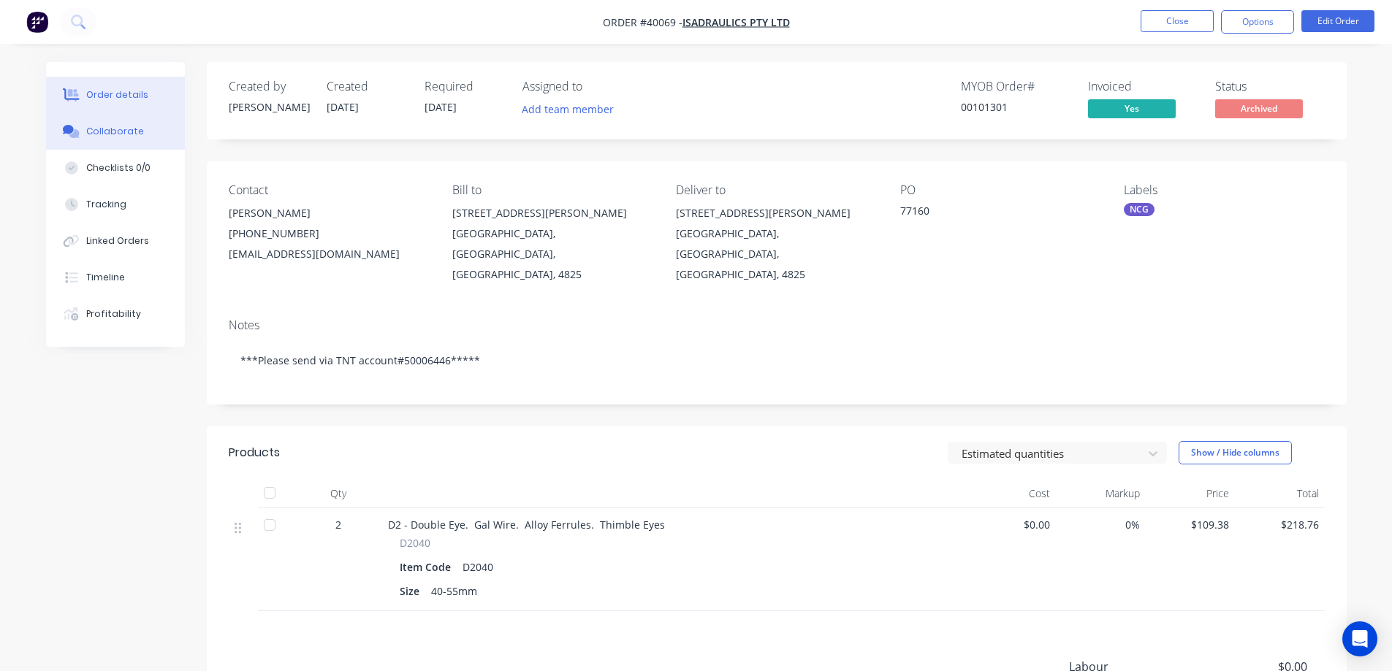
click at [126, 133] on div "Collaborate" at bounding box center [115, 131] width 58 height 13
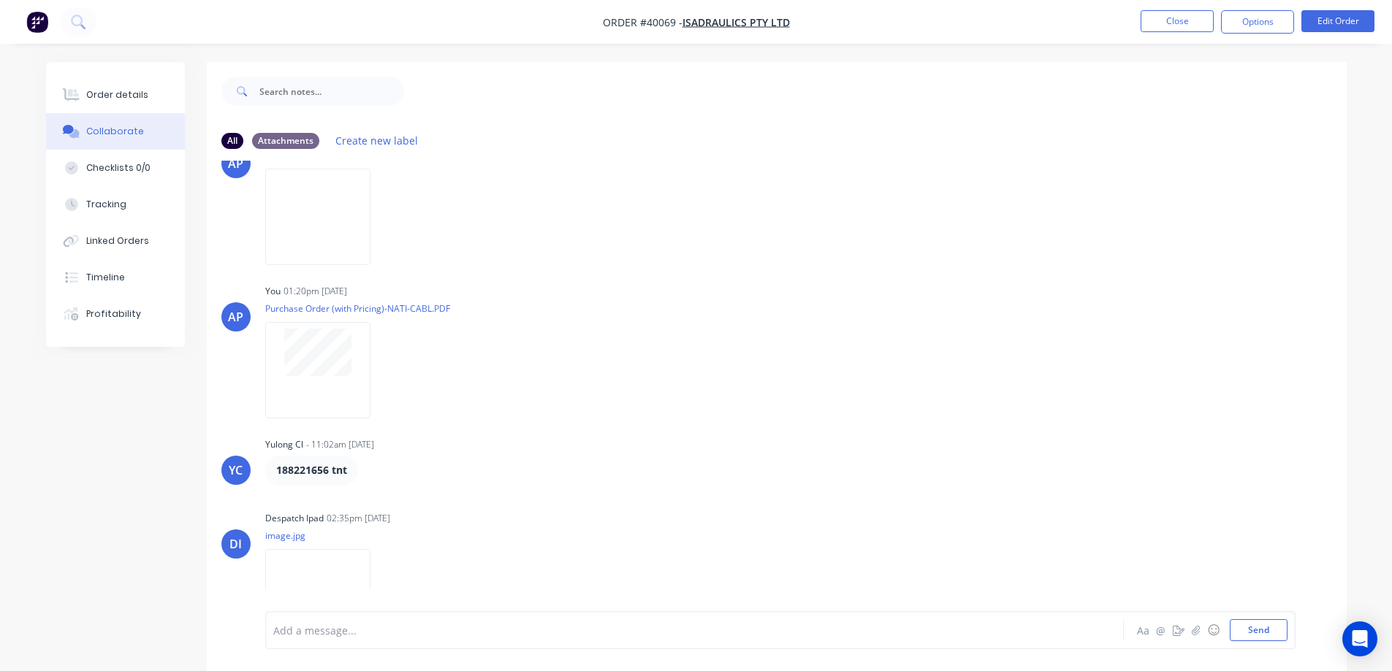
scroll to position [96, 0]
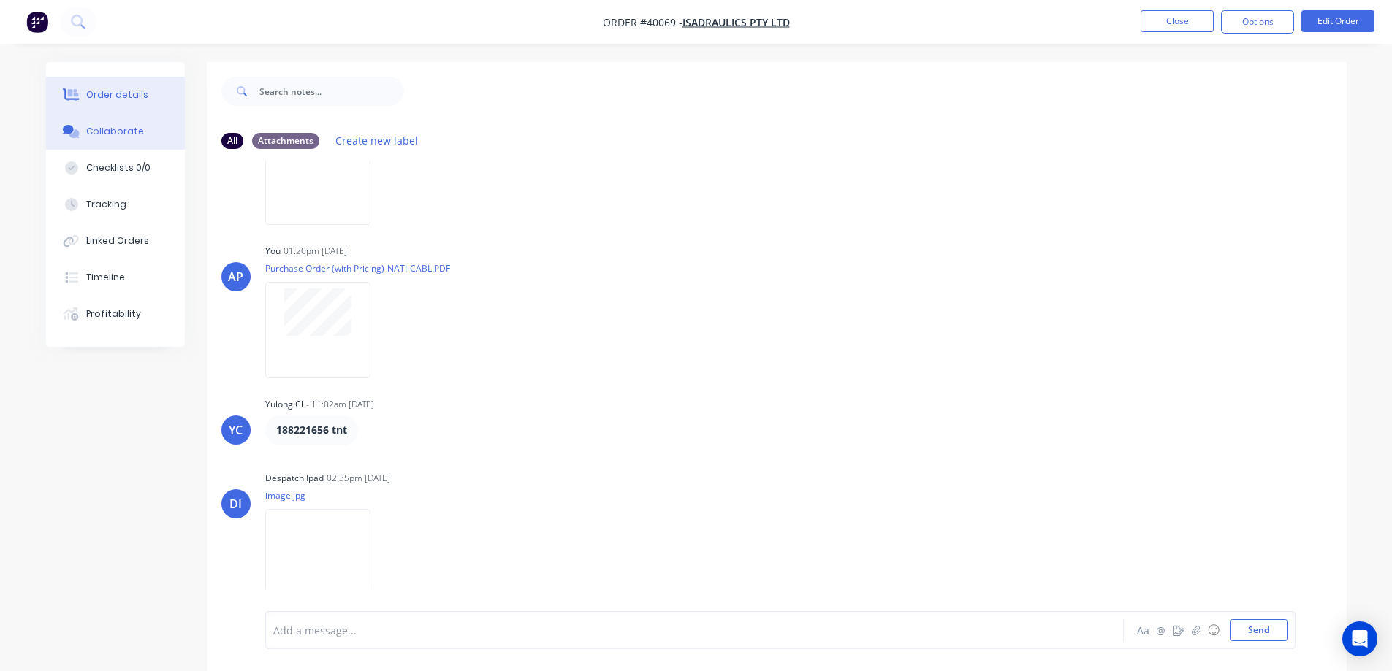
click at [145, 96] on button "Order details" at bounding box center [115, 95] width 139 height 37
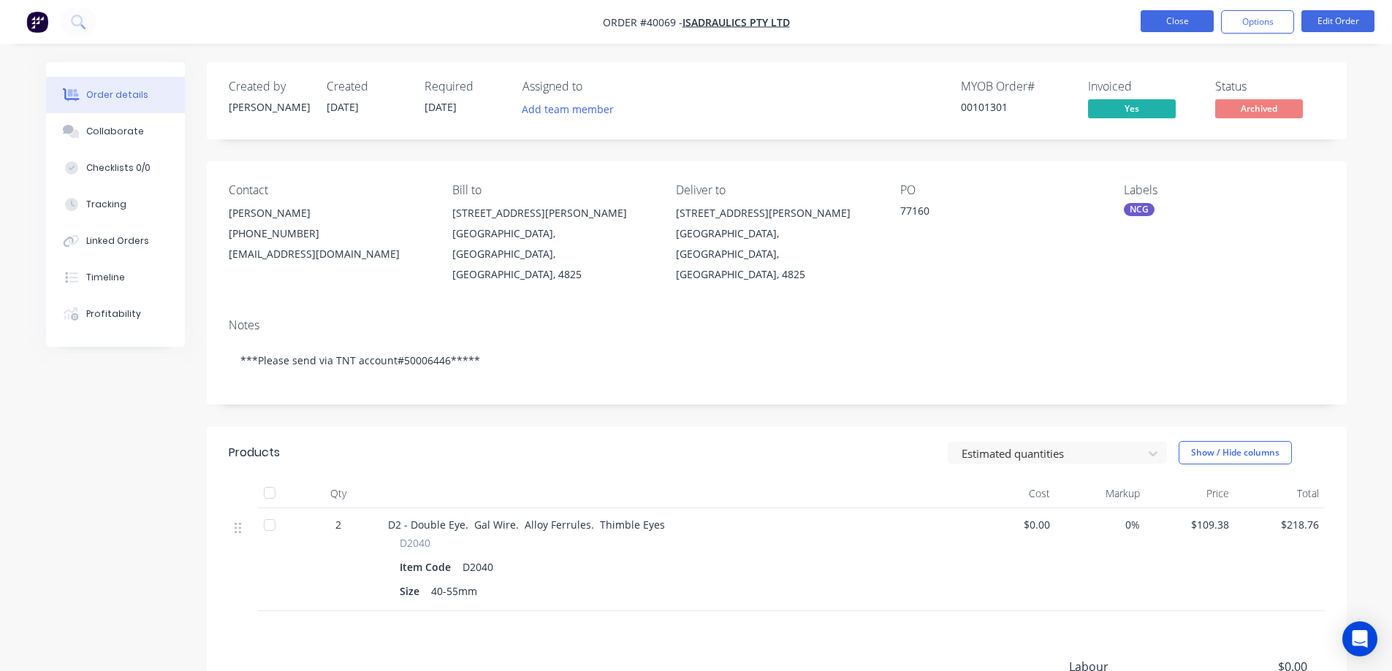
click at [1157, 18] on button "Close" at bounding box center [1176, 21] width 73 height 22
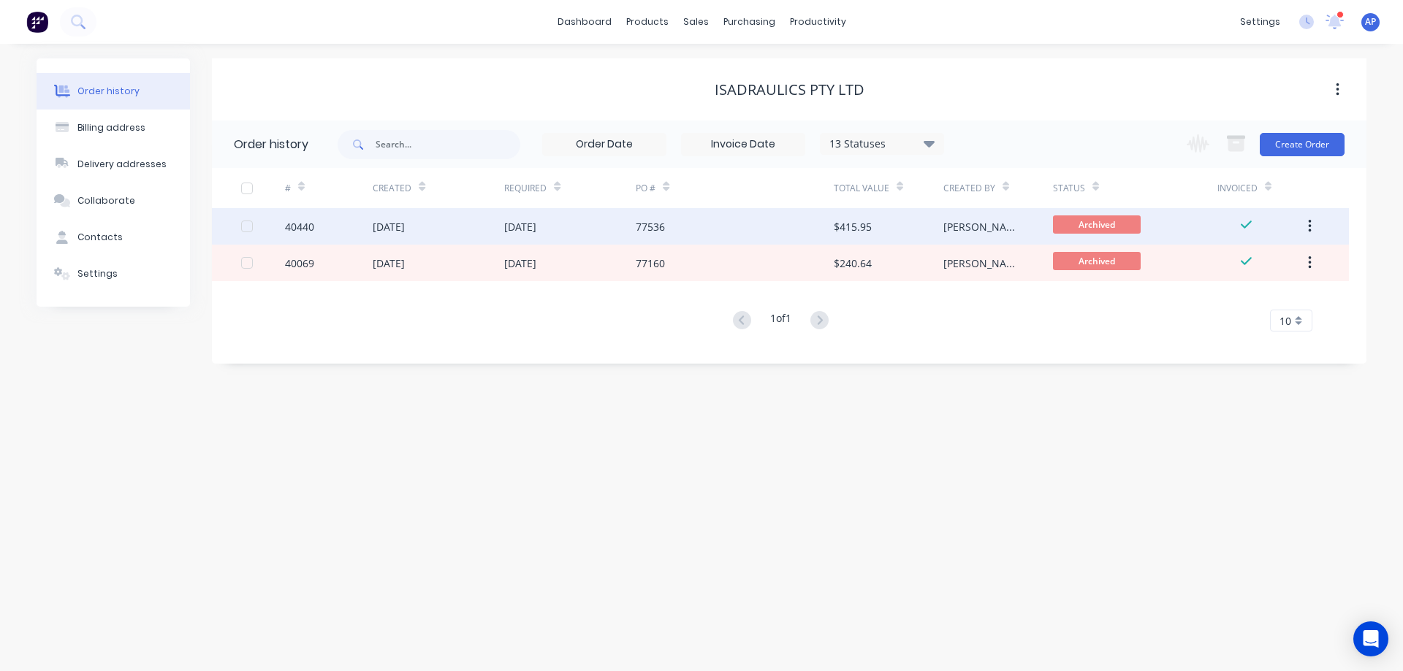
click at [584, 224] on div "[DATE]" at bounding box center [570, 226] width 132 height 37
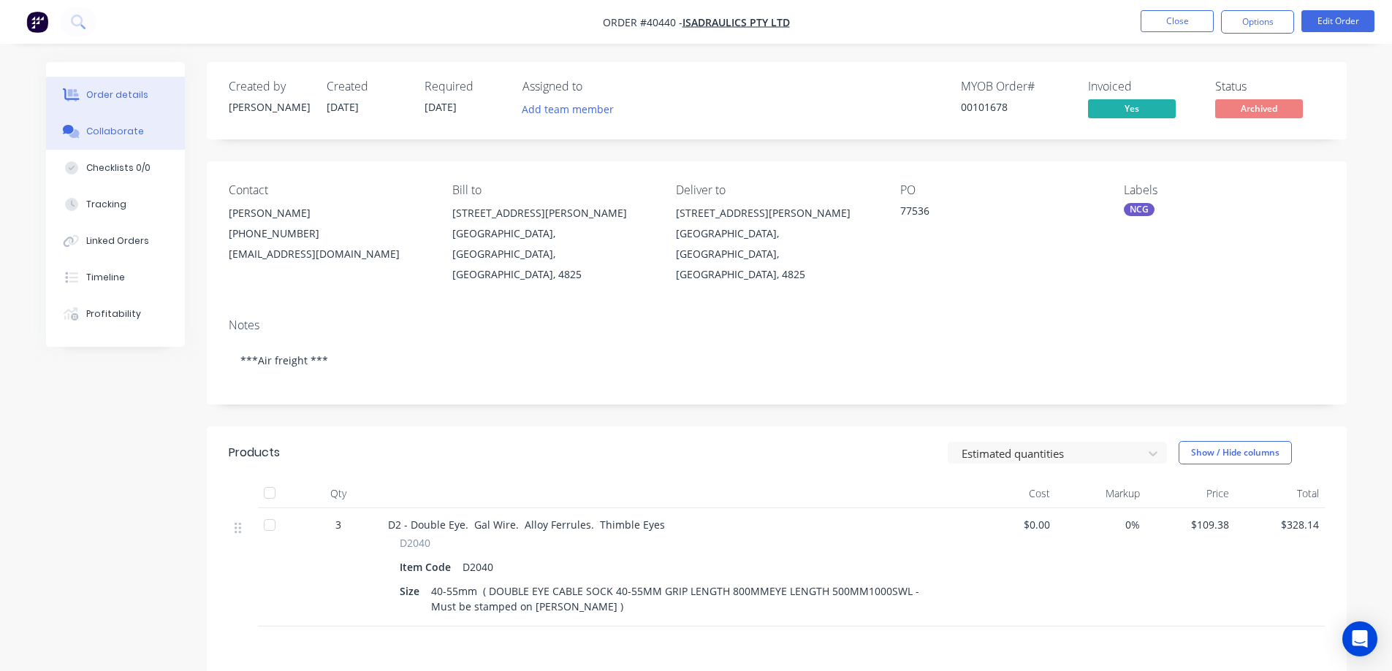
click at [128, 129] on div "Collaborate" at bounding box center [115, 131] width 58 height 13
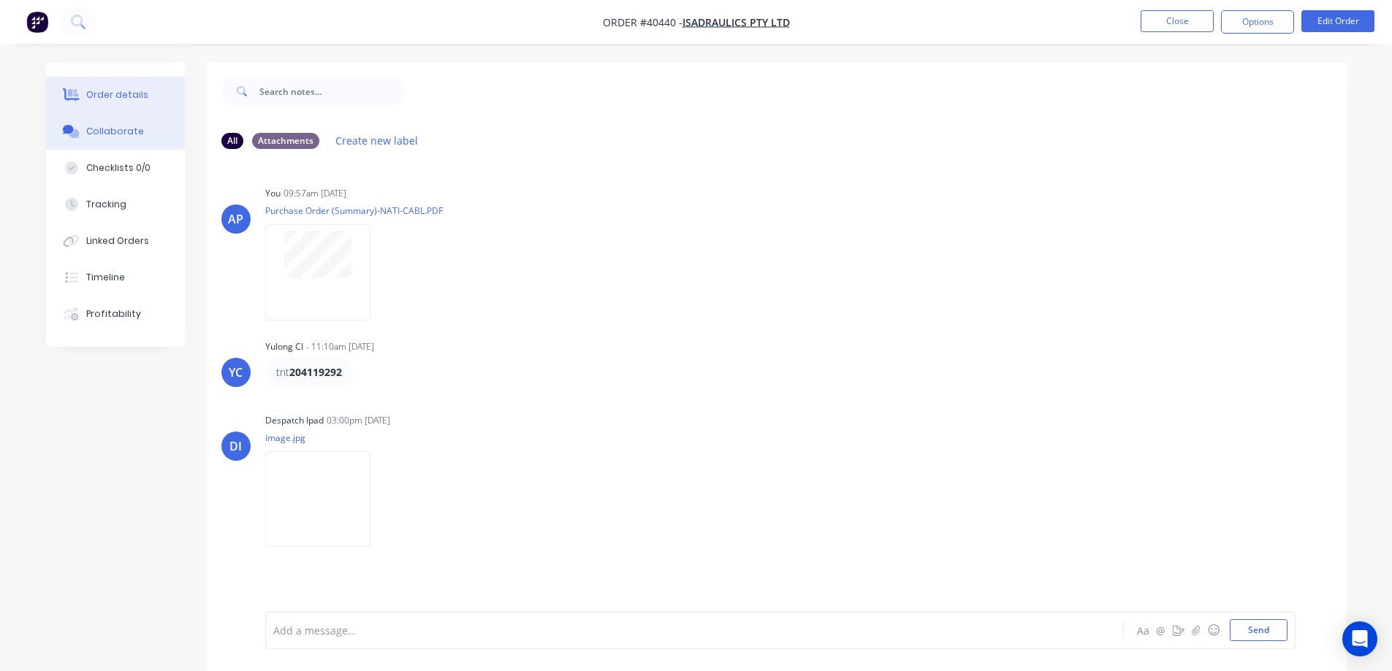
click at [135, 94] on div "Order details" at bounding box center [117, 94] width 62 height 13
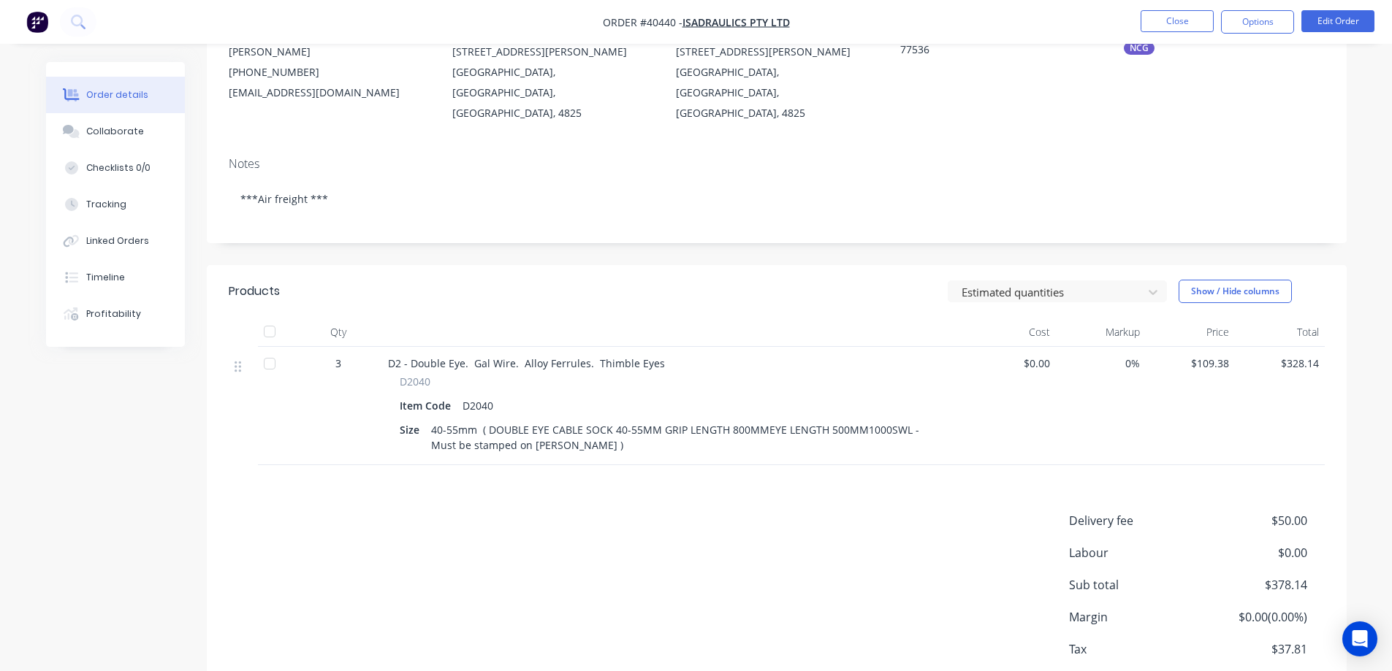
scroll to position [73, 0]
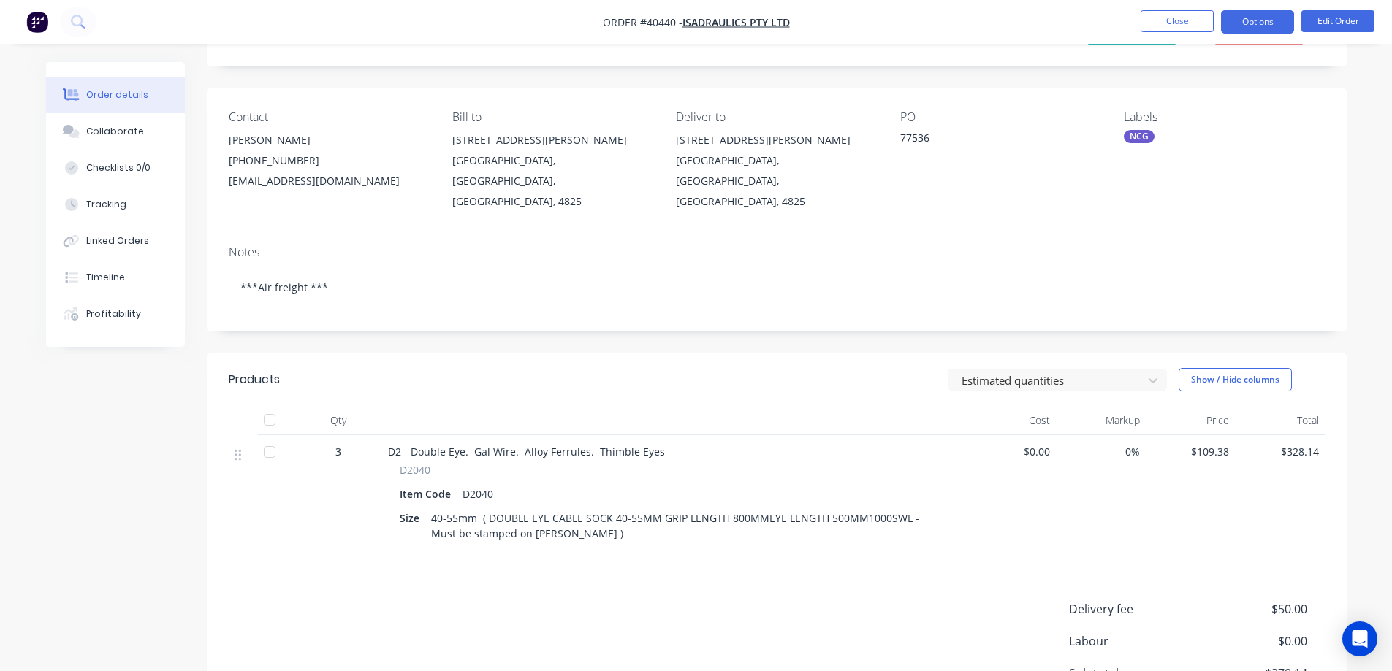
click at [1250, 19] on button "Options" at bounding box center [1257, 21] width 73 height 23
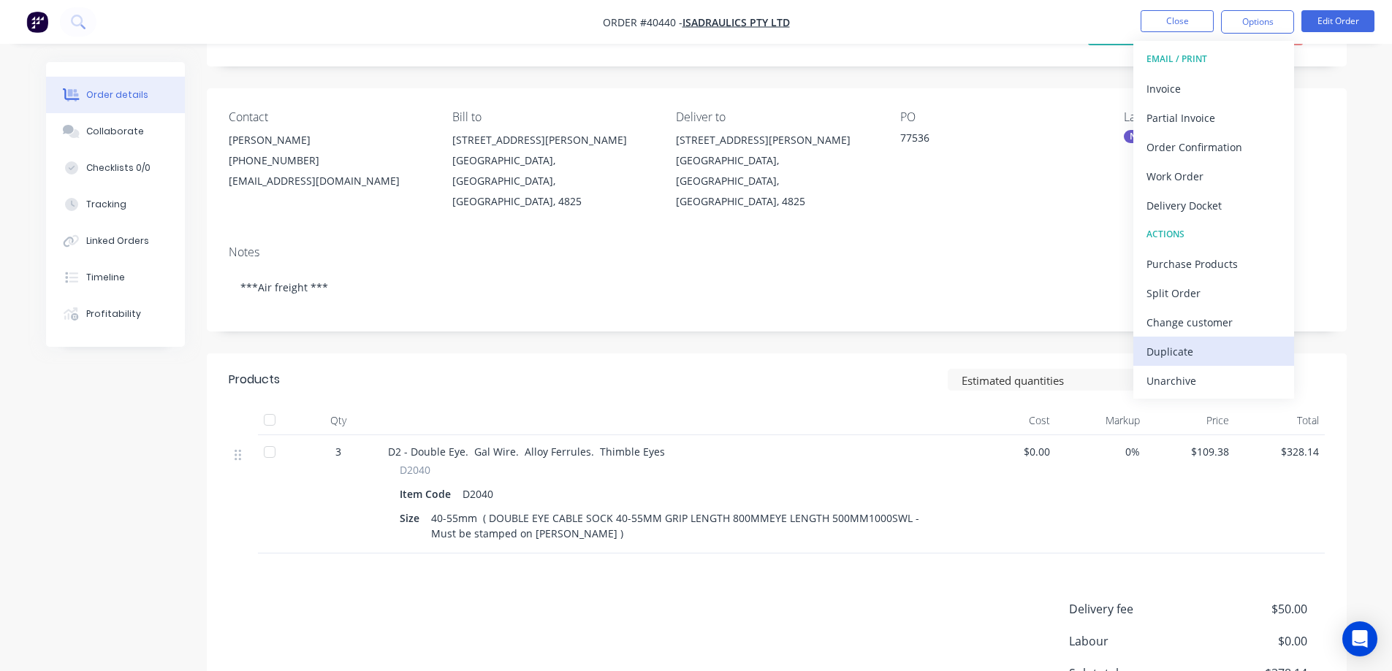
click at [1169, 348] on div "Duplicate" at bounding box center [1213, 351] width 134 height 21
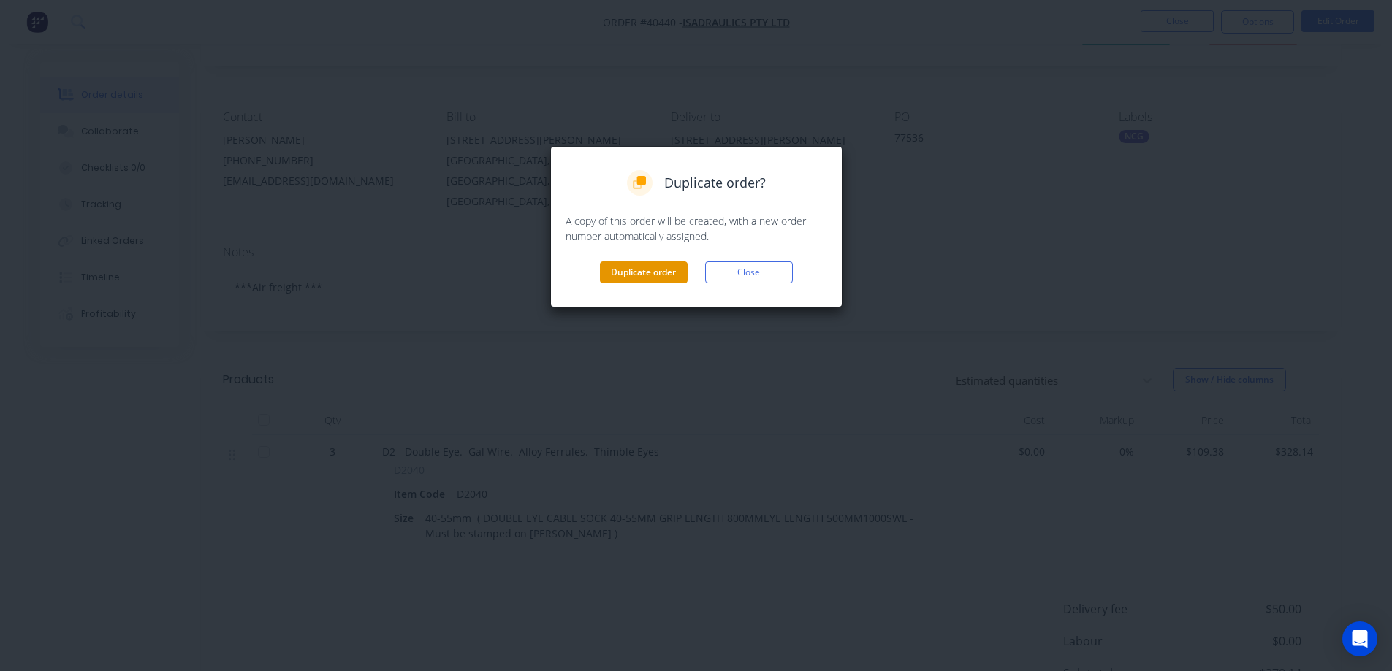
click at [670, 270] on button "Duplicate order" at bounding box center [644, 273] width 88 height 22
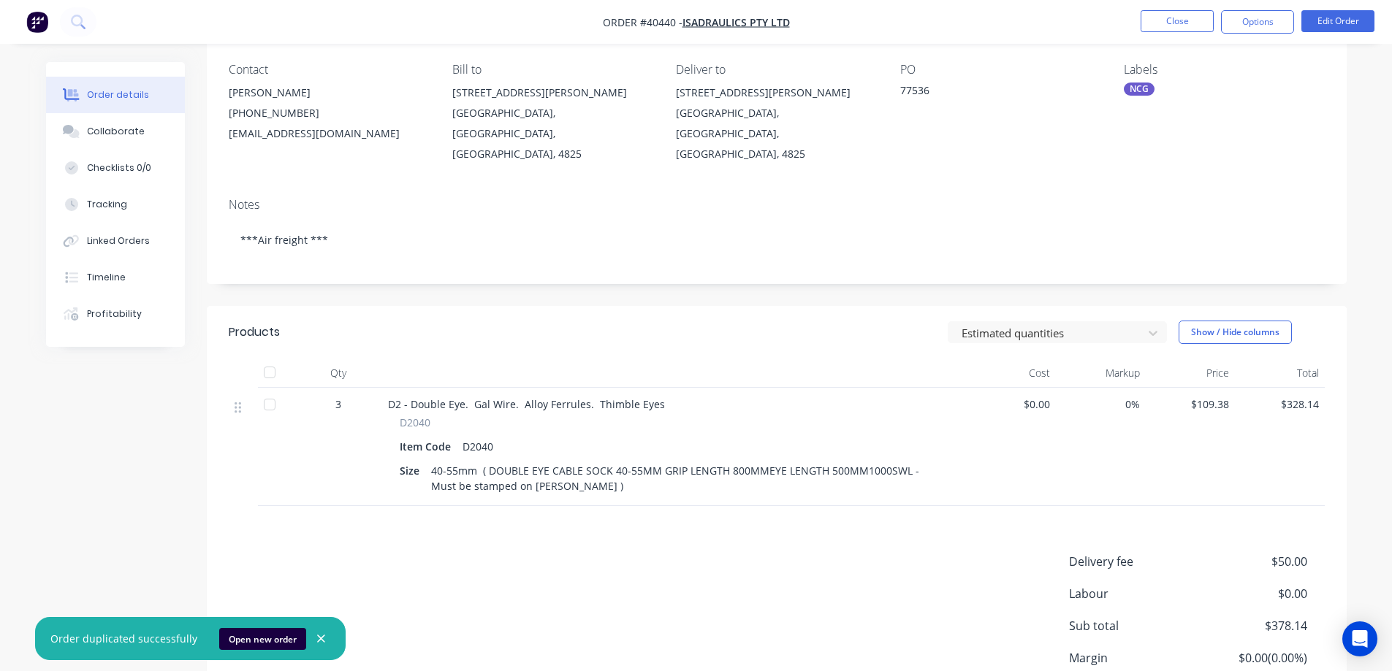
scroll to position [146, 0]
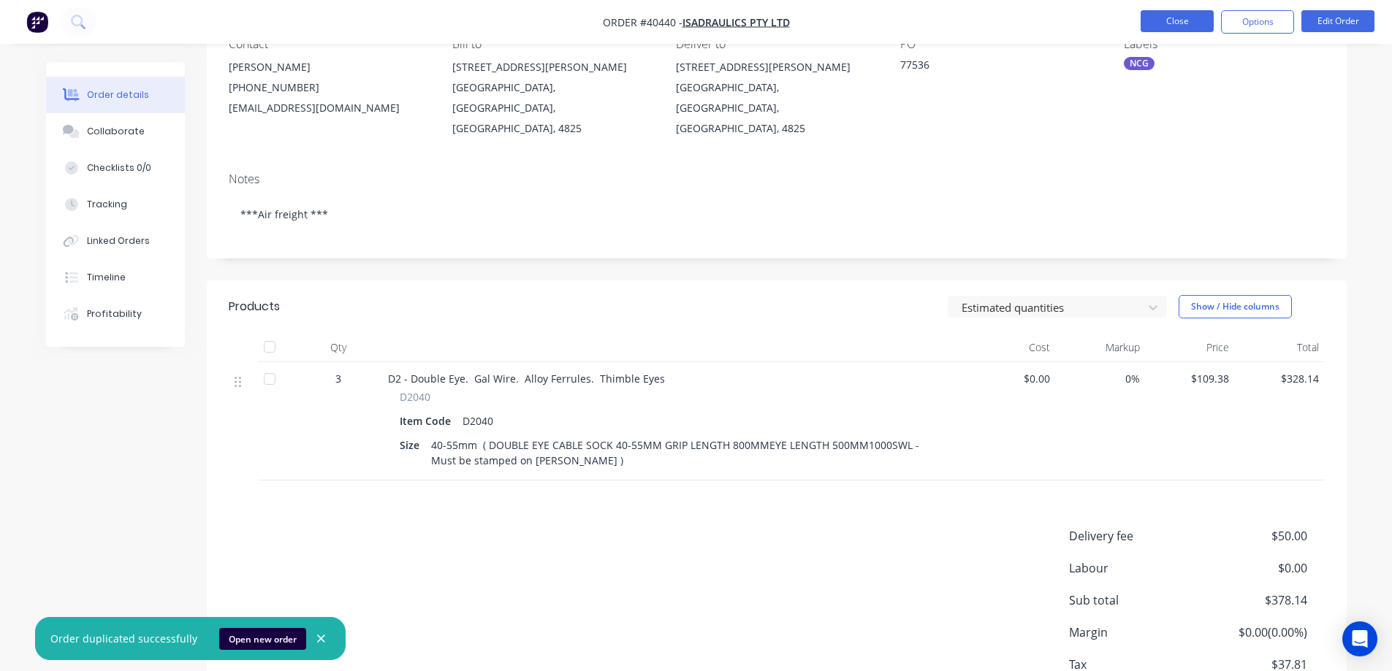
click at [1157, 23] on button "Close" at bounding box center [1176, 21] width 73 height 22
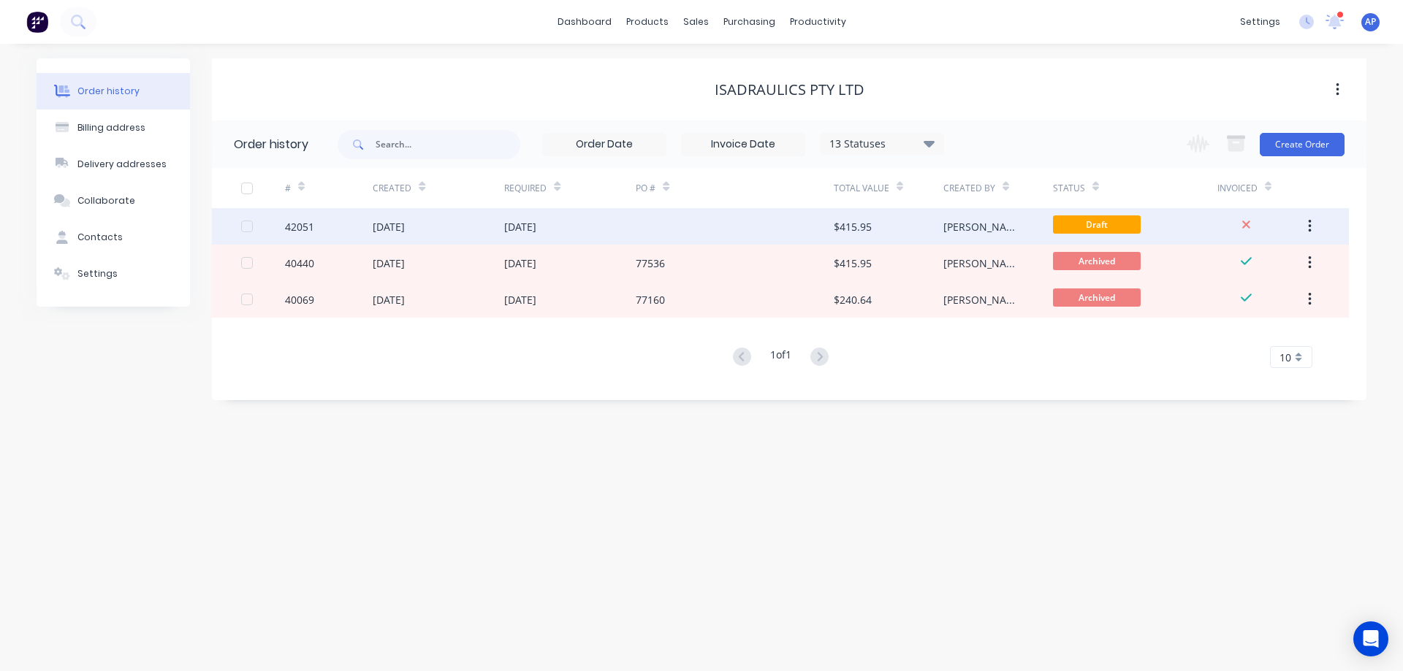
click at [335, 230] on div "42051" at bounding box center [329, 226] width 88 height 37
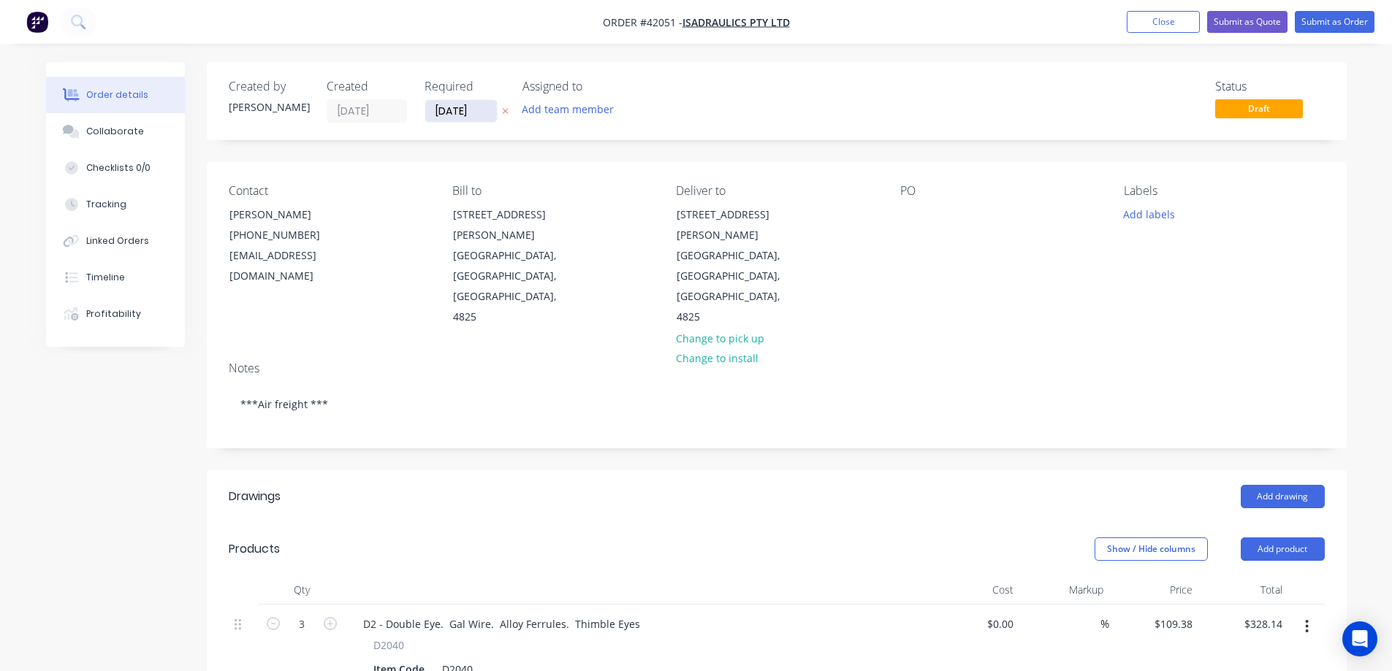
click at [454, 110] on input "[DATE]" at bounding box center [461, 111] width 72 height 22
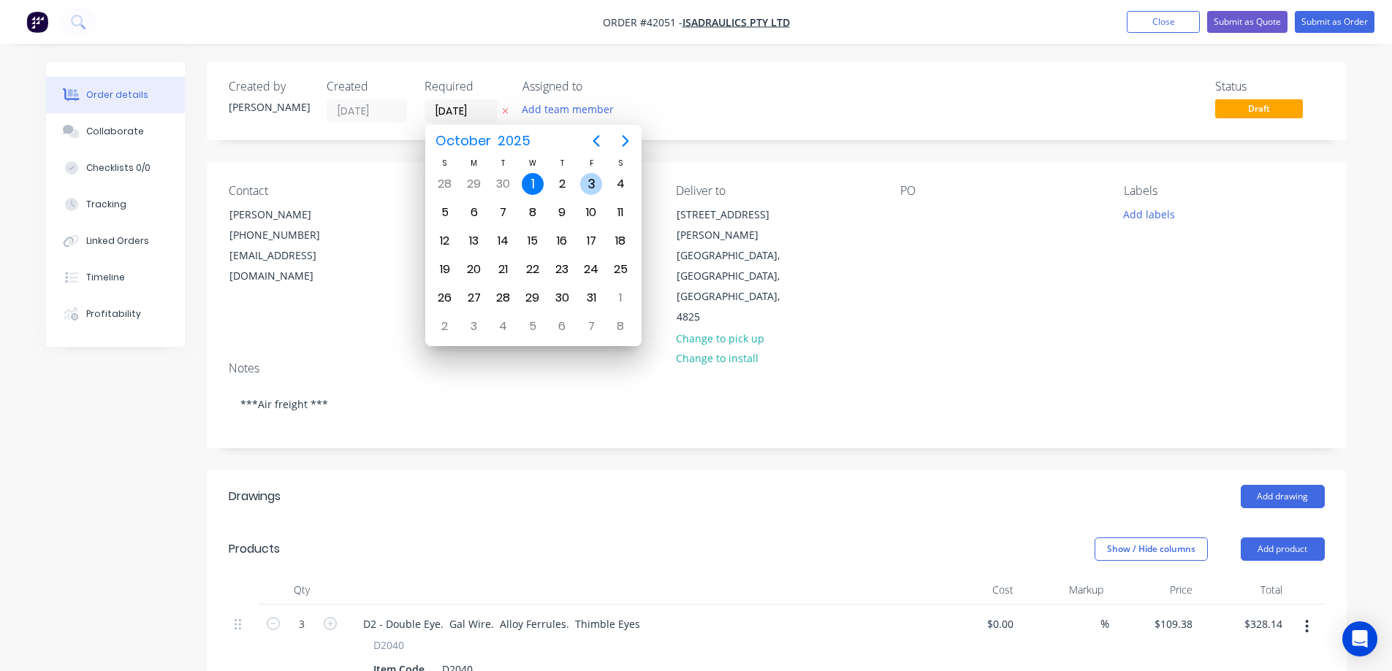
click at [593, 185] on div "3" at bounding box center [591, 184] width 22 height 22
type input "[DATE]"
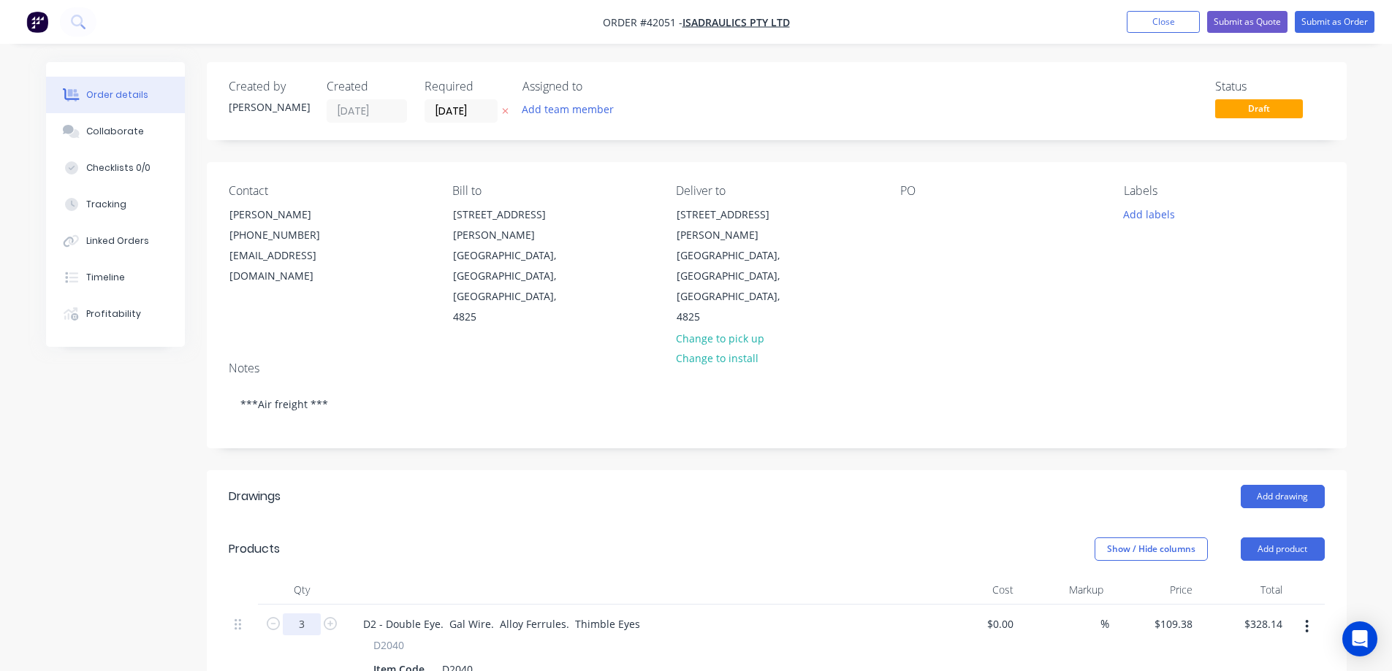
click at [308, 614] on input "3" at bounding box center [302, 625] width 38 height 22
type input "2"
type input "$218.76"
click at [536, 523] on header "Products Show / Hide columns Add product" at bounding box center [777, 549] width 1140 height 53
click at [102, 129] on div "Collaborate" at bounding box center [115, 131] width 58 height 13
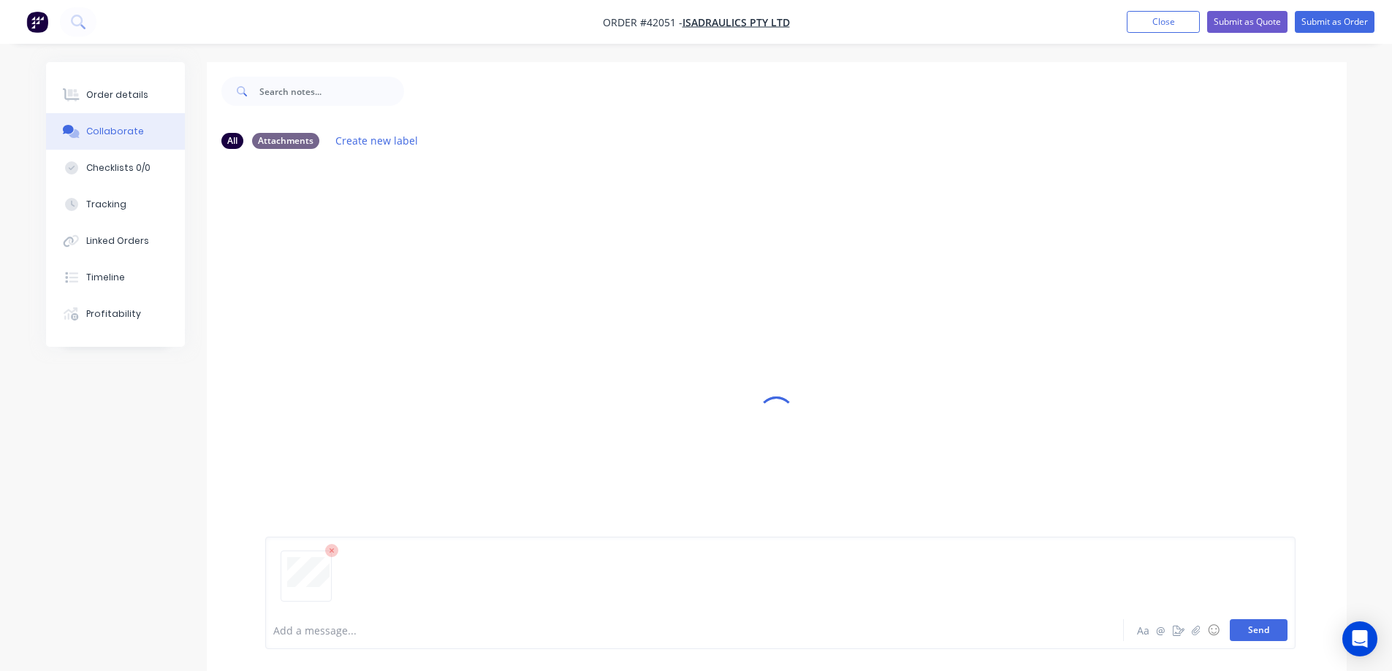
click at [1249, 628] on button "Send" at bounding box center [1259, 631] width 58 height 22
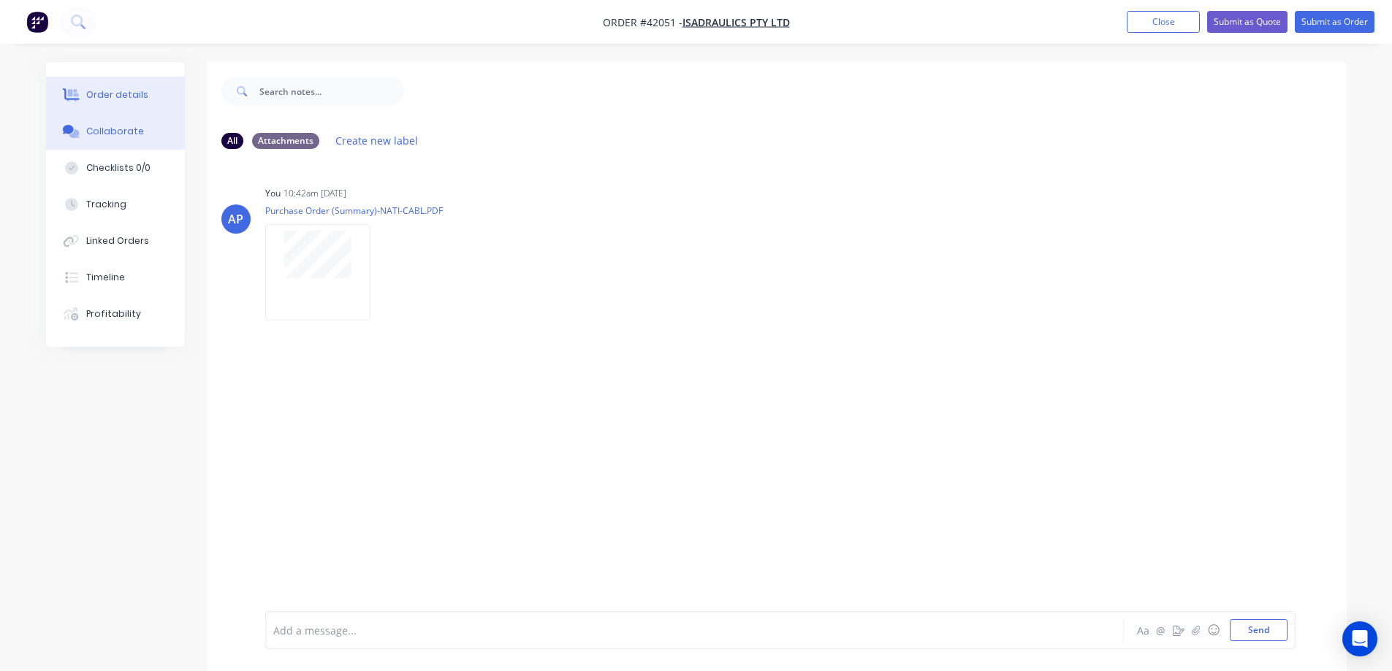
click at [142, 94] on div "Order details" at bounding box center [117, 94] width 62 height 13
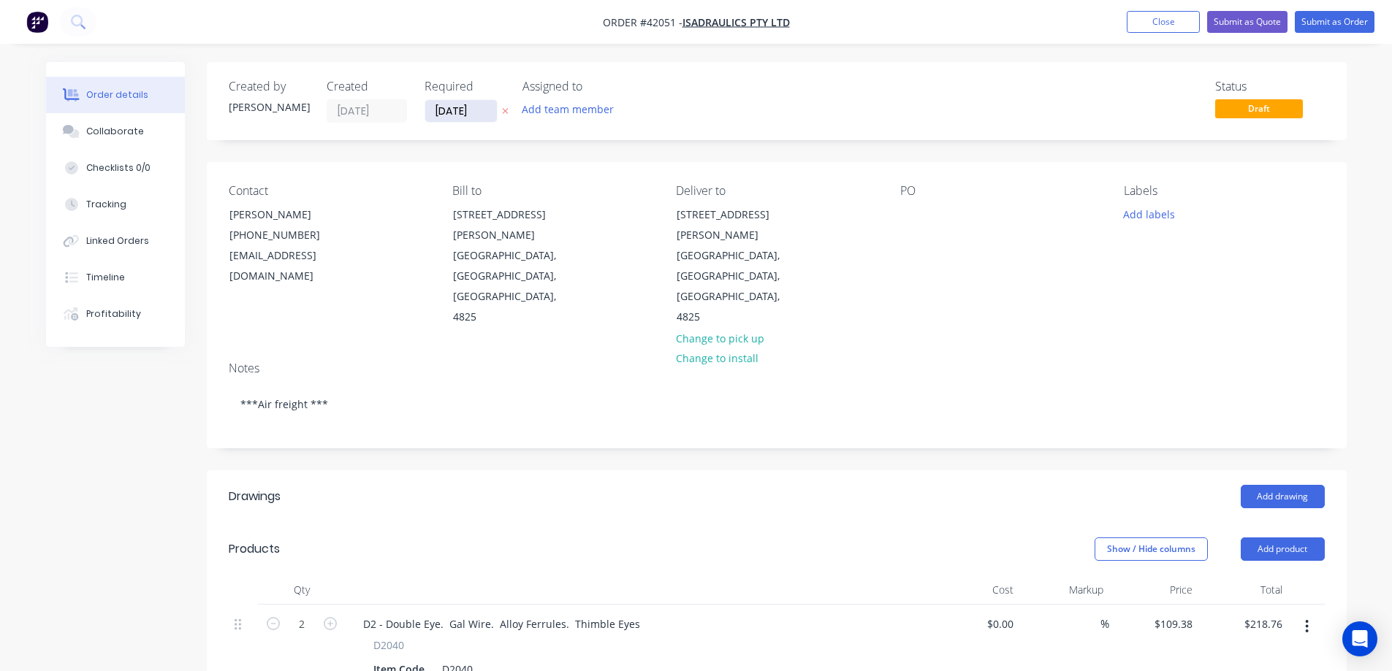
click at [457, 110] on input "[DATE]" at bounding box center [461, 111] width 72 height 22
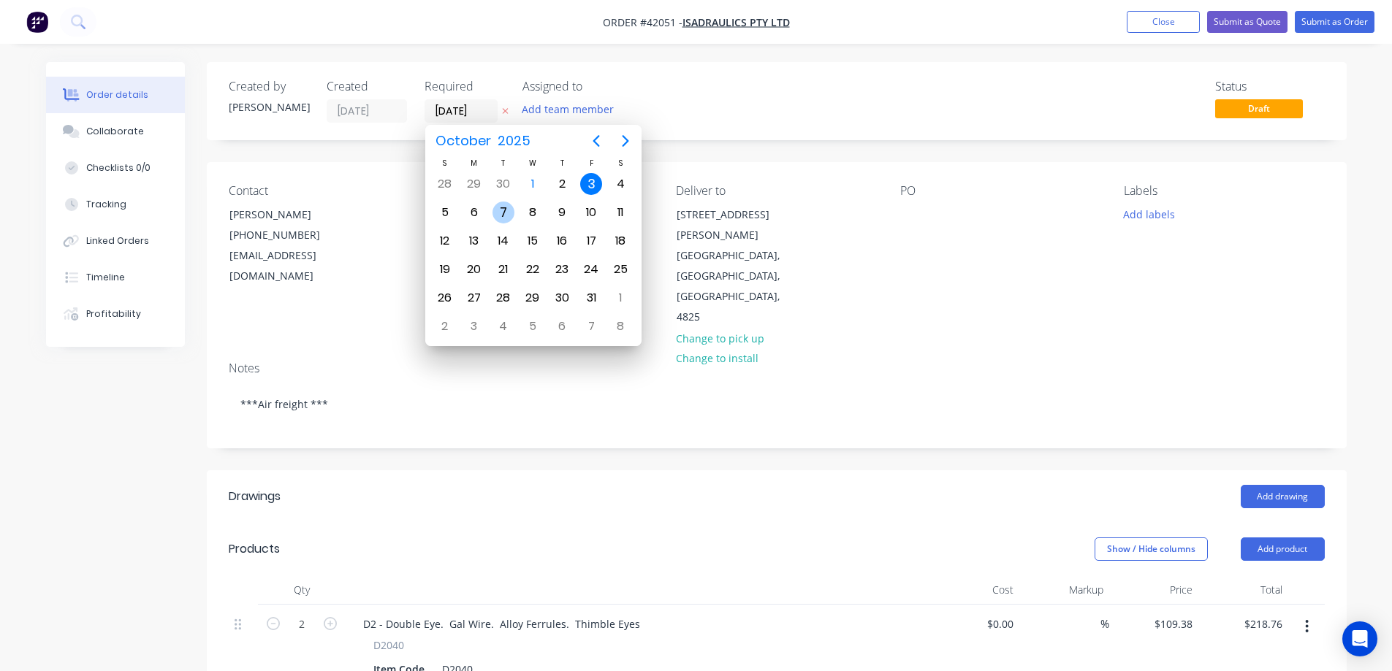
click at [509, 214] on div "7" at bounding box center [503, 213] width 22 height 22
type input "[DATE]"
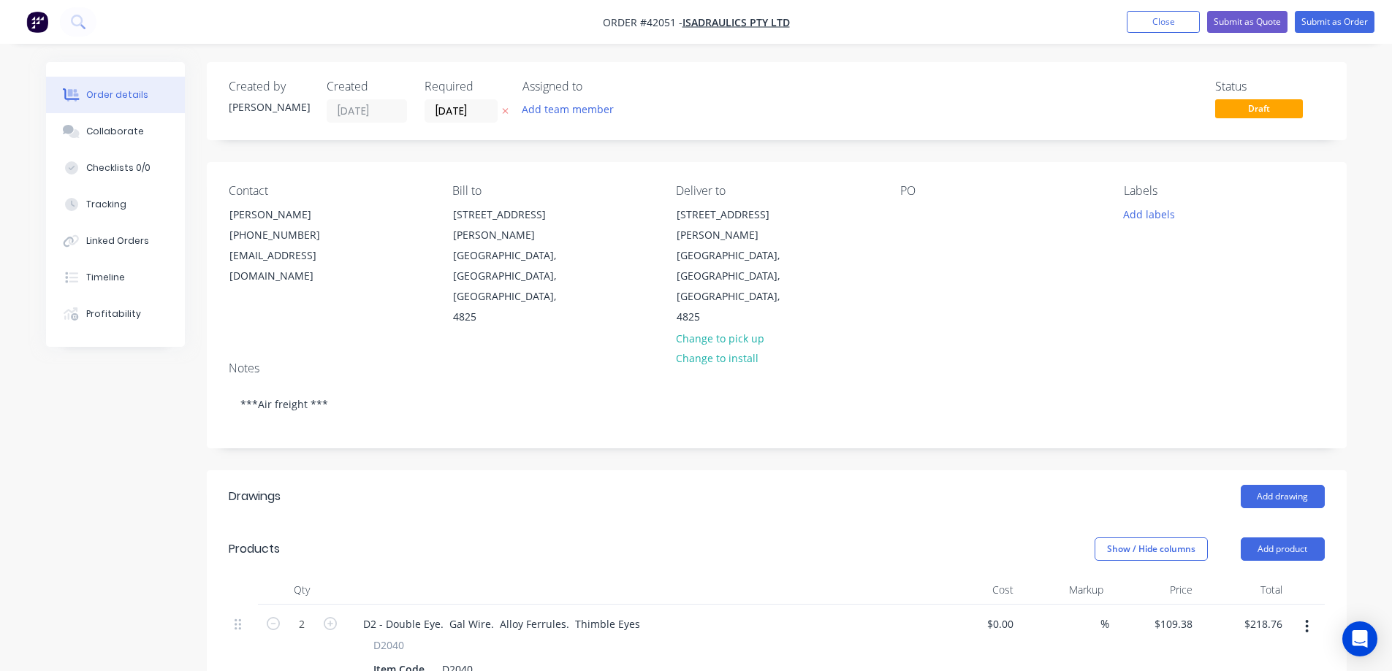
click at [913, 202] on div "PO" at bounding box center [1000, 256] width 200 height 144
click at [913, 205] on div at bounding box center [911, 214] width 23 height 21
click at [1134, 210] on button "Add labels" at bounding box center [1149, 214] width 67 height 20
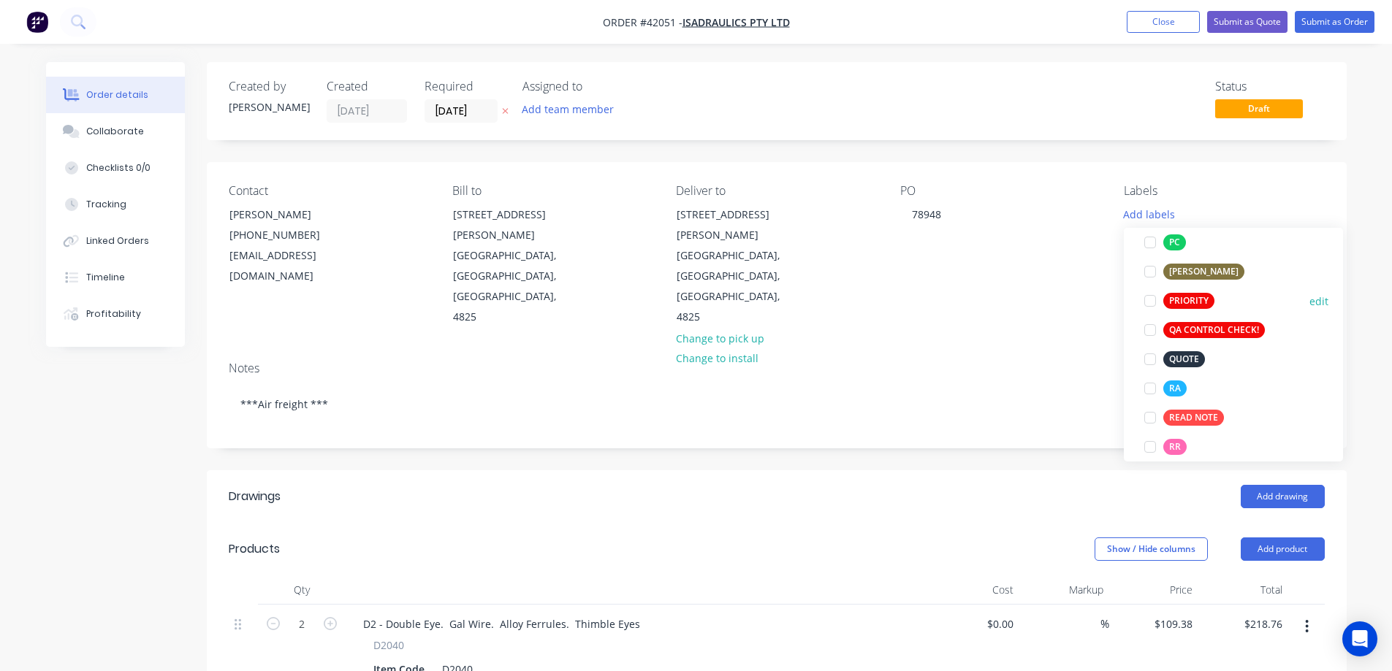
scroll to position [292, 0]
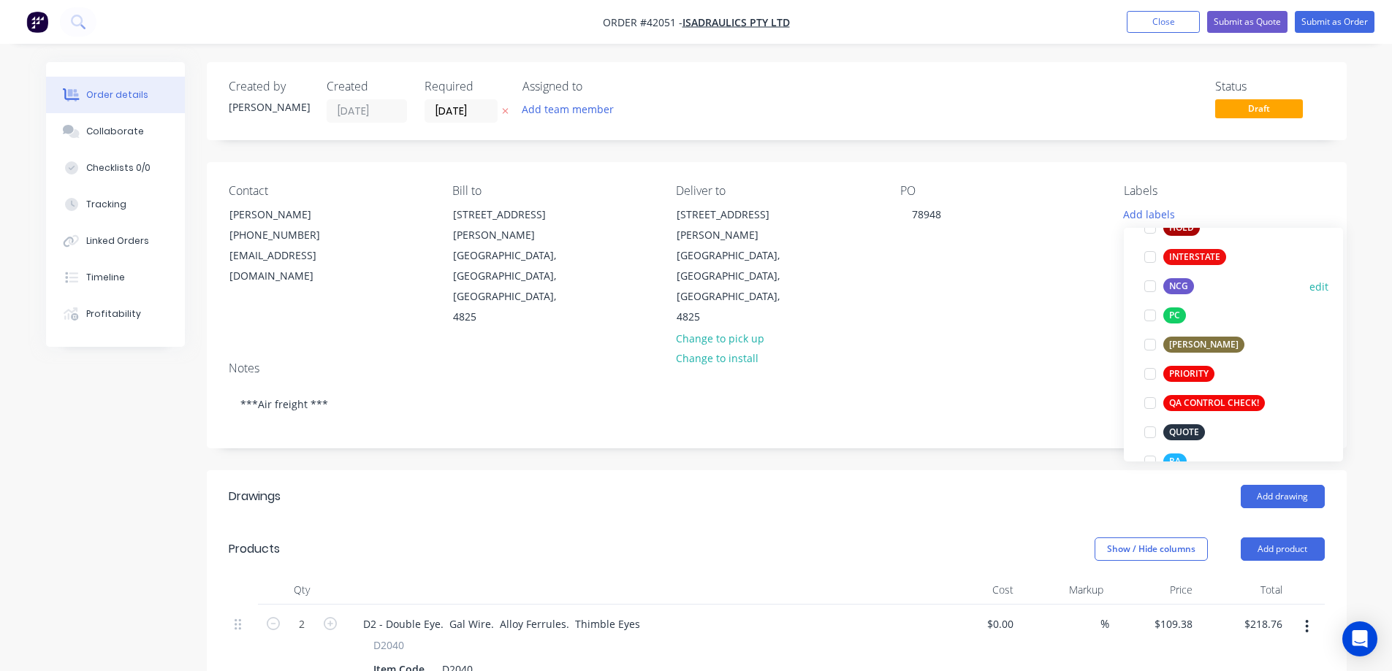
click at [1149, 285] on div at bounding box center [1149, 286] width 29 height 29
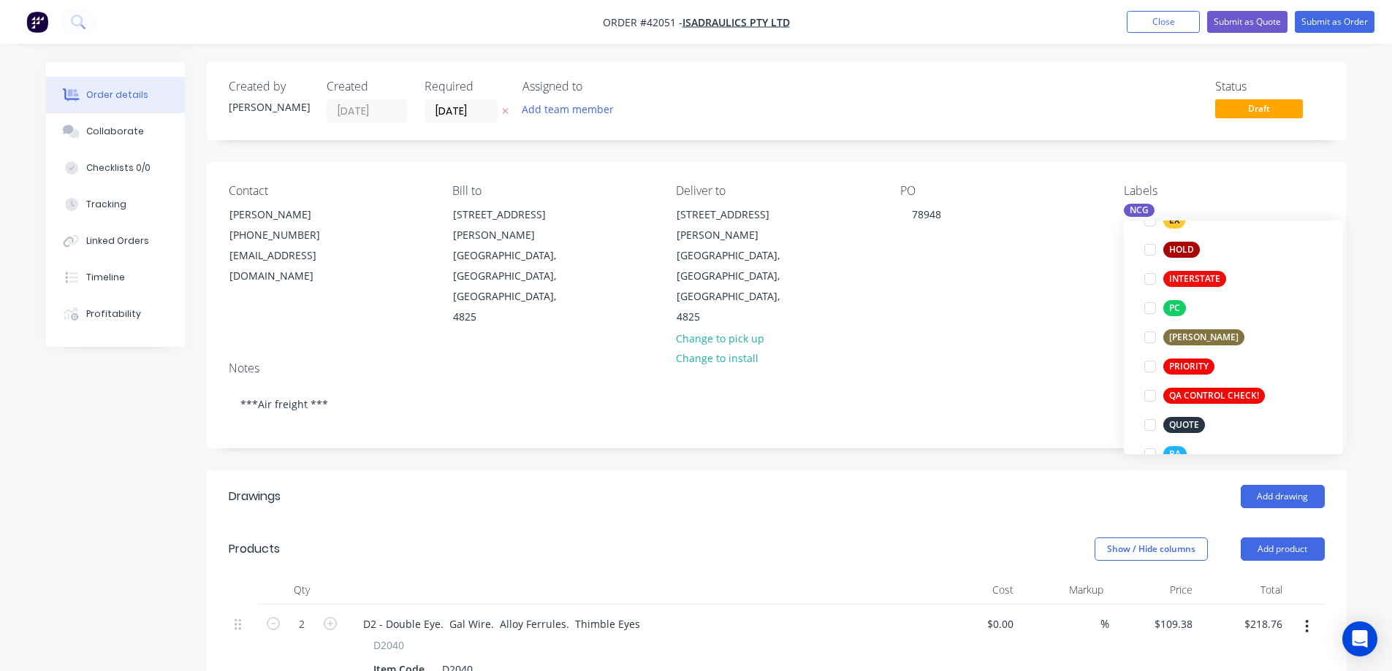
scroll to position [58, 0]
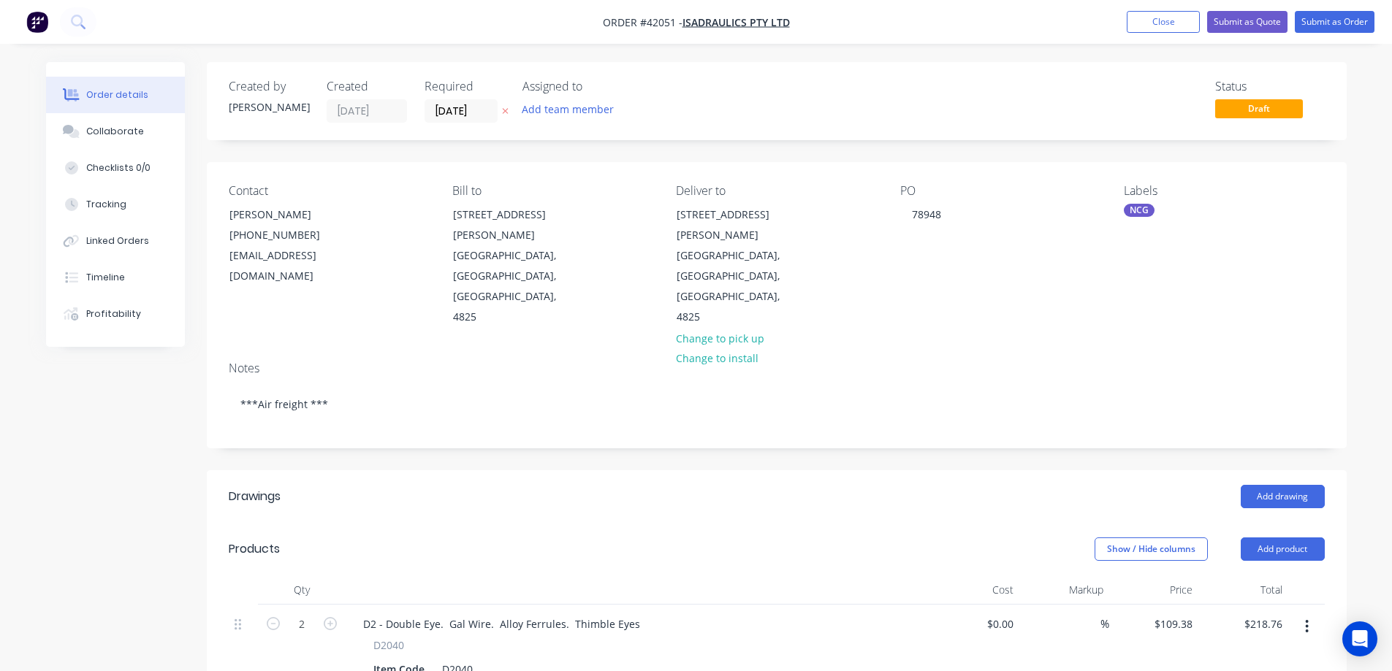
click at [1093, 283] on div "Contact [PERSON_NAME] [PHONE_NUMBER] [EMAIL_ADDRESS][DOMAIN_NAME] Bill to [STRE…" at bounding box center [777, 256] width 1140 height 188
click at [1320, 17] on button "Submit as Order" at bounding box center [1335, 22] width 80 height 22
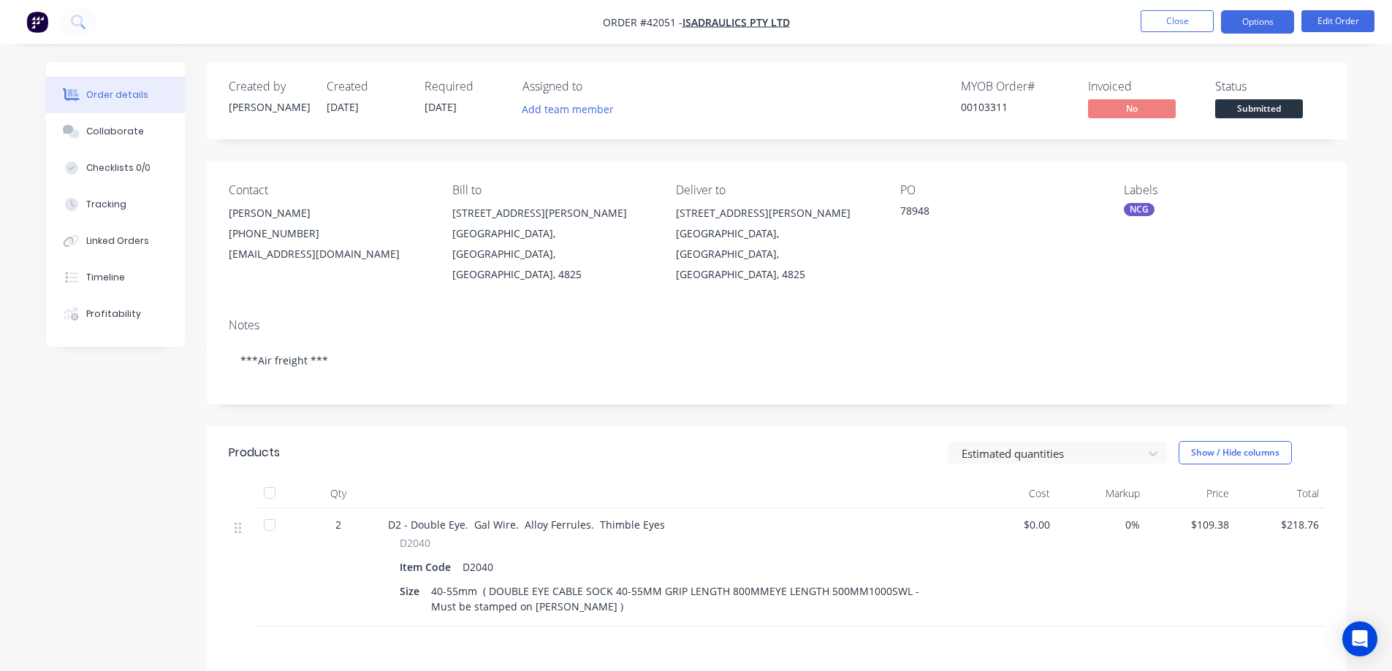
click at [1267, 15] on button "Options" at bounding box center [1257, 21] width 73 height 23
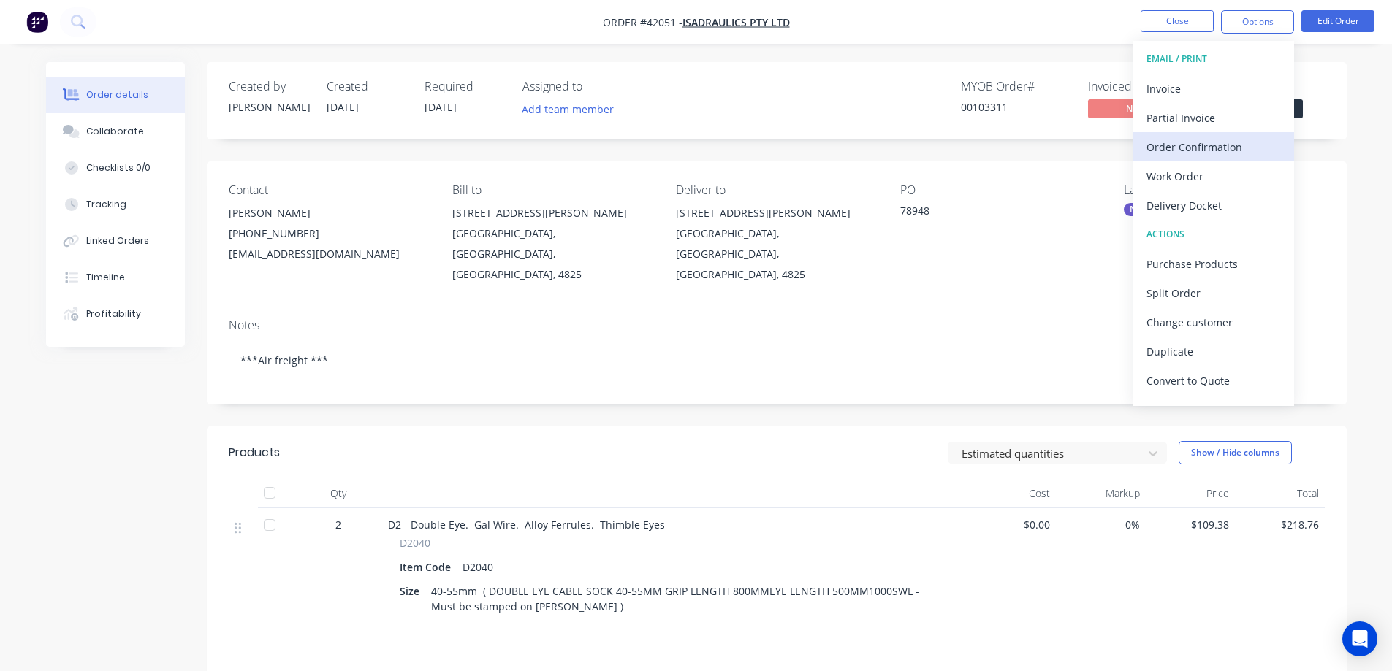
click at [1220, 143] on div "Order Confirmation" at bounding box center [1213, 147] width 134 height 21
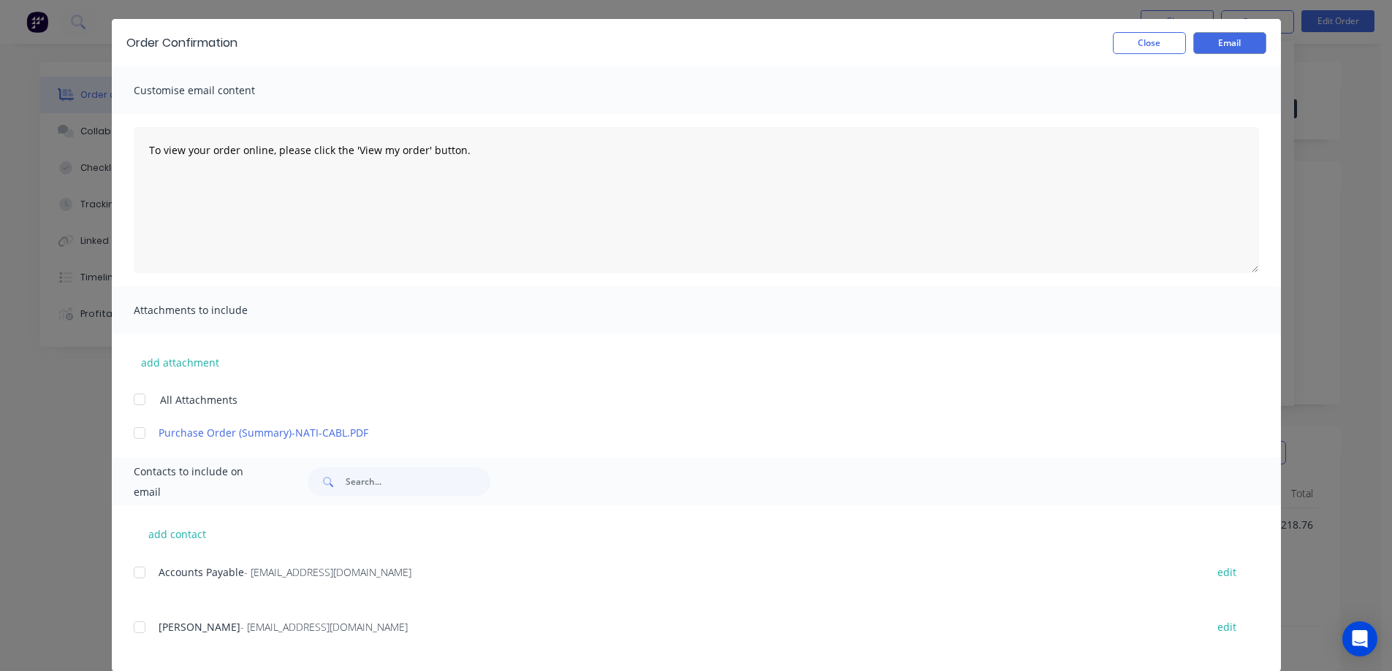
scroll to position [61, 0]
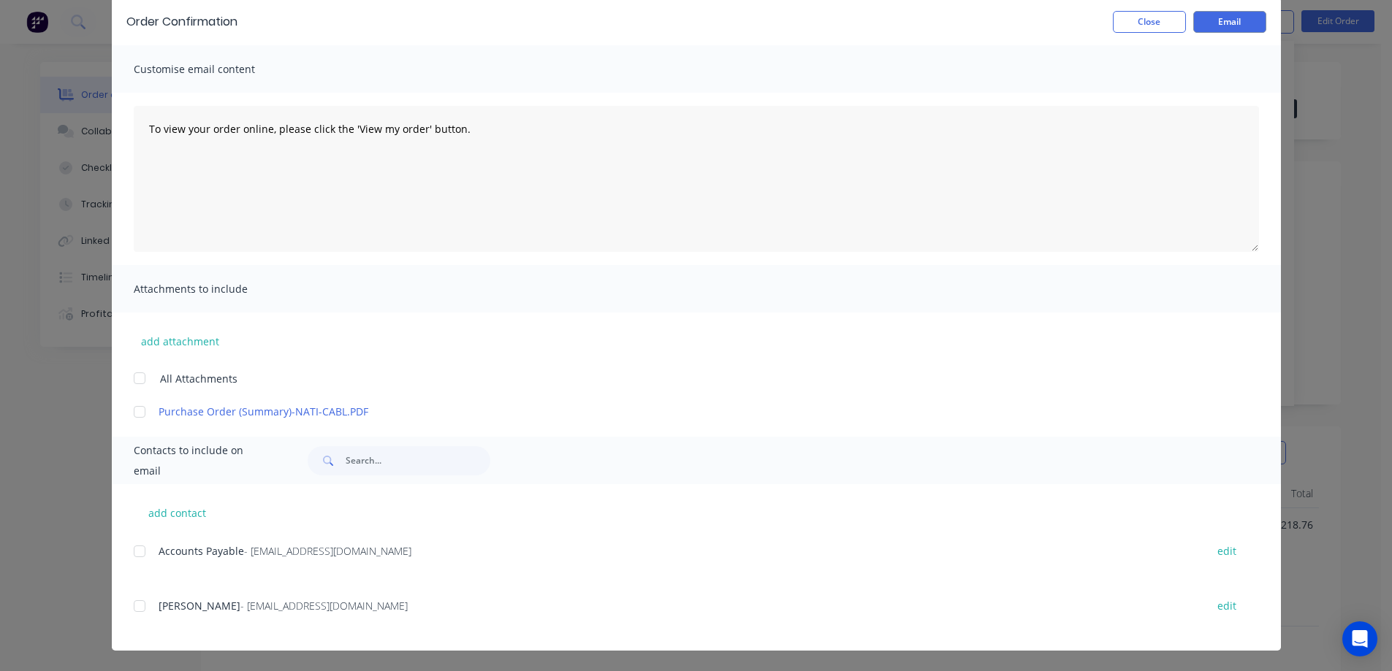
click at [135, 606] on div at bounding box center [139, 606] width 29 height 29
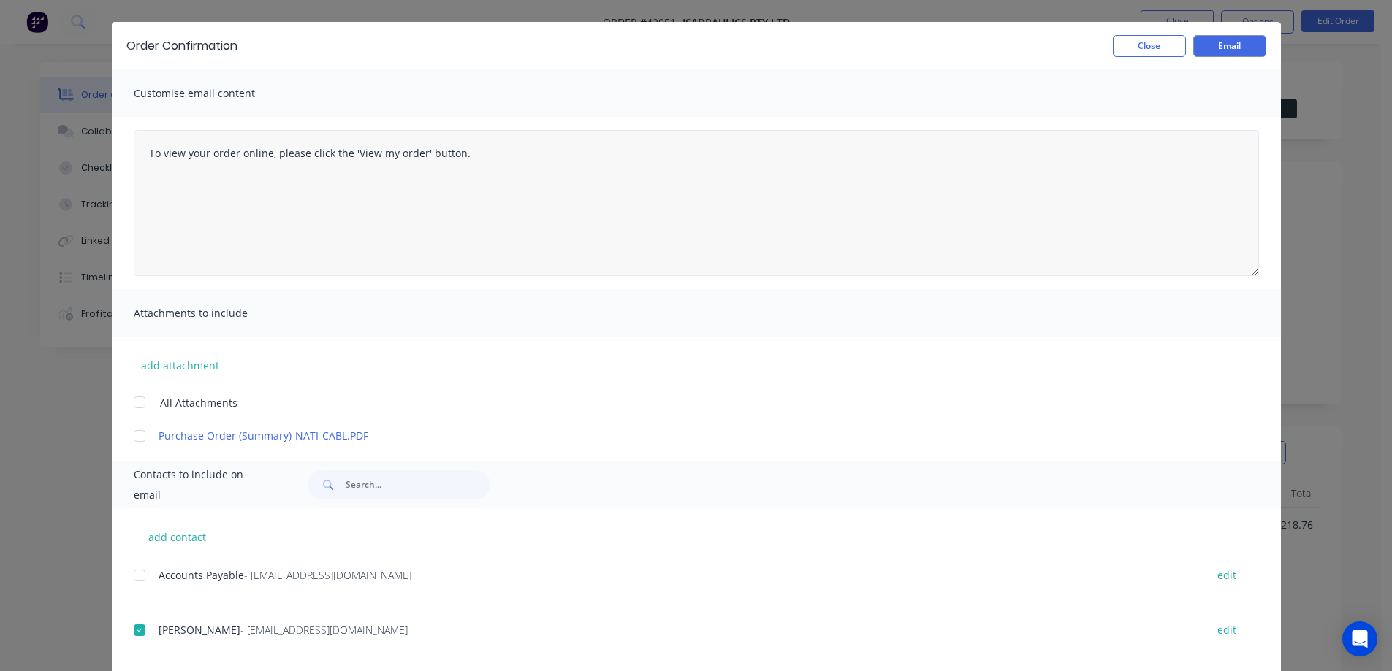
scroll to position [0, 0]
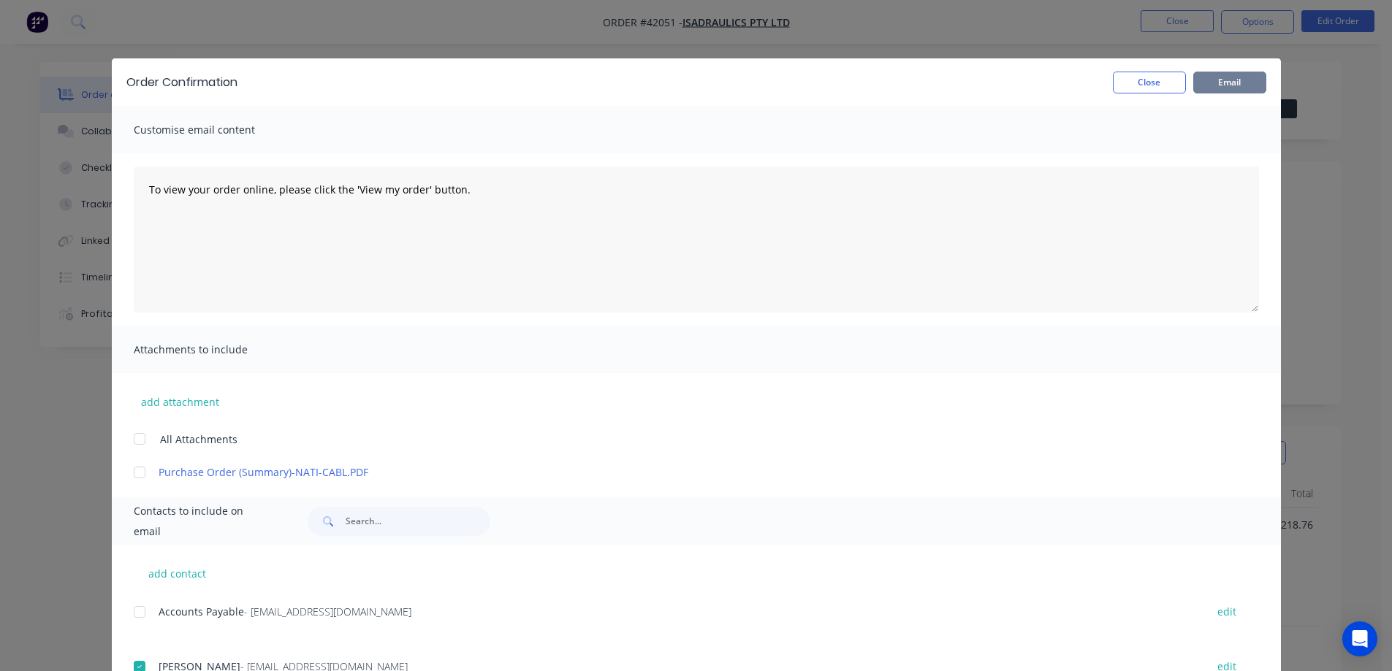
click at [1247, 82] on button "Email" at bounding box center [1229, 83] width 73 height 22
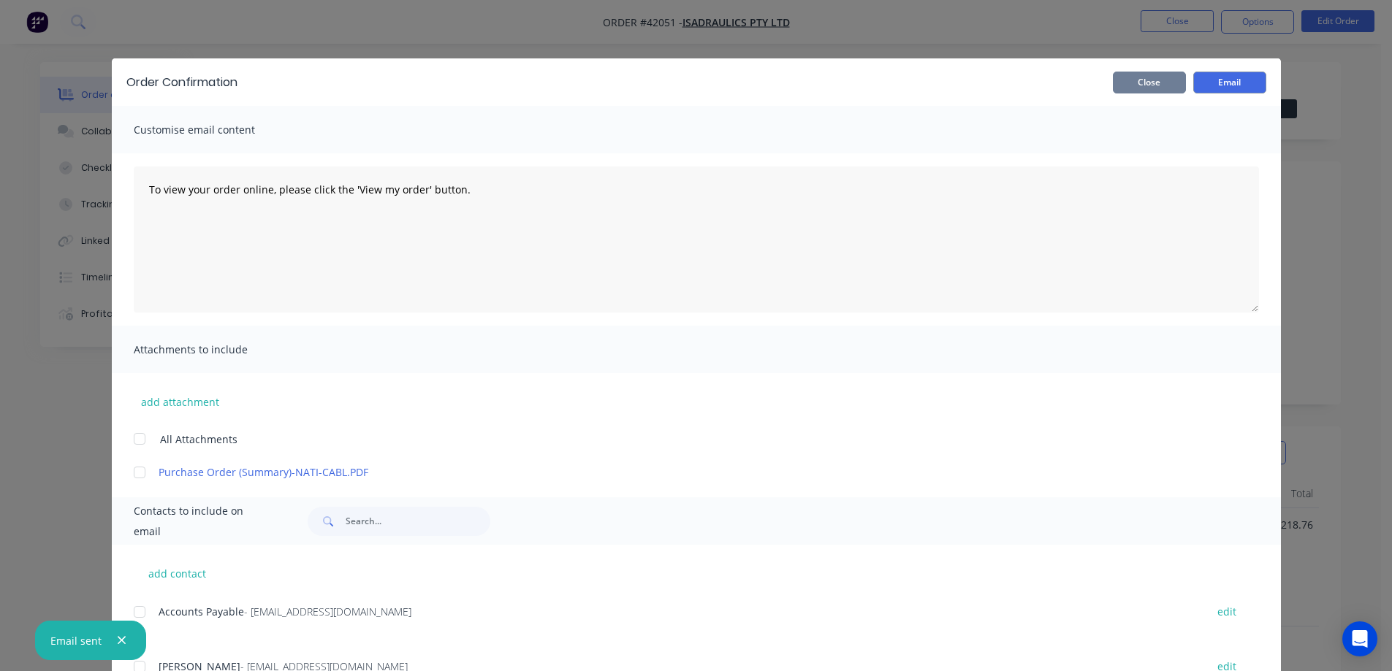
click at [1167, 83] on button "Close" at bounding box center [1149, 83] width 73 height 22
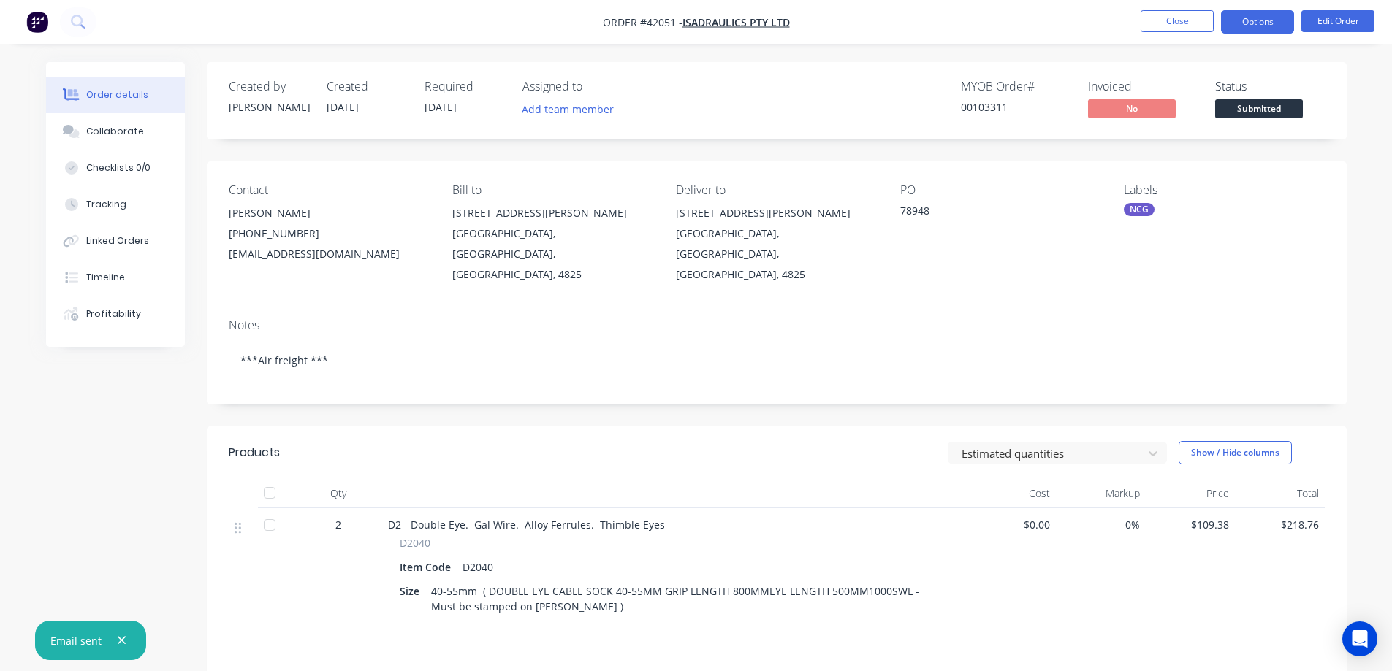
click at [1249, 22] on button "Options" at bounding box center [1257, 21] width 73 height 23
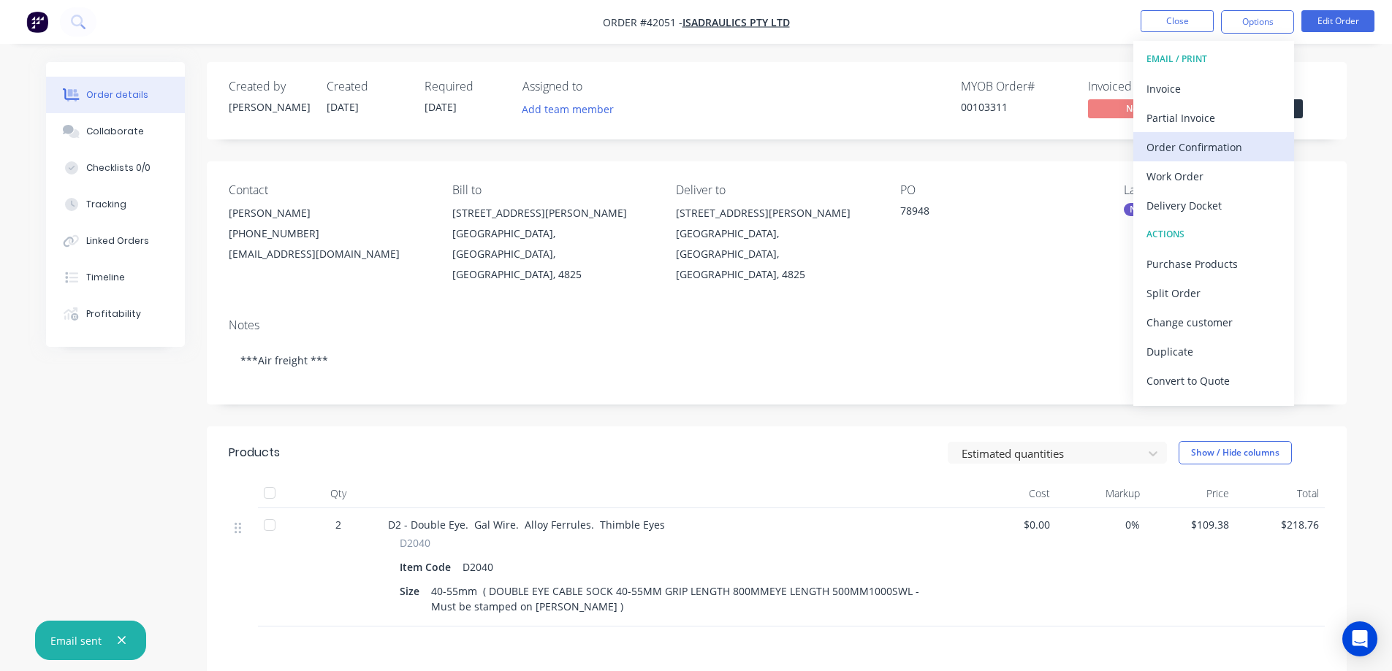
click at [1217, 143] on div "Order Confirmation" at bounding box center [1213, 147] width 134 height 21
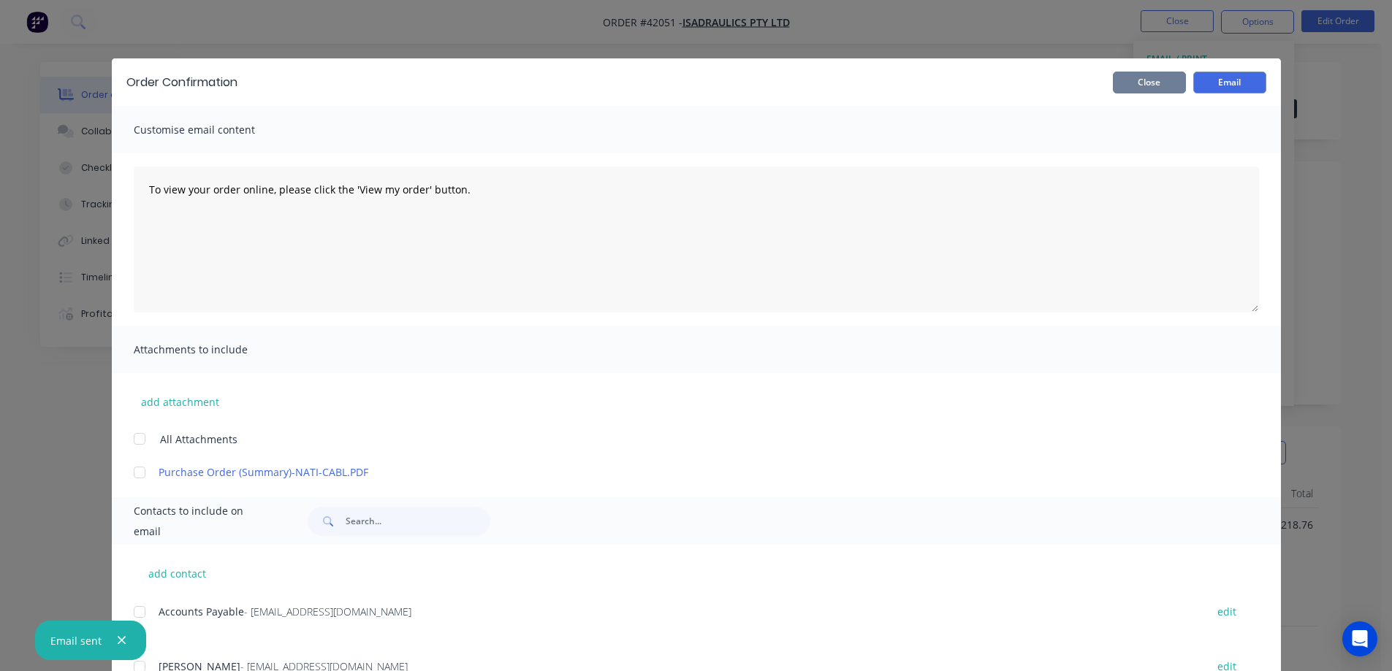
click at [1140, 88] on button "Close" at bounding box center [1149, 83] width 73 height 22
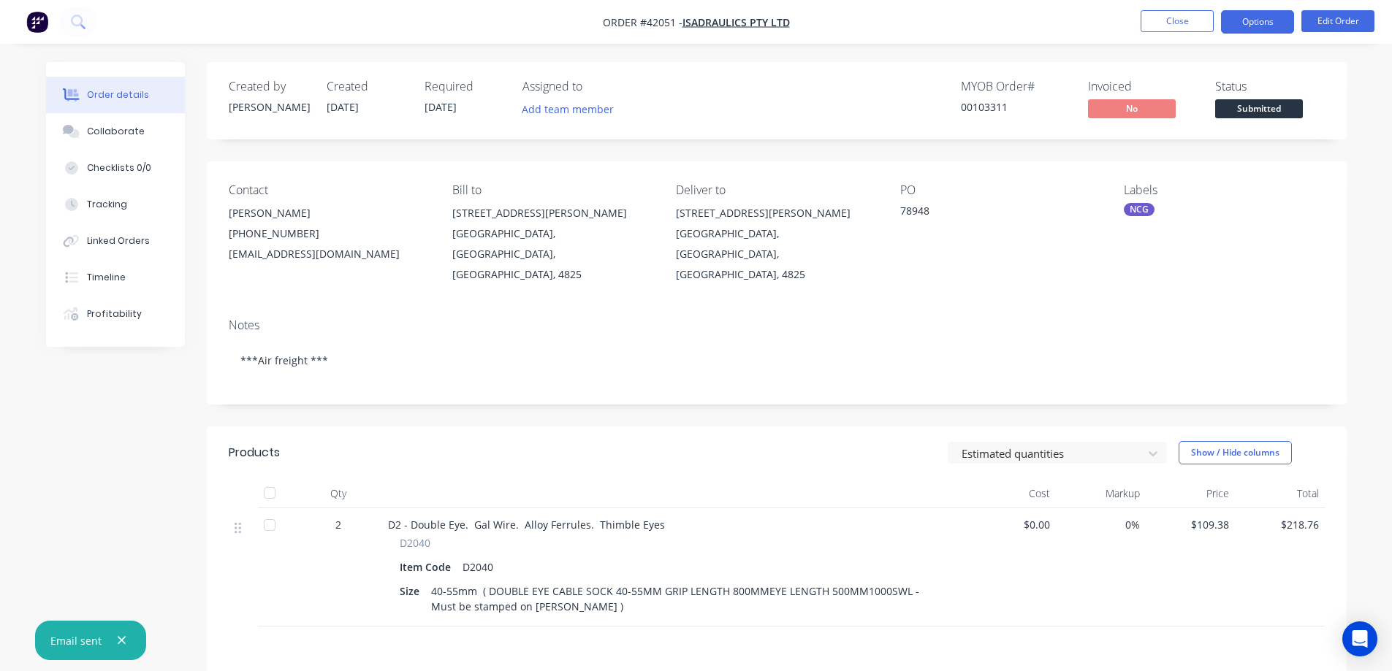
click at [1252, 20] on button "Options" at bounding box center [1257, 21] width 73 height 23
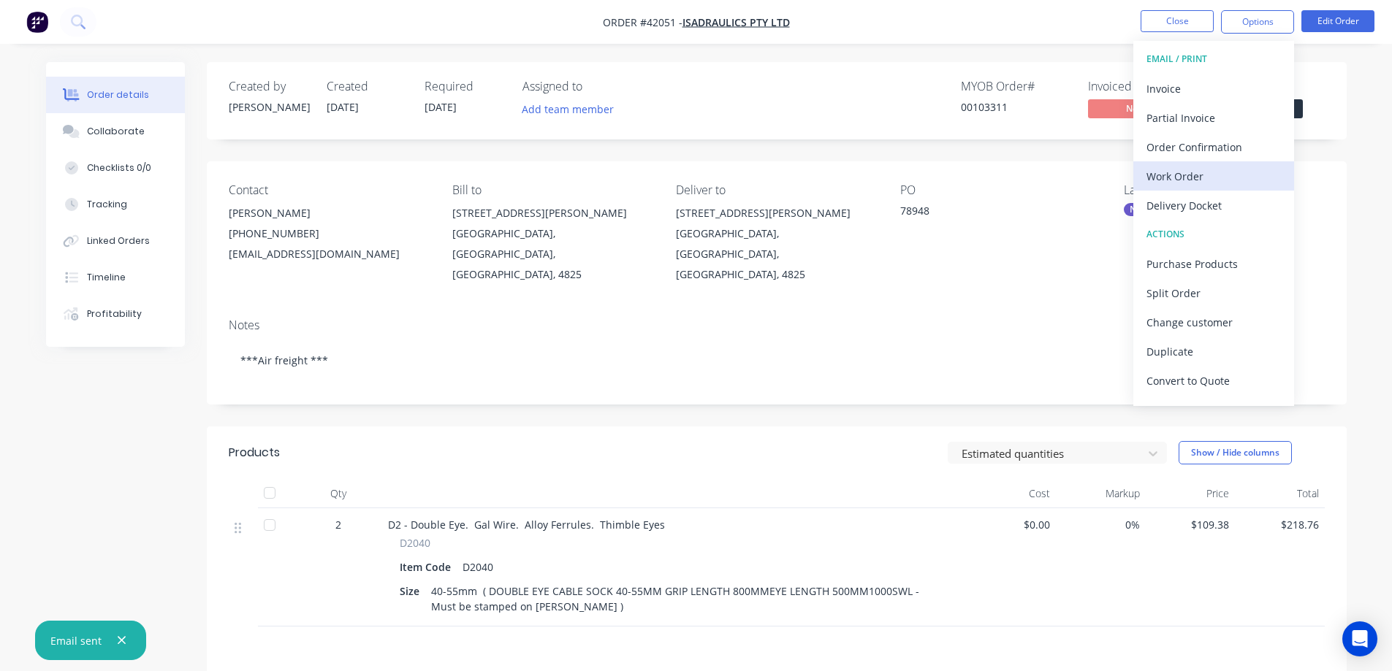
click at [1195, 174] on div "Work Order" at bounding box center [1213, 176] width 134 height 21
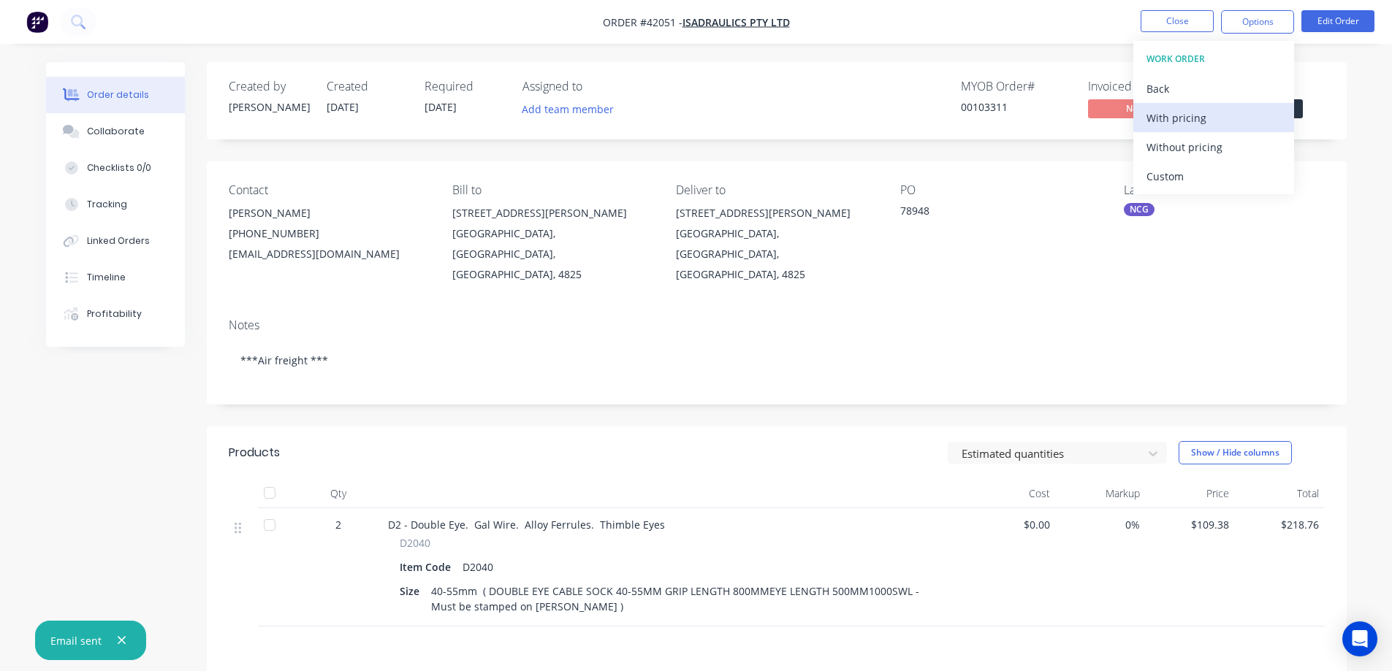
click at [1198, 122] on div "With pricing" at bounding box center [1213, 117] width 134 height 21
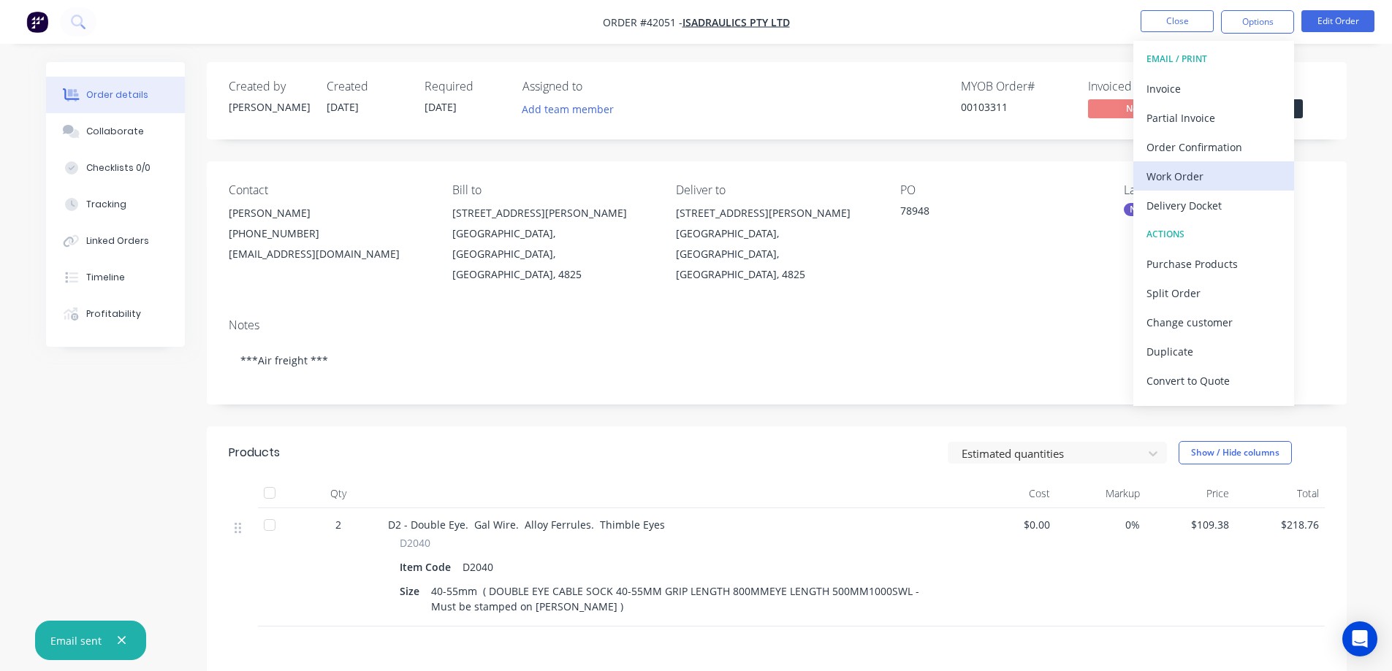
click at [1184, 173] on div "Work Order" at bounding box center [1213, 176] width 134 height 21
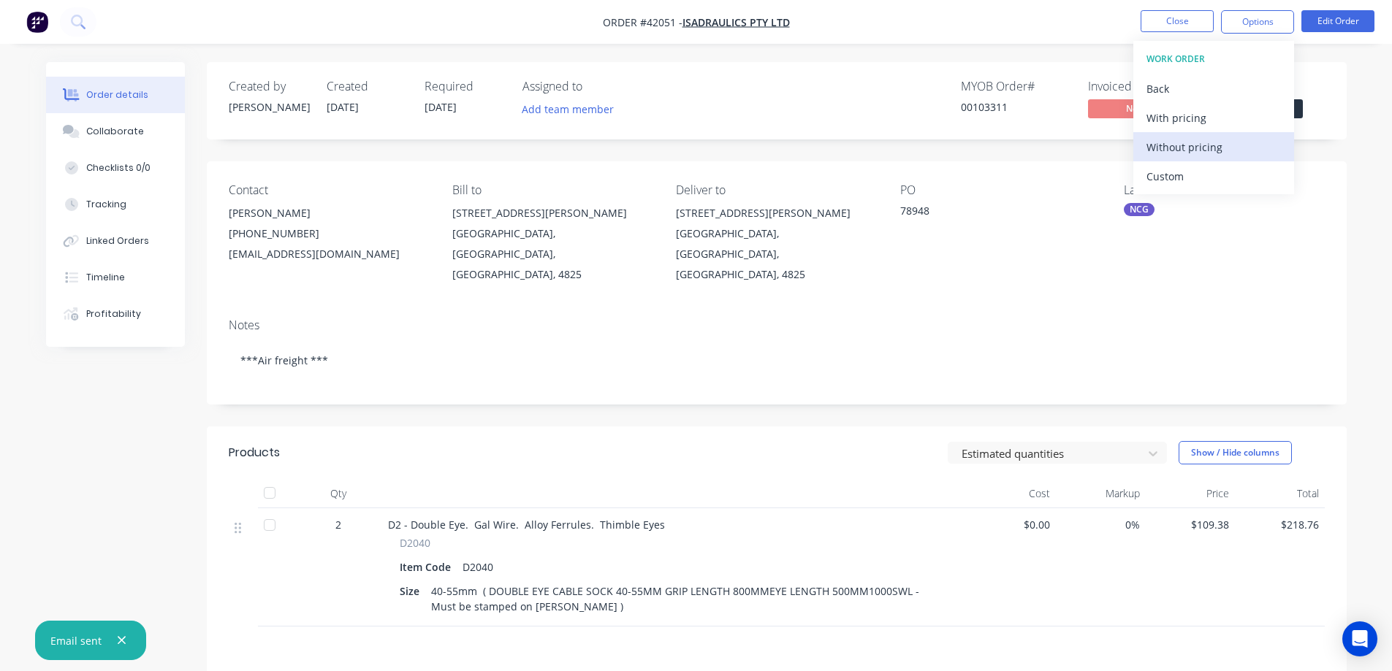
click at [1196, 147] on div "Without pricing" at bounding box center [1213, 147] width 134 height 21
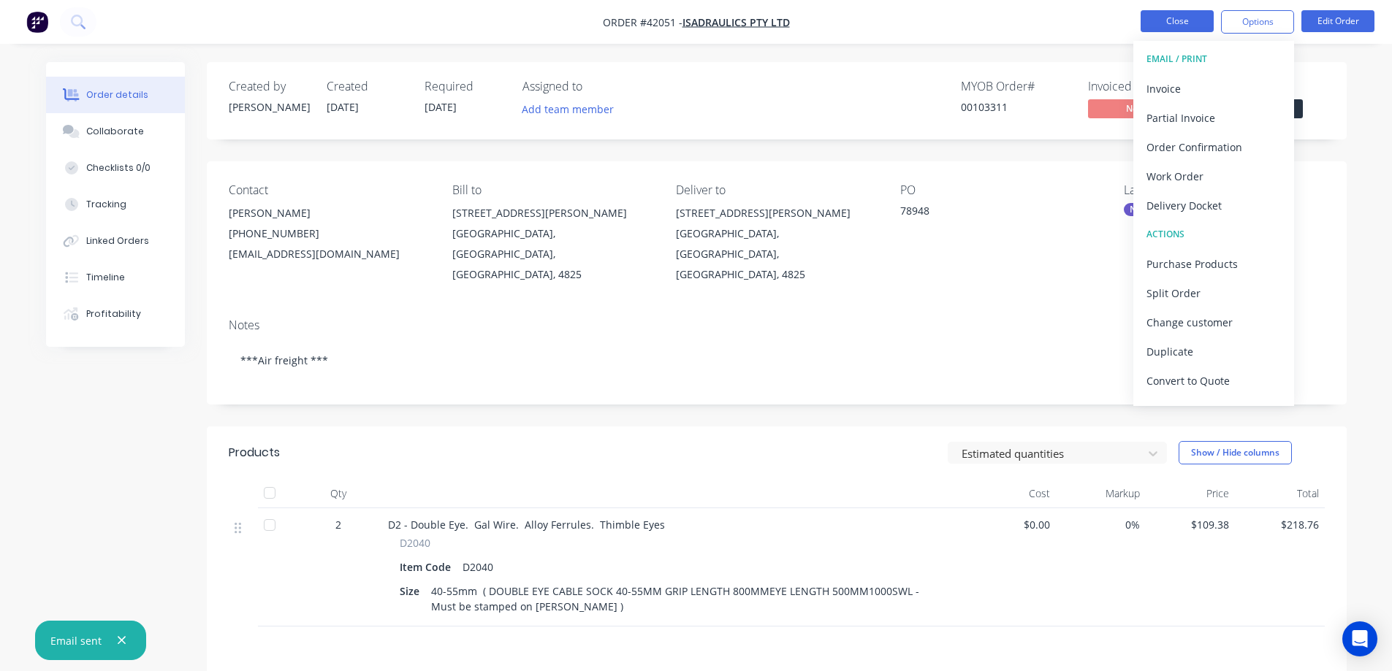
click at [1174, 19] on button "Close" at bounding box center [1176, 21] width 73 height 22
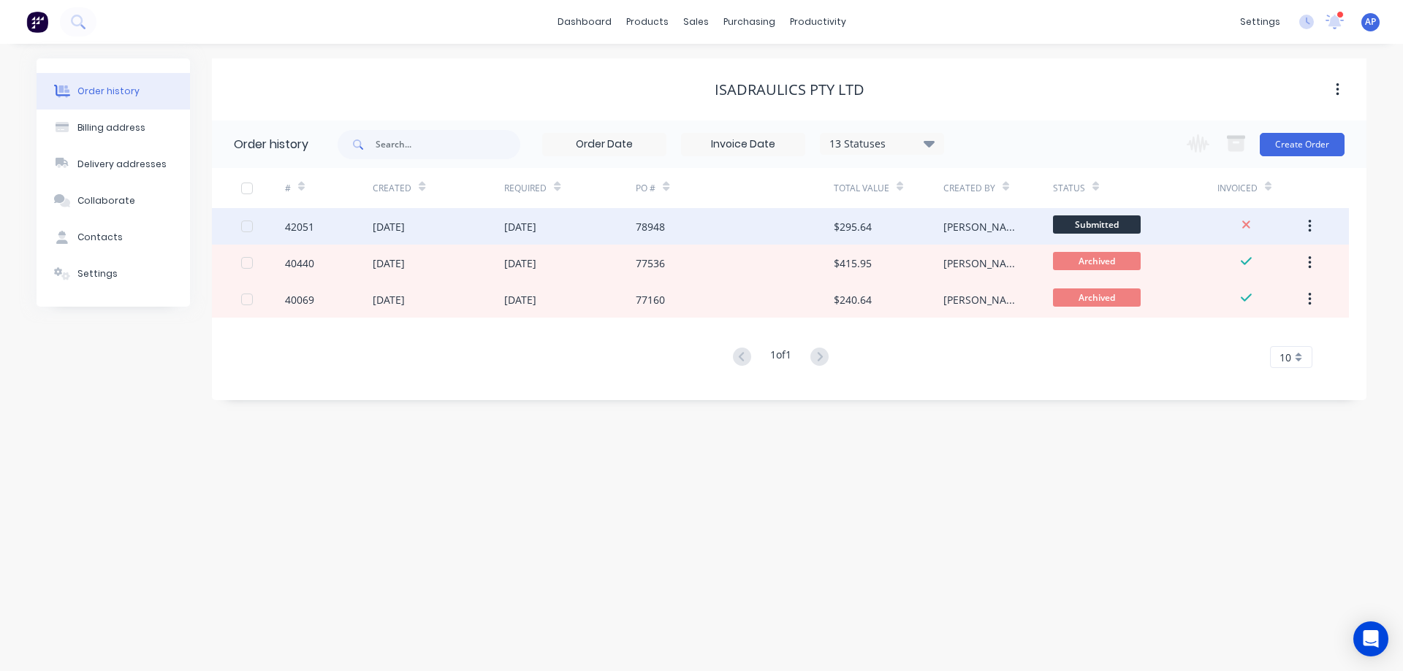
click at [302, 227] on div "42051" at bounding box center [299, 226] width 29 height 15
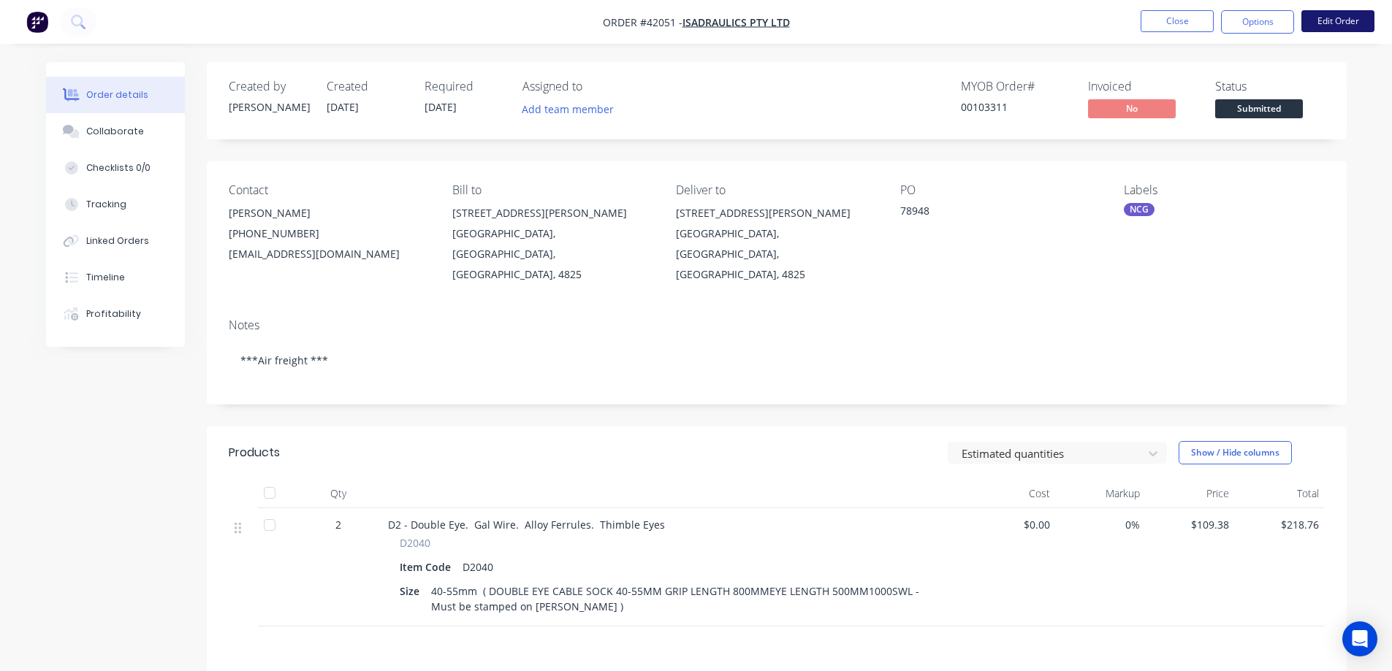
click at [1322, 21] on button "Edit Order" at bounding box center [1337, 21] width 73 height 22
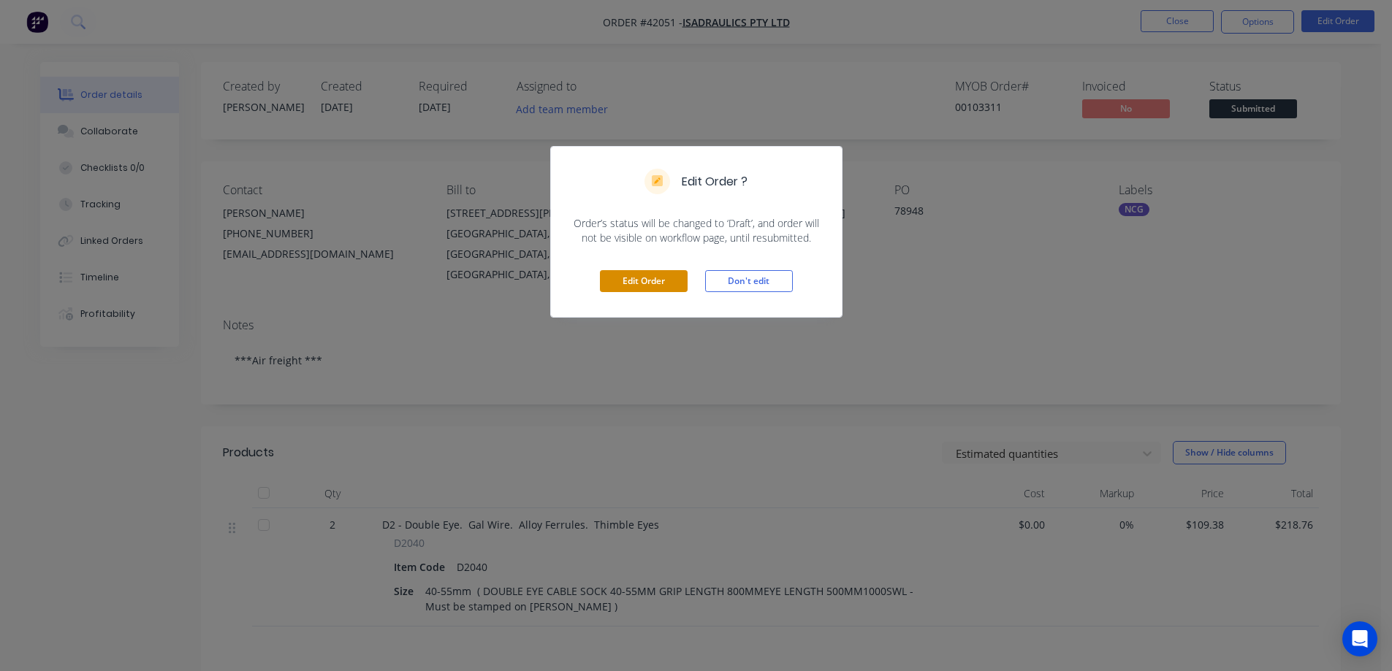
click at [666, 286] on button "Edit Order" at bounding box center [644, 281] width 88 height 22
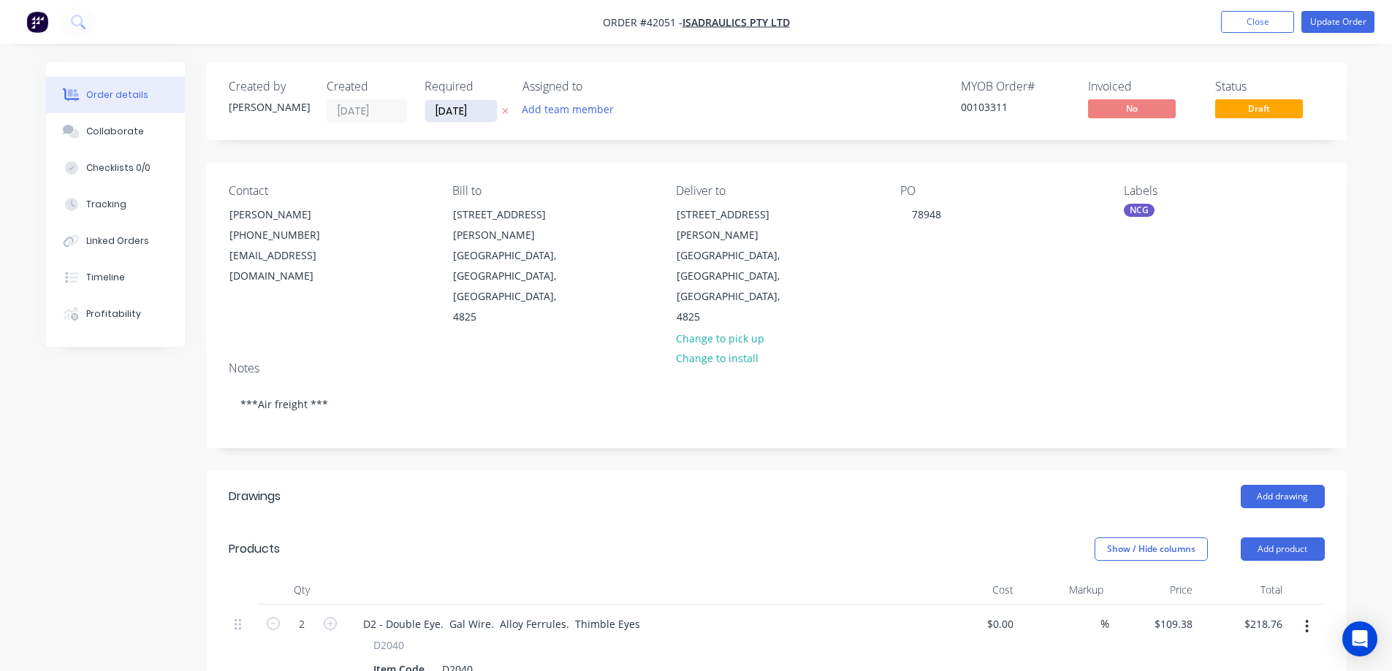
click at [455, 109] on input "[DATE]" at bounding box center [461, 111] width 72 height 22
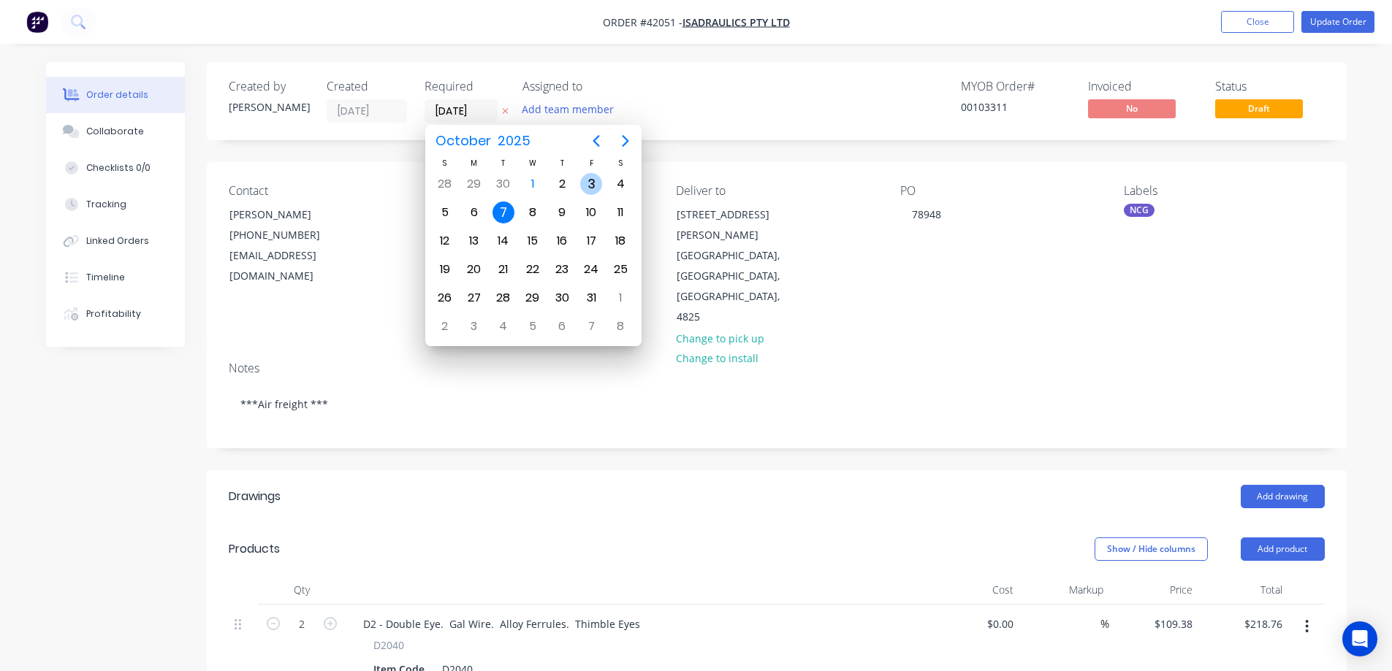
click at [593, 182] on div "3" at bounding box center [591, 184] width 22 height 22
type input "[DATE]"
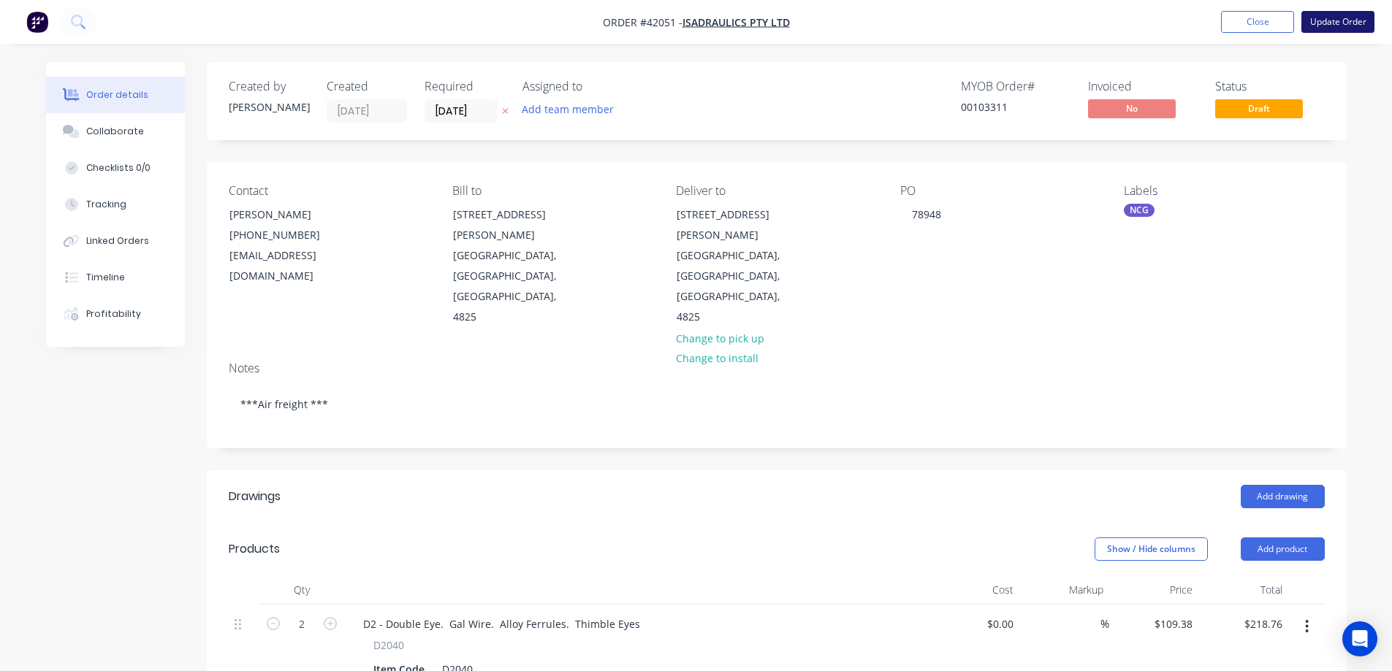
click at [1323, 24] on button "Update Order" at bounding box center [1337, 22] width 73 height 22
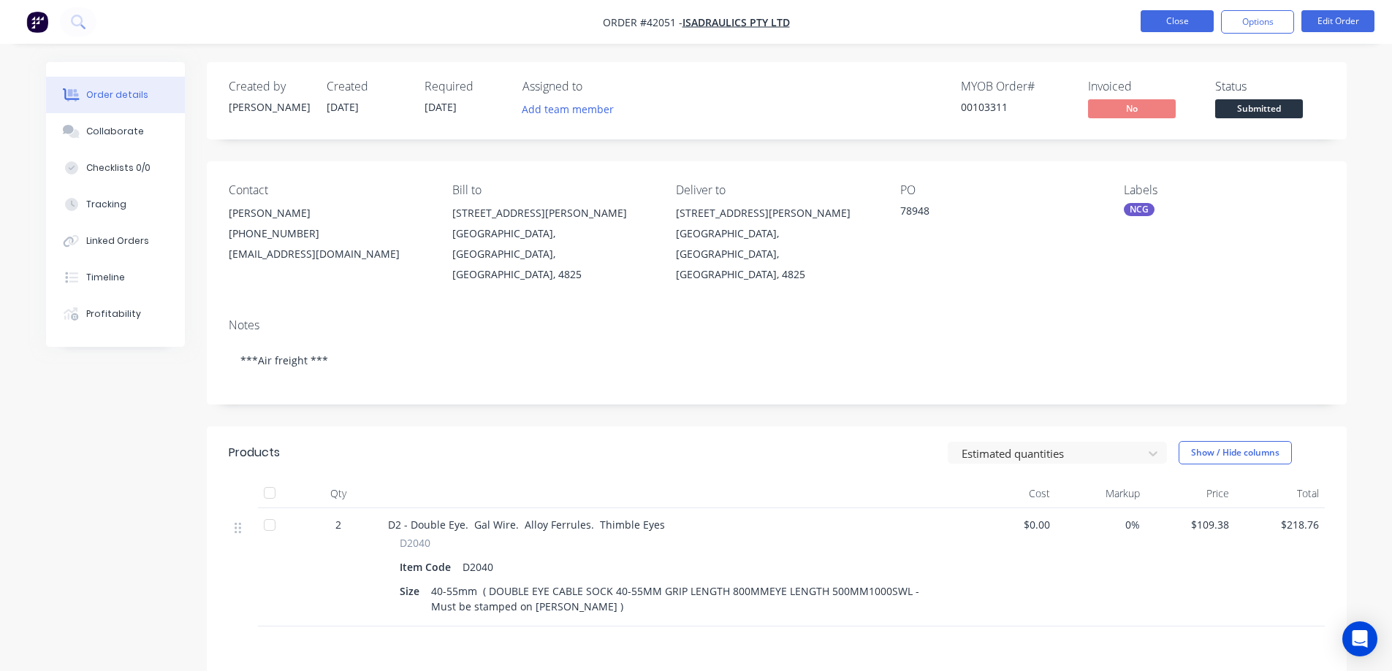
click at [1162, 15] on button "Close" at bounding box center [1176, 21] width 73 height 22
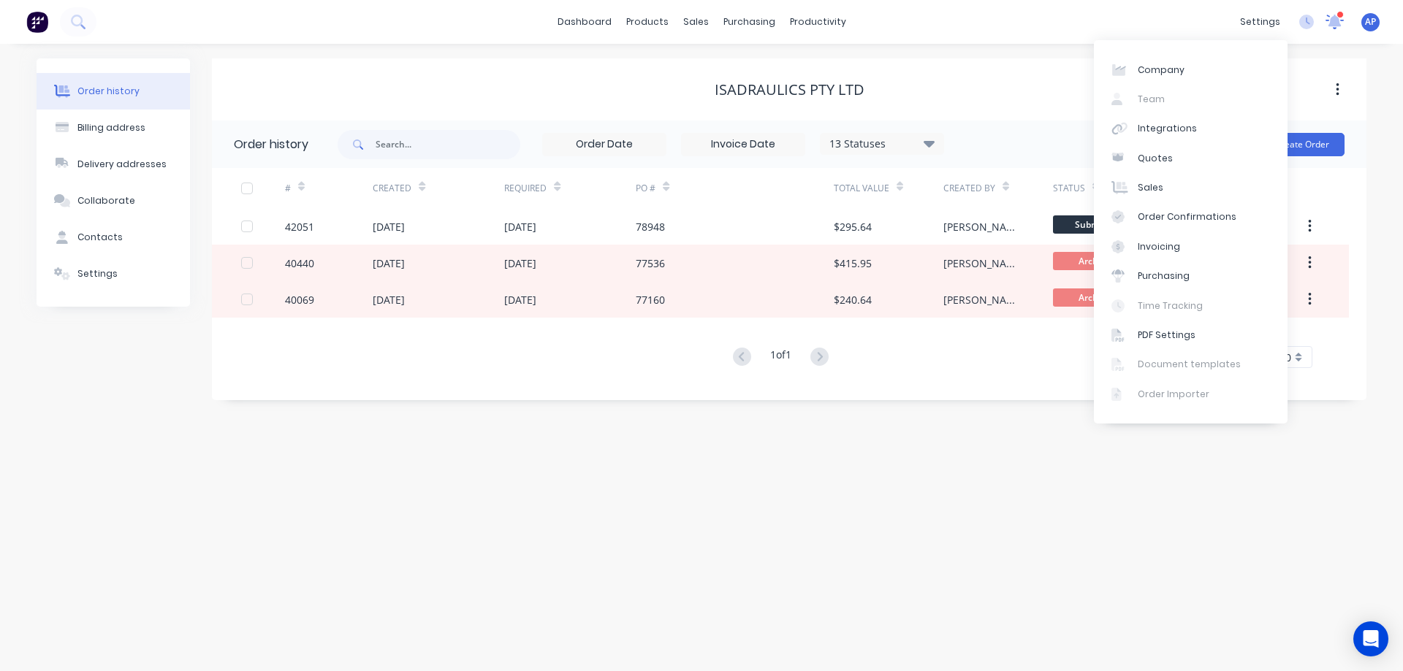
click at [1330, 15] on icon at bounding box center [1334, 22] width 18 height 15
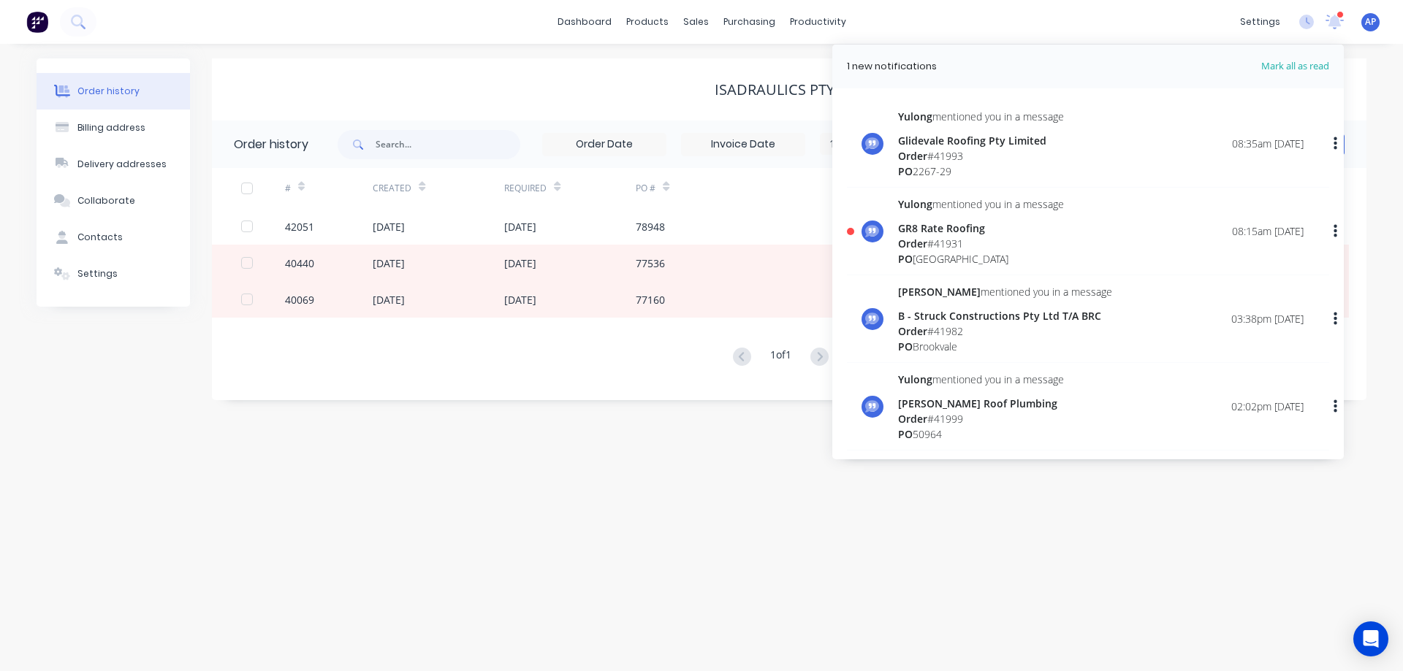
click at [1266, 64] on span "Mark all as read" at bounding box center [1268, 66] width 121 height 15
click at [699, 20] on div "sales" at bounding box center [696, 22] width 40 height 22
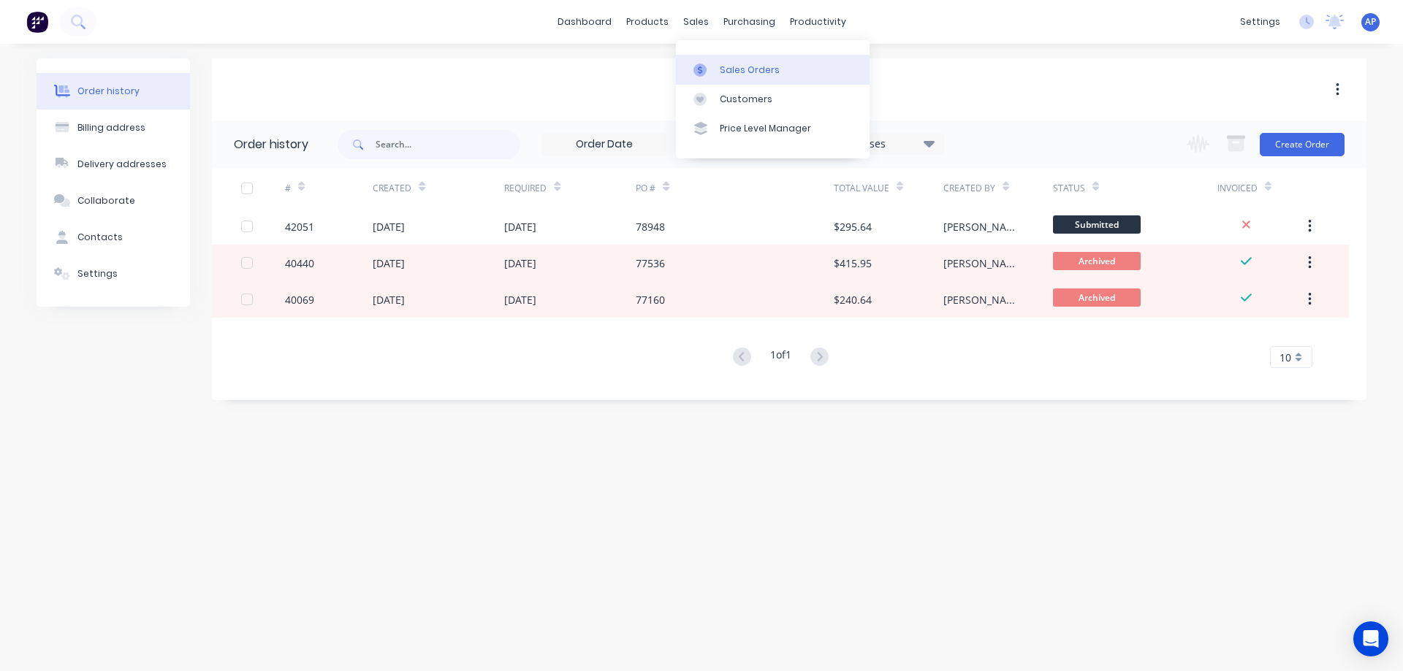
click at [730, 64] on div "Sales Orders" at bounding box center [750, 70] width 60 height 13
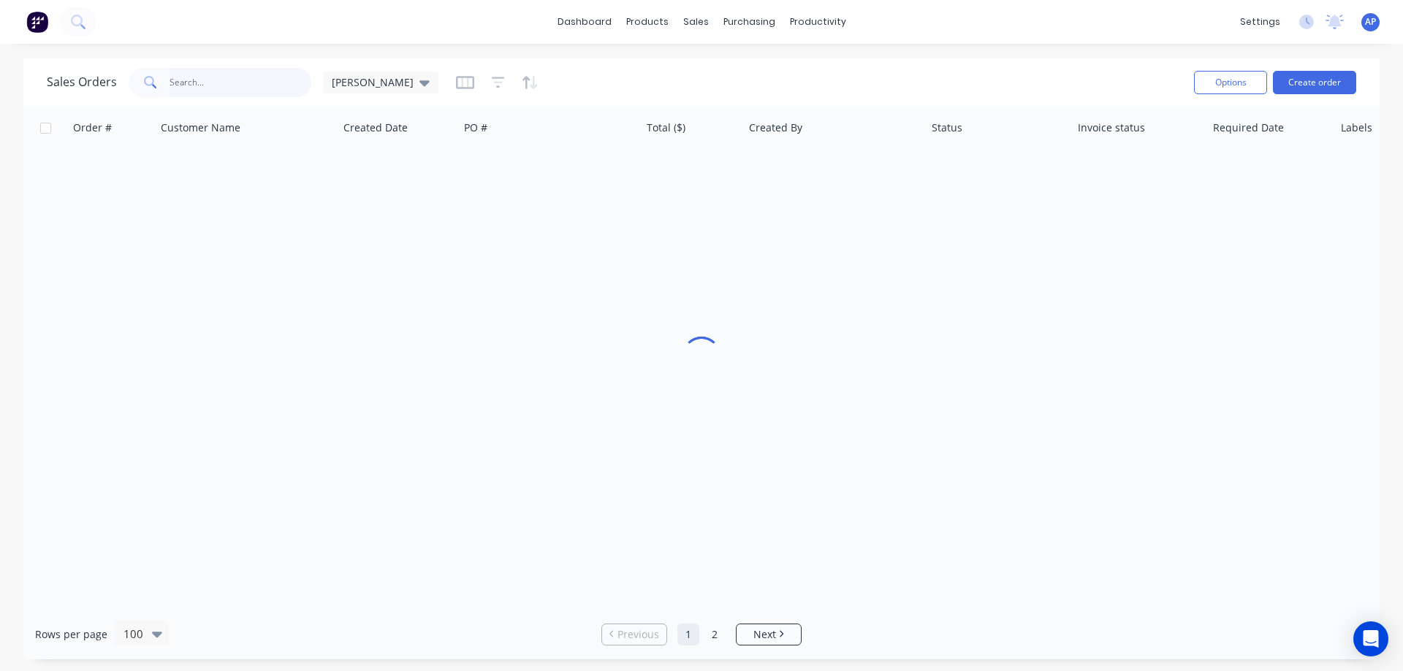
click at [245, 90] on input "text" at bounding box center [241, 82] width 142 height 29
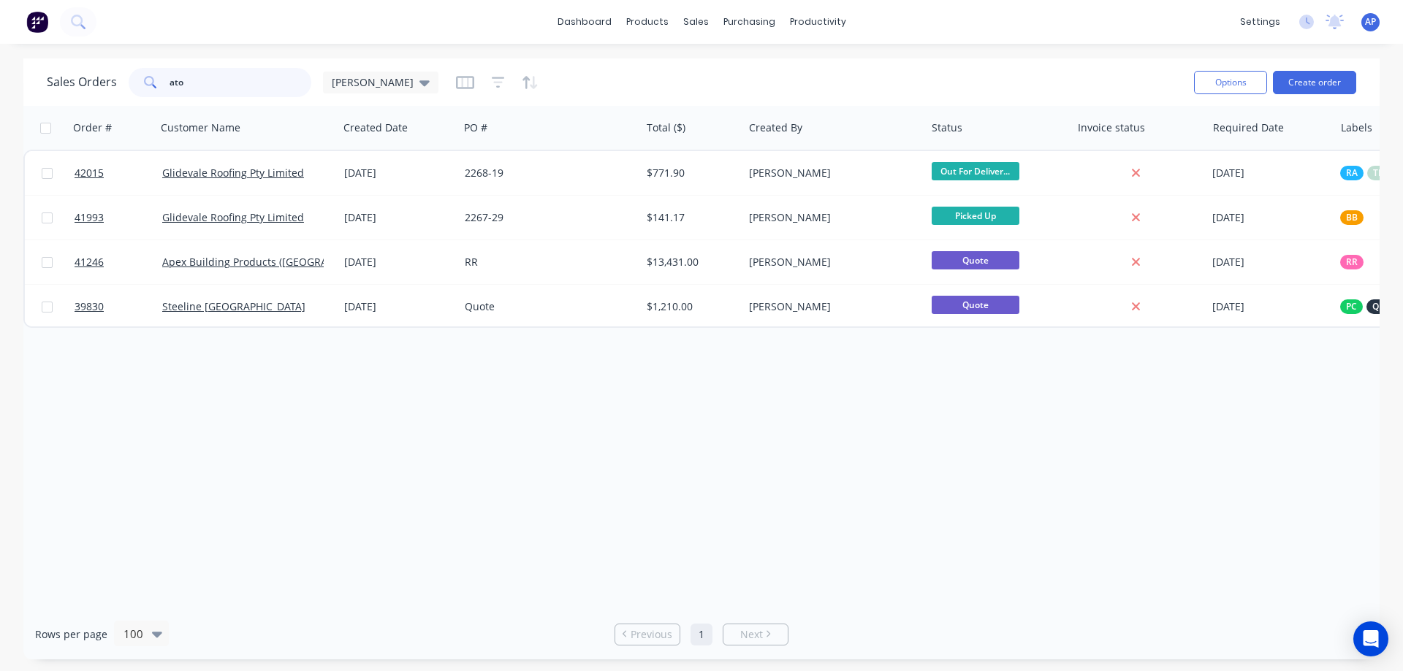
type input "ato"
click at [1299, 81] on button "Create order" at bounding box center [1314, 82] width 83 height 23
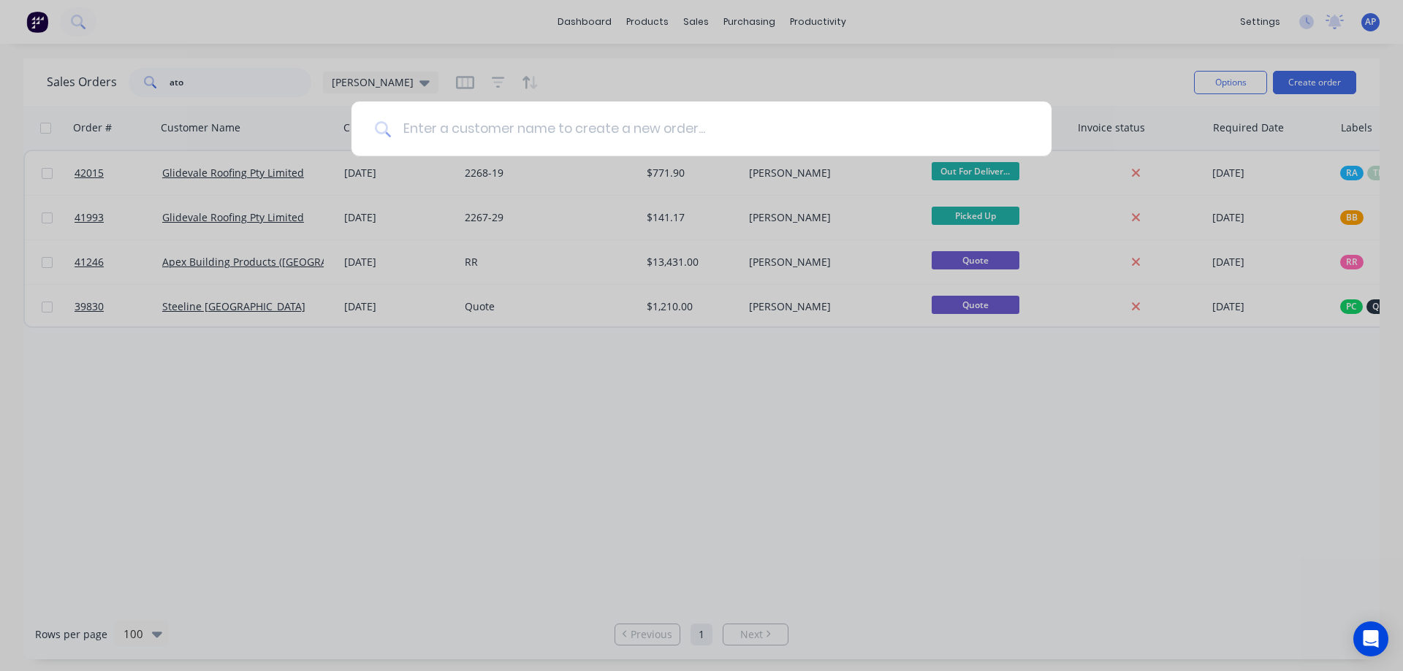
click at [457, 131] on input at bounding box center [709, 129] width 637 height 55
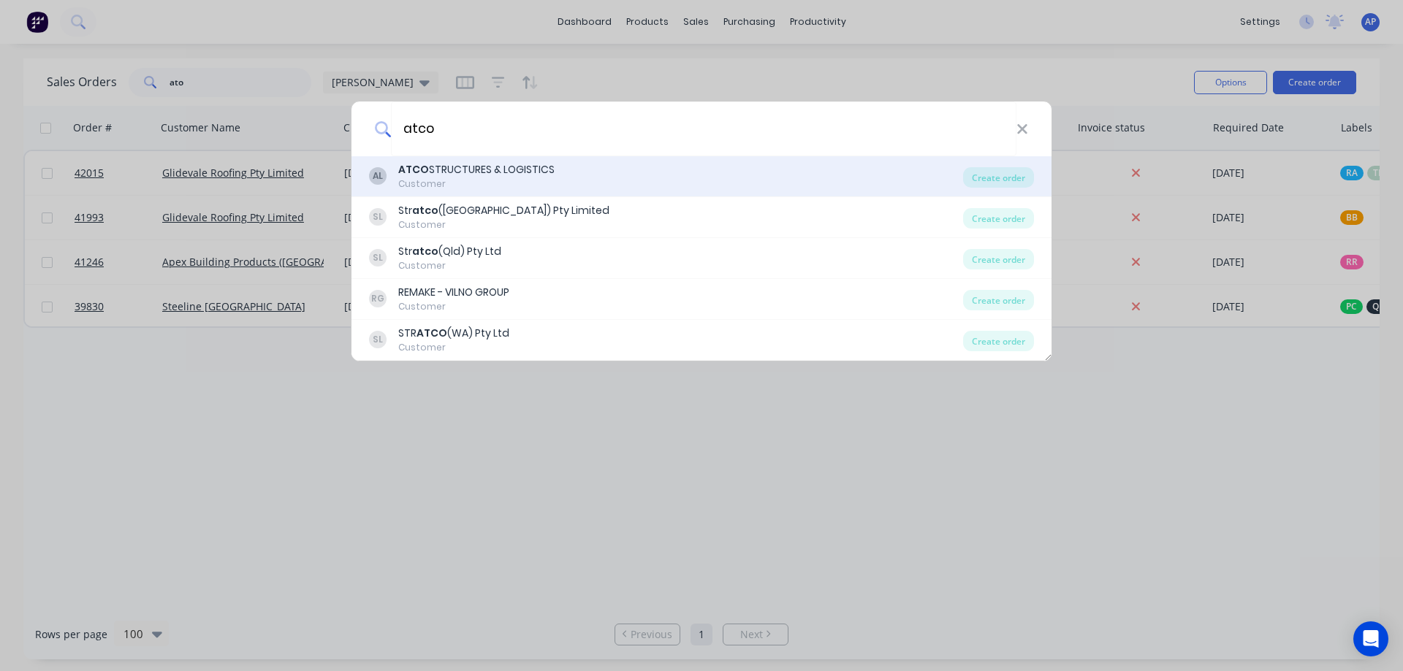
type input "atco"
click at [454, 167] on div "ATCO STRUCTURES & LOGISTICS" at bounding box center [476, 169] width 156 height 15
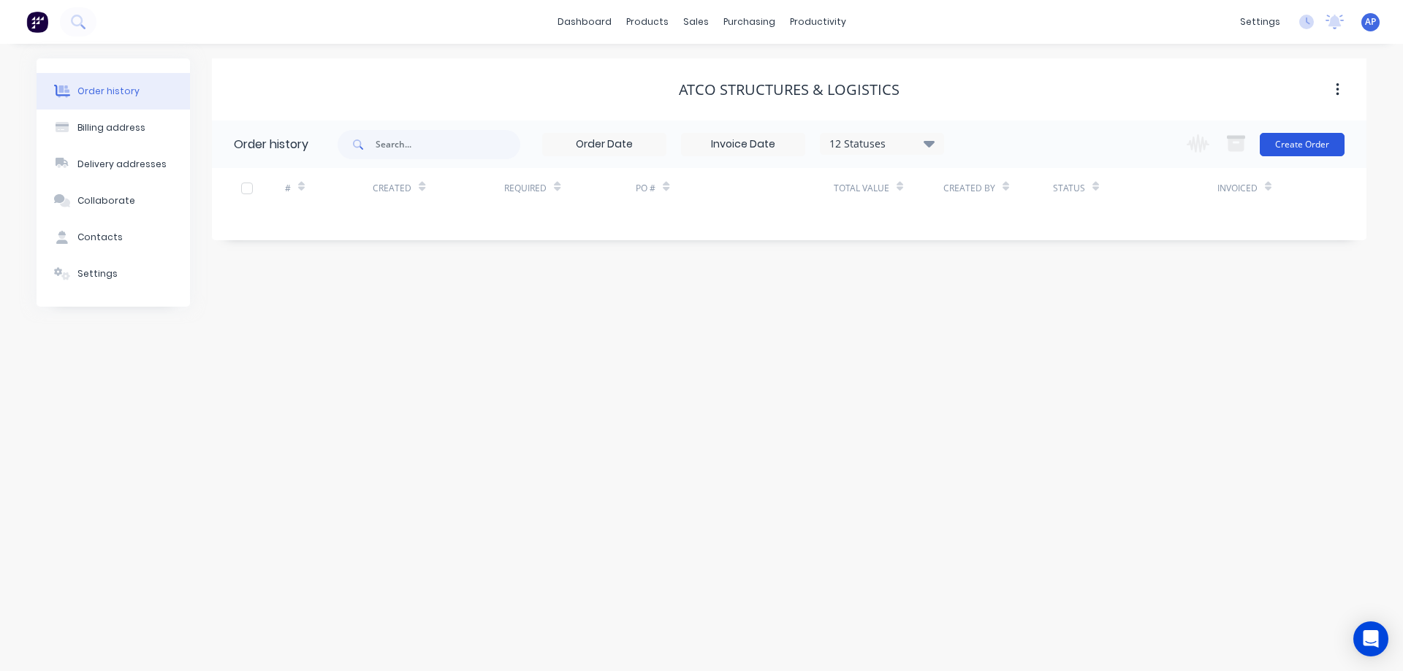
click at [1295, 148] on button "Create Order" at bounding box center [1302, 144] width 85 height 23
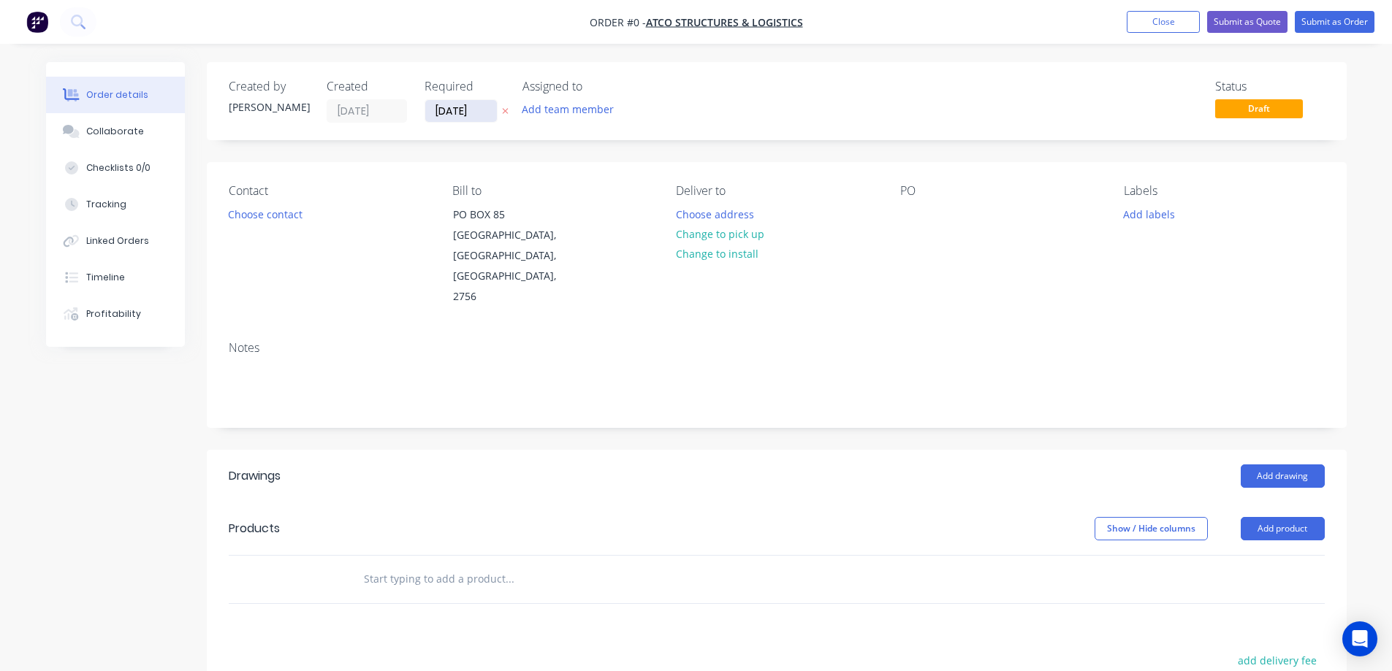
click at [445, 114] on input "[DATE]" at bounding box center [461, 111] width 72 height 22
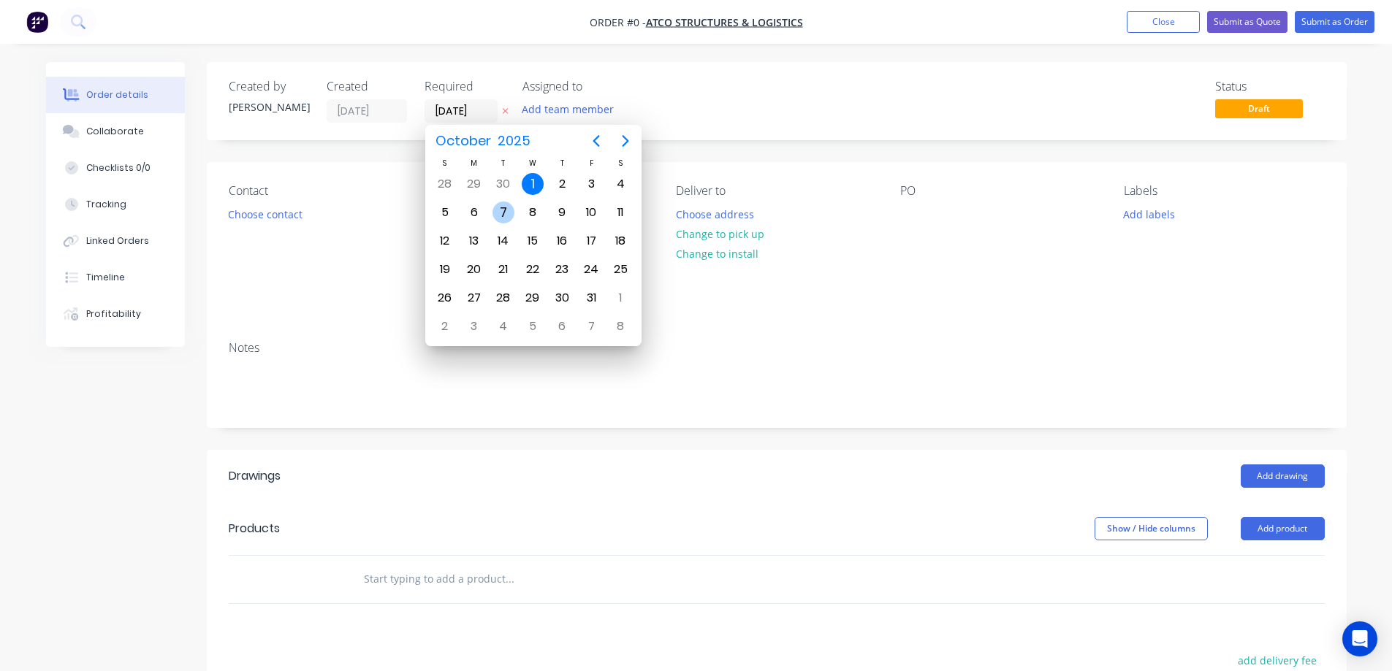
click at [499, 210] on div "7" at bounding box center [503, 213] width 22 height 22
type input "[DATE]"
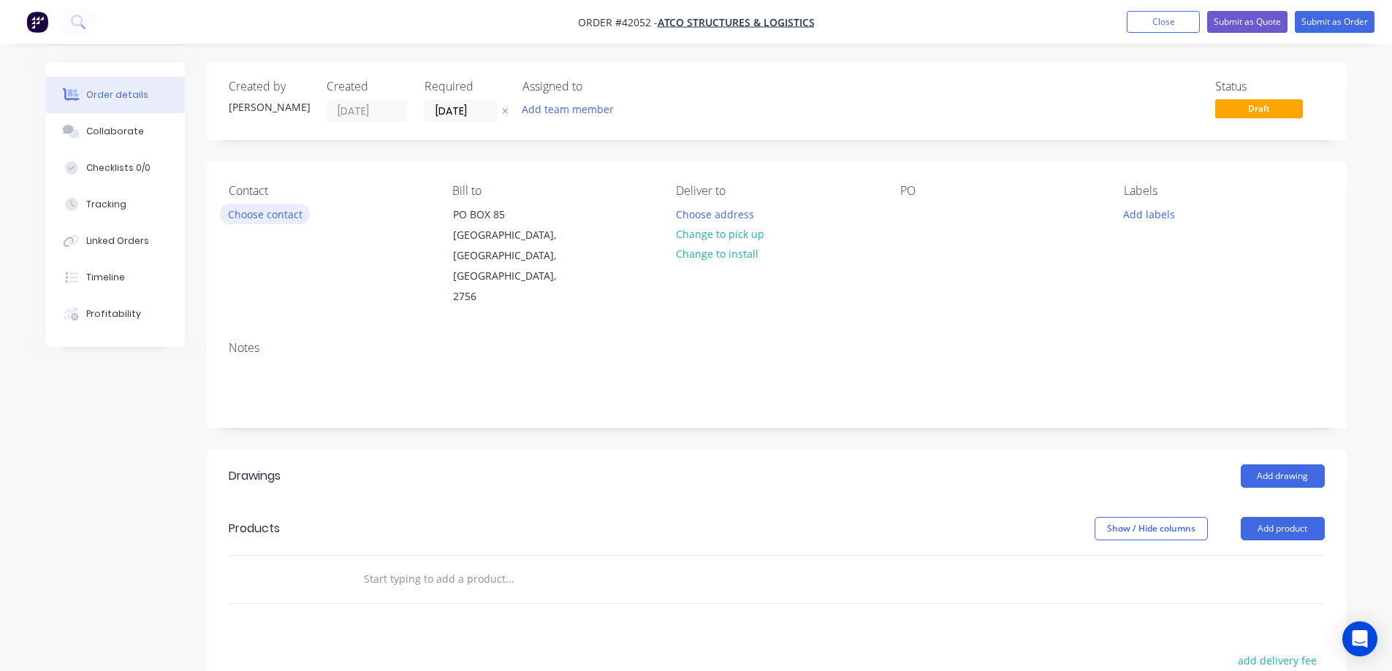
click at [288, 218] on button "Choose contact" at bounding box center [265, 214] width 90 height 20
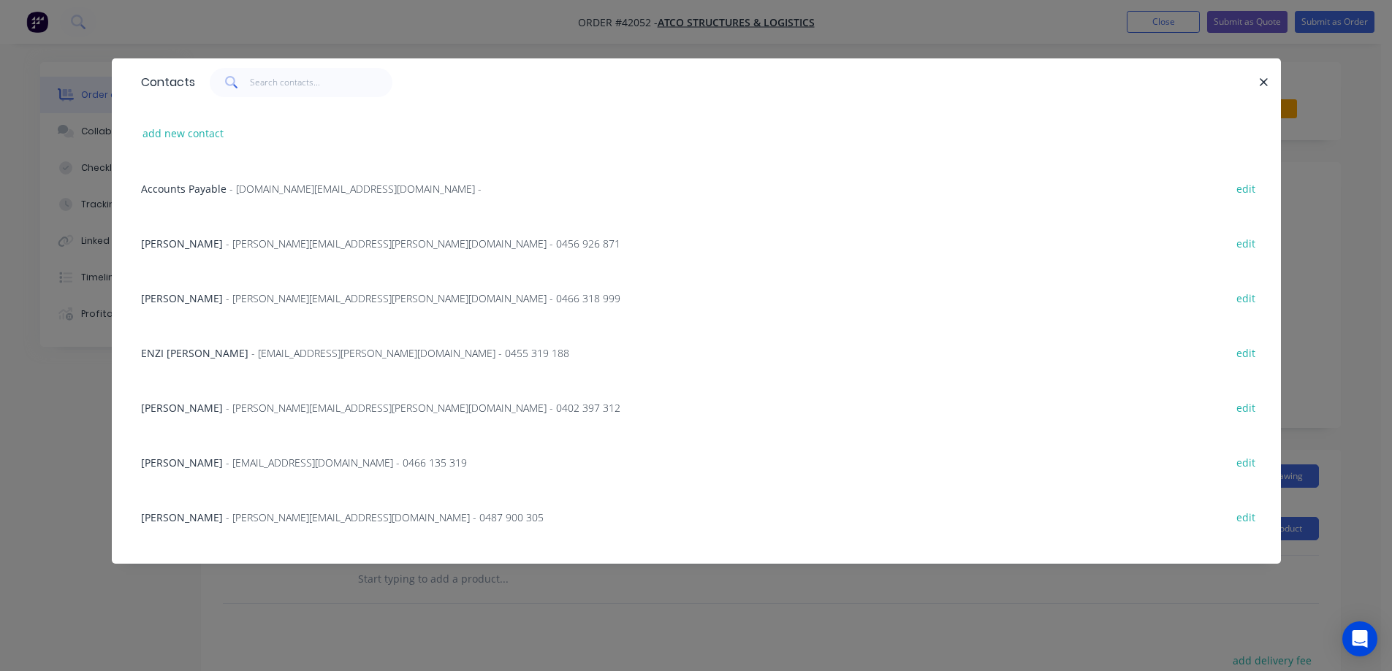
click at [272, 296] on span "- [PERSON_NAME][EMAIL_ADDRESS][PERSON_NAME][DOMAIN_NAME] - 0466 318 999" at bounding box center [423, 299] width 395 height 14
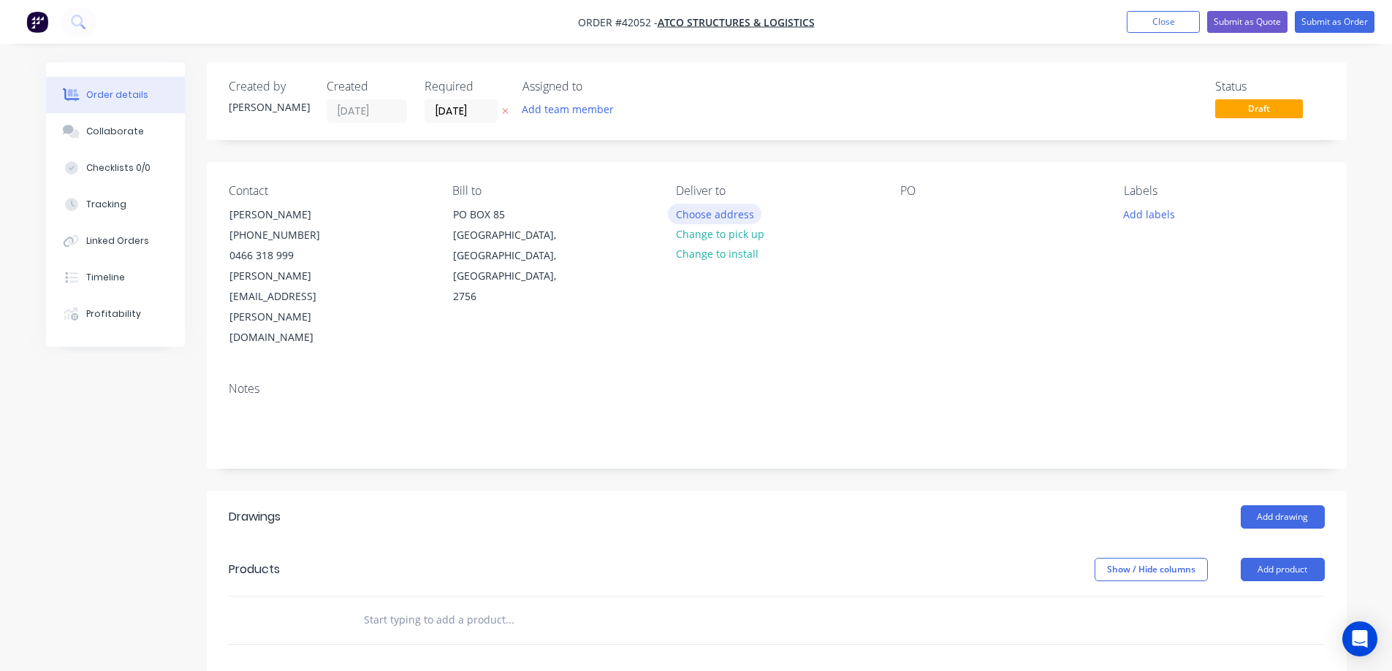
click at [696, 212] on button "Choose address" at bounding box center [715, 214] width 94 height 20
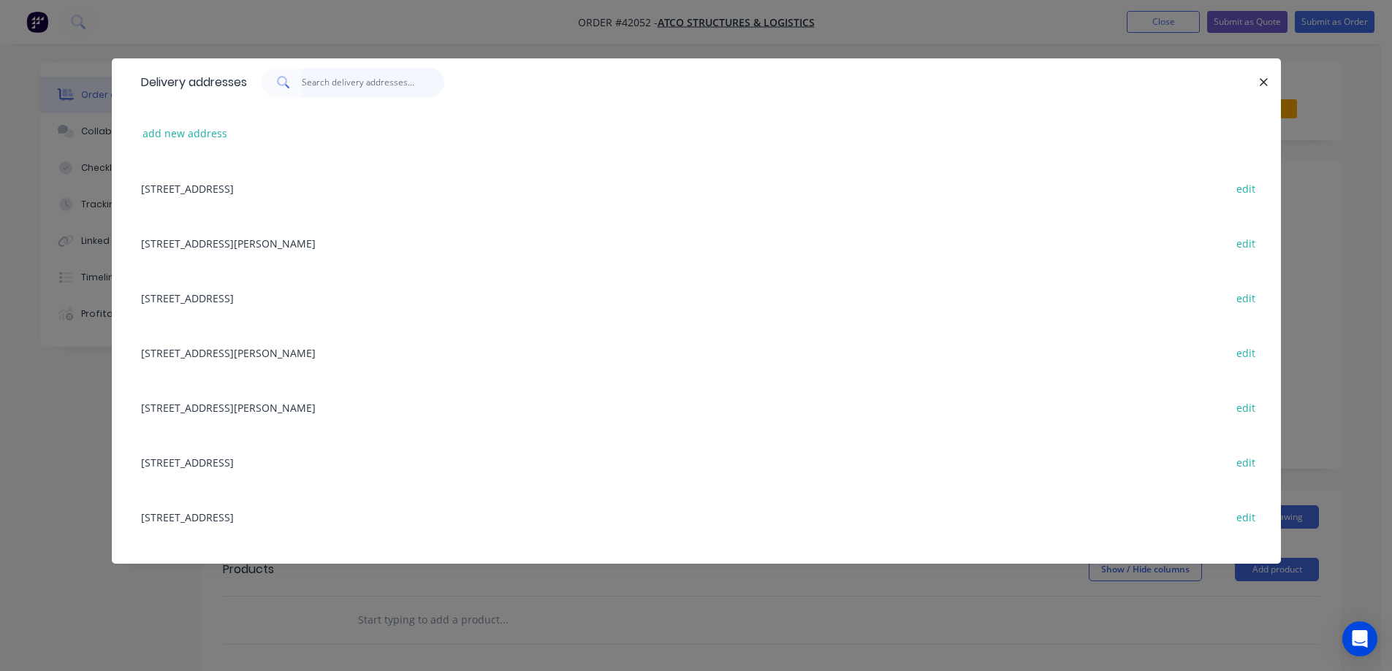
click at [346, 87] on input "text" at bounding box center [373, 82] width 142 height 29
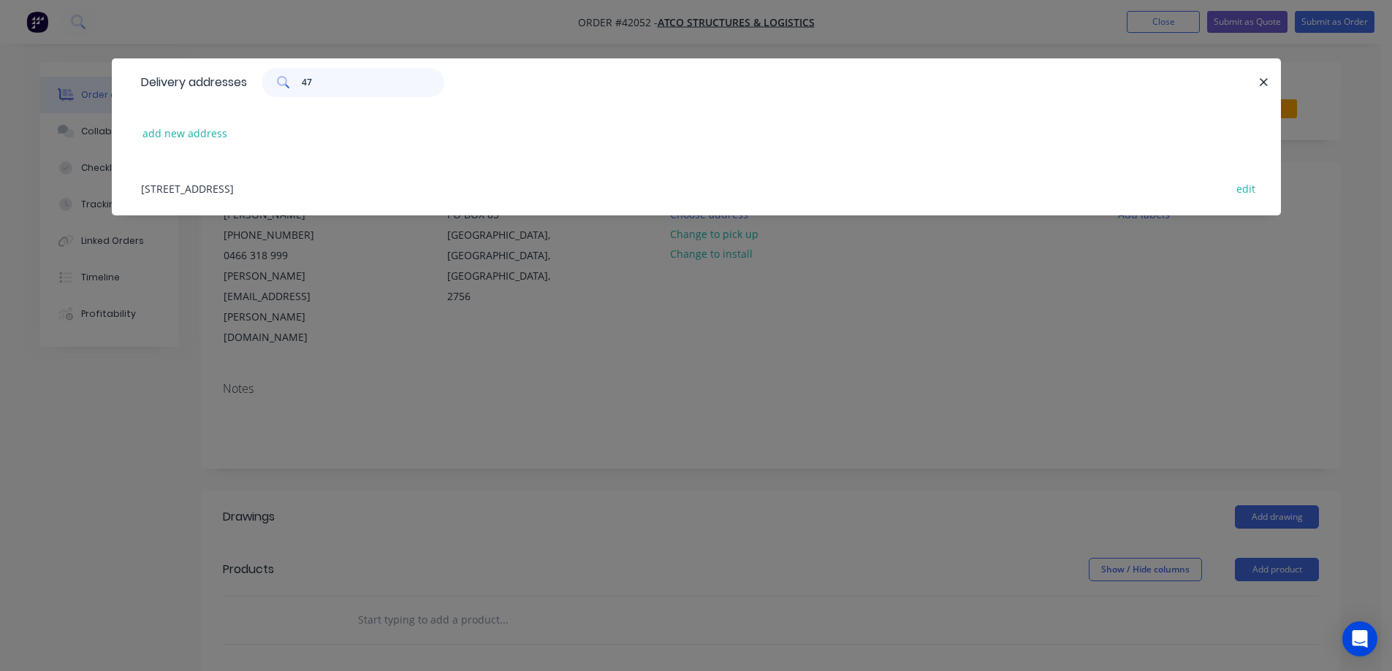
type input "47"
click at [355, 189] on div "[STREET_ADDRESS] edit" at bounding box center [696, 188] width 1125 height 55
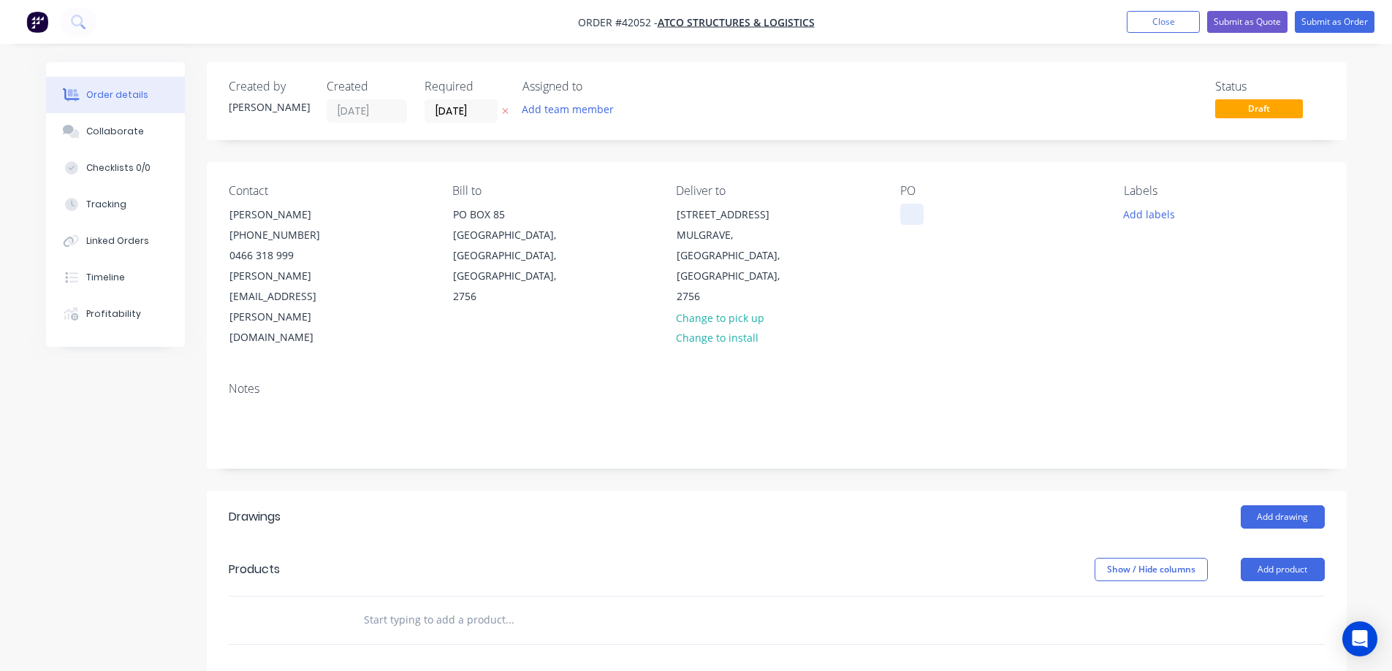
click at [912, 209] on div at bounding box center [911, 214] width 23 height 21
paste div
click at [1131, 213] on button "Add labels" at bounding box center [1149, 214] width 67 height 20
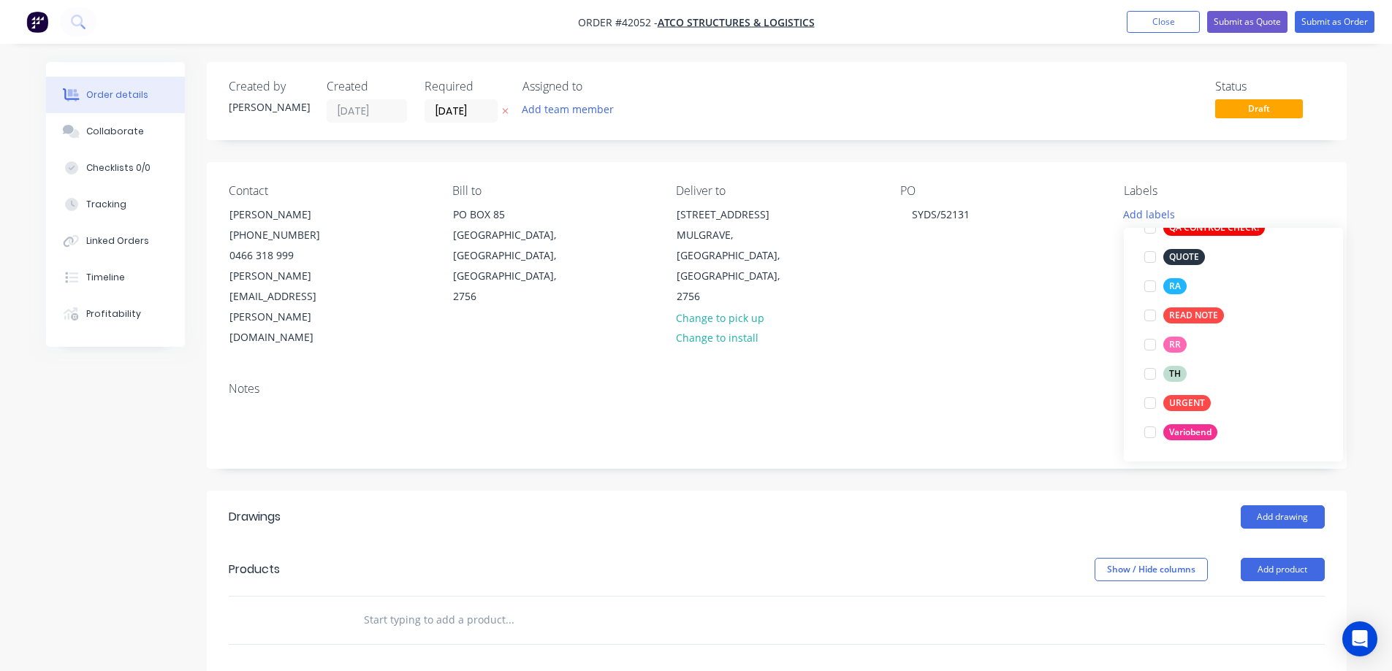
drag, startPoint x: 1151, startPoint y: 287, endPoint x: 1132, endPoint y: 284, distance: 18.5
click at [1150, 287] on div at bounding box center [1149, 286] width 29 height 29
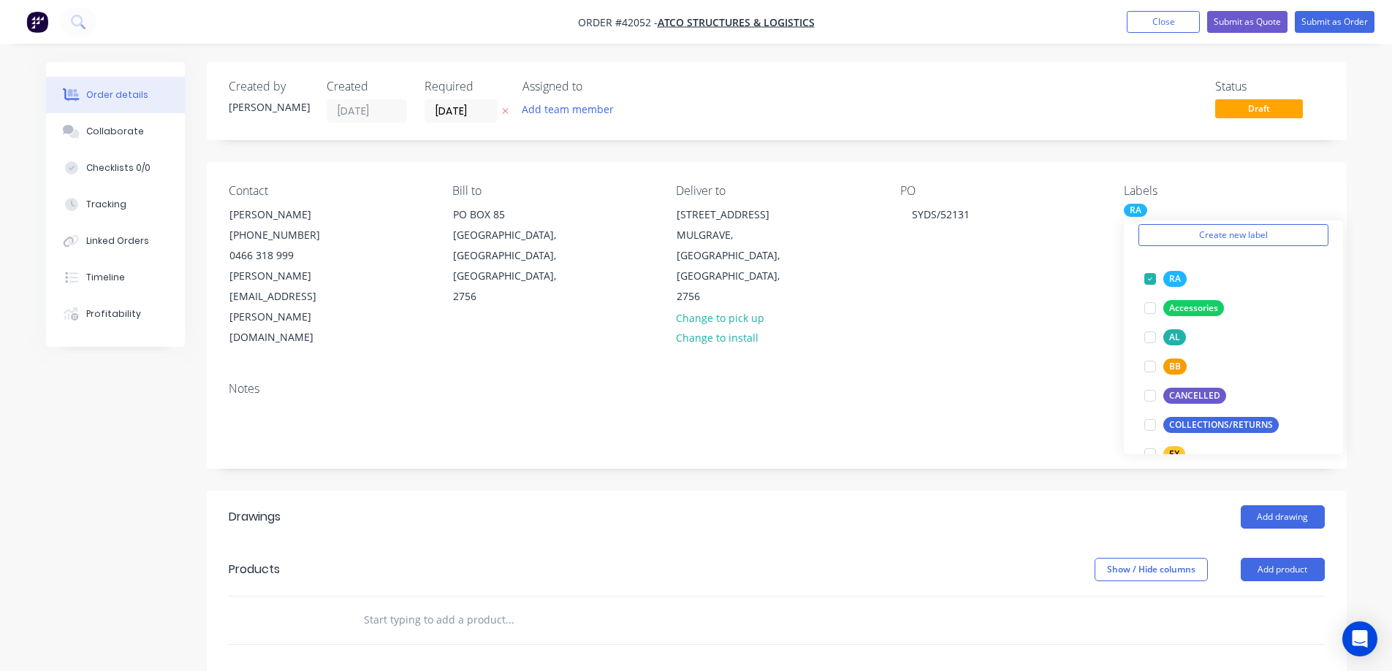
click at [1083, 290] on div "Contact [PERSON_NAME] [PHONE_NUMBER] [PERSON_NAME][EMAIL_ADDRESS][PERSON_NAME][…" at bounding box center [777, 266] width 1140 height 208
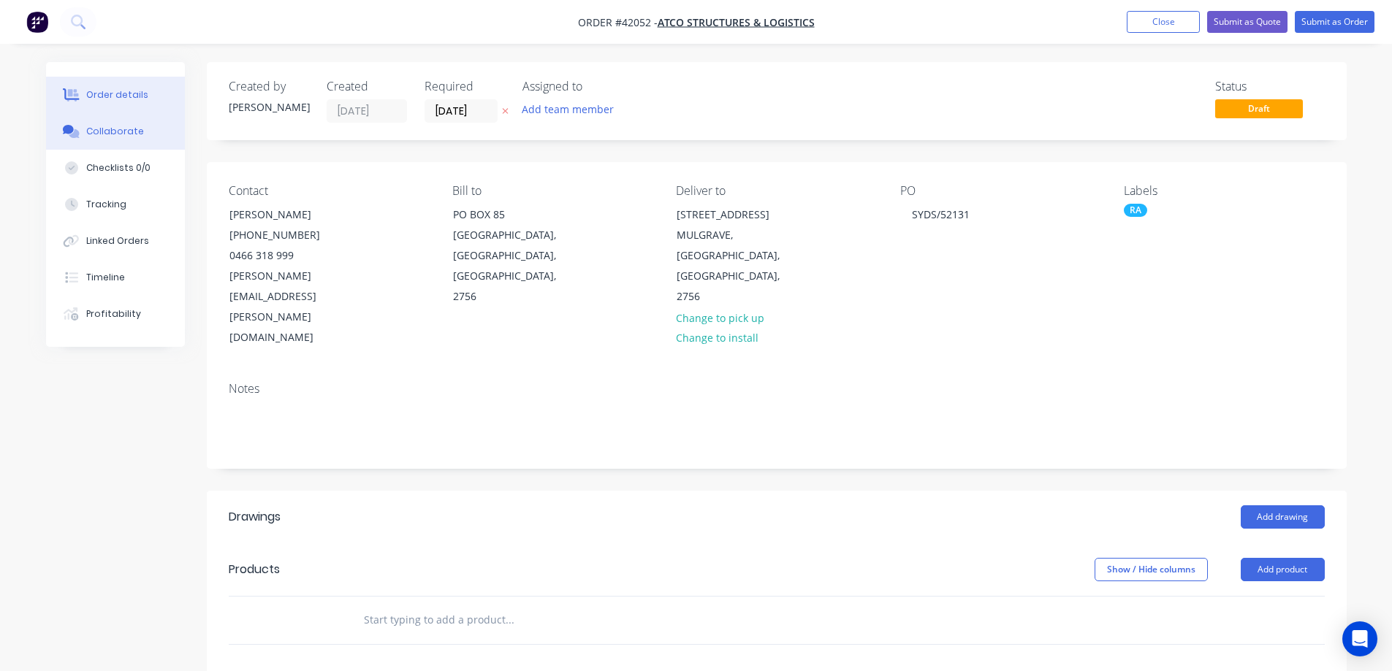
click at [135, 129] on div "Collaborate" at bounding box center [115, 131] width 58 height 13
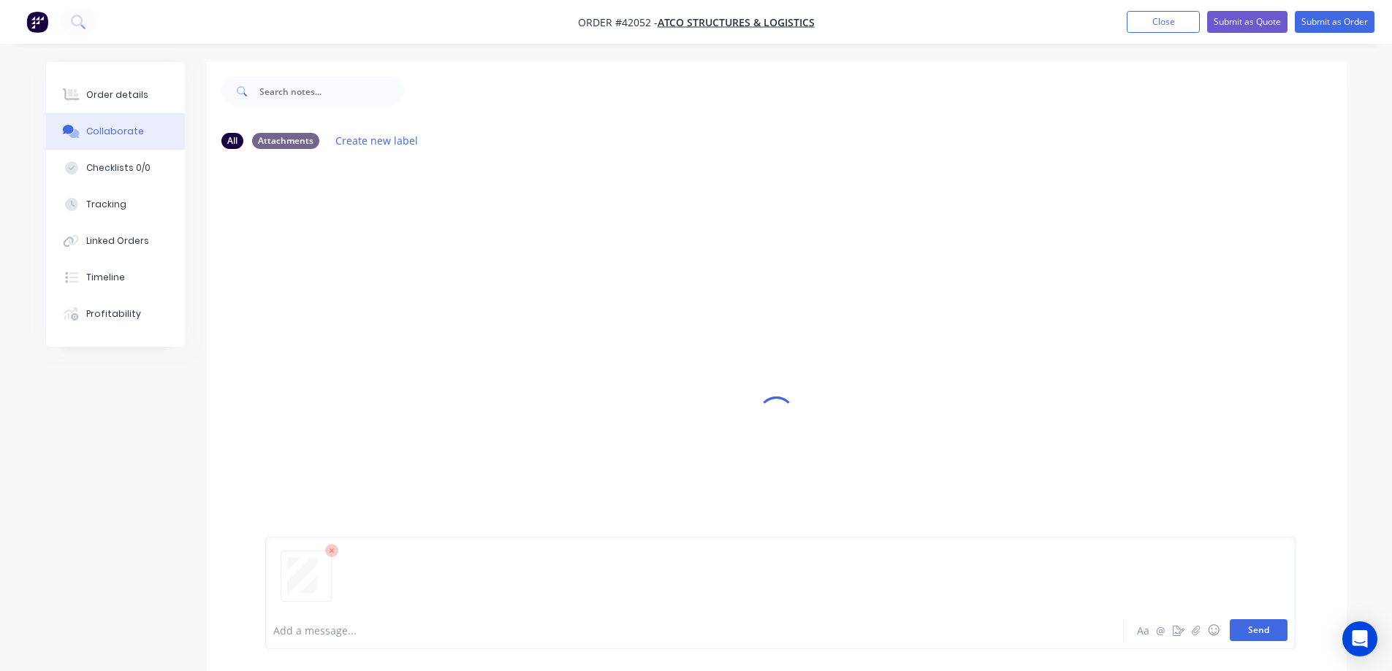
click at [1241, 626] on button "Send" at bounding box center [1259, 631] width 58 height 22
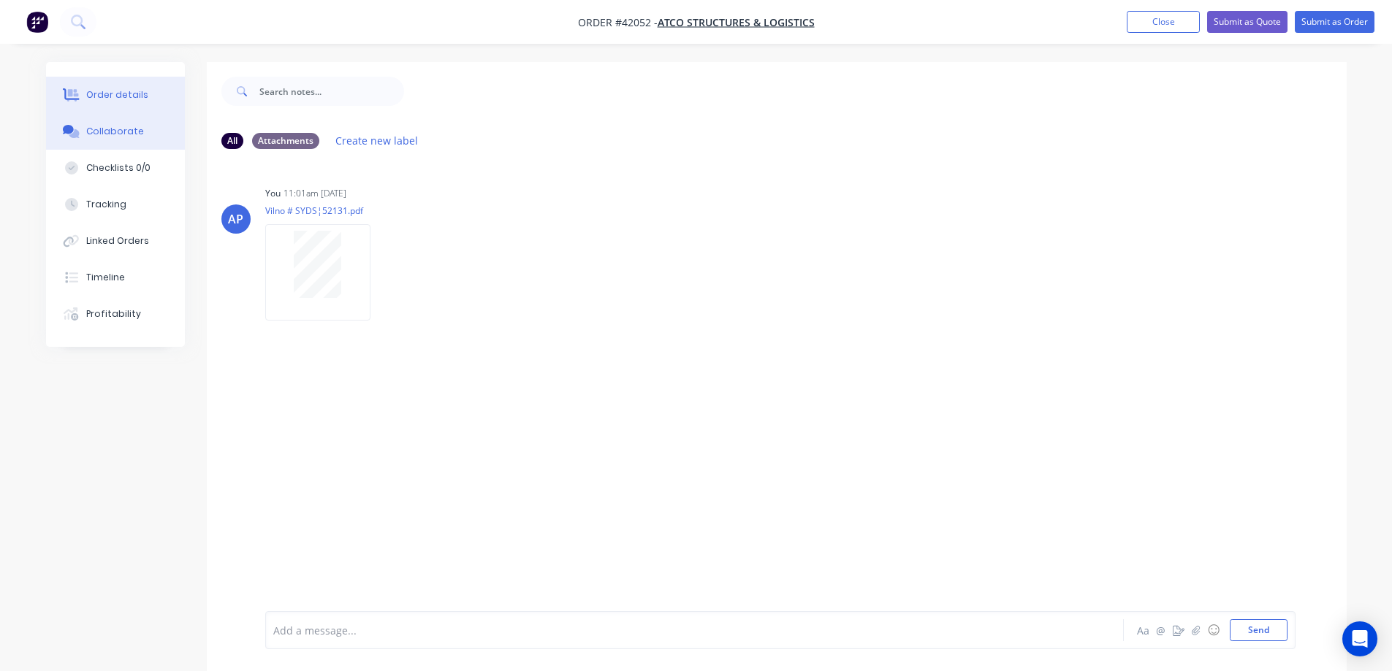
click at [134, 96] on div "Order details" at bounding box center [117, 94] width 62 height 13
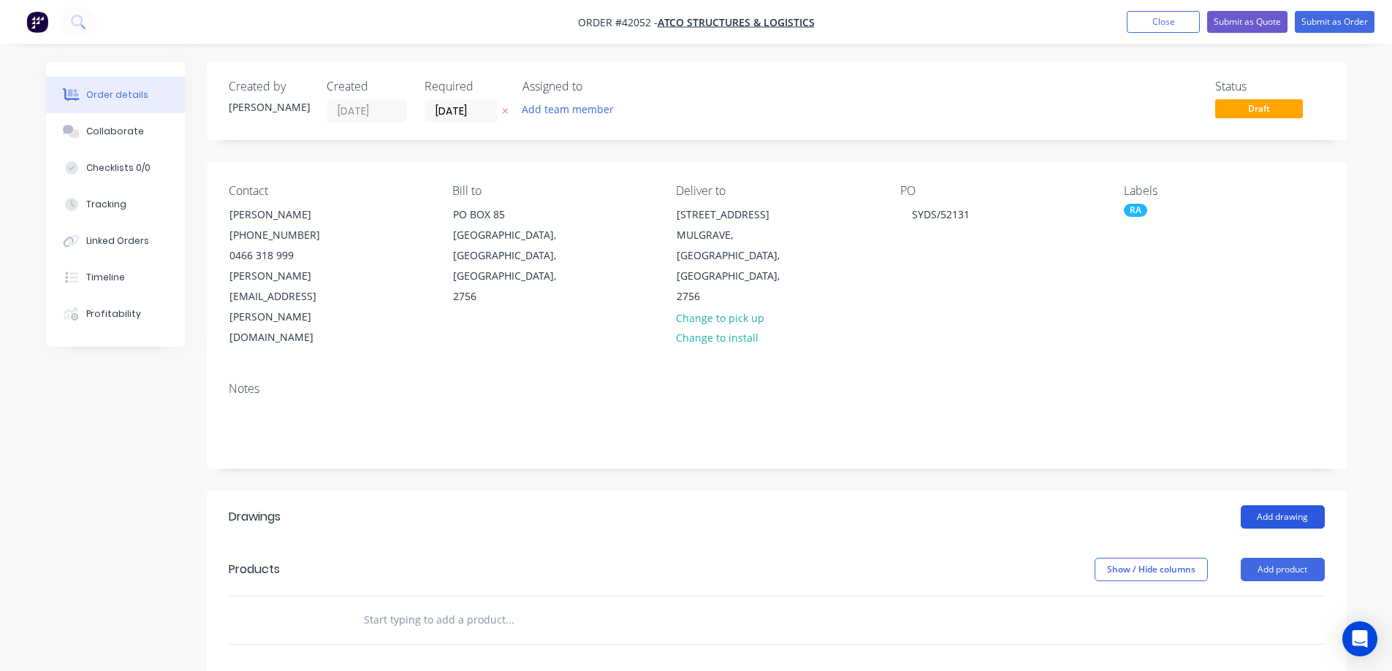
click at [1271, 506] on button "Add drawing" at bounding box center [1283, 517] width 84 height 23
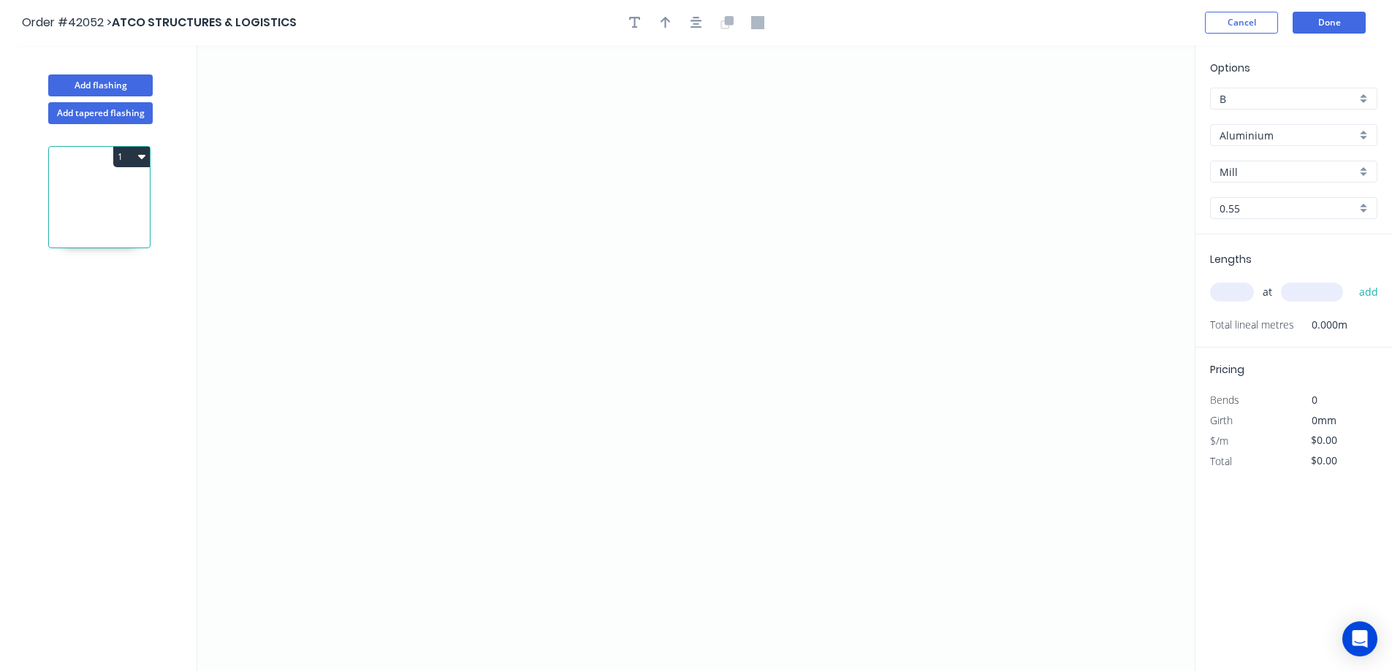
click at [1361, 130] on div "Aluminium" at bounding box center [1293, 135] width 167 height 22
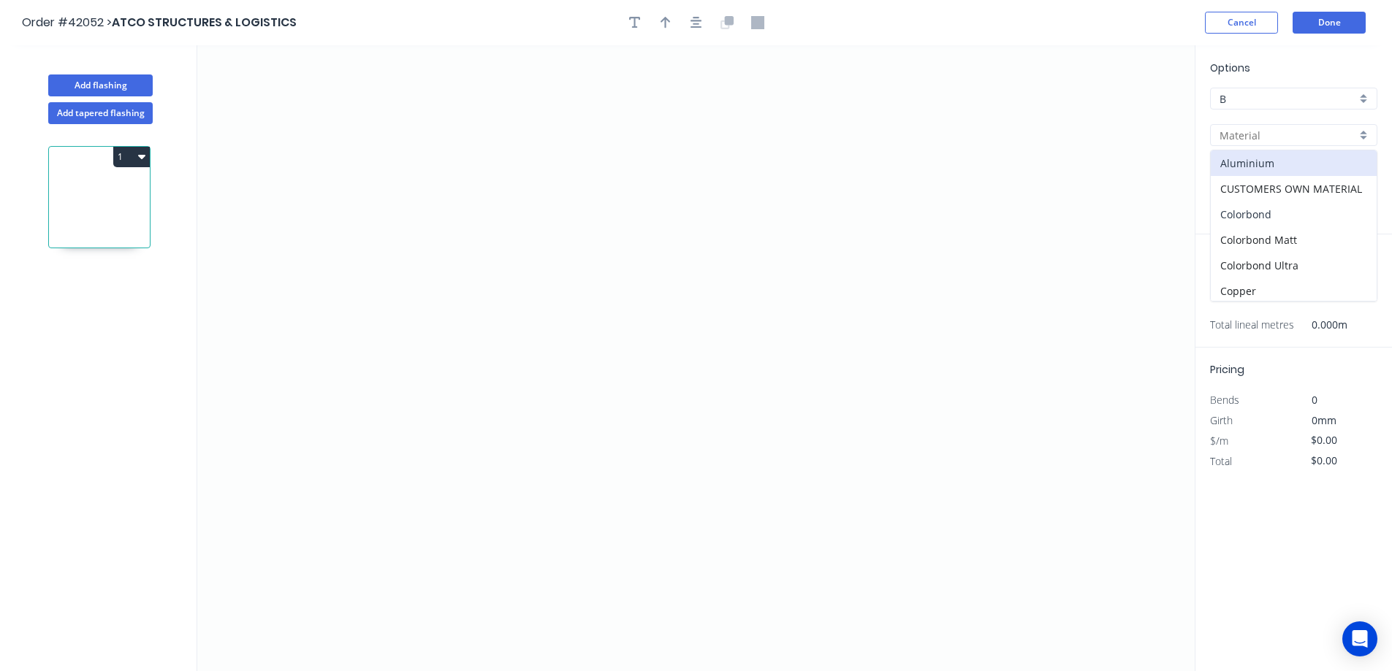
click at [1288, 211] on div "Colorbond" at bounding box center [1294, 215] width 166 height 26
type input "Colorbond"
type input "Basalt"
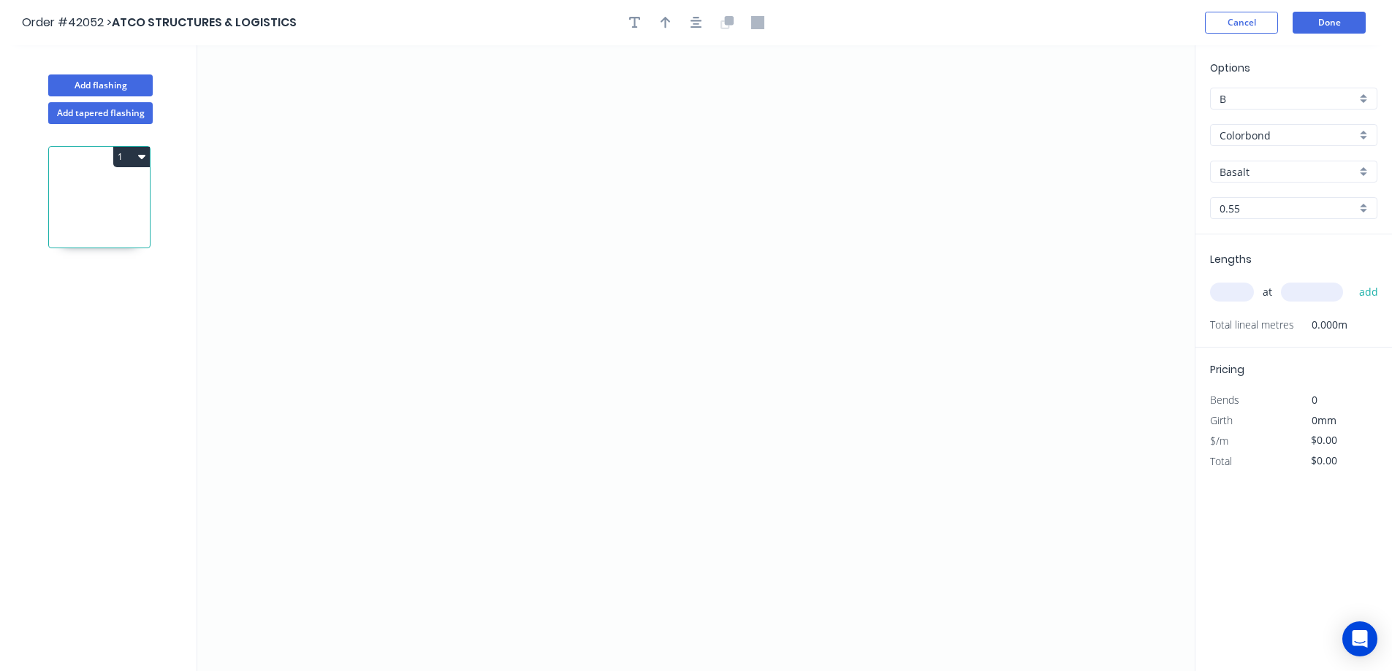
click at [1363, 168] on div "Basalt" at bounding box center [1293, 172] width 167 height 22
click at [1260, 219] on div "Surfmist" at bounding box center [1294, 222] width 166 height 26
type input "Surfmist"
click at [1233, 296] on input "text" at bounding box center [1232, 292] width 44 height 19
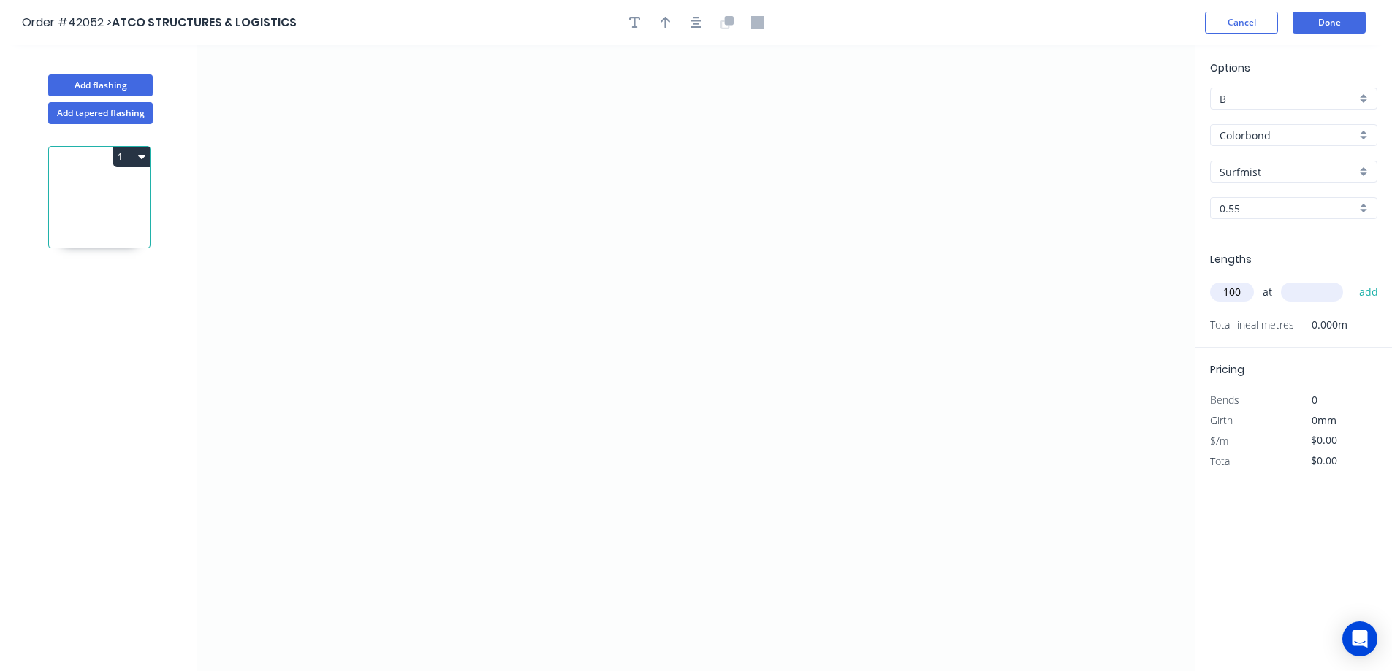
type input "100"
type input "2700"
click at [1352, 280] on button "add" at bounding box center [1369, 292] width 34 height 25
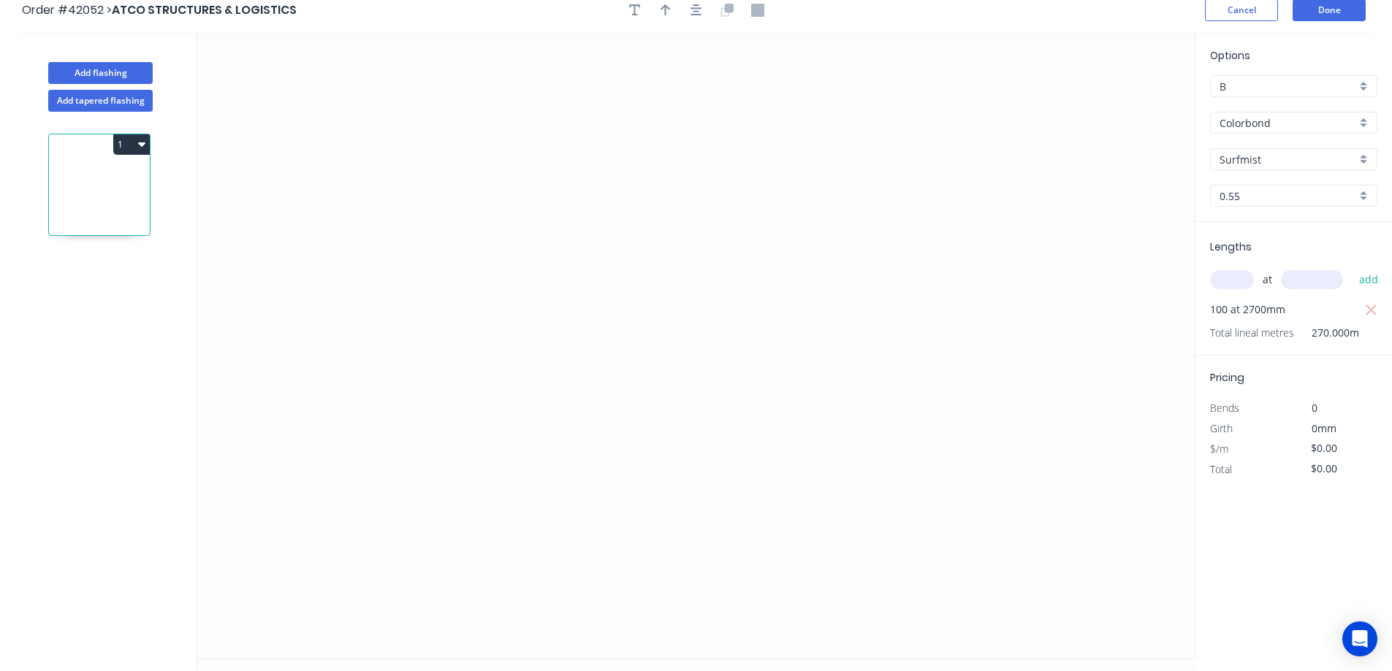
scroll to position [0, 0]
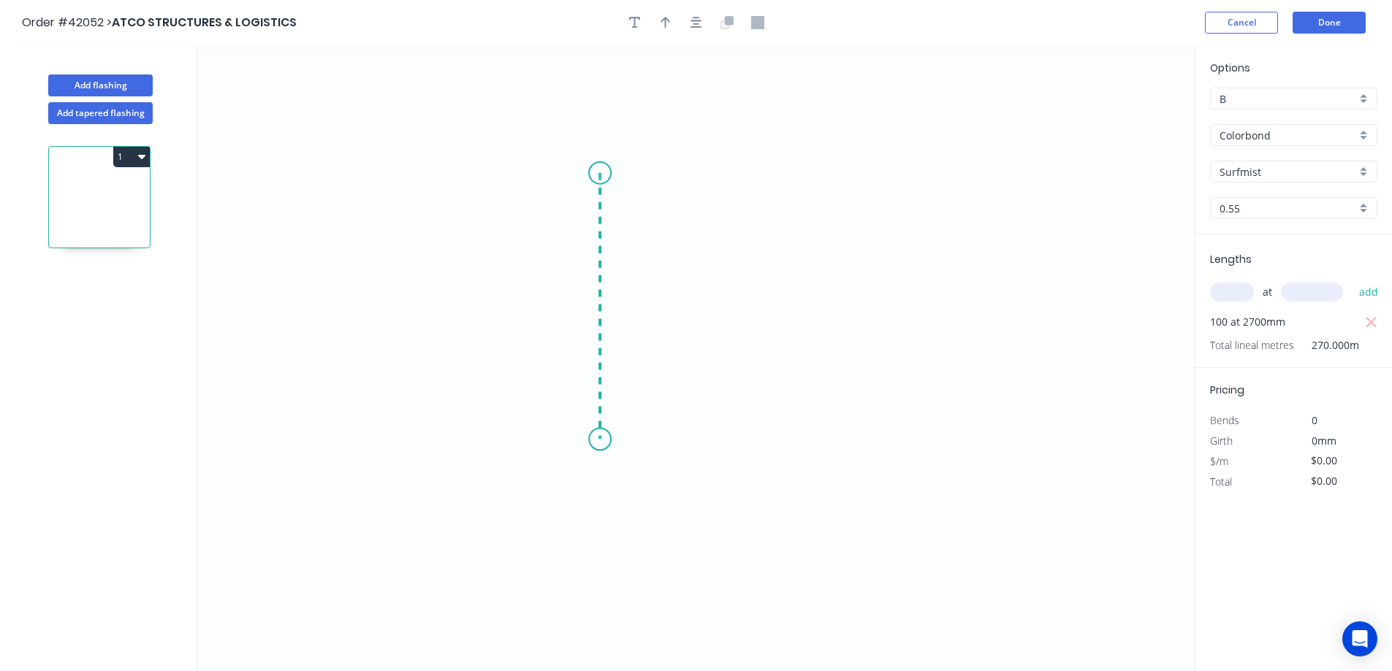
drag, startPoint x: 600, startPoint y: 173, endPoint x: 584, endPoint y: 440, distance: 267.2
click at [584, 440] on icon "0" at bounding box center [695, 358] width 997 height 626
drag, startPoint x: 584, startPoint y: 440, endPoint x: 862, endPoint y: 439, distance: 278.4
click at [862, 439] on icon "0 ?" at bounding box center [695, 358] width 997 height 626
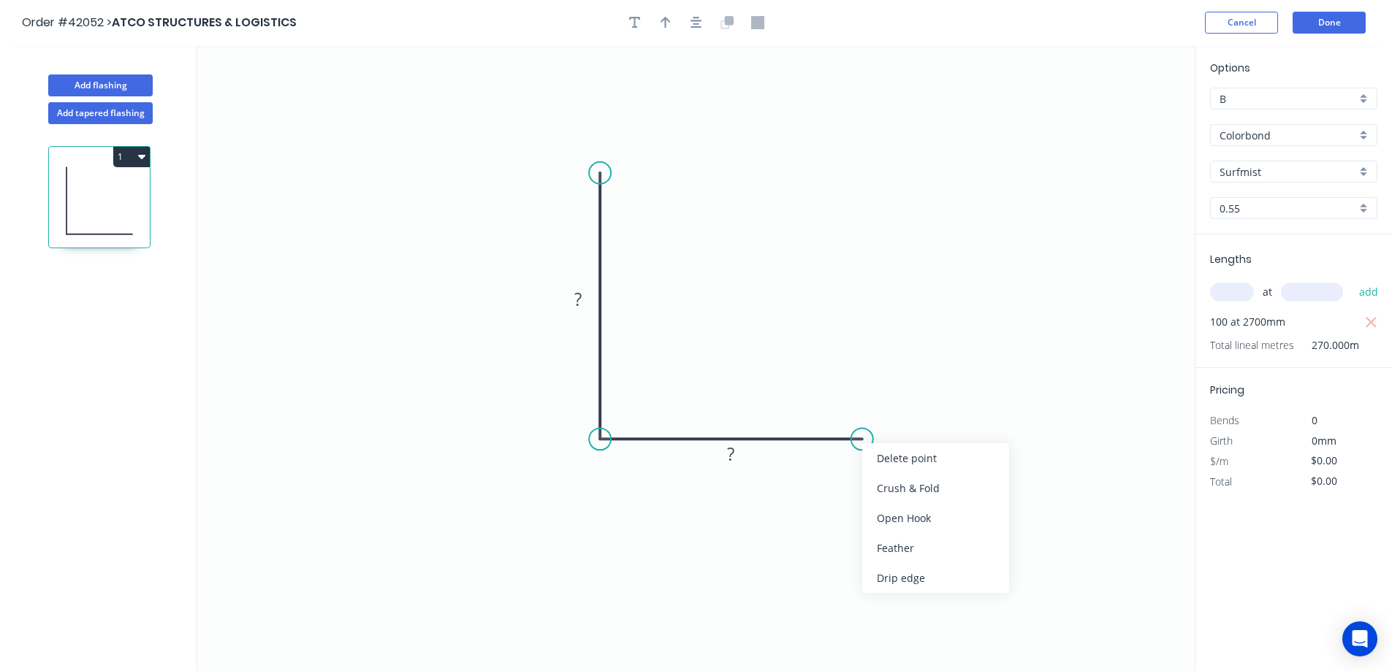
click at [905, 476] on div "Crush & Fold" at bounding box center [935, 488] width 147 height 30
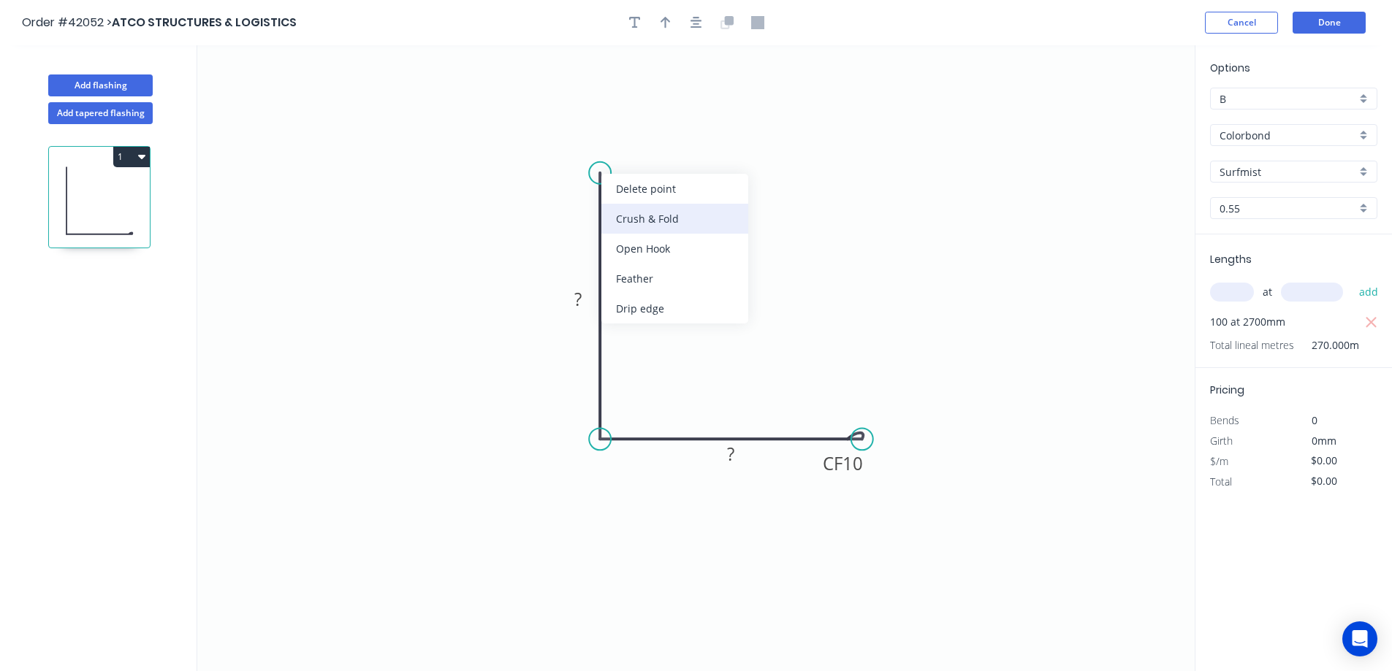
click at [641, 215] on div "Crush & Fold" at bounding box center [674, 219] width 147 height 30
drag, startPoint x: 643, startPoint y: 223, endPoint x: 647, endPoint y: 216, distance: 7.9
click at [644, 223] on div "Flip bend" at bounding box center [672, 222] width 147 height 30
click at [587, 304] on rect at bounding box center [577, 300] width 29 height 20
type input "$8.08"
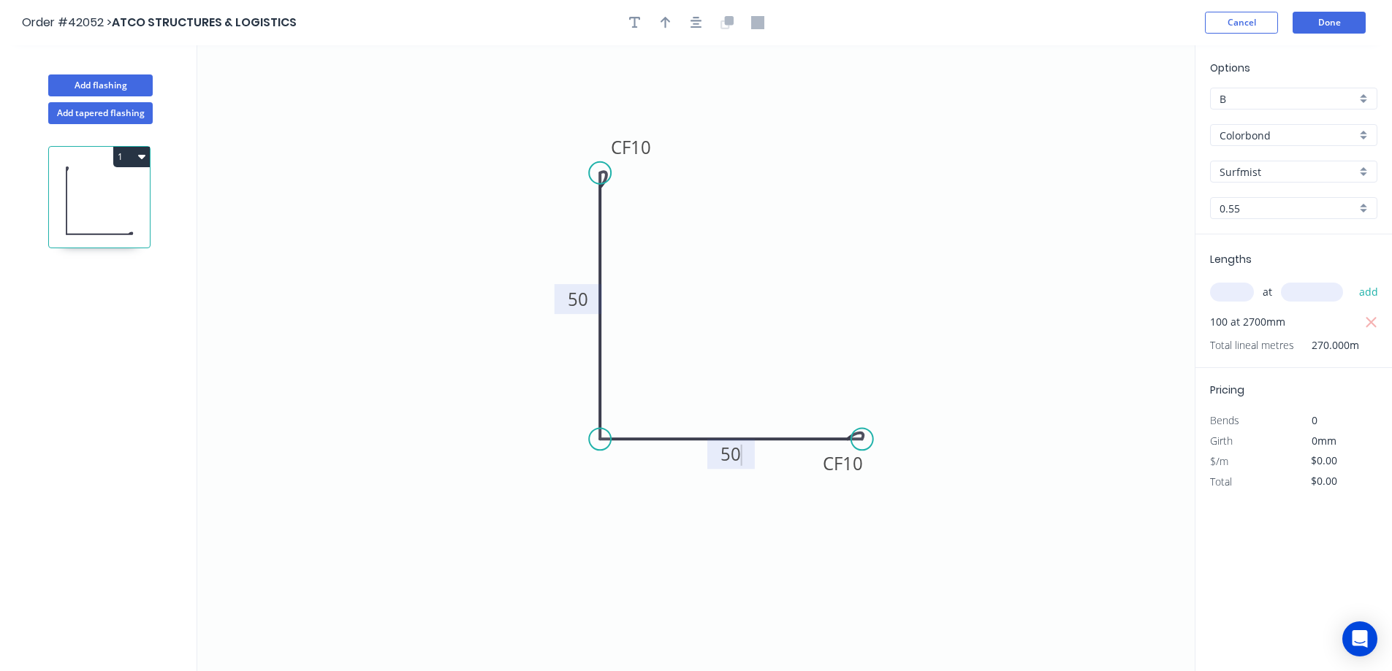
type input "$2,181.60"
click at [662, 22] on icon "button" at bounding box center [665, 23] width 10 height 12
drag, startPoint x: 1119, startPoint y: 115, endPoint x: 582, endPoint y: 552, distance: 692.3
click at [583, 552] on icon at bounding box center [583, 535] width 13 height 47
click at [582, 552] on icon at bounding box center [582, 534] width 13 height 47
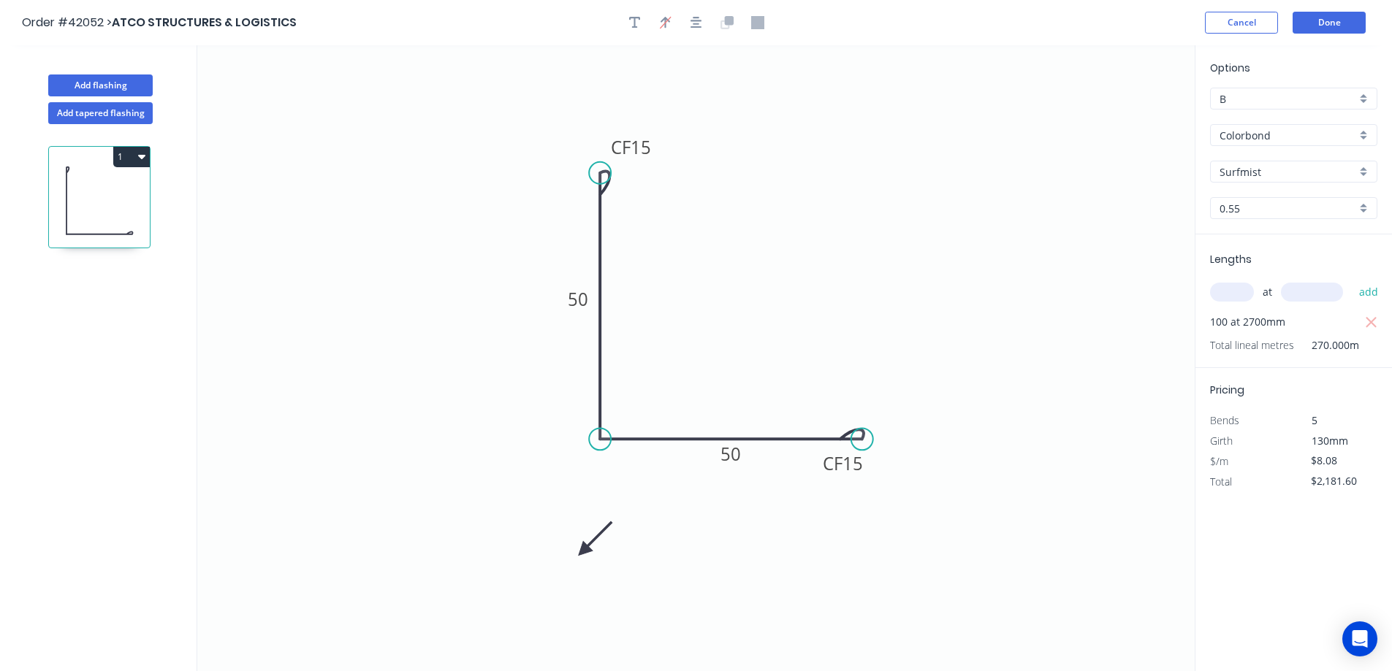
click at [582, 552] on icon at bounding box center [595, 539] width 42 height 42
click at [582, 552] on icon at bounding box center [595, 562] width 42 height 42
click at [582, 552] on icon at bounding box center [582, 567] width 13 height 47
drag, startPoint x: 582, startPoint y: 552, endPoint x: 571, endPoint y: 500, distance: 53.0
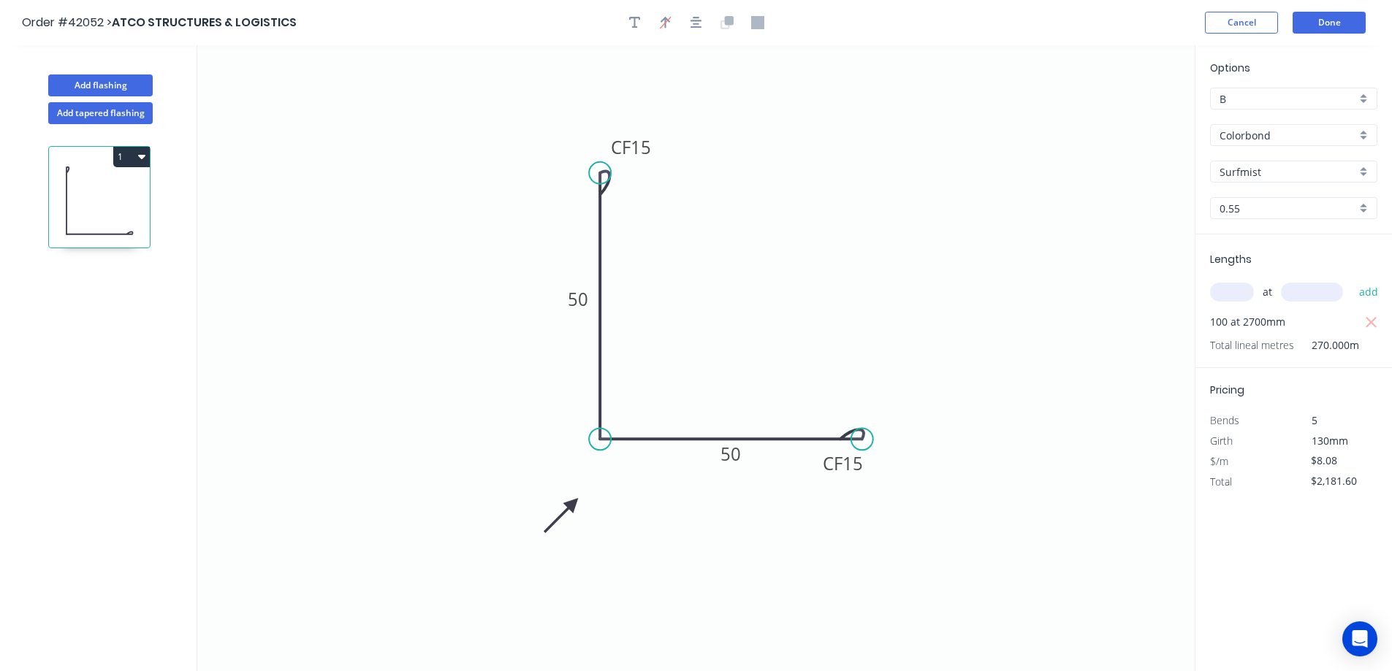
click at [571, 500] on icon at bounding box center [561, 516] width 42 height 42
click at [1356, 18] on button "Done" at bounding box center [1328, 23] width 73 height 22
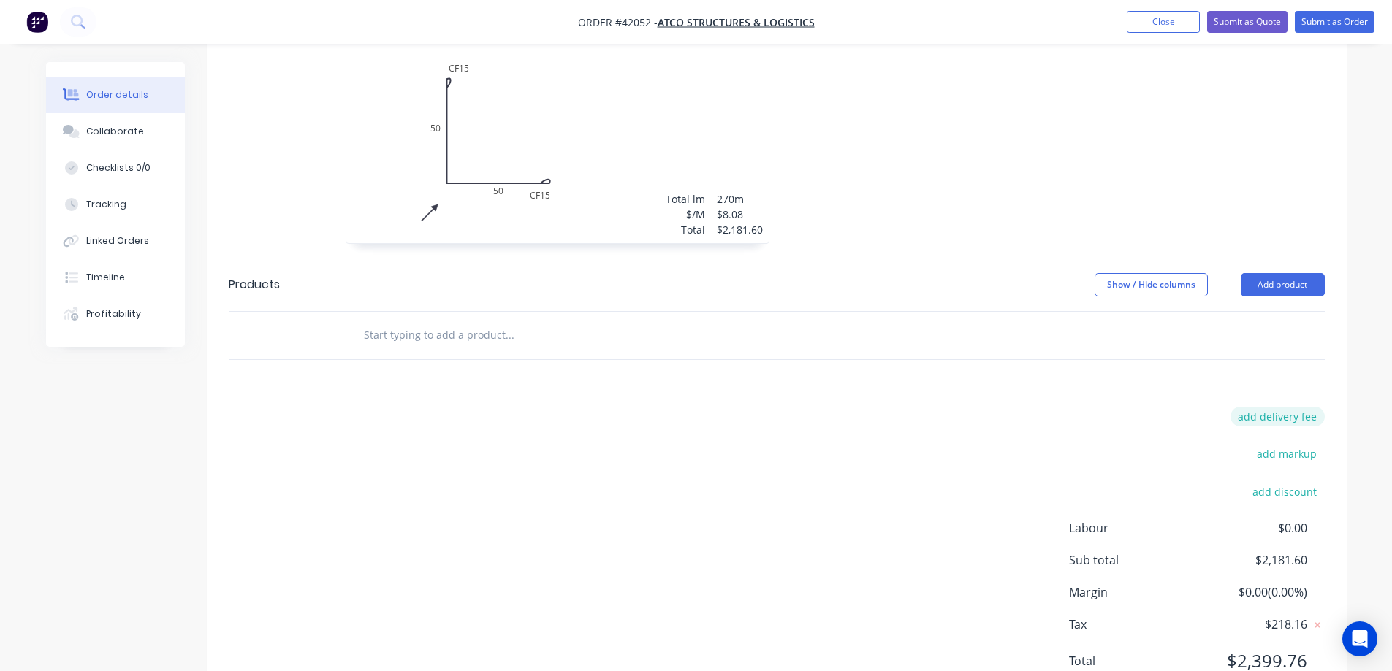
click at [1258, 407] on button "add delivery fee" at bounding box center [1277, 417] width 94 height 20
type input "140"
click input "submit" at bounding box center [0, 0] width 0 height 0
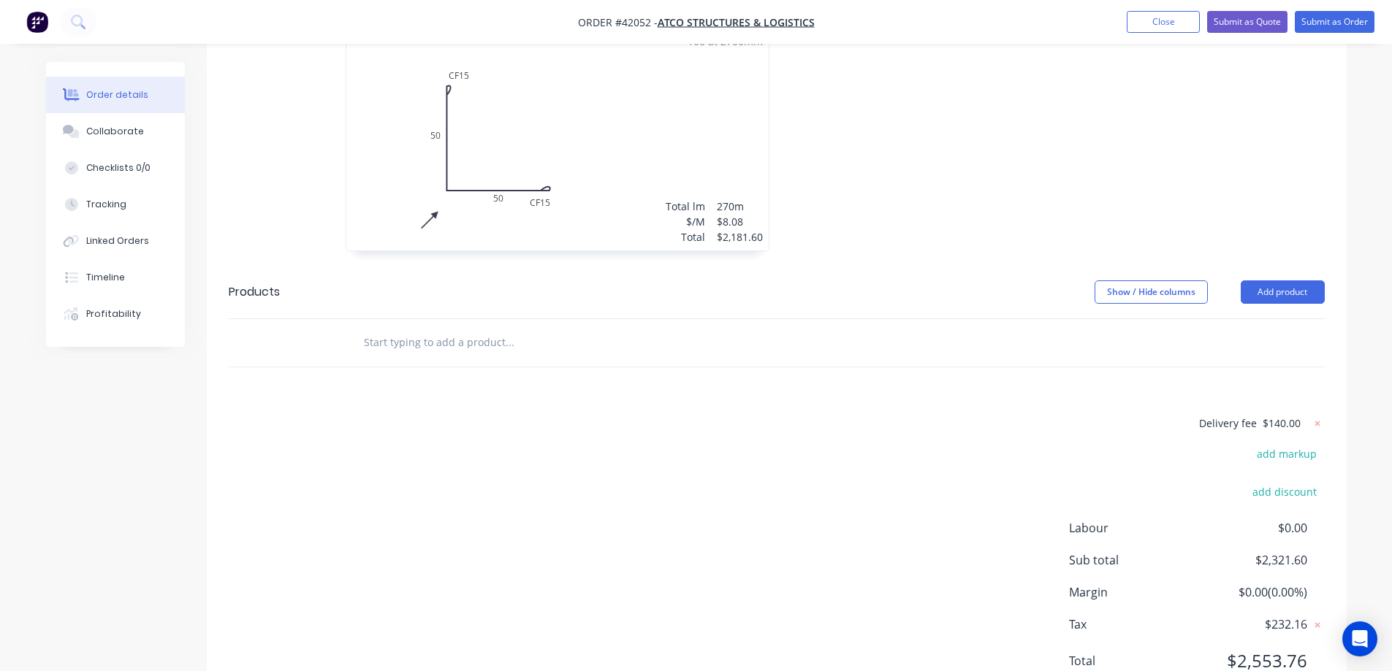
click at [964, 331] on div "Drawings Add drawing 0.55 Colorbond Surfmist Girth 130 1 0 CF 15 50 CF 15 50 0 …" at bounding box center [777, 332] width 1140 height 758
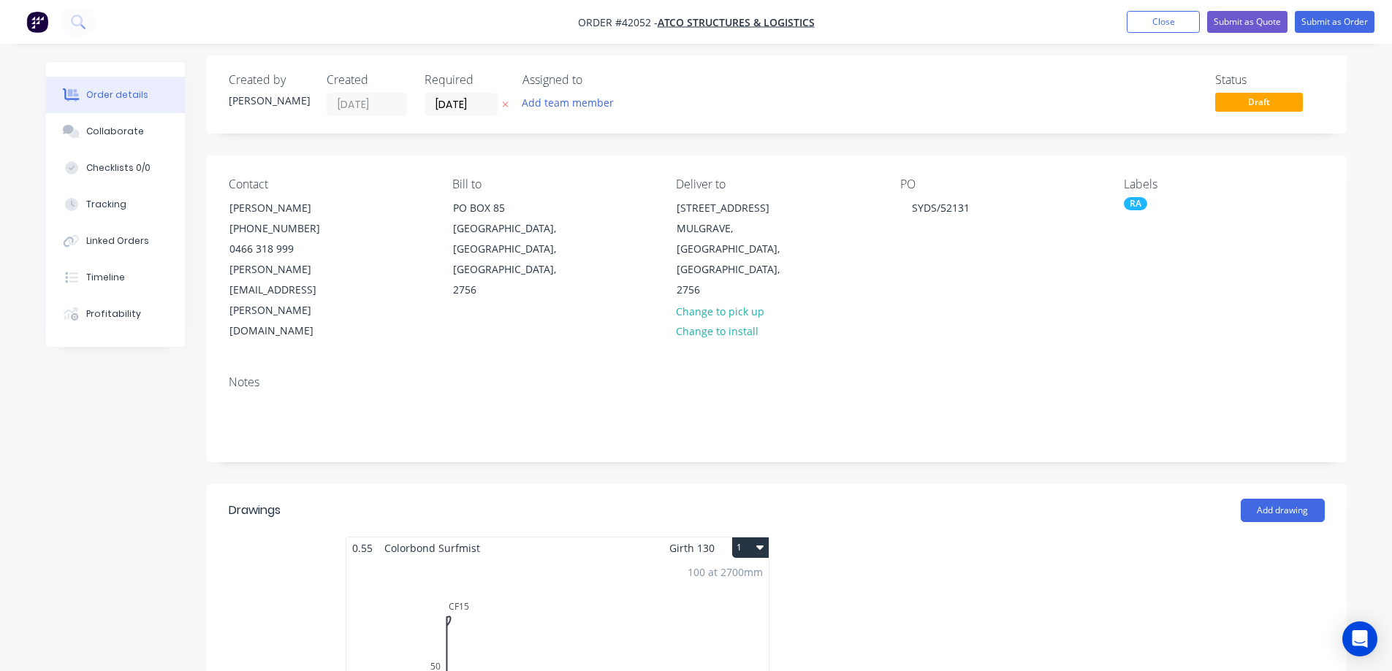
scroll to position [0, 0]
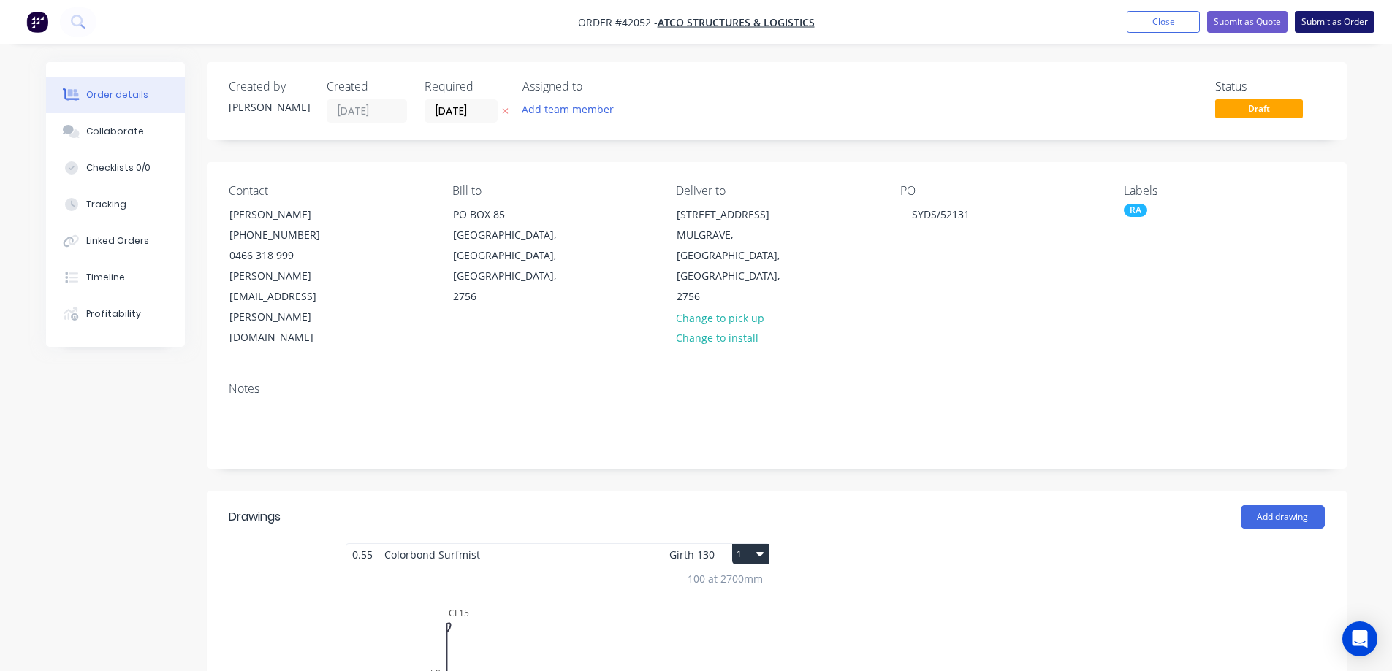
click at [1311, 26] on button "Submit as Order" at bounding box center [1335, 22] width 80 height 22
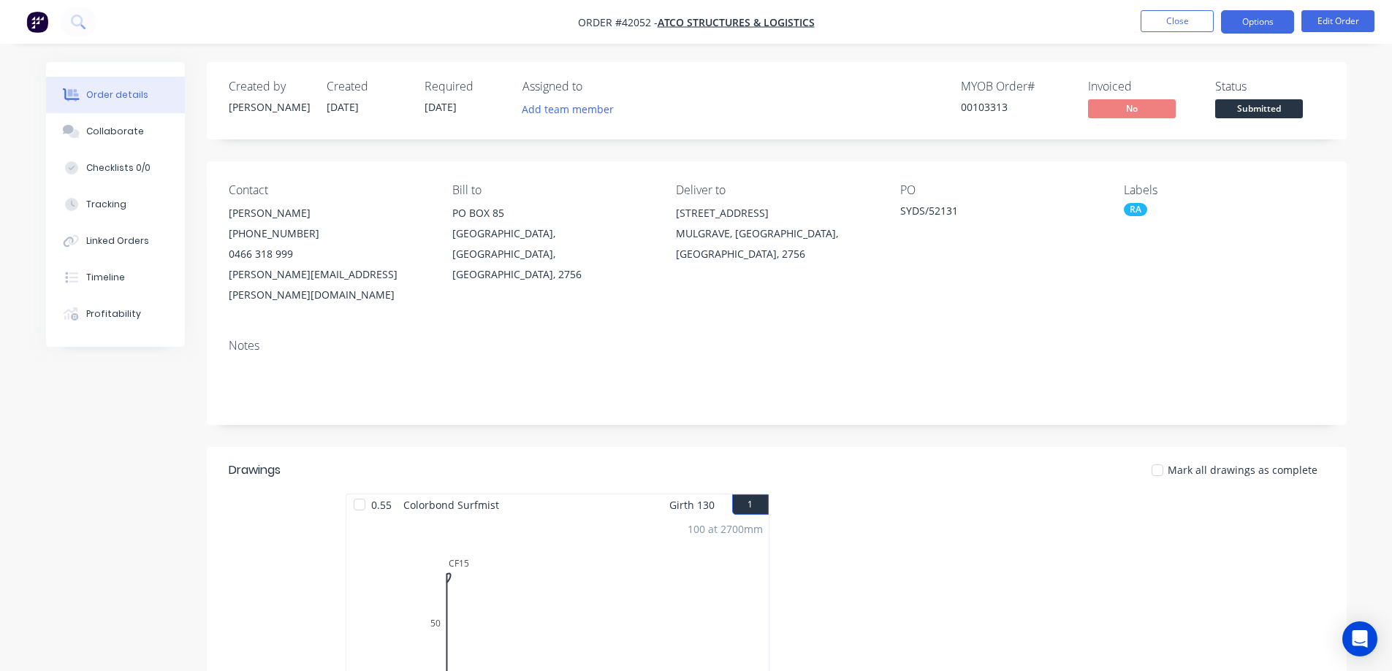
click at [1238, 14] on button "Options" at bounding box center [1257, 21] width 73 height 23
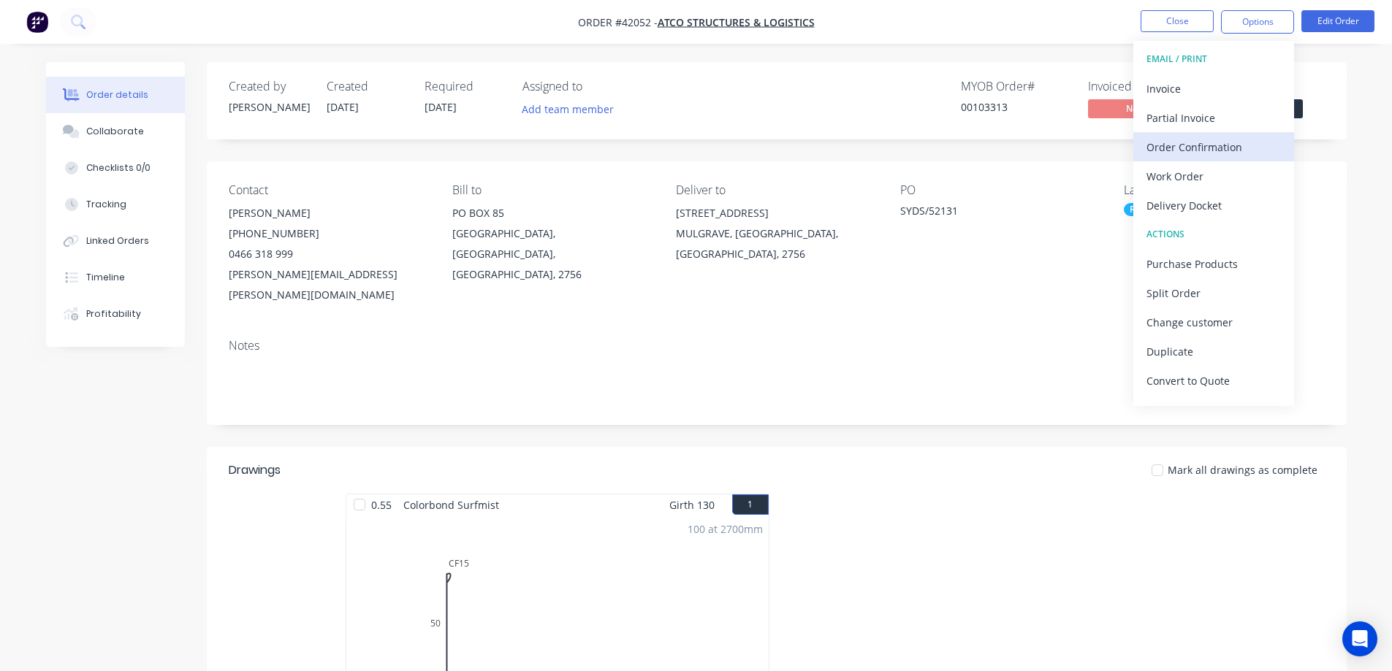
click at [1173, 148] on div "Order Confirmation" at bounding box center [1213, 147] width 134 height 21
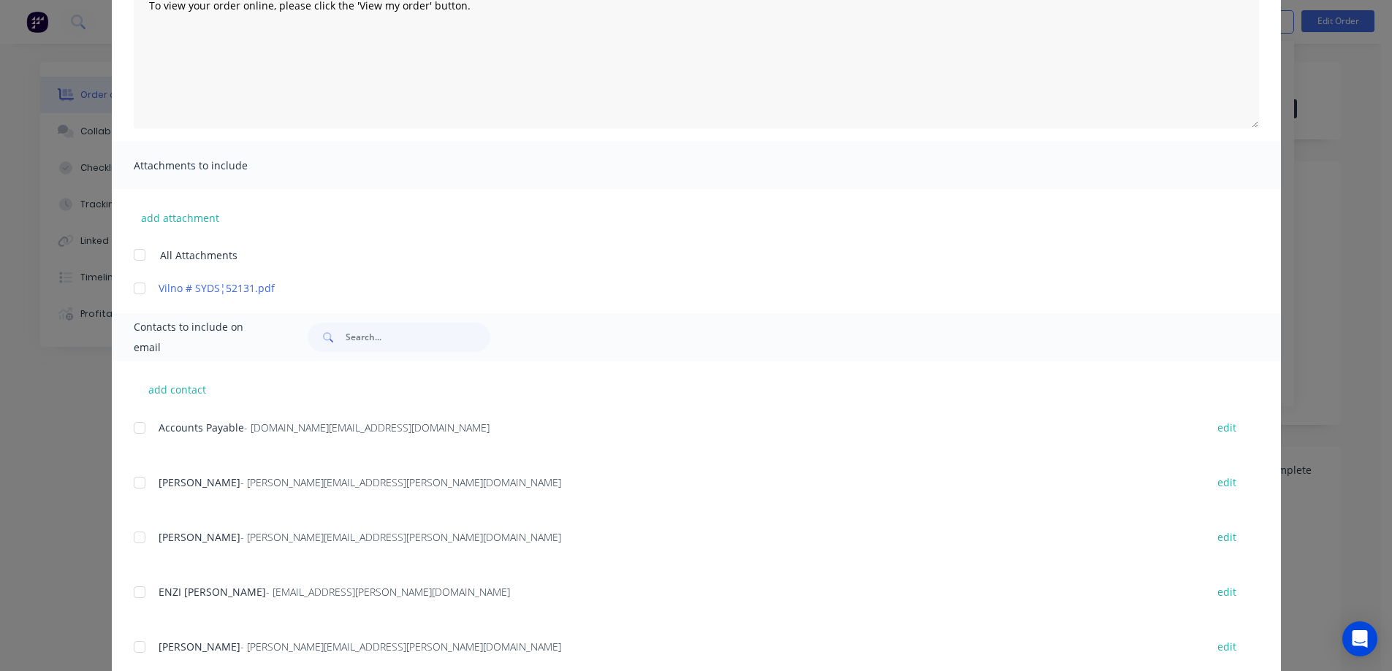
scroll to position [219, 0]
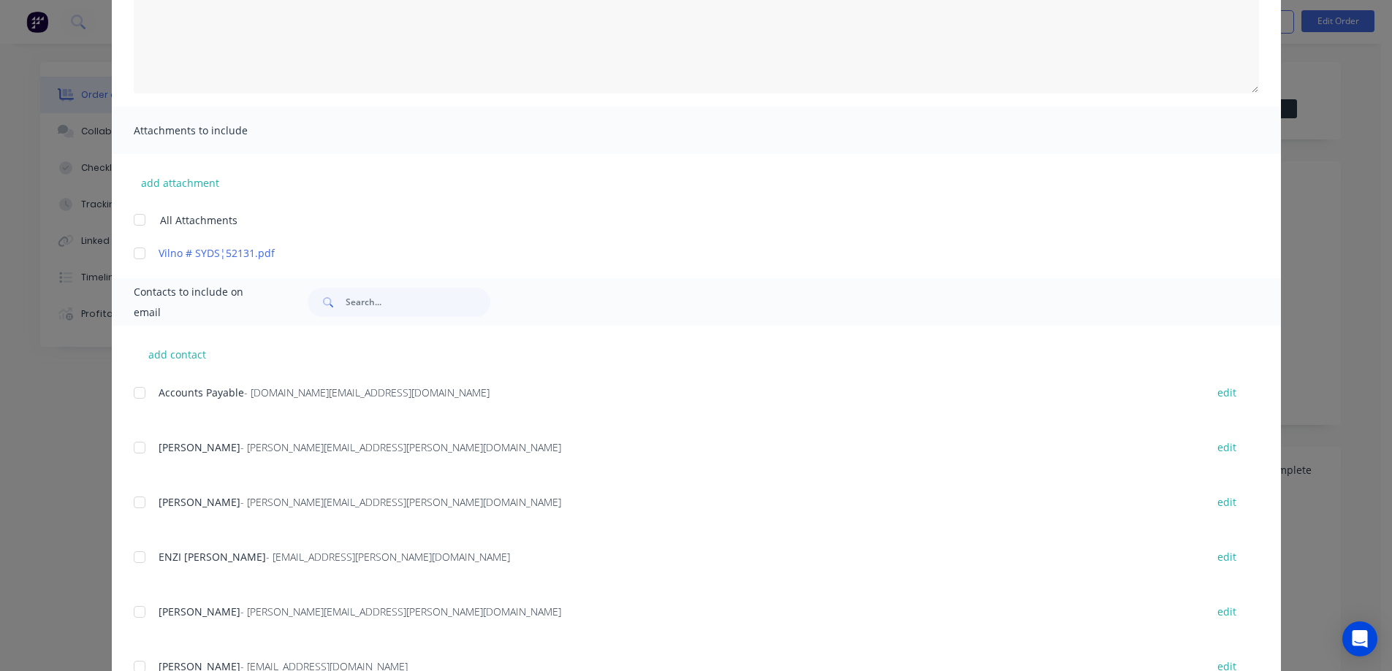
drag, startPoint x: 129, startPoint y: 501, endPoint x: 194, endPoint y: 492, distance: 66.4
click at [129, 501] on div at bounding box center [139, 502] width 29 height 29
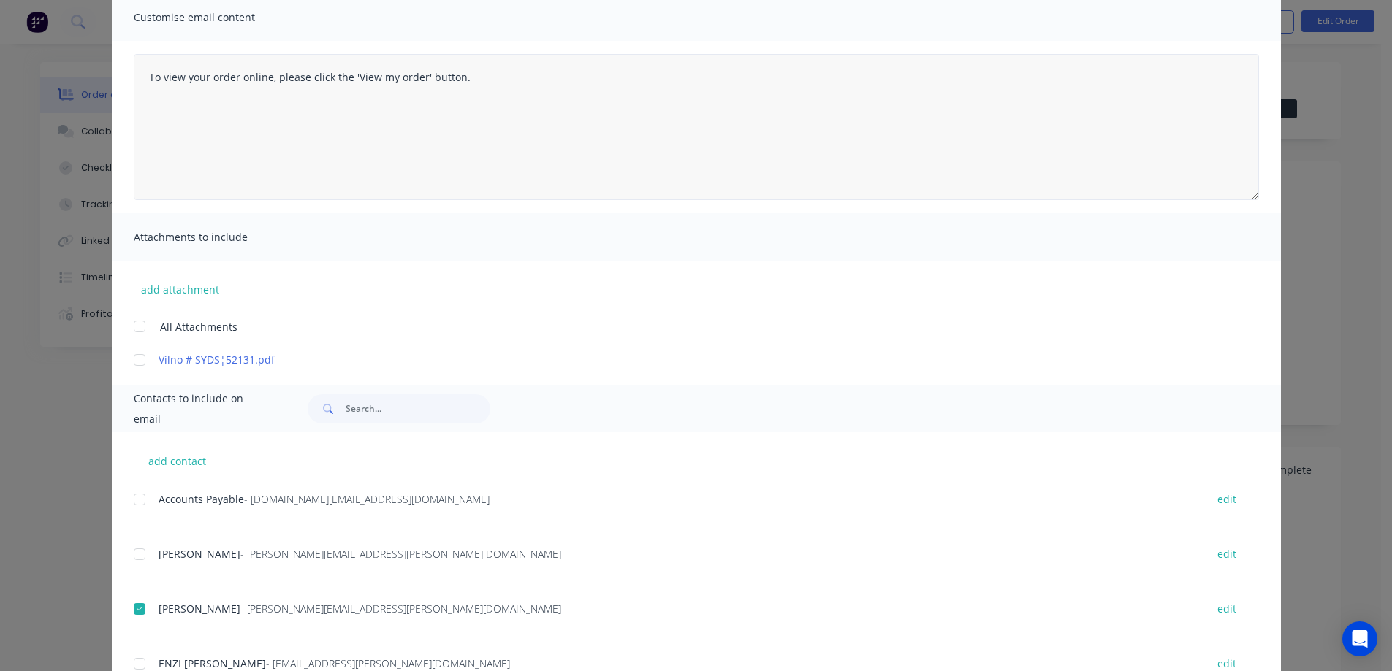
scroll to position [0, 0]
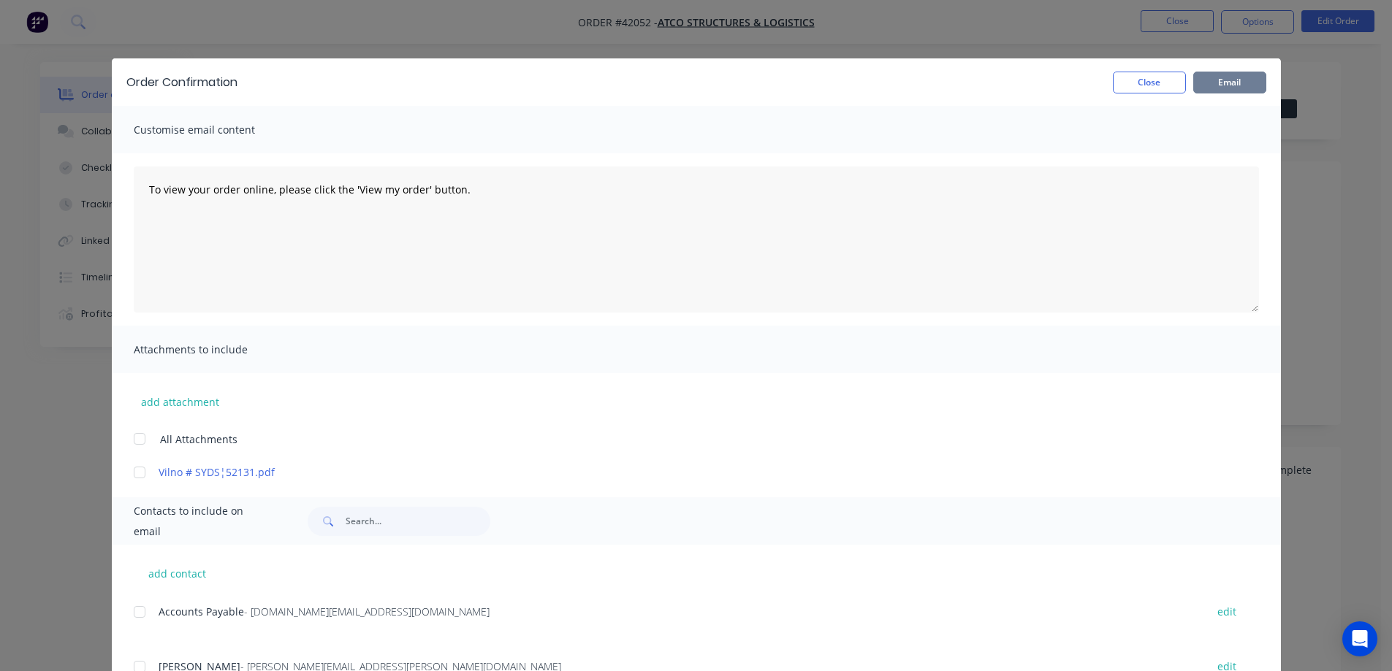
click at [1218, 83] on button "Email" at bounding box center [1229, 83] width 73 height 22
click at [1165, 81] on button "Close" at bounding box center [1149, 83] width 73 height 22
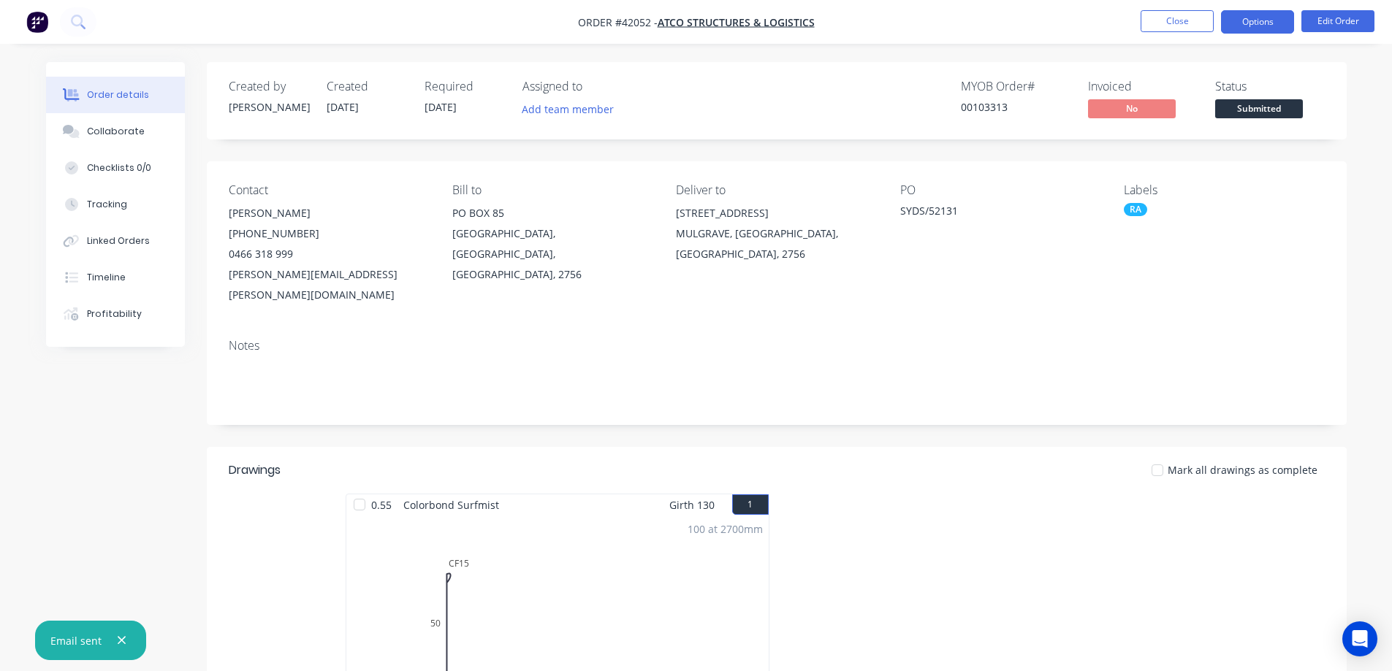
click at [1271, 18] on button "Options" at bounding box center [1257, 21] width 73 height 23
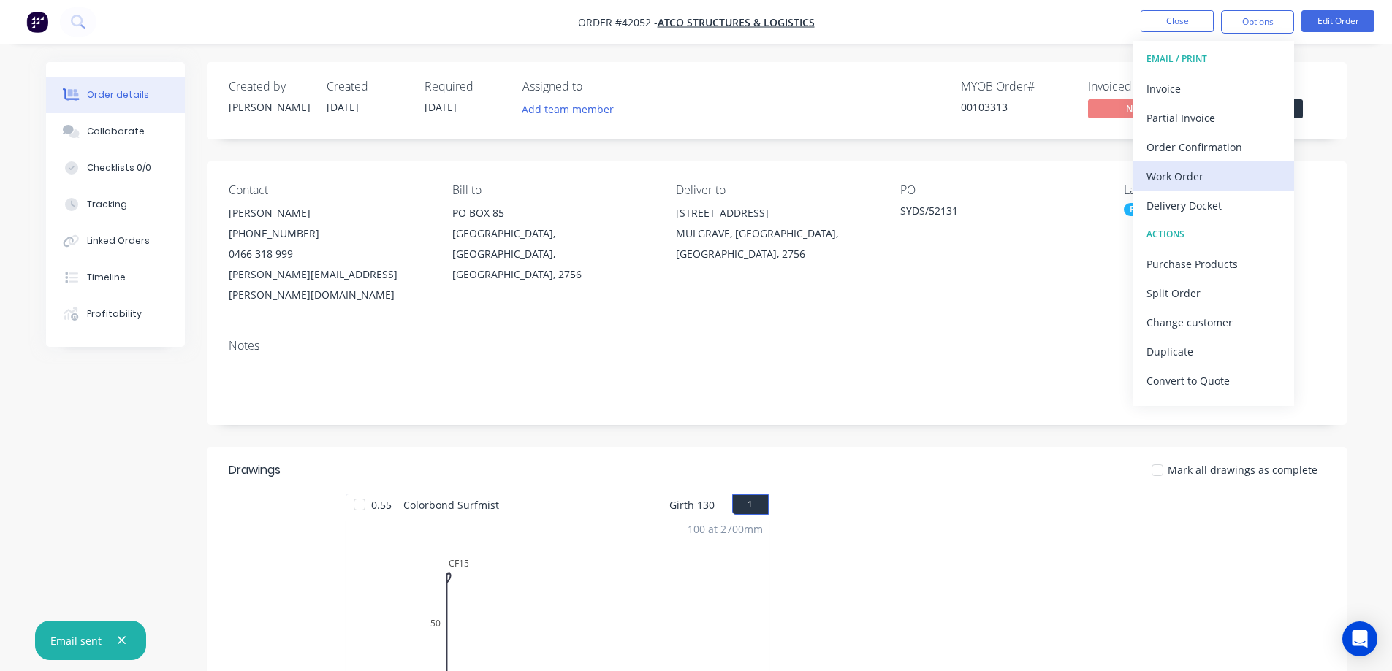
click at [1201, 180] on div "Work Order" at bounding box center [1213, 176] width 134 height 21
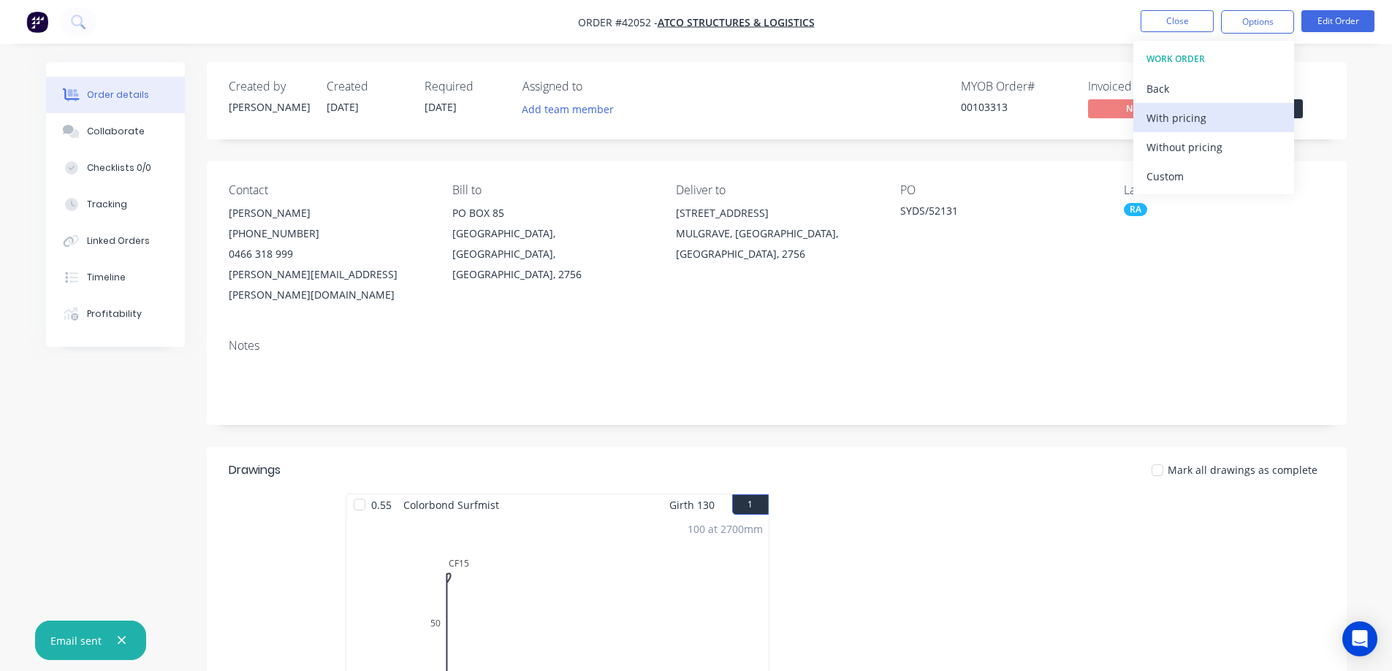
click at [1226, 126] on div "With pricing" at bounding box center [1213, 117] width 134 height 21
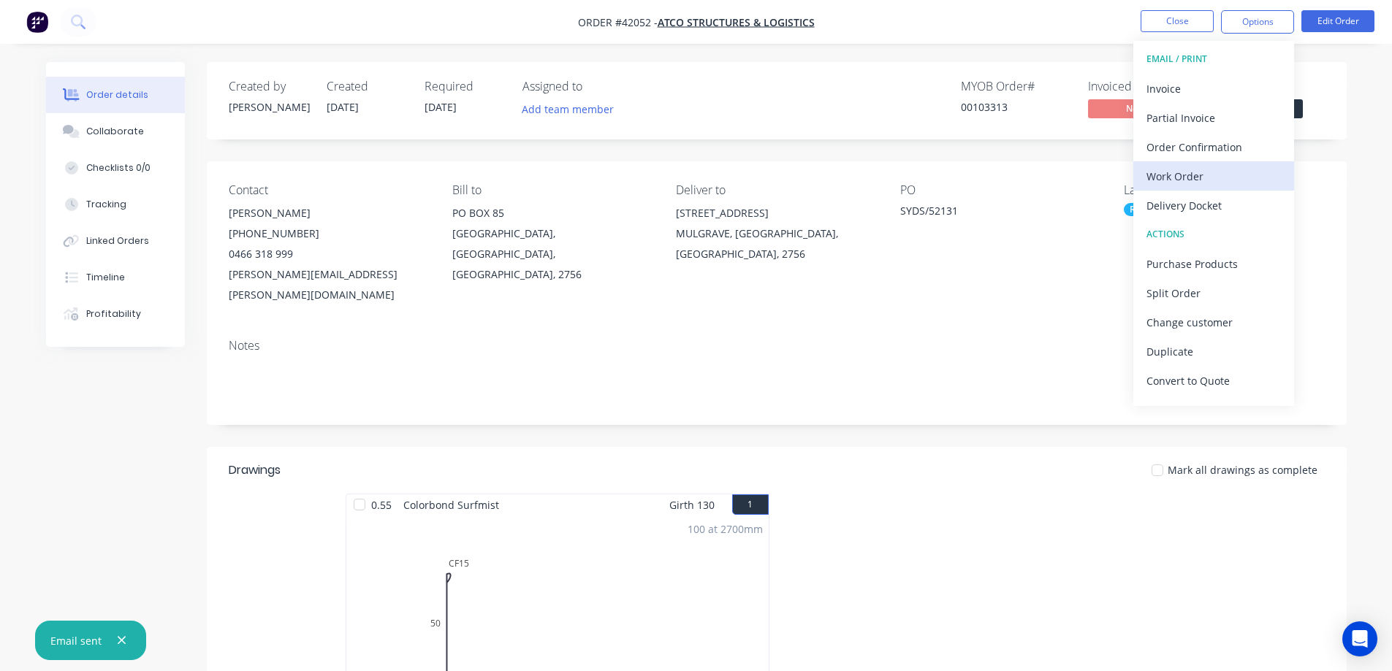
click at [1188, 176] on div "Work Order" at bounding box center [1213, 176] width 134 height 21
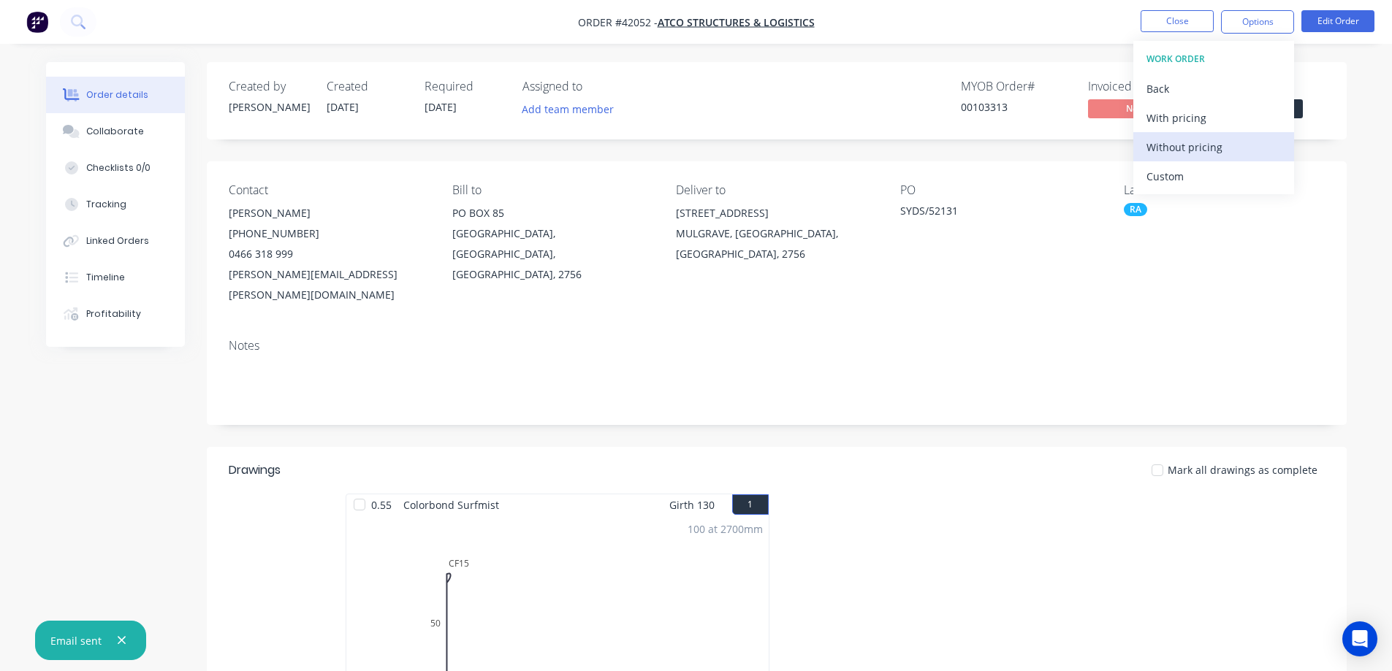
click at [1213, 148] on div "Without pricing" at bounding box center [1213, 147] width 134 height 21
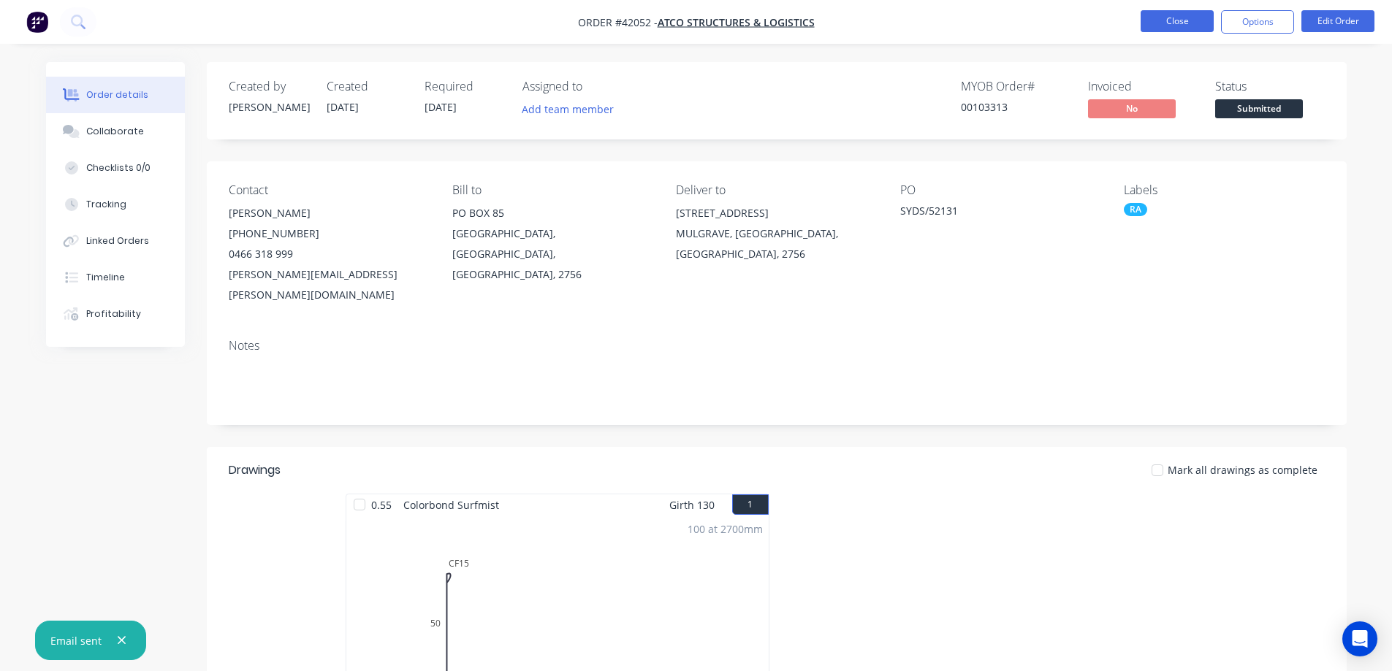
click at [1162, 18] on button "Close" at bounding box center [1176, 21] width 73 height 22
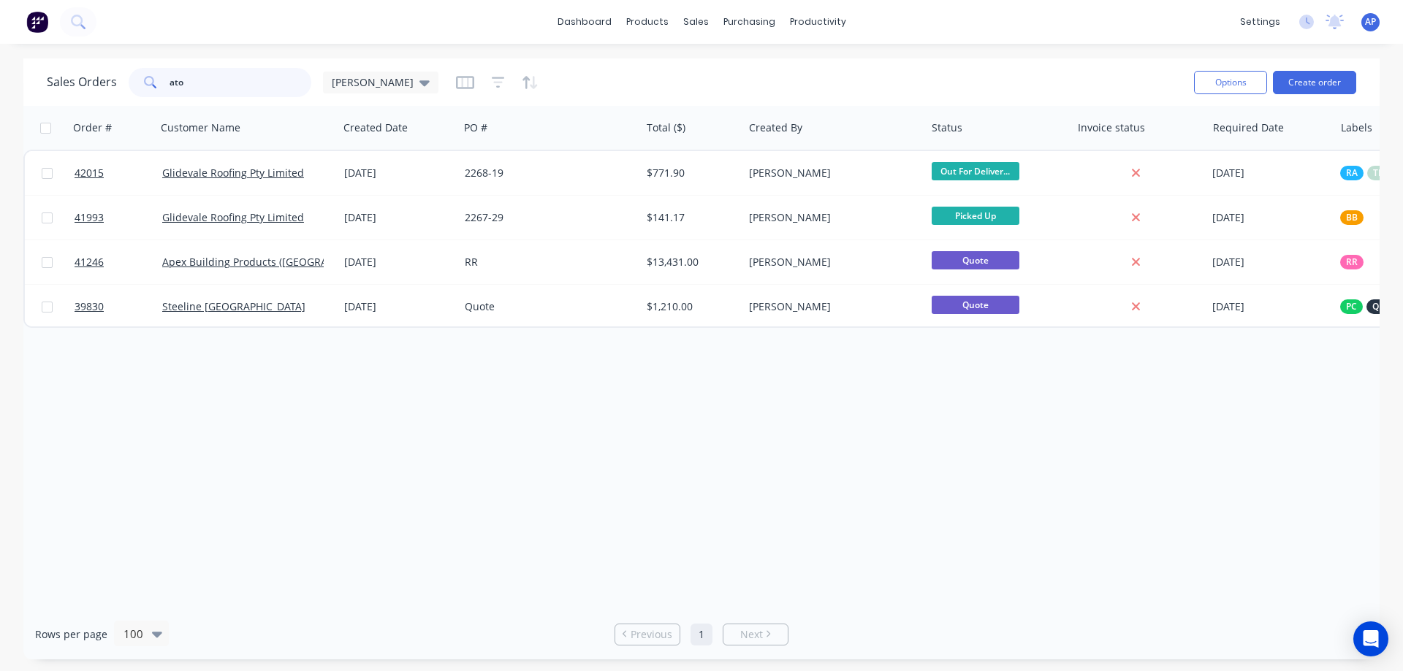
drag, startPoint x: 252, startPoint y: 82, endPoint x: 208, endPoint y: 72, distance: 45.0
click at [164, 89] on div "ato" at bounding box center [220, 82] width 183 height 29
click at [739, 95] on div "Customers" at bounding box center [746, 99] width 53 height 13
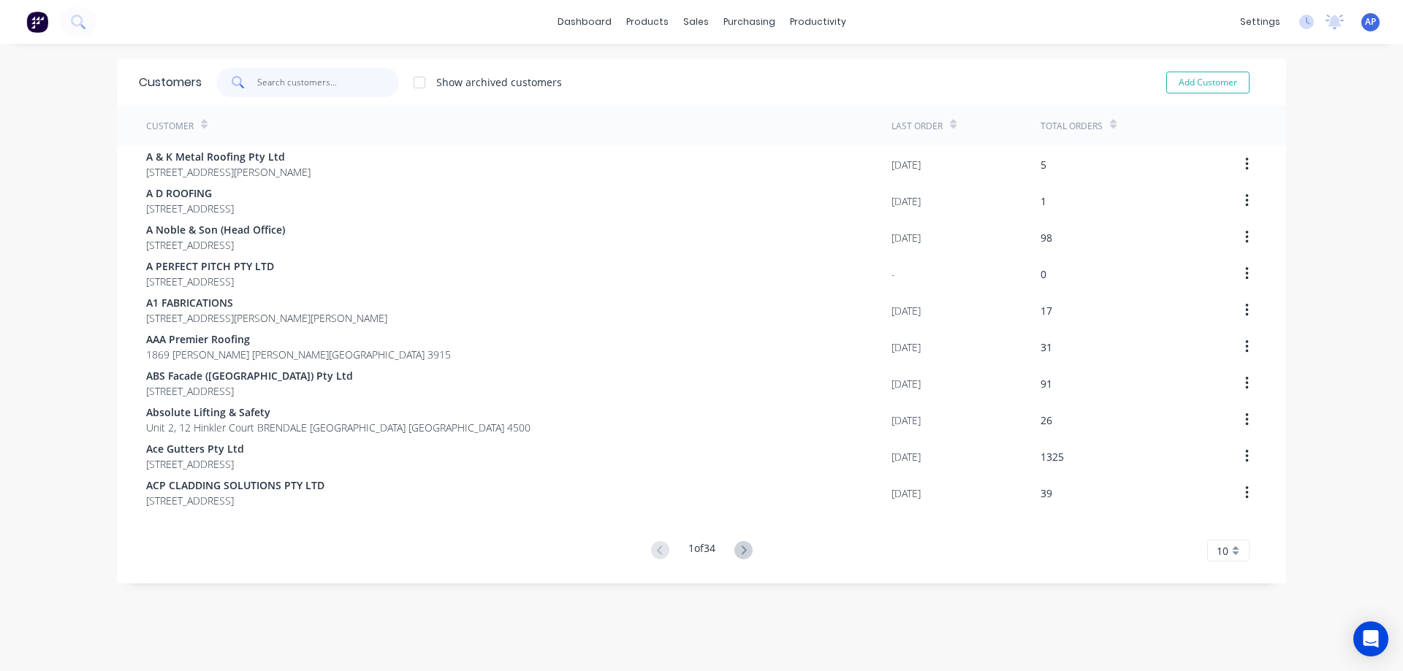
click at [268, 86] on input "text" at bounding box center [328, 82] width 142 height 29
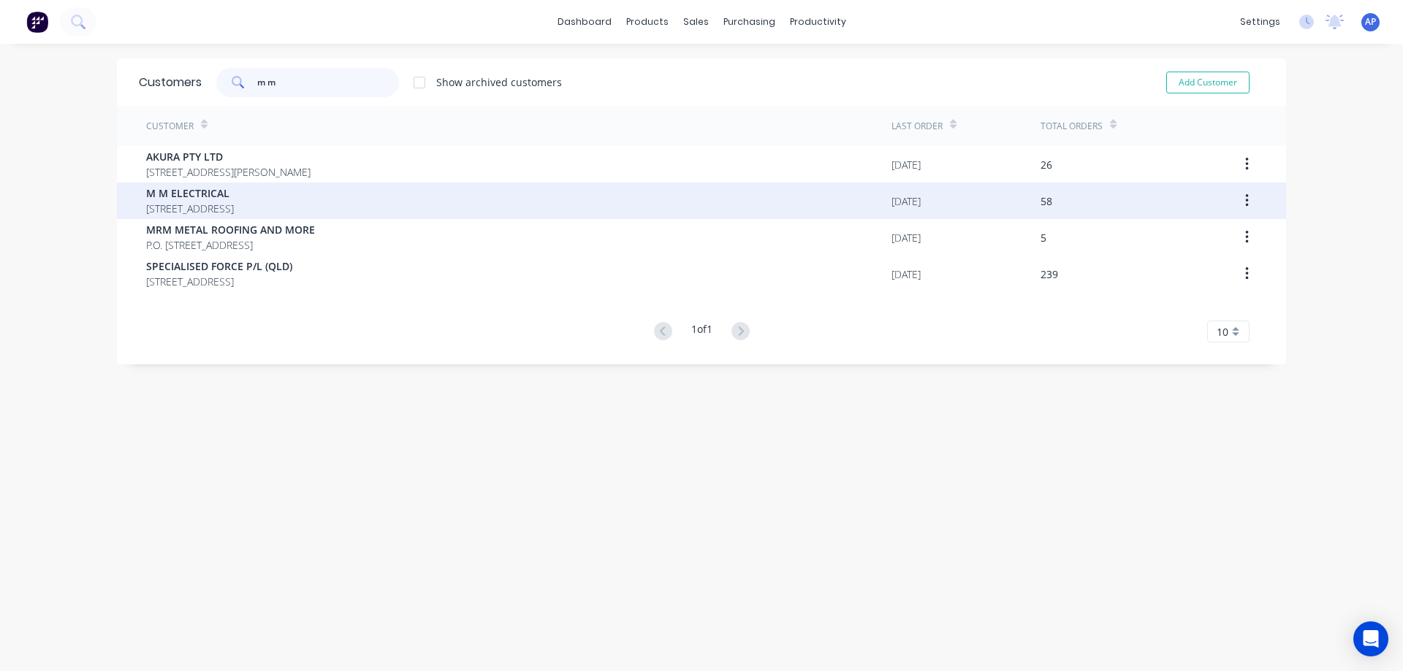
type input "m m"
click at [233, 194] on span "M M ELECTRICAL" at bounding box center [190, 193] width 88 height 15
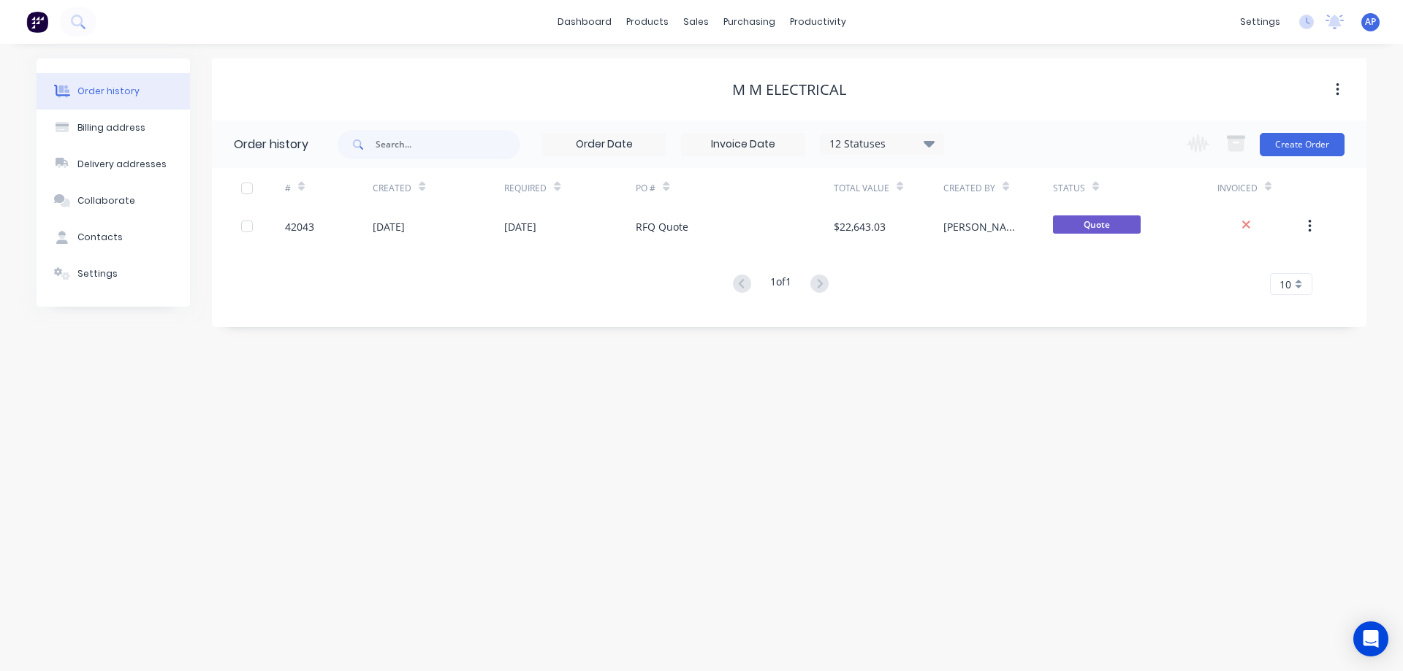
click at [929, 139] on icon at bounding box center [928, 143] width 11 height 18
click at [1002, 312] on label at bounding box center [1002, 312] width 0 height 0
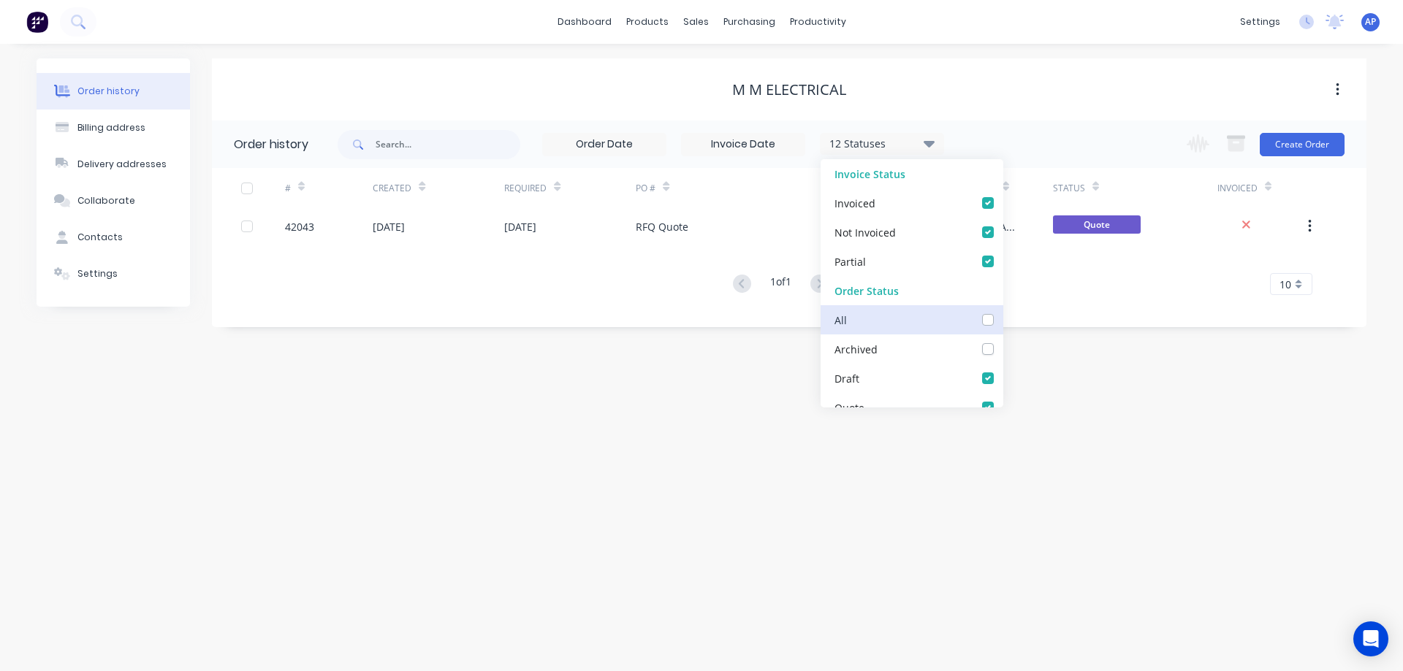
click at [1002, 318] on input "checkbox" at bounding box center [1008, 319] width 12 height 14
checkbox input "true"
click at [1046, 419] on div "Order history Billing address Delivery addresses Collaborate Contacts Settings …" at bounding box center [701, 358] width 1403 height 628
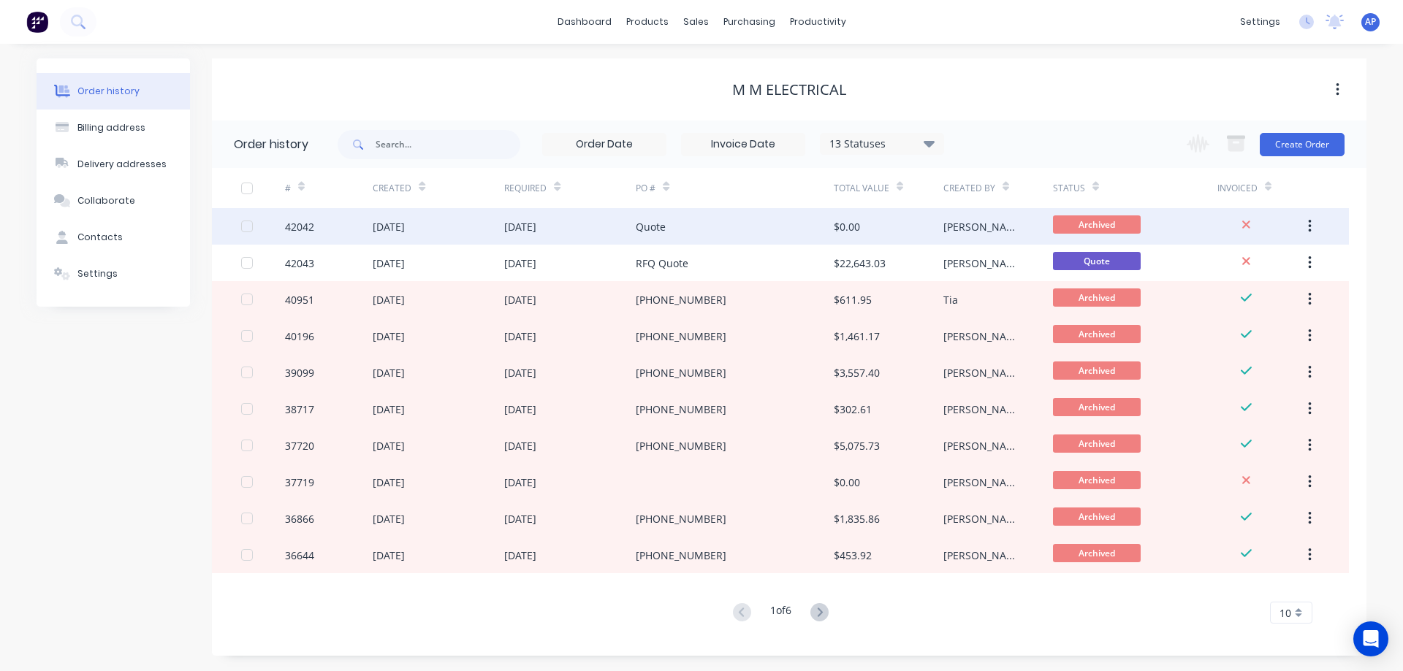
click at [705, 228] on div "Quote" at bounding box center [734, 226] width 197 height 37
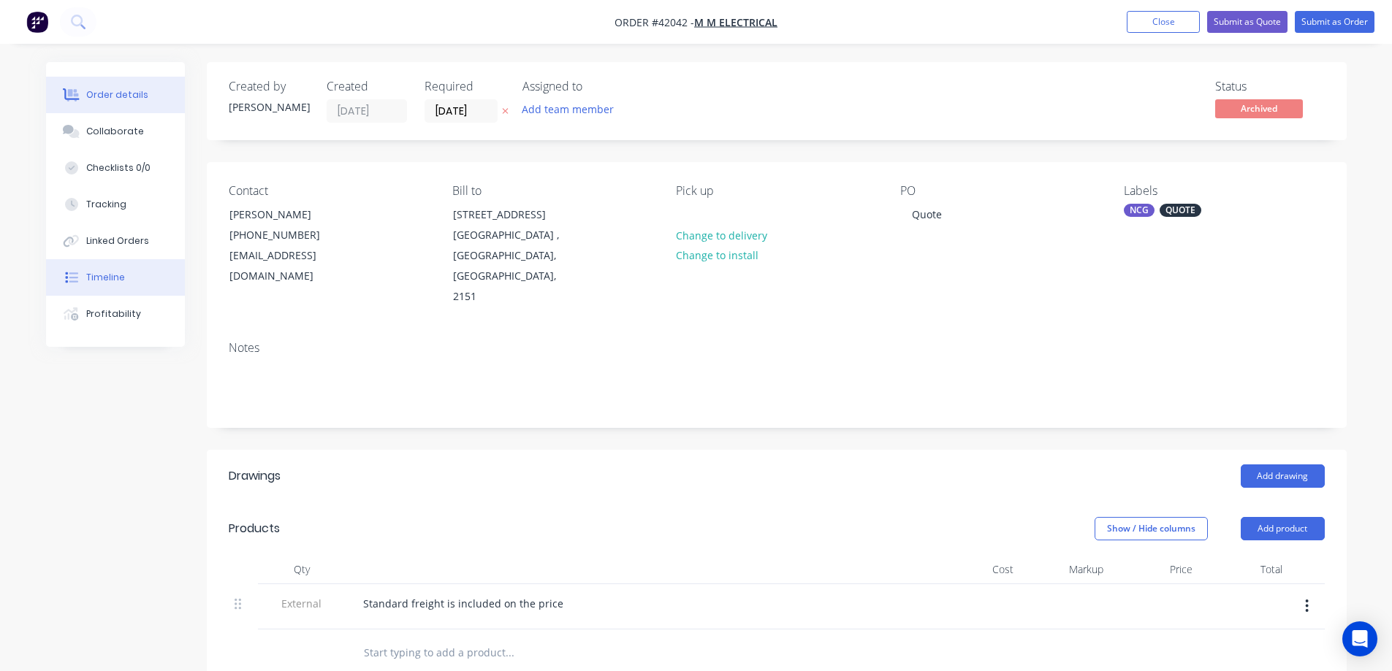
click at [108, 274] on div "Timeline" at bounding box center [105, 277] width 39 height 13
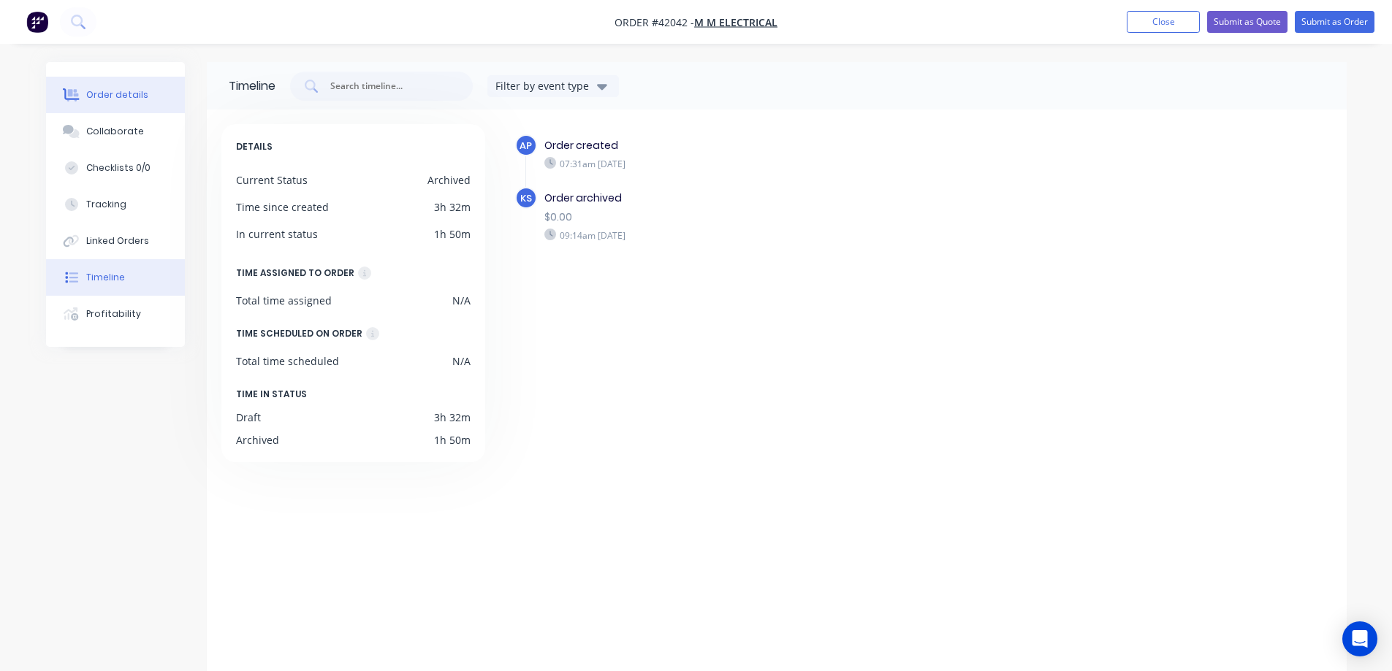
click at [116, 96] on div "Order details" at bounding box center [117, 94] width 62 height 13
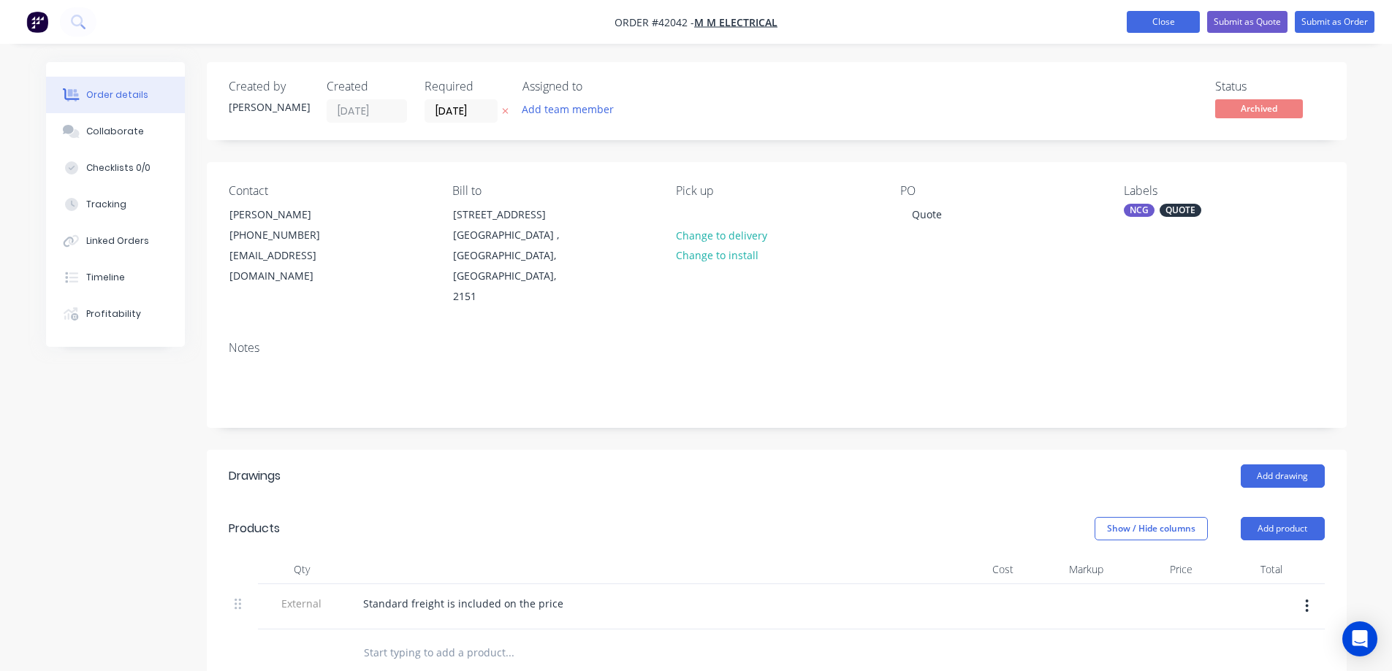
click at [1149, 20] on button "Close" at bounding box center [1163, 22] width 73 height 22
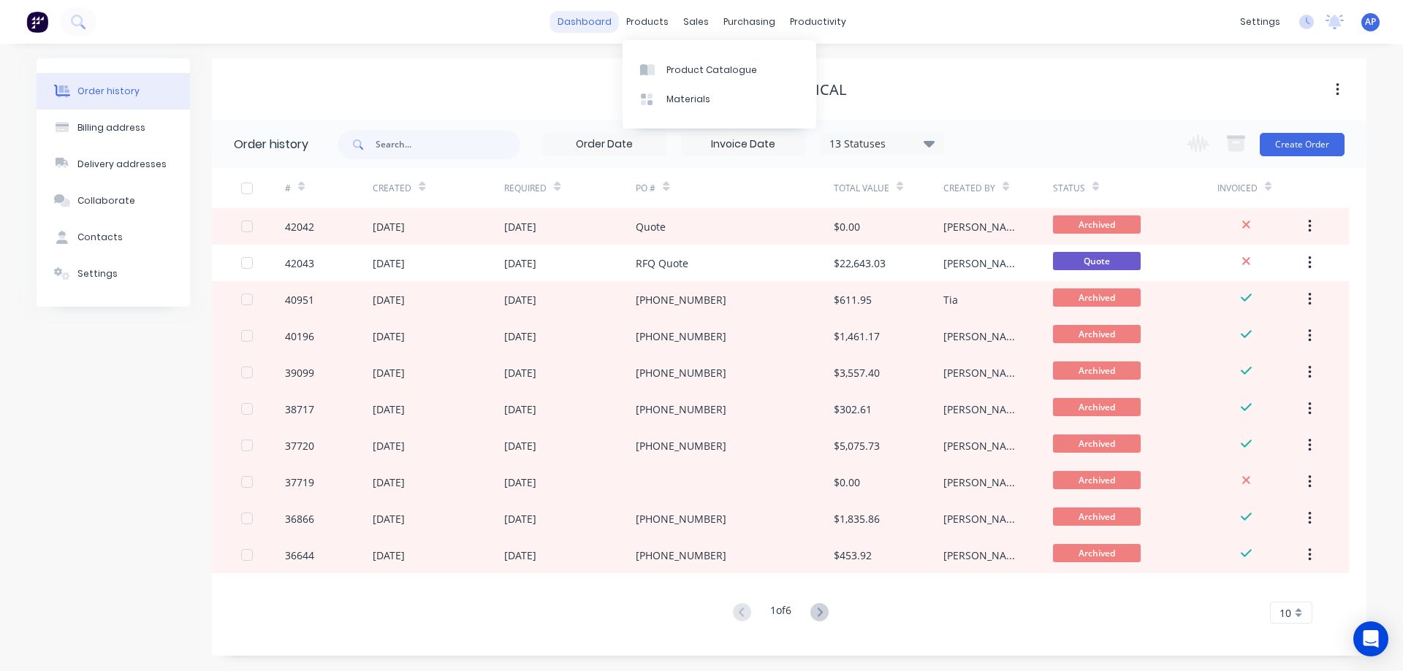
click at [601, 20] on link "dashboard" at bounding box center [584, 22] width 69 height 22
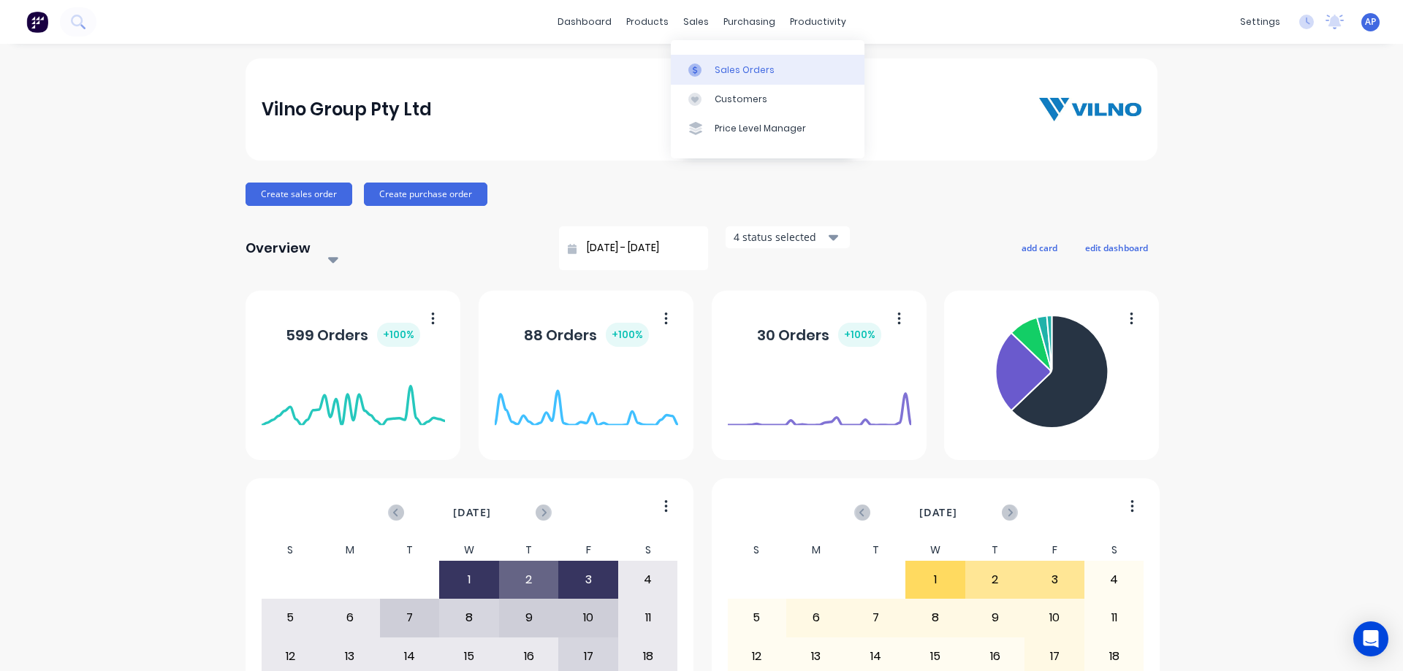
click at [723, 66] on div "Sales Orders" at bounding box center [745, 70] width 60 height 13
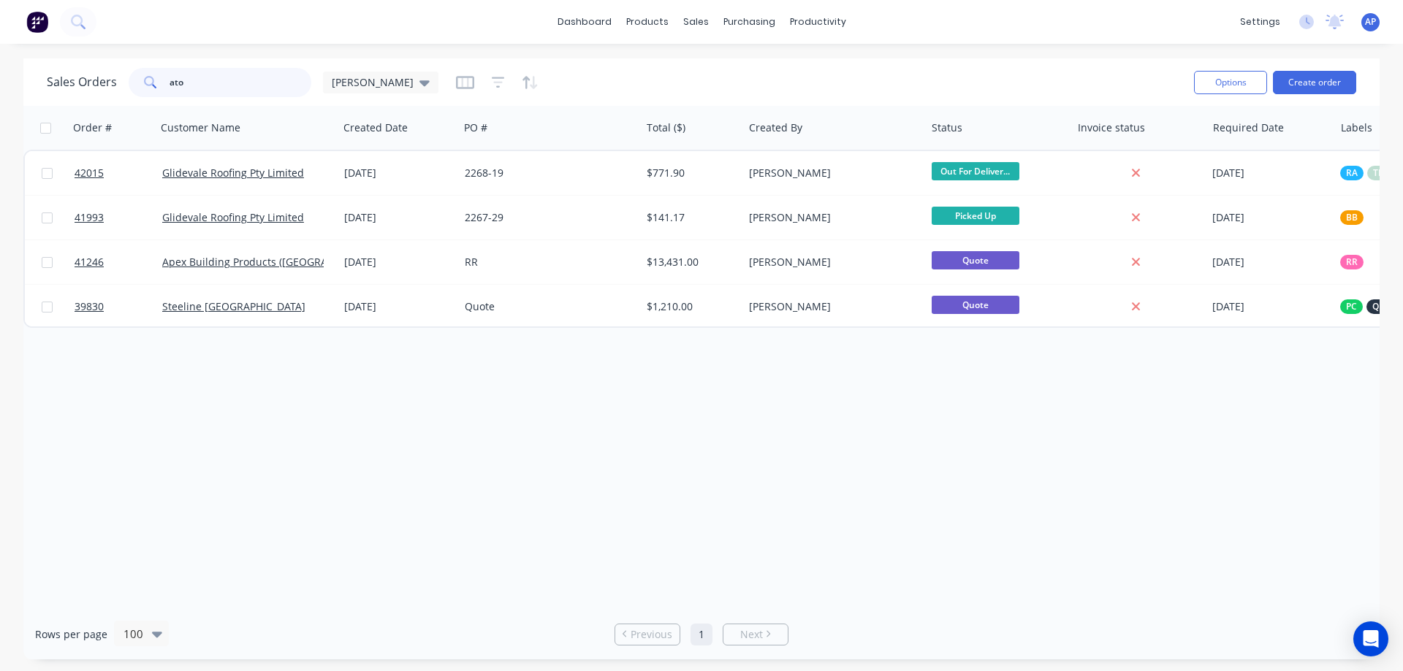
drag, startPoint x: 199, startPoint y: 88, endPoint x: 155, endPoint y: 96, distance: 44.6
click at [155, 96] on div "ato" at bounding box center [220, 82] width 183 height 29
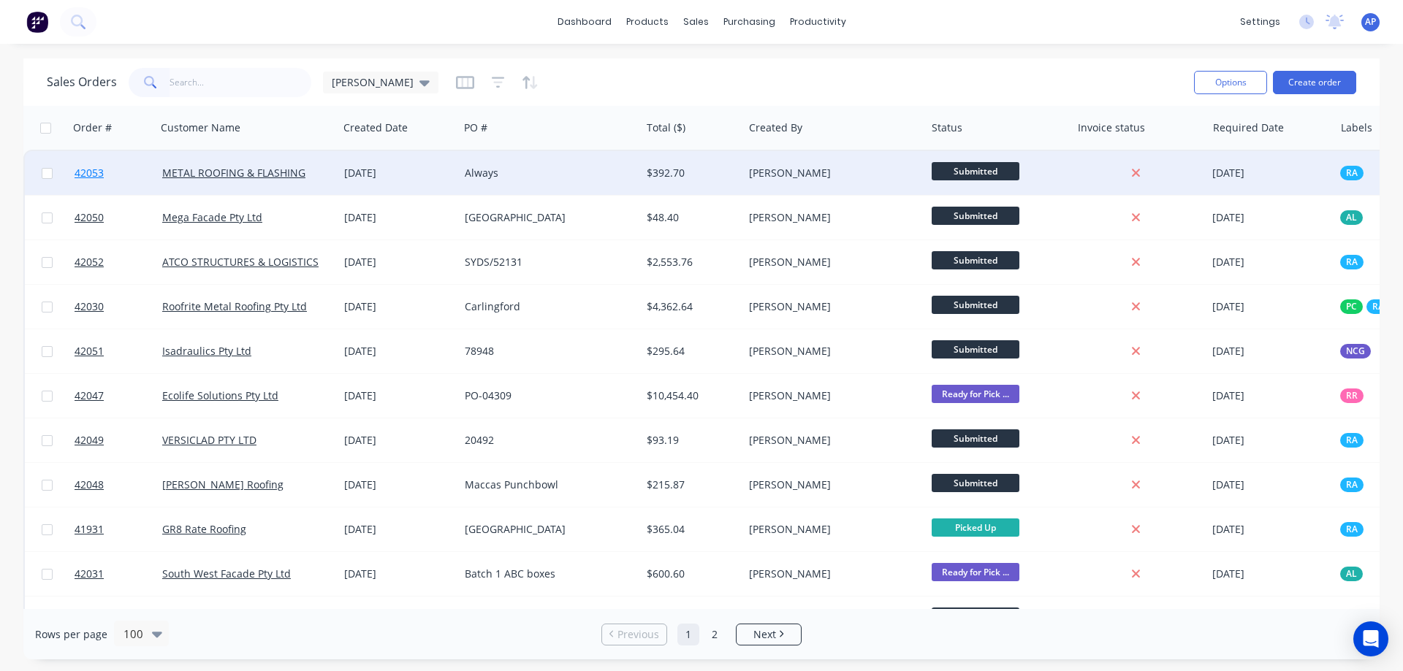
click at [88, 171] on span "42053" at bounding box center [89, 173] width 29 height 15
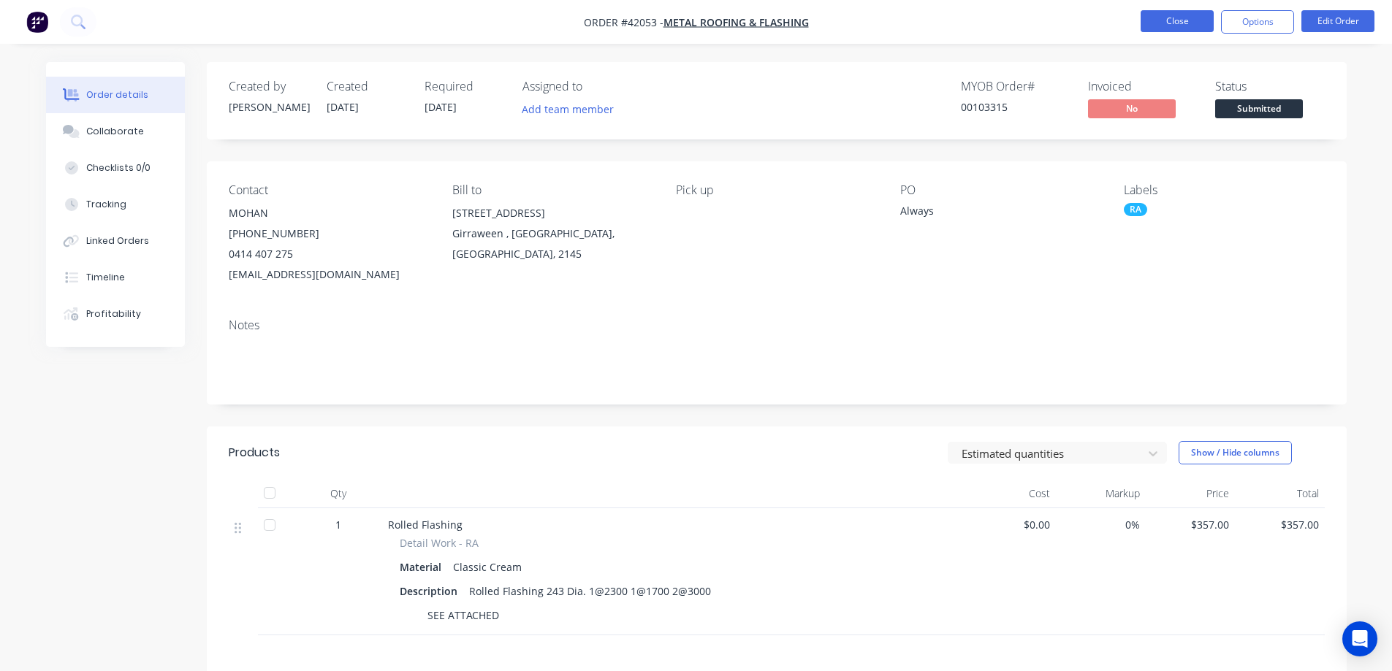
click at [1178, 16] on button "Close" at bounding box center [1176, 21] width 73 height 22
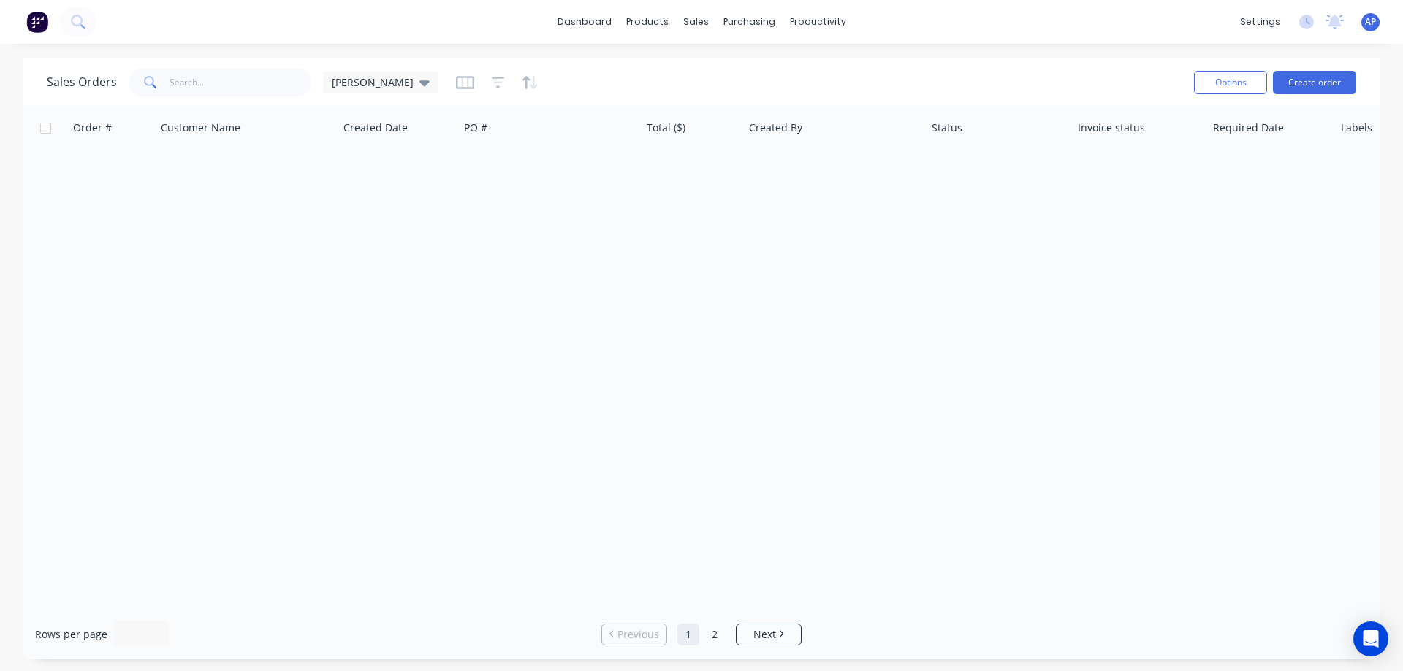
click span "42050"
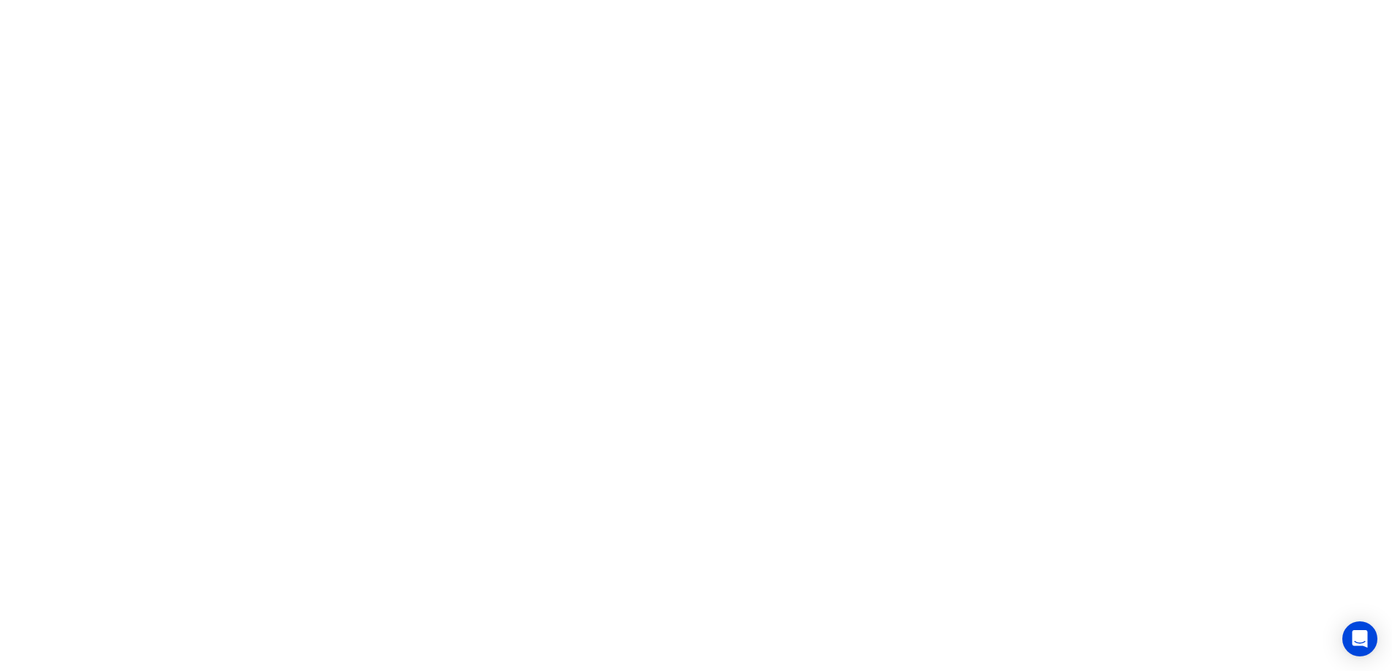
click button "Options"
click div "Order Confirmation"
click div
click div "Order Confirmation Close Email"
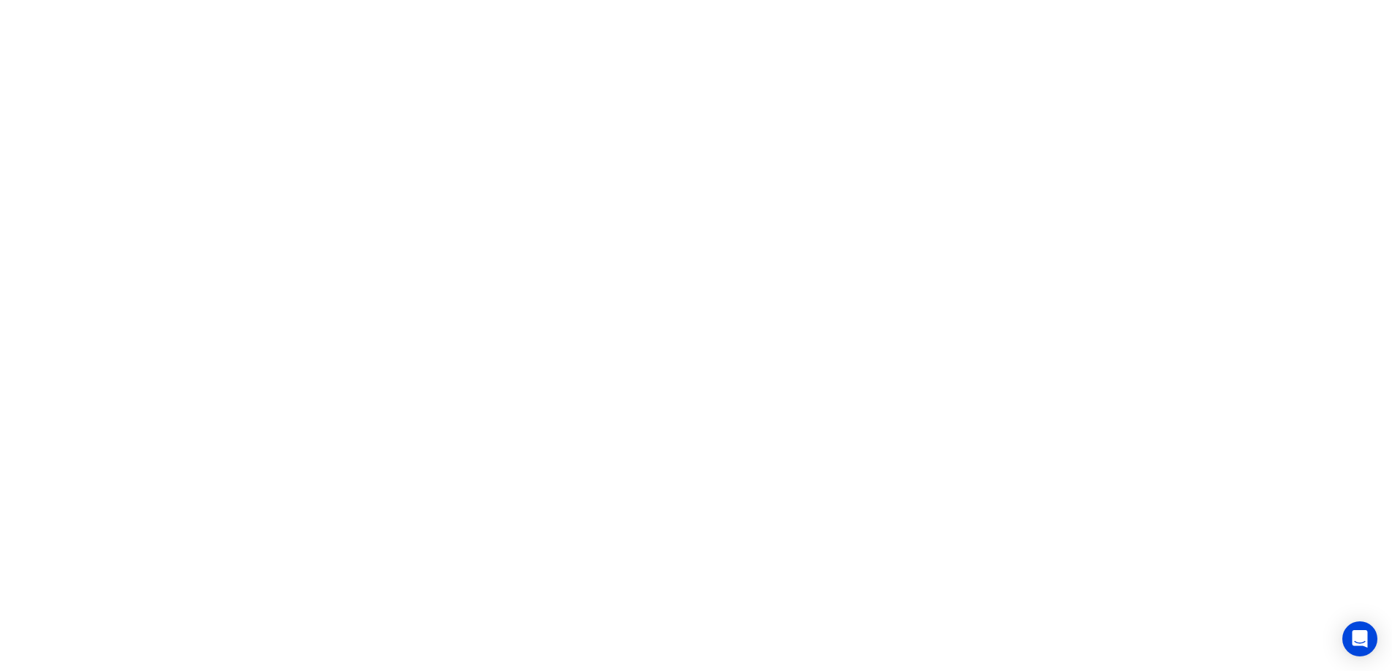
click button "Email"
click button "Close"
click button "Options"
click div "Work Order"
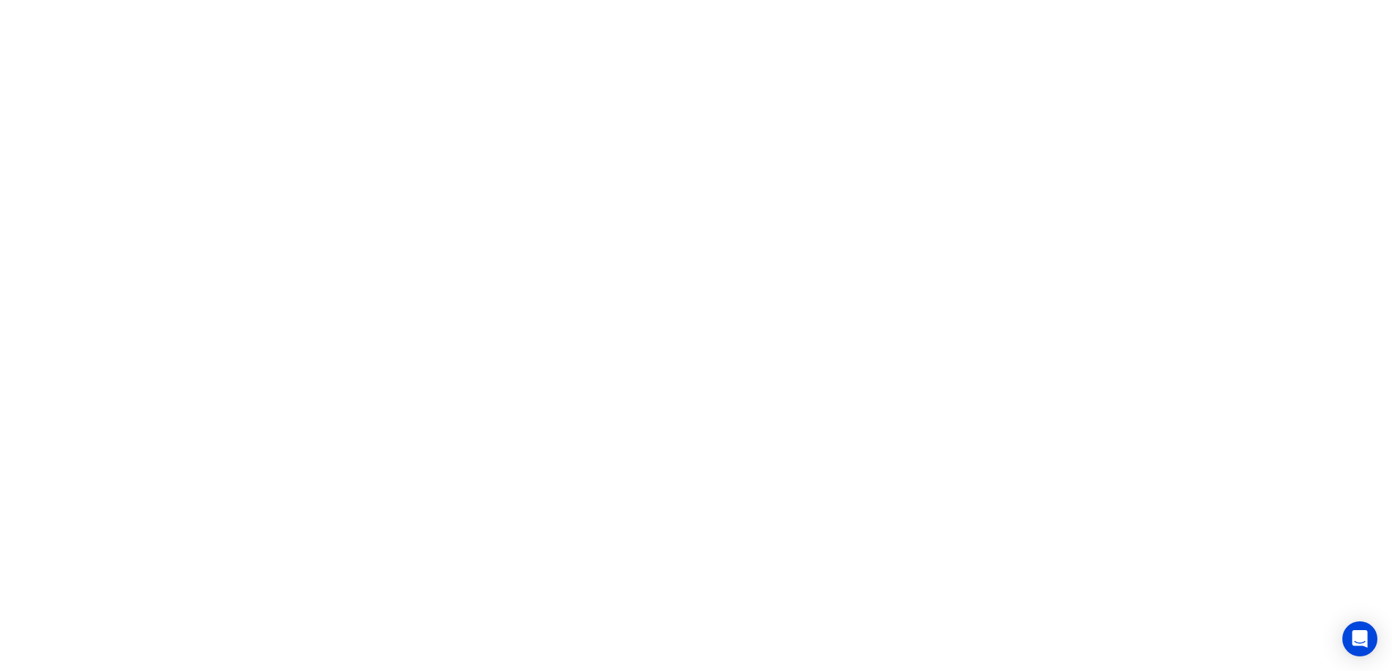
click div "Without pricing"
click button "Close"
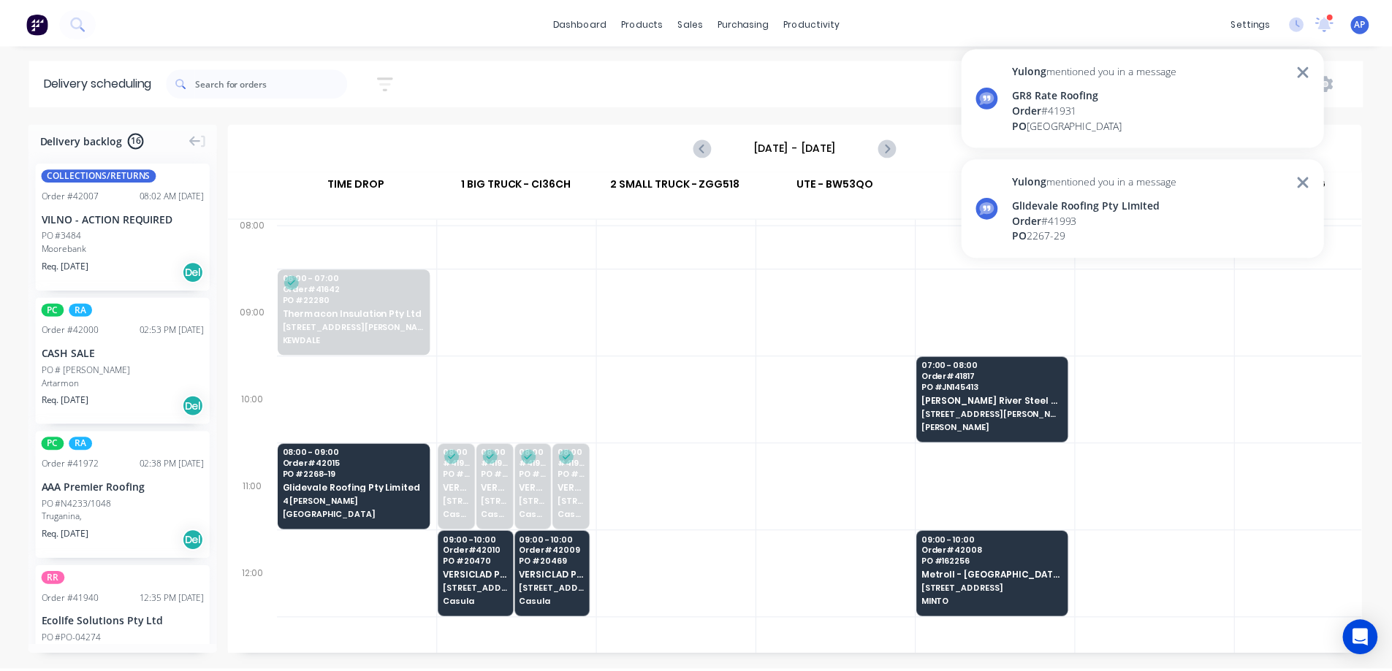
scroll to position [219, 1]
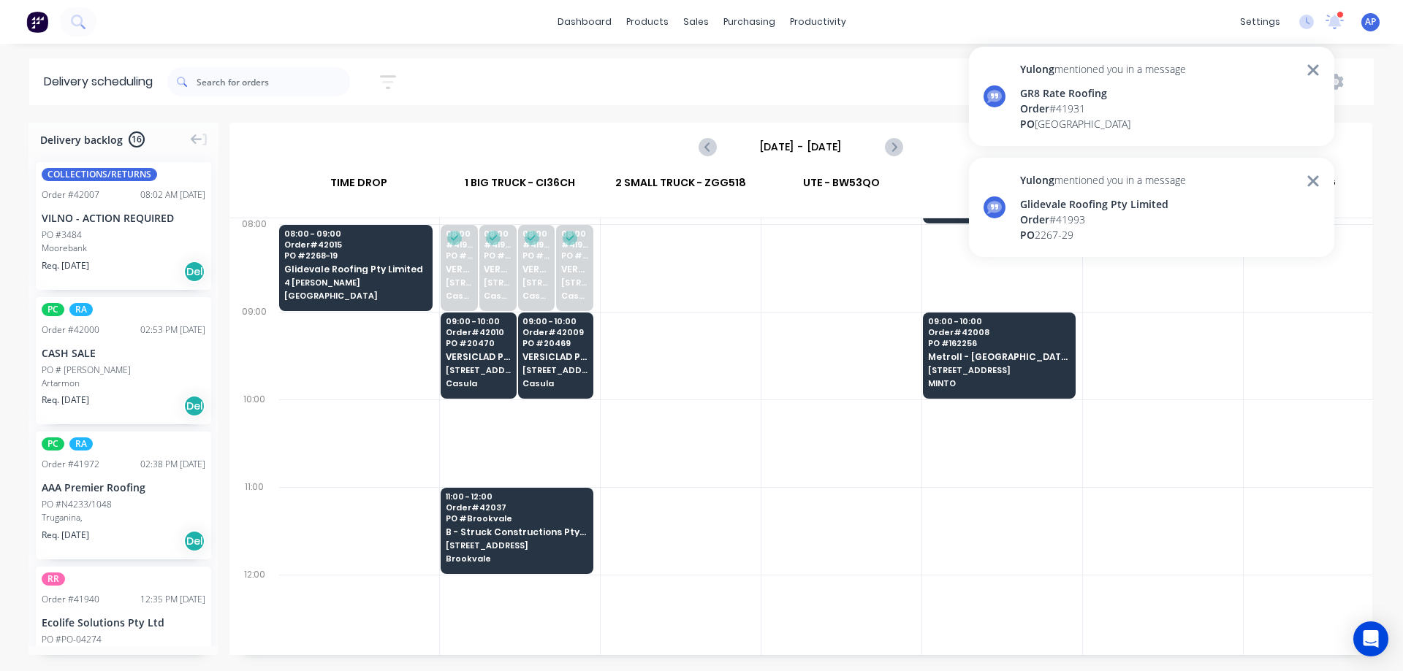
click at [1093, 218] on div "Order # 41993" at bounding box center [1103, 219] width 166 height 15
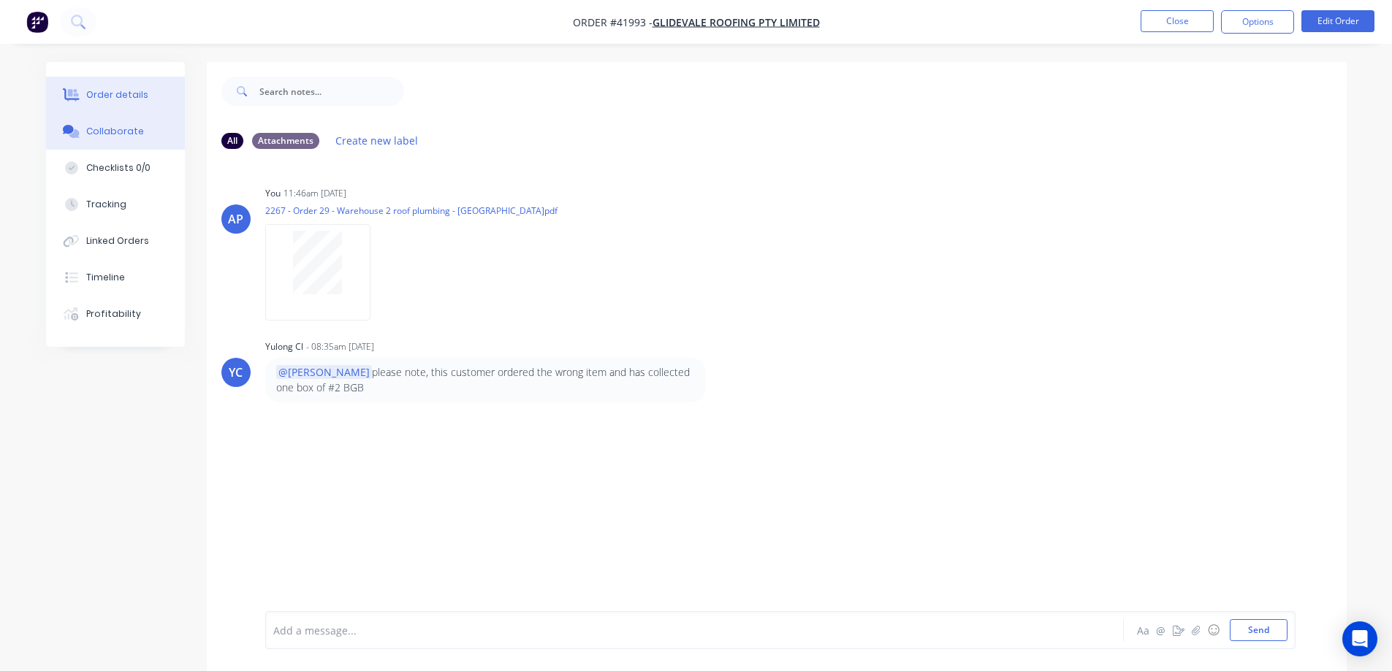
click at [148, 93] on button "Order details" at bounding box center [115, 95] width 139 height 37
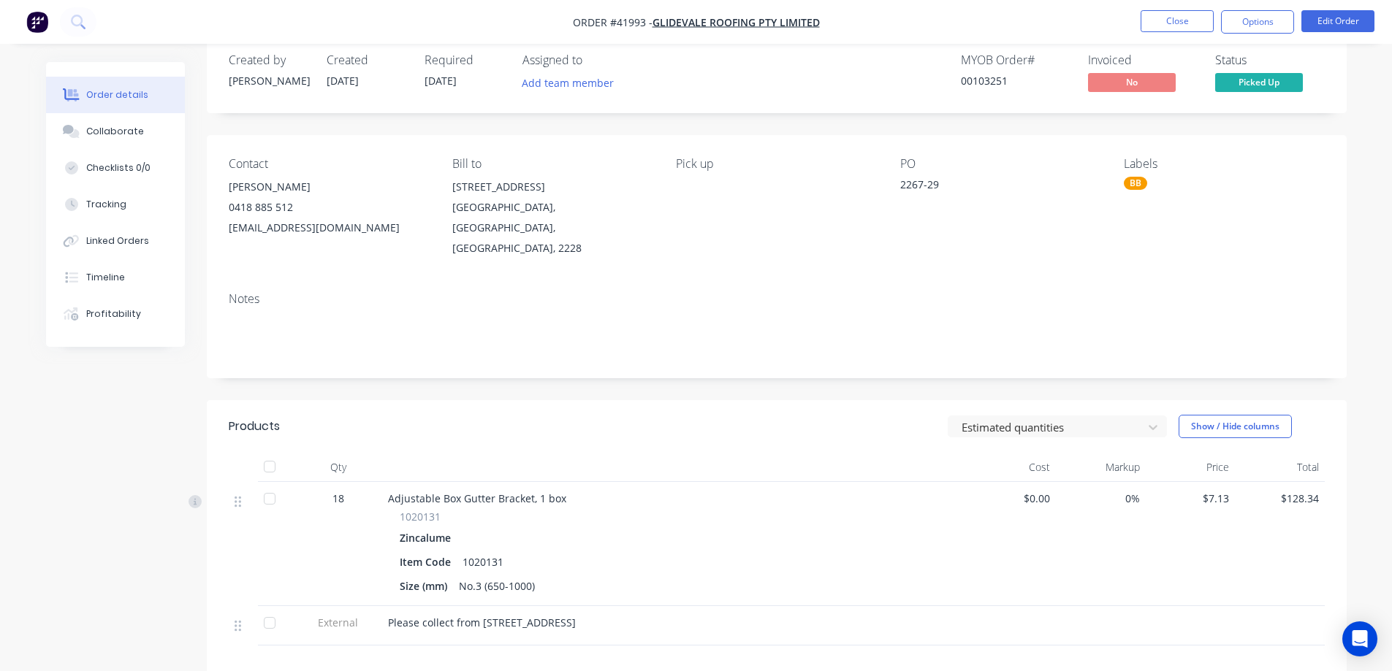
scroll to position [73, 0]
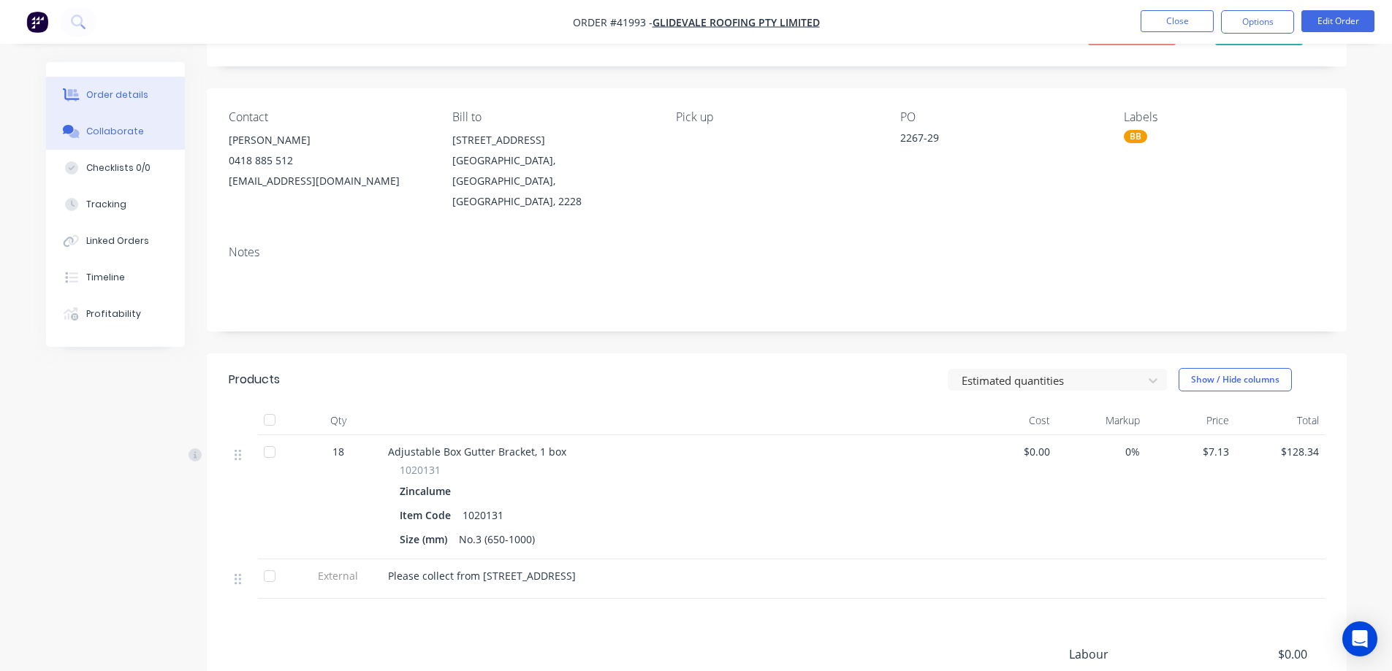
click at [128, 131] on div "Collaborate" at bounding box center [115, 131] width 58 height 13
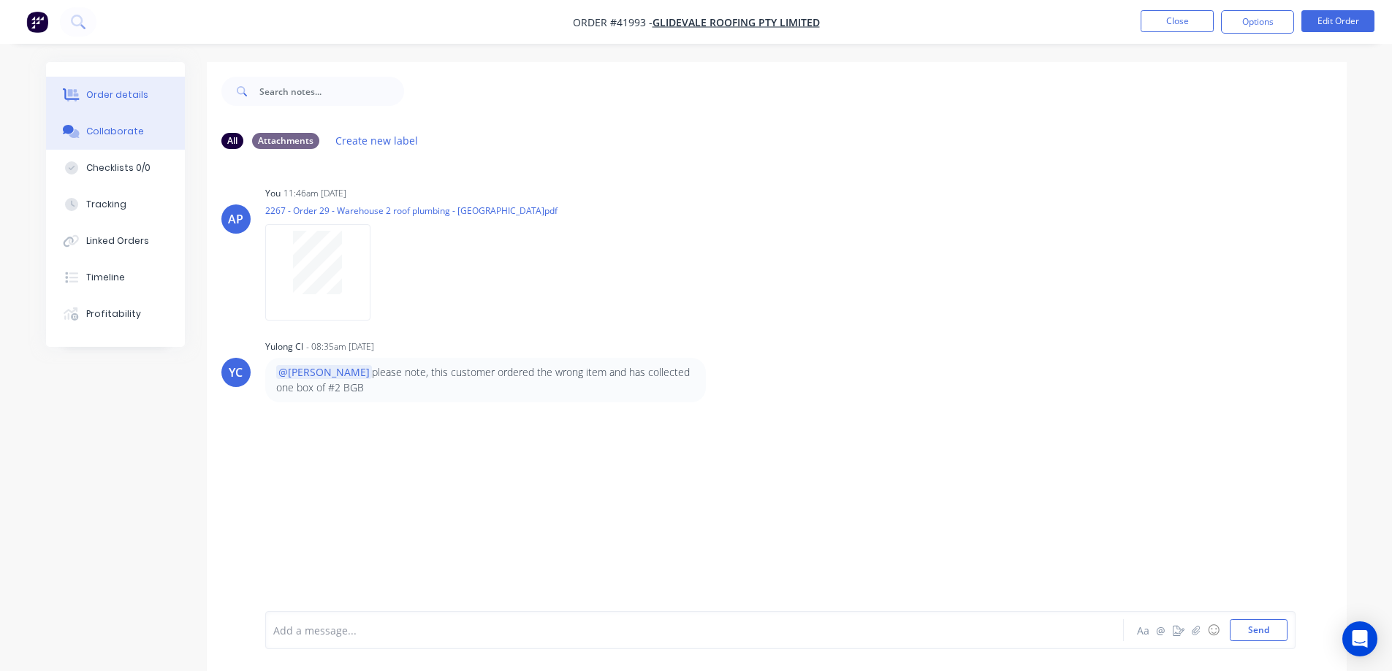
click at [123, 89] on div "Order details" at bounding box center [117, 94] width 62 height 13
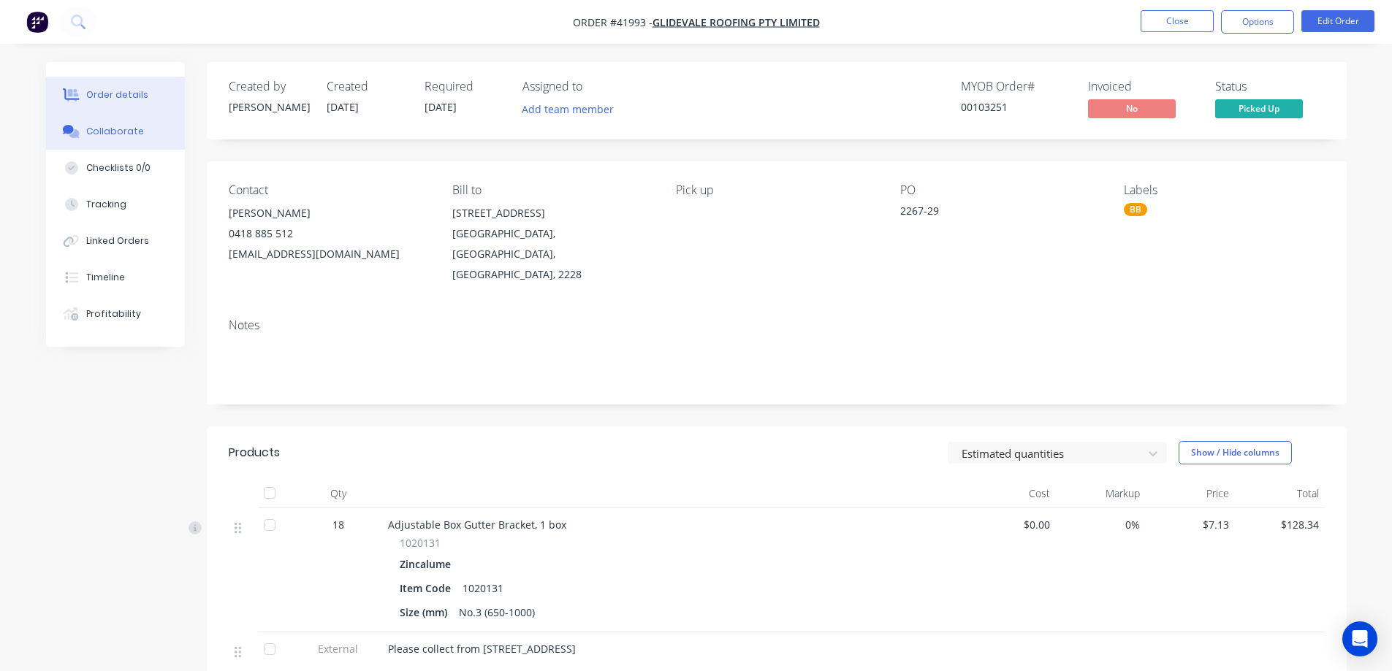
click at [135, 134] on div "Collaborate" at bounding box center [115, 131] width 58 height 13
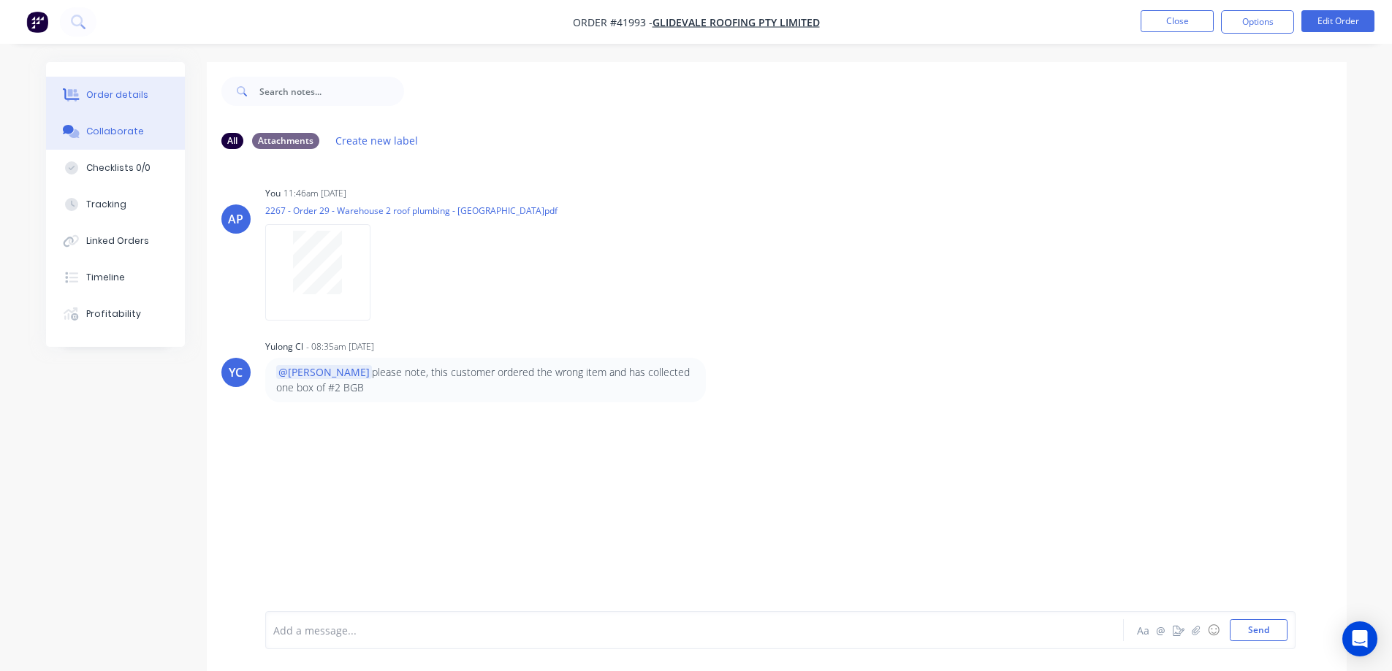
click at [125, 93] on div "Order details" at bounding box center [117, 94] width 62 height 13
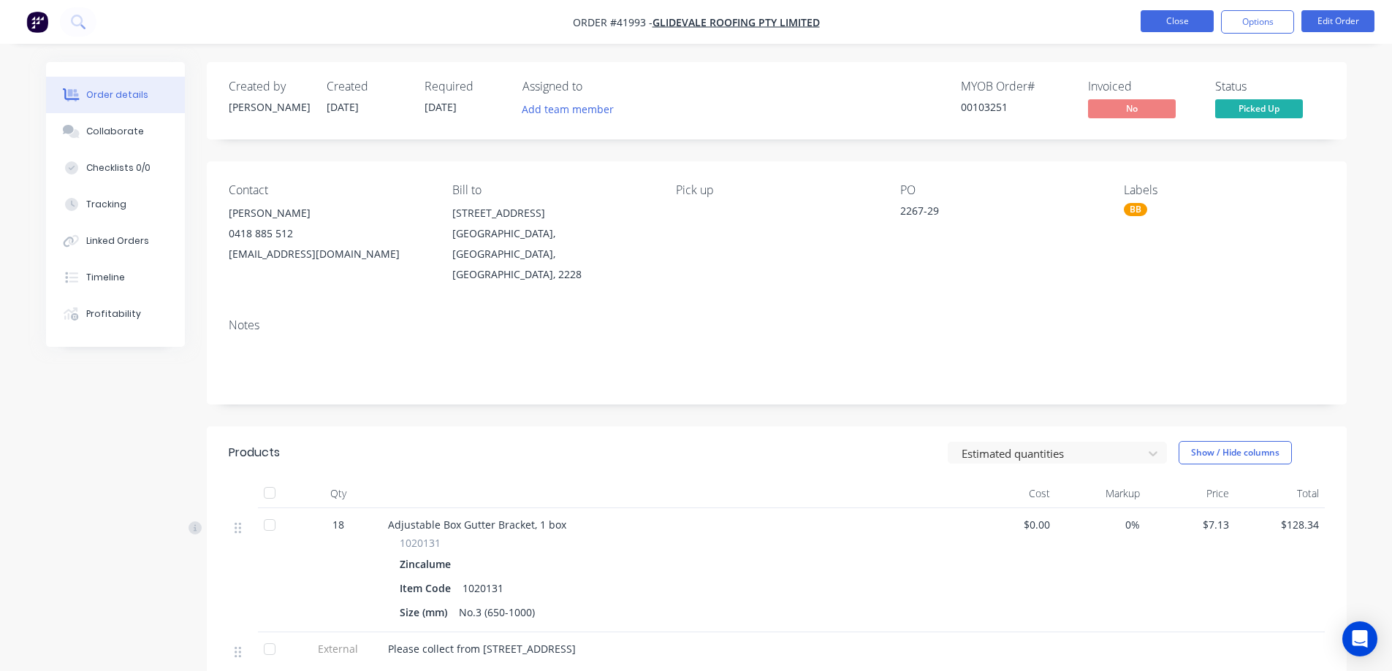
click at [1192, 20] on button "Close" at bounding box center [1176, 21] width 73 height 22
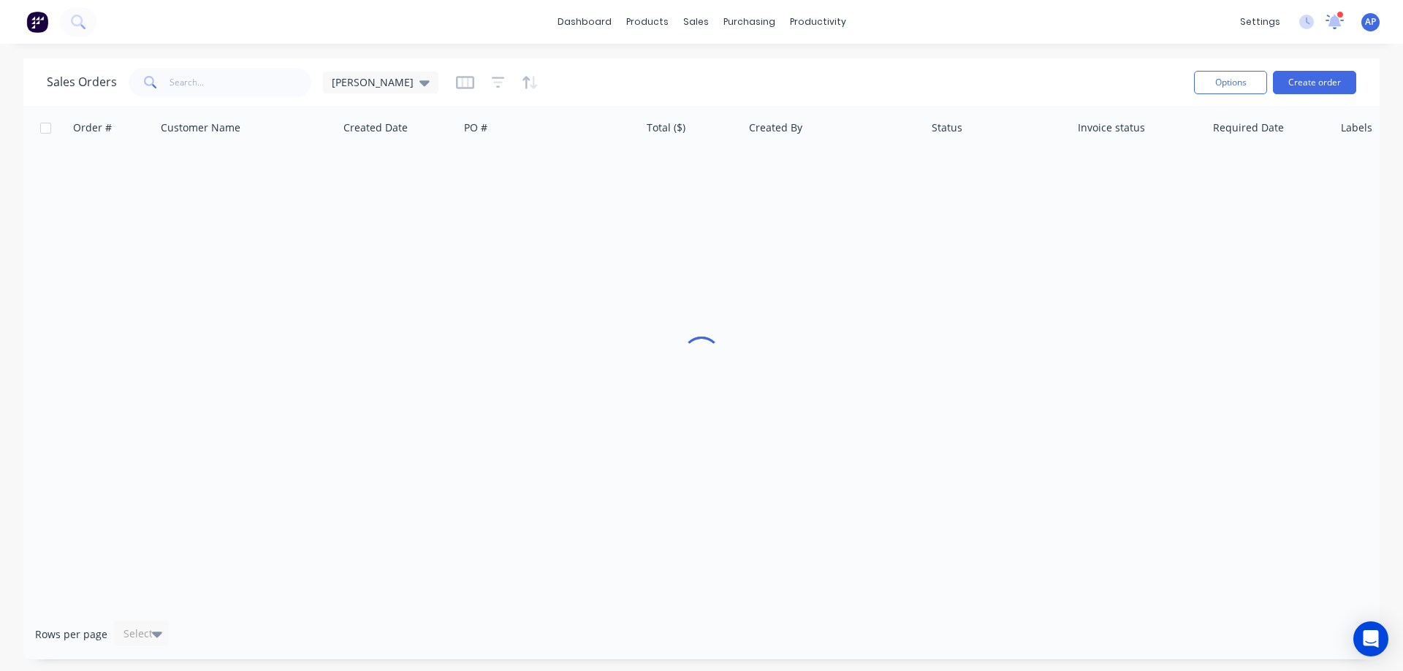
click at [1336, 22] on icon at bounding box center [1334, 21] width 13 height 12
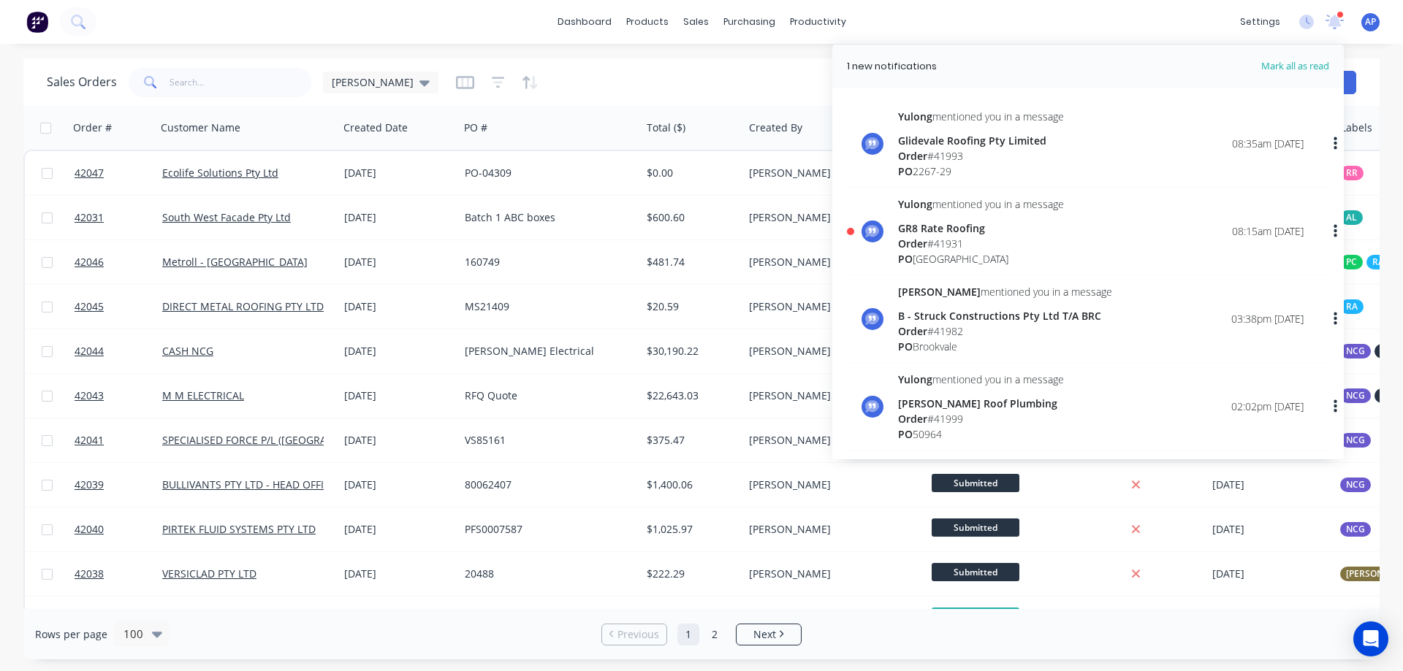
click at [945, 241] on div "Order # 41931" at bounding box center [981, 243] width 166 height 15
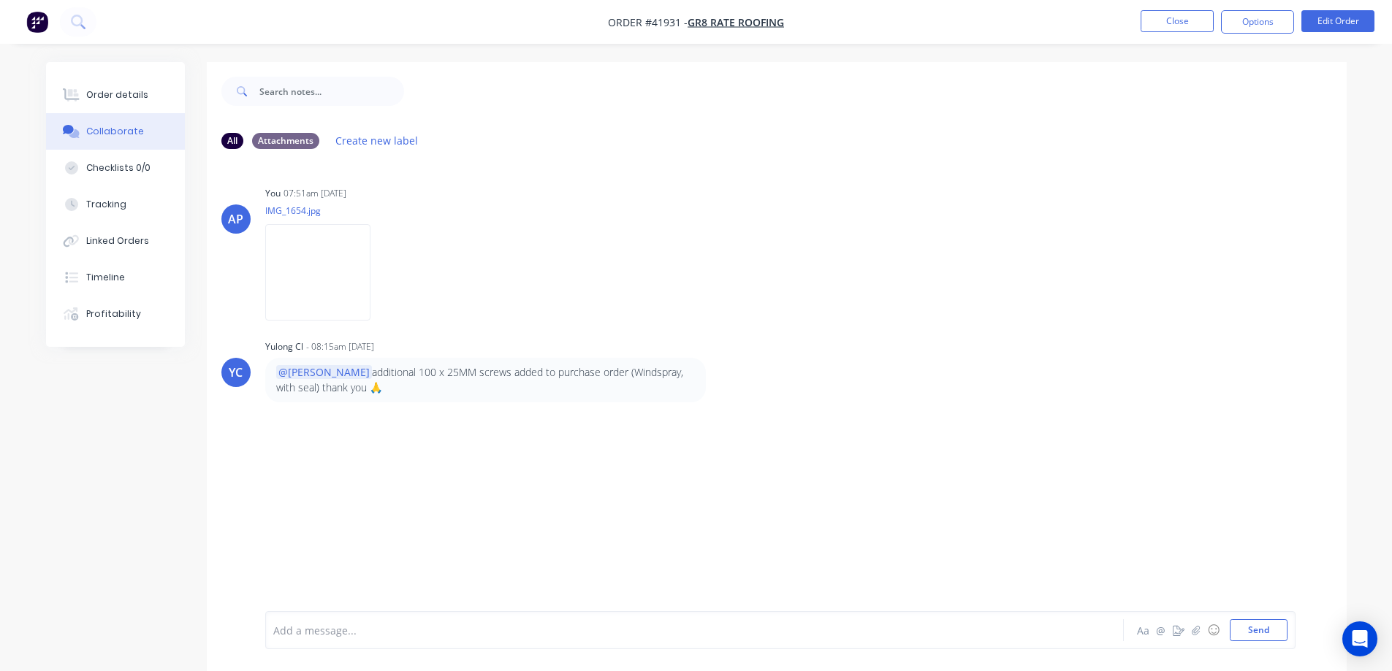
click at [333, 630] on div at bounding box center [654, 630] width 760 height 15
click at [1263, 628] on button "Send" at bounding box center [1259, 631] width 58 height 22
click at [146, 94] on button "Order details" at bounding box center [115, 95] width 139 height 37
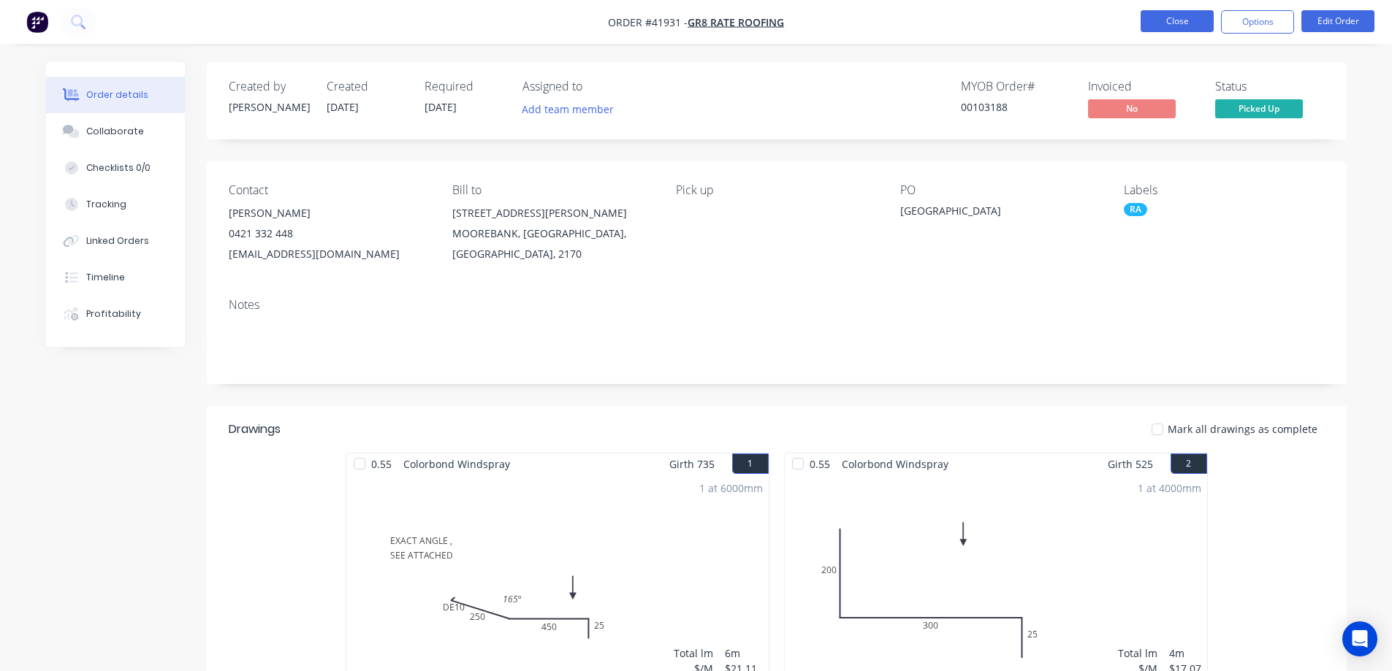
click at [1160, 25] on button "Close" at bounding box center [1176, 21] width 73 height 22
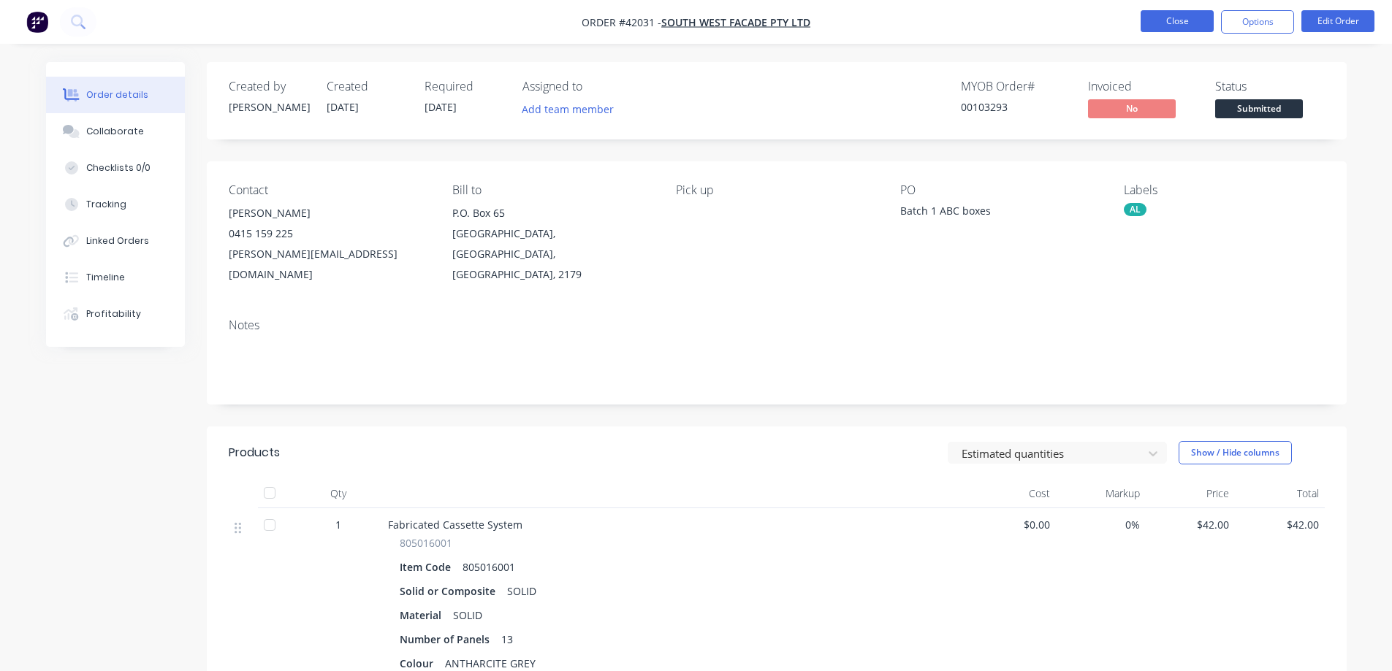
scroll to position [219, 0]
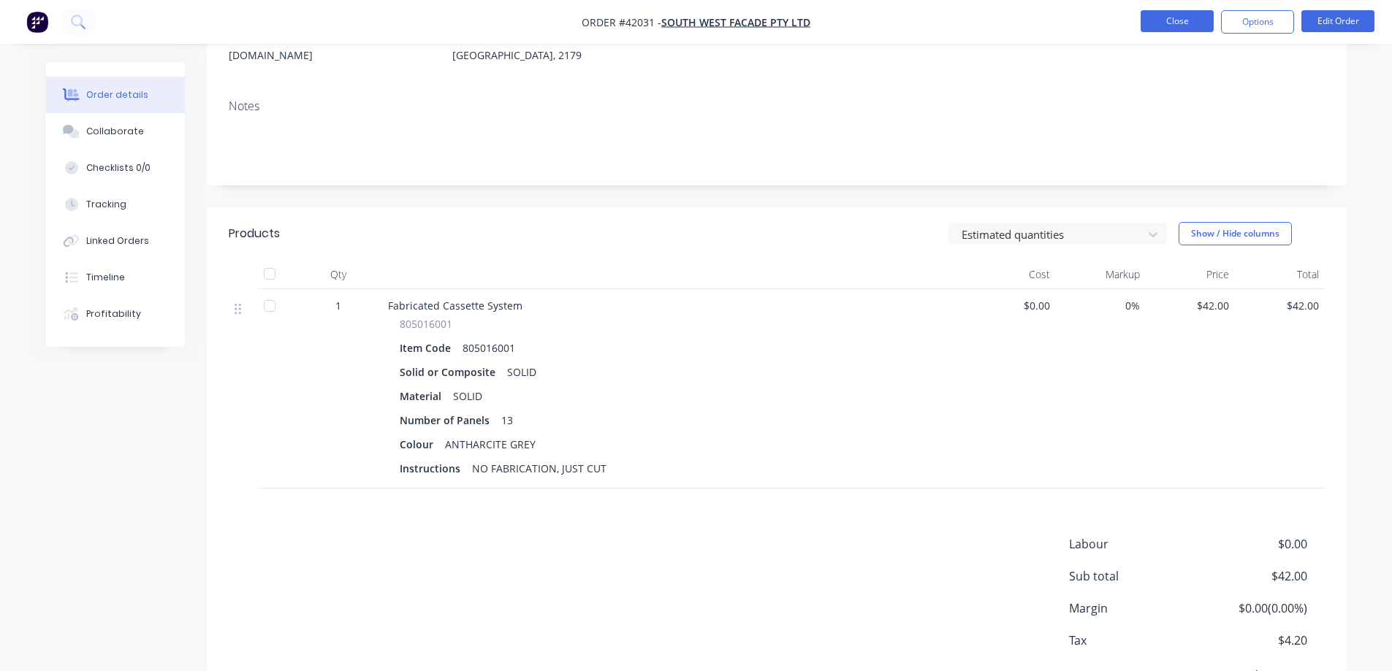
click at [1154, 20] on button "Close" at bounding box center [1176, 21] width 73 height 22
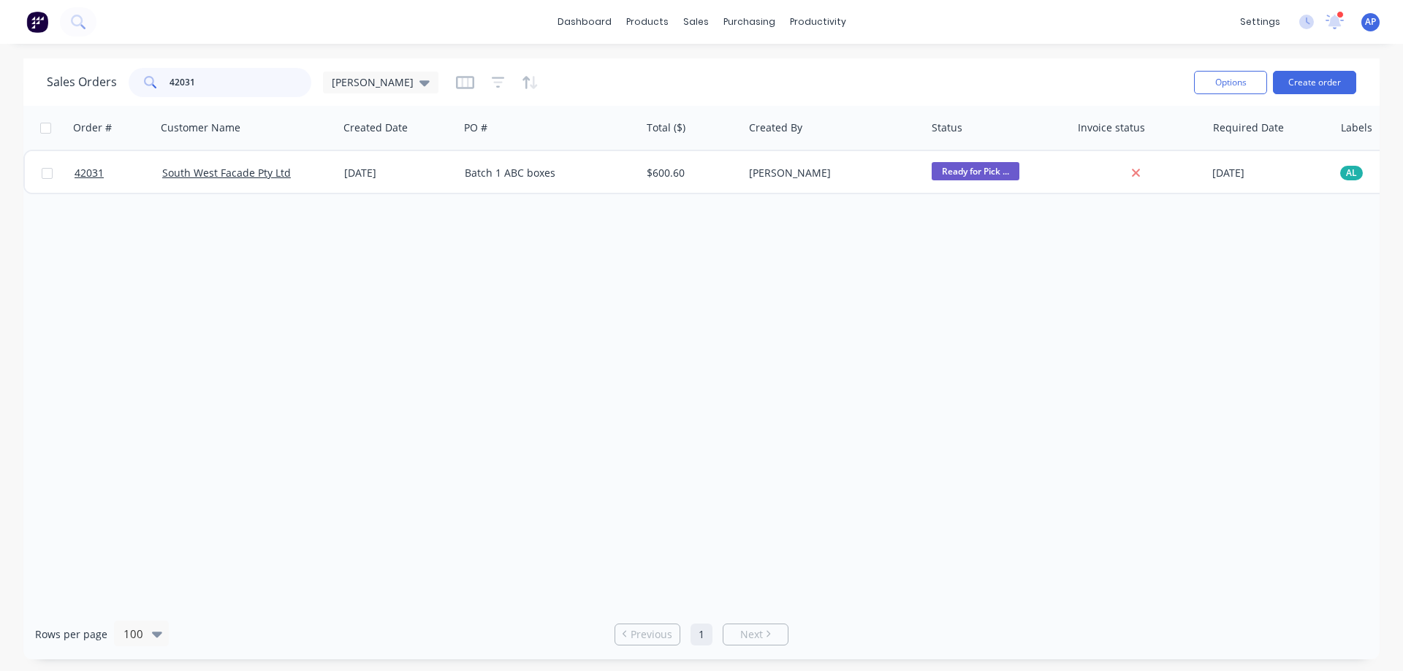
drag, startPoint x: 209, startPoint y: 85, endPoint x: 154, endPoint y: 88, distance: 54.9
click at [154, 88] on div "42031" at bounding box center [220, 82] width 183 height 29
type input "42030"
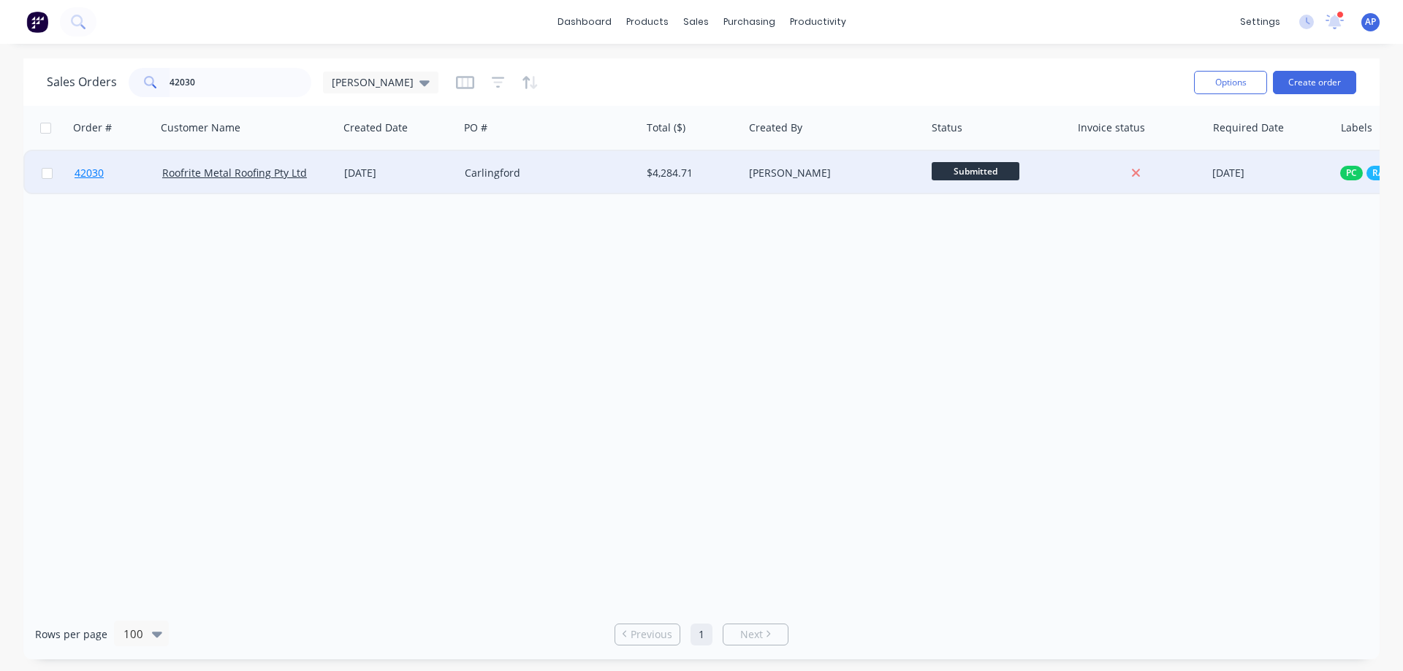
click at [93, 170] on span "42030" at bounding box center [89, 173] width 29 height 15
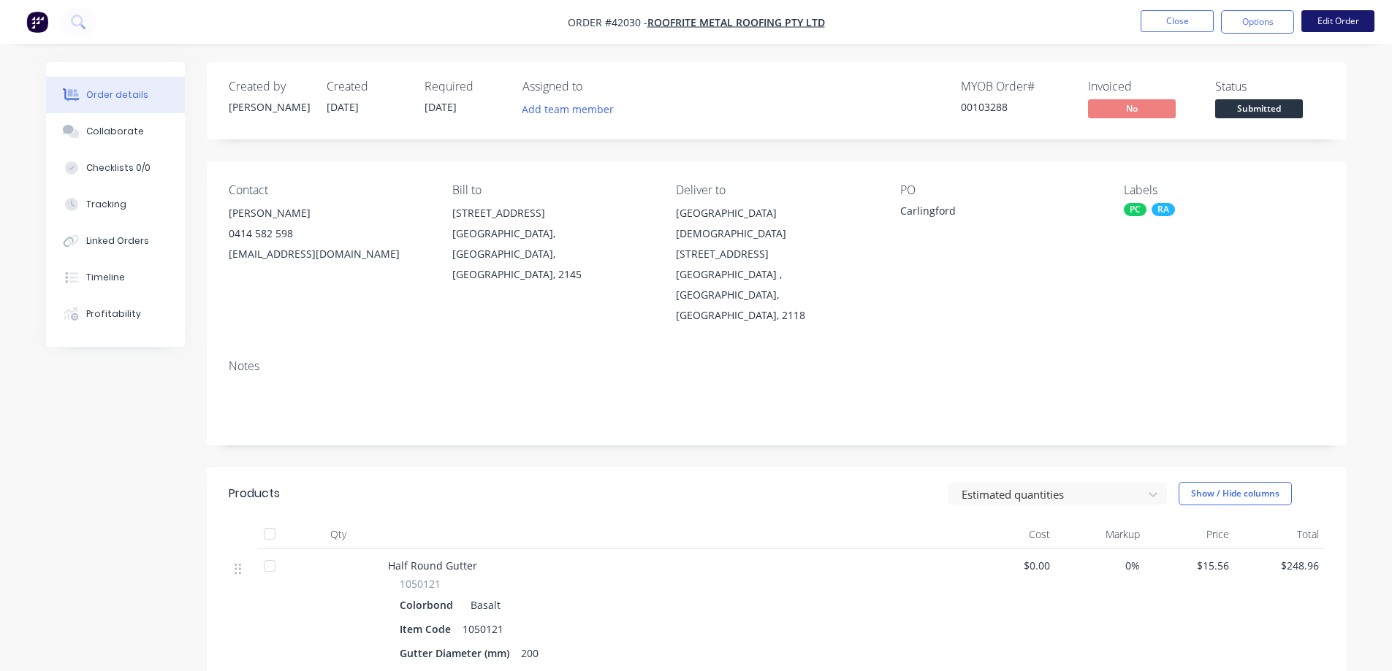
click at [1334, 21] on button "Edit Order" at bounding box center [1337, 21] width 73 height 22
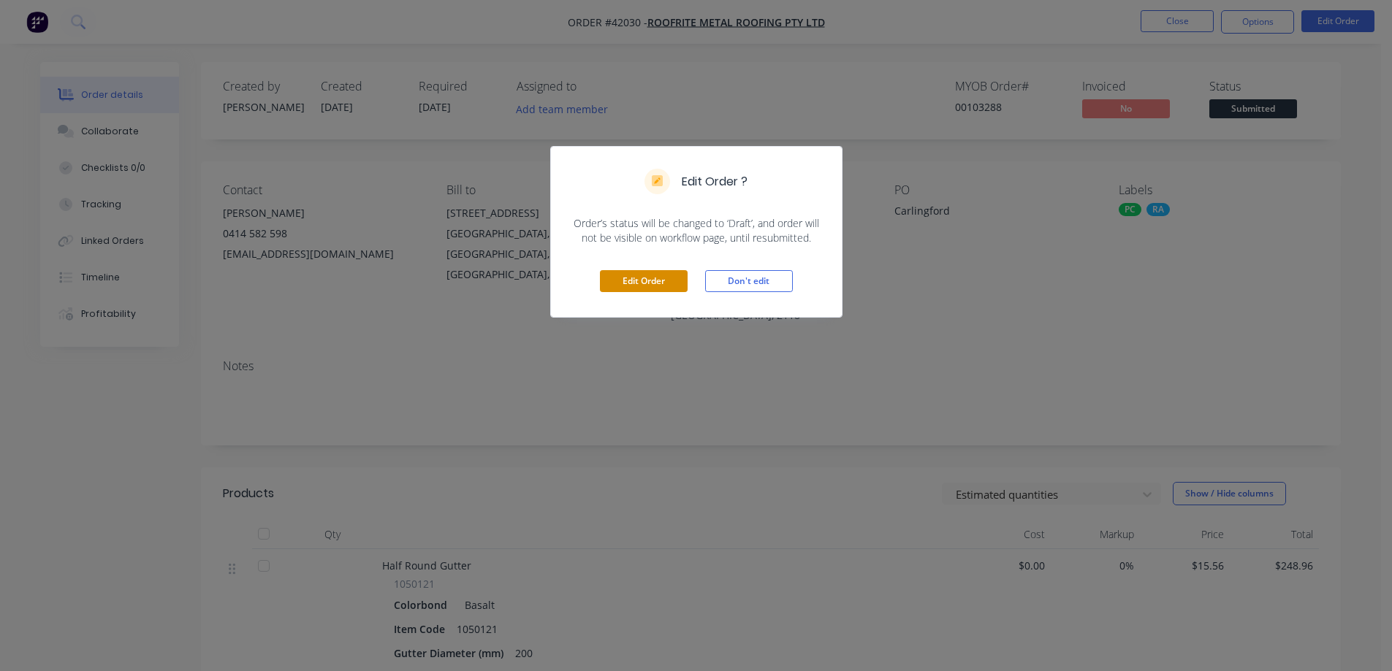
click at [669, 277] on button "Edit Order" at bounding box center [644, 281] width 88 height 22
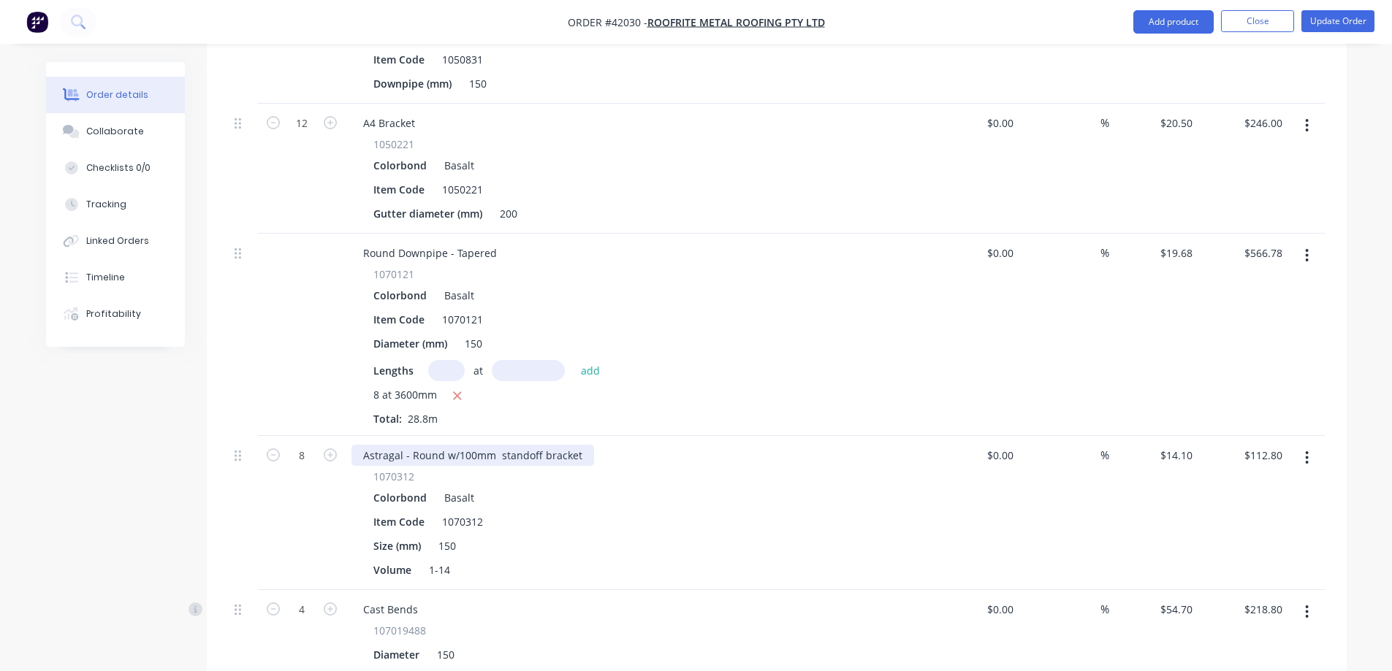
scroll to position [1023, 0]
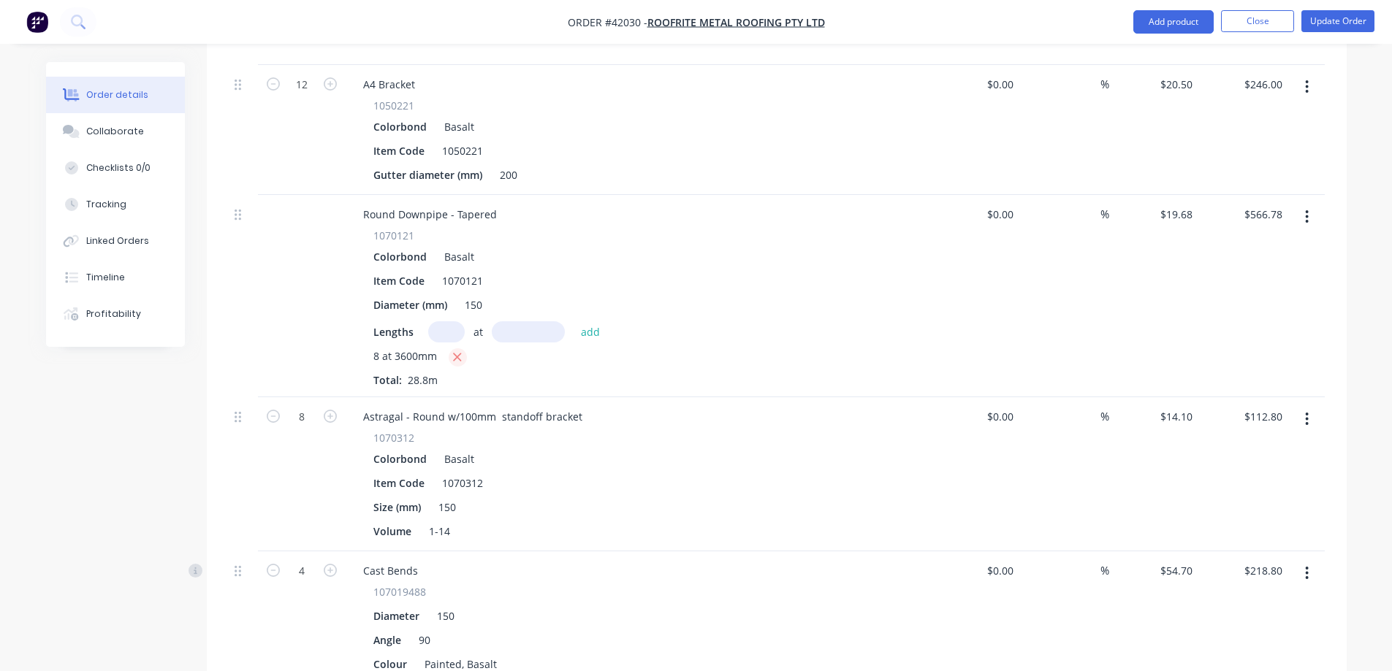
click at [458, 354] on icon "button" at bounding box center [458, 358] width 8 height 8
type input "$0.00"
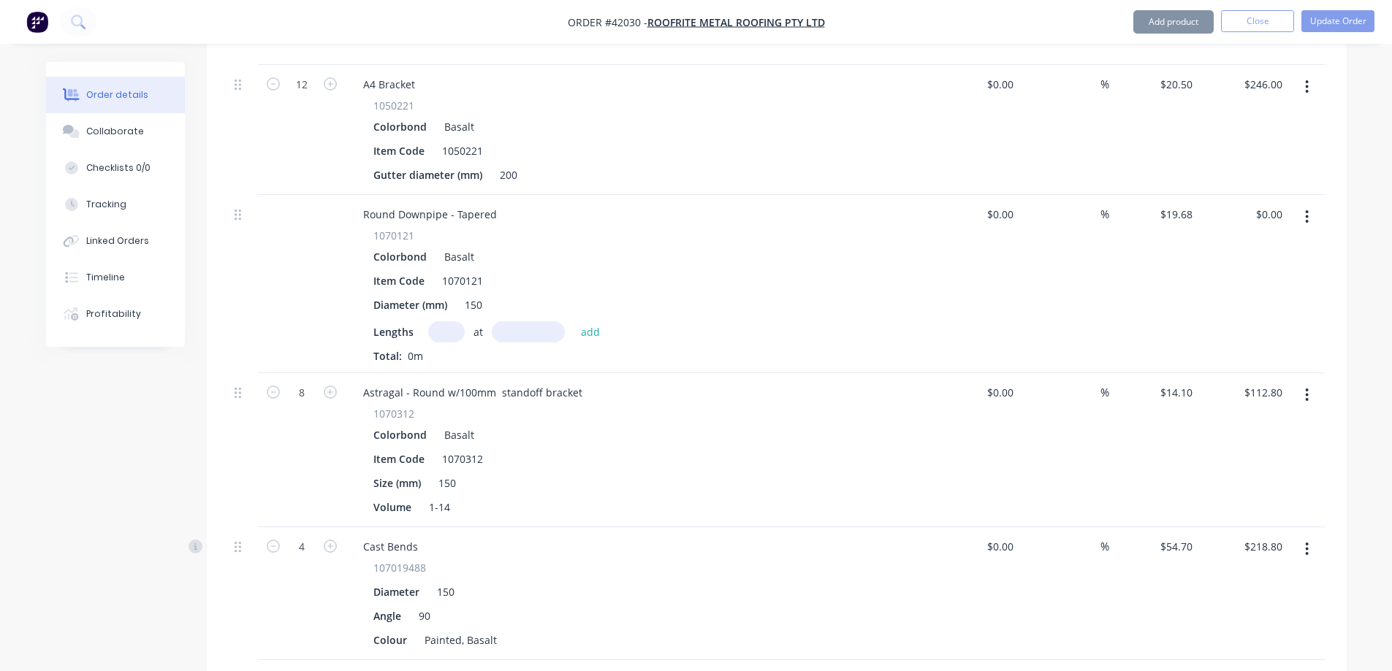
click at [447, 321] on input "text" at bounding box center [446, 331] width 37 height 21
type input "10"
type input "3000"
click at [574, 321] on button "add" at bounding box center [591, 331] width 34 height 20
type input "$590.40"
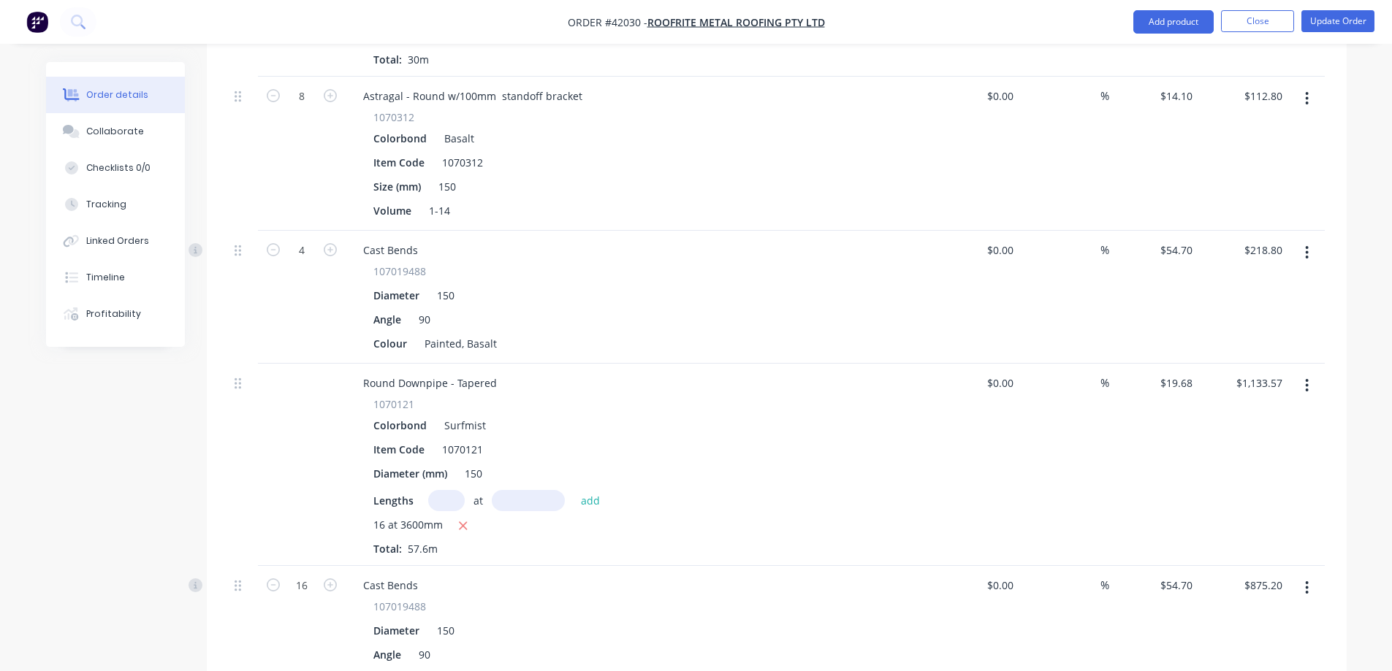
scroll to position [1388, 0]
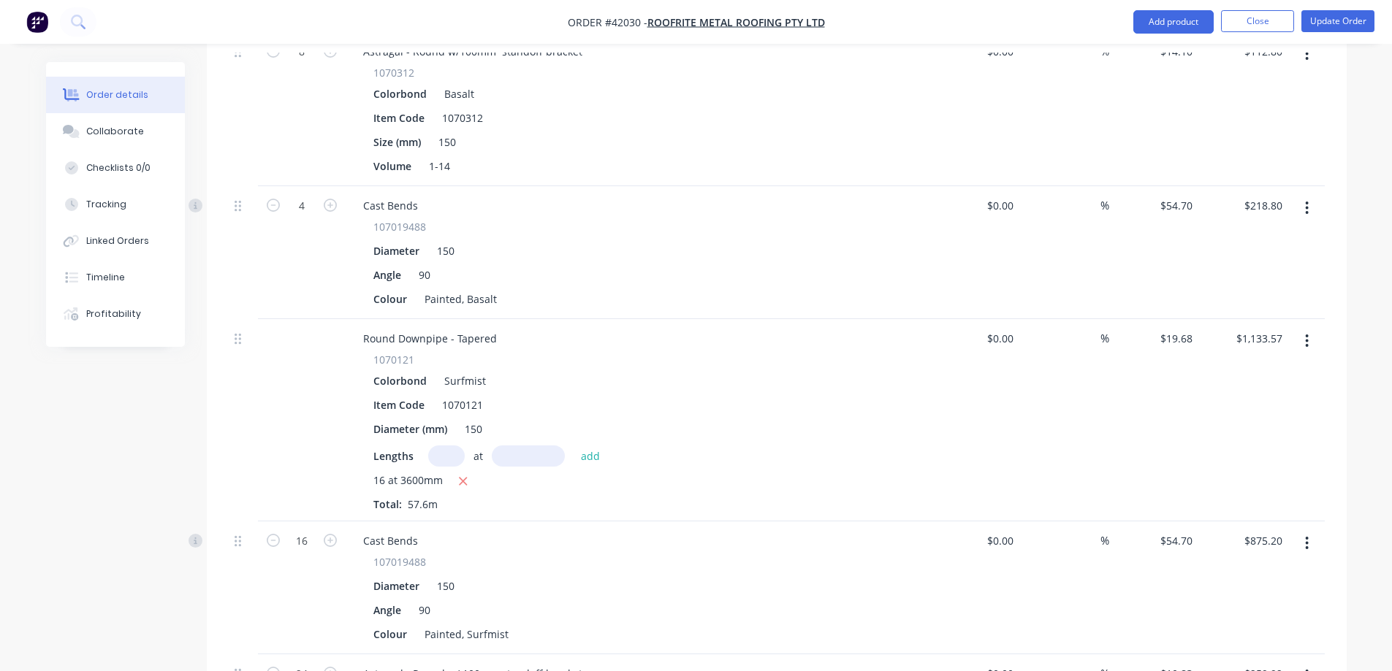
click at [460, 478] on icon "button" at bounding box center [464, 482] width 8 height 8
type input "$0.00"
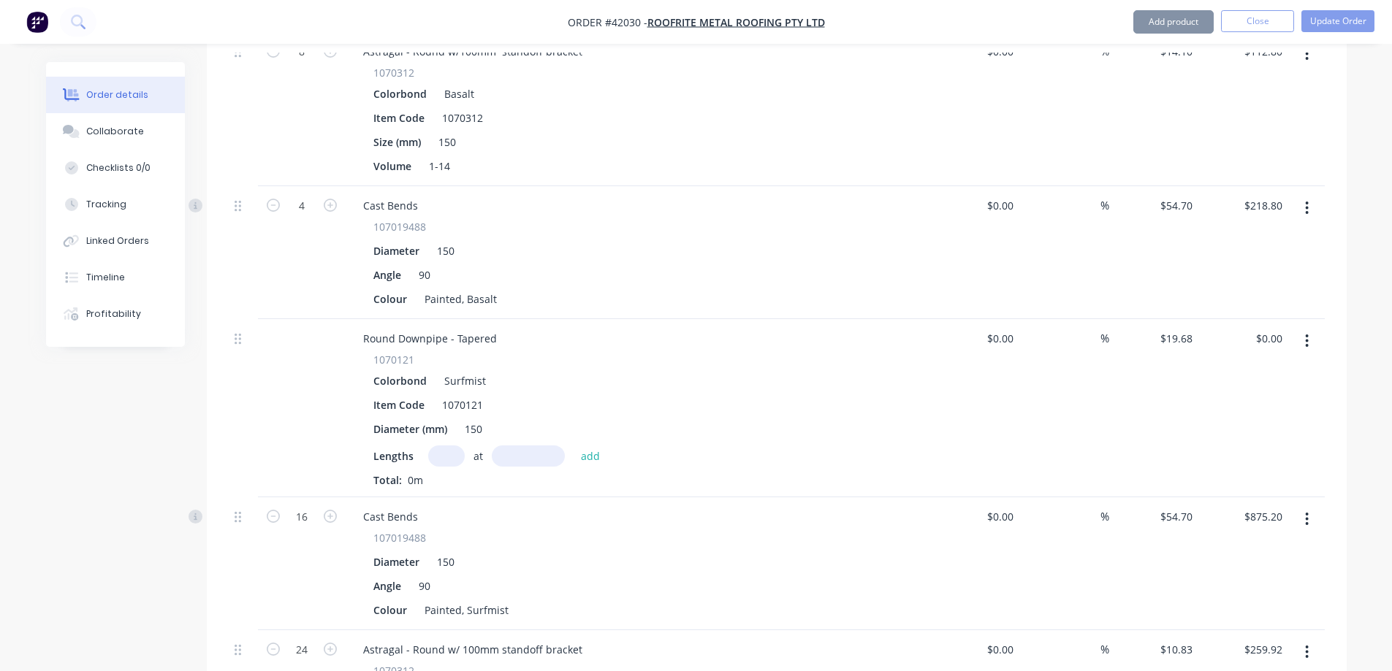
click at [443, 446] on input "text" at bounding box center [446, 456] width 37 height 21
type input "20"
type input "3000"
click at [574, 446] on button "add" at bounding box center [591, 456] width 34 height 20
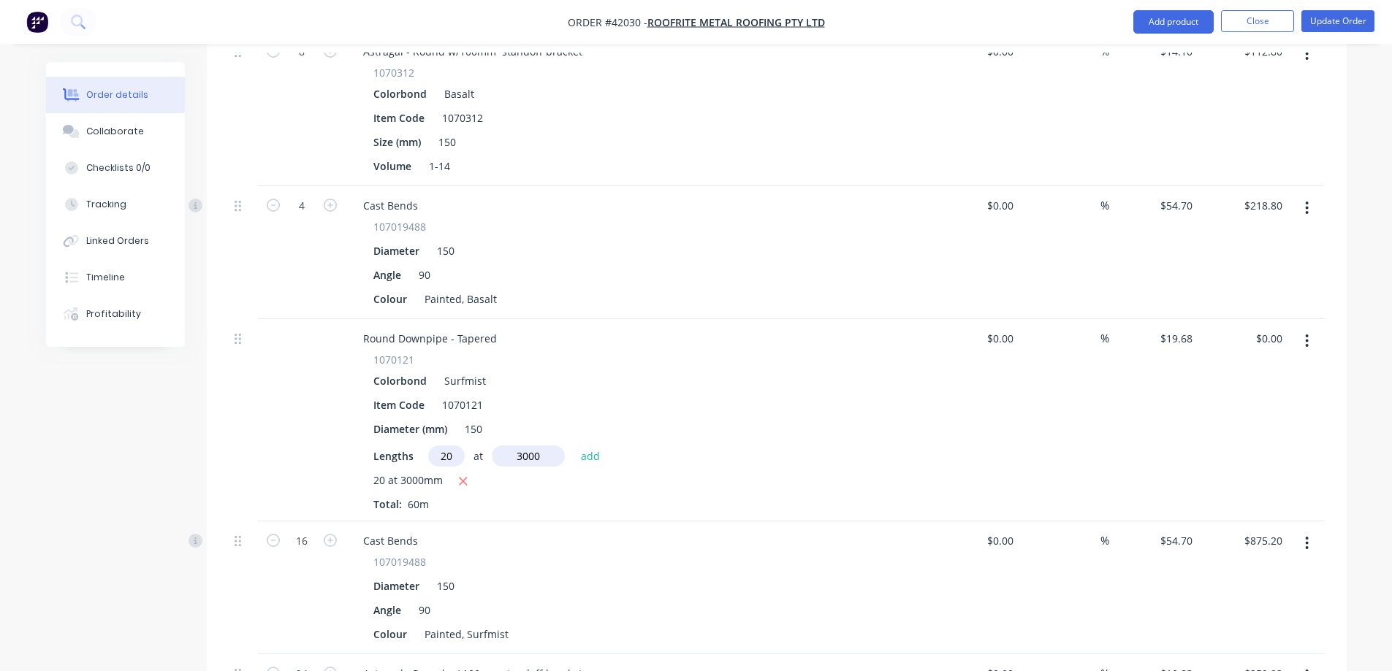
type input "$1,180.80"
click at [1326, 23] on button "Update Order" at bounding box center [1337, 21] width 73 height 22
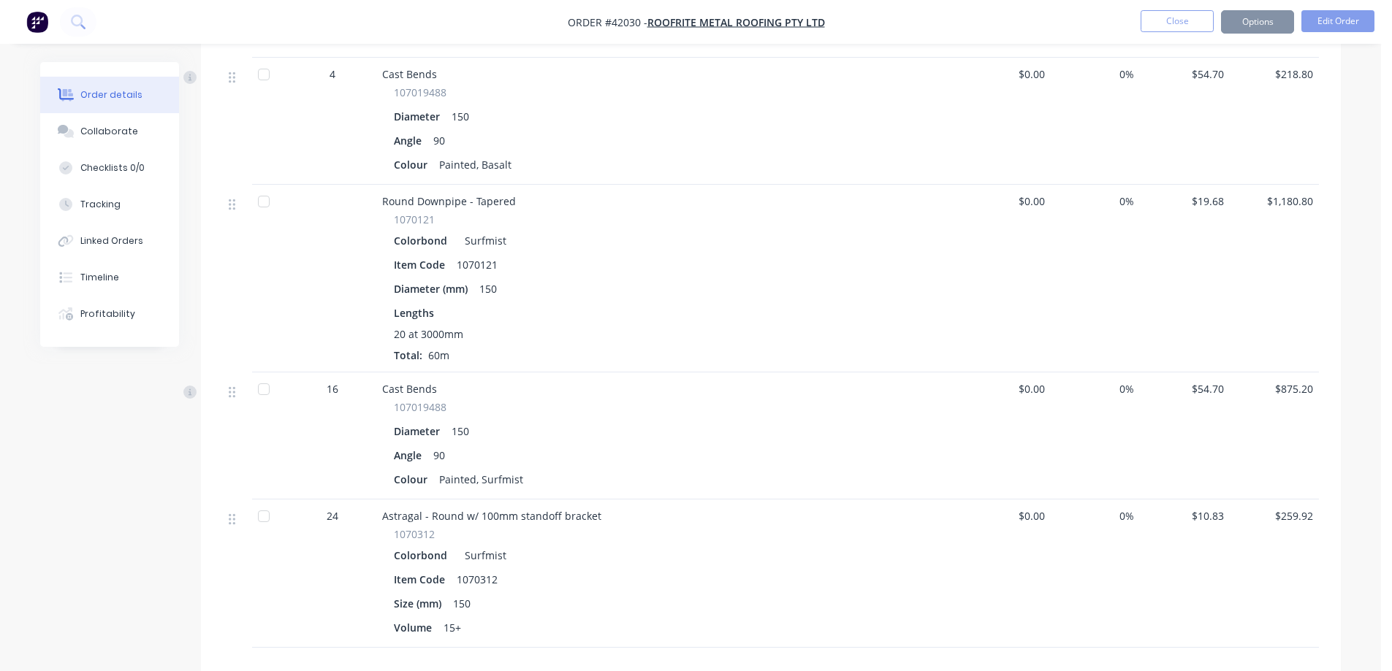
scroll to position [0, 0]
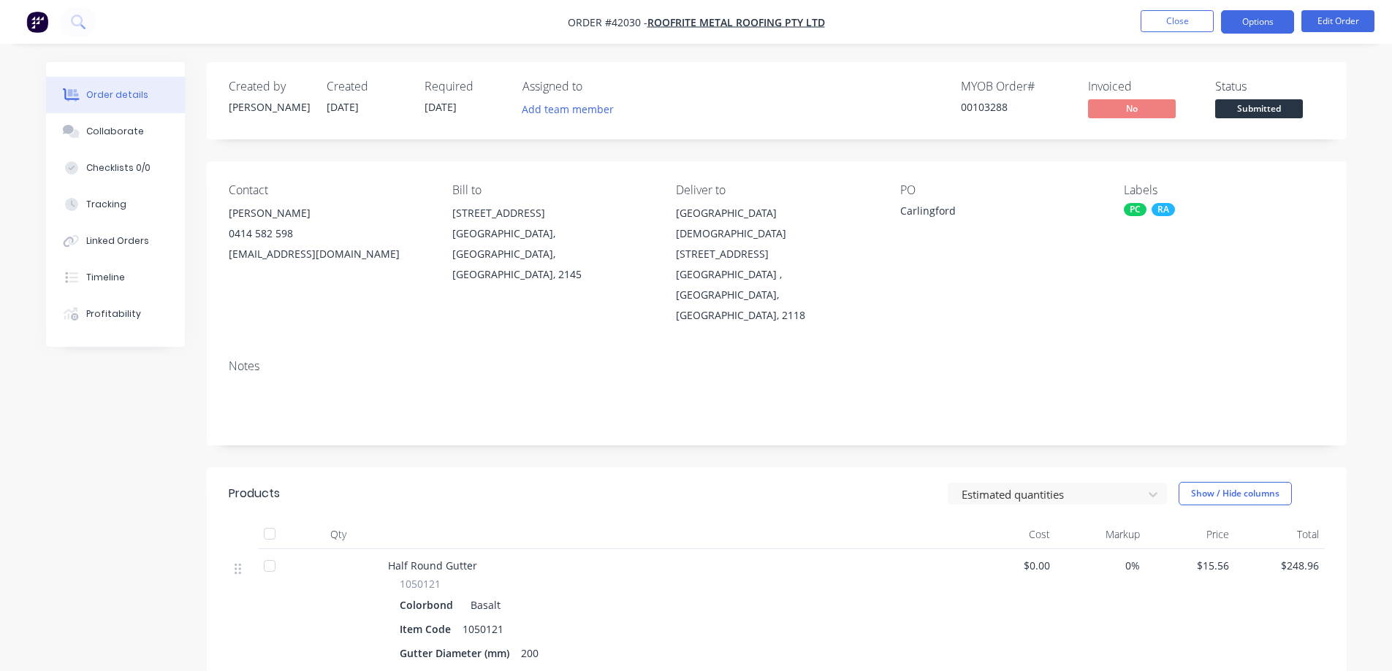
click at [1263, 20] on button "Options" at bounding box center [1257, 21] width 73 height 23
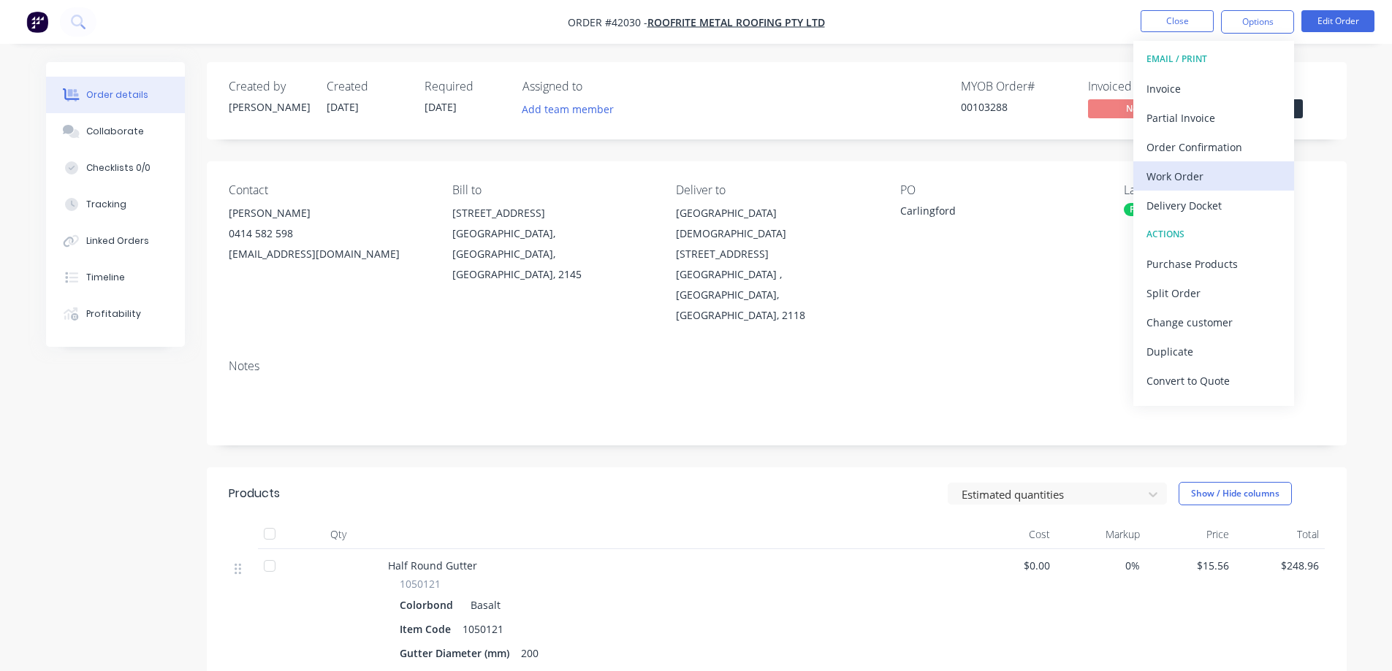
click at [1213, 172] on div "Work Order" at bounding box center [1213, 176] width 134 height 21
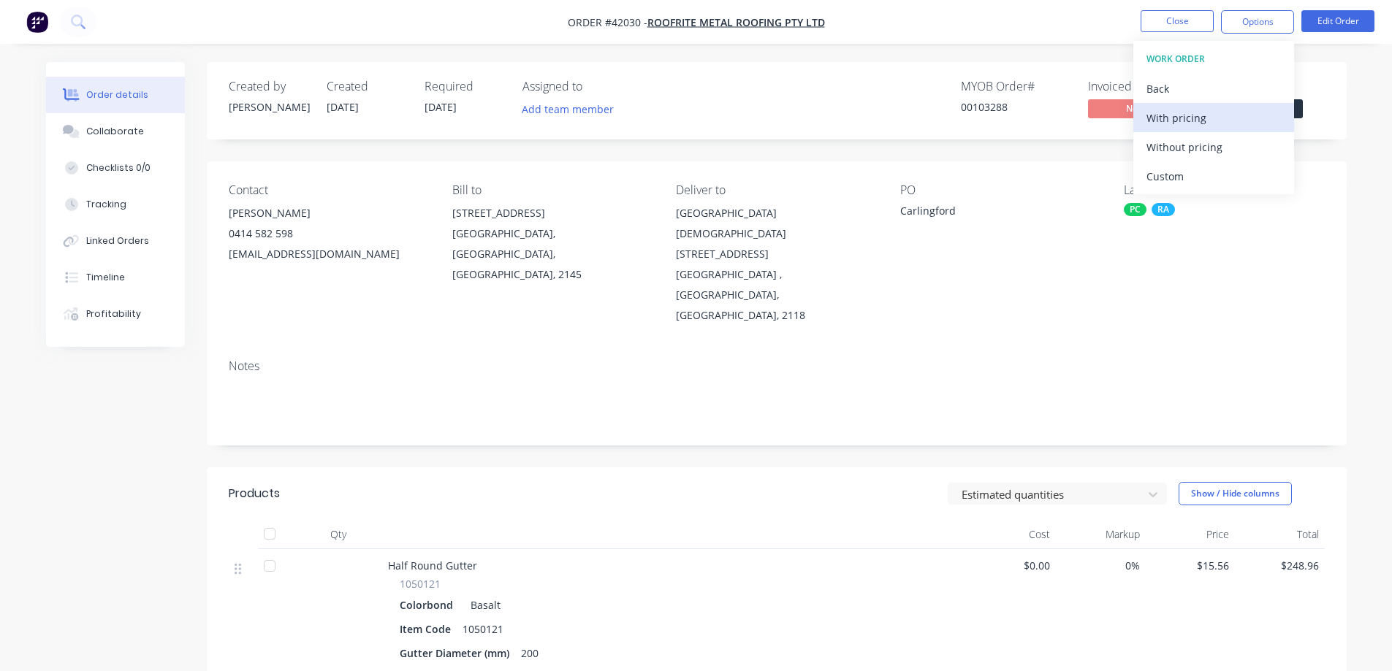
click at [1222, 116] on div "With pricing" at bounding box center [1213, 117] width 134 height 21
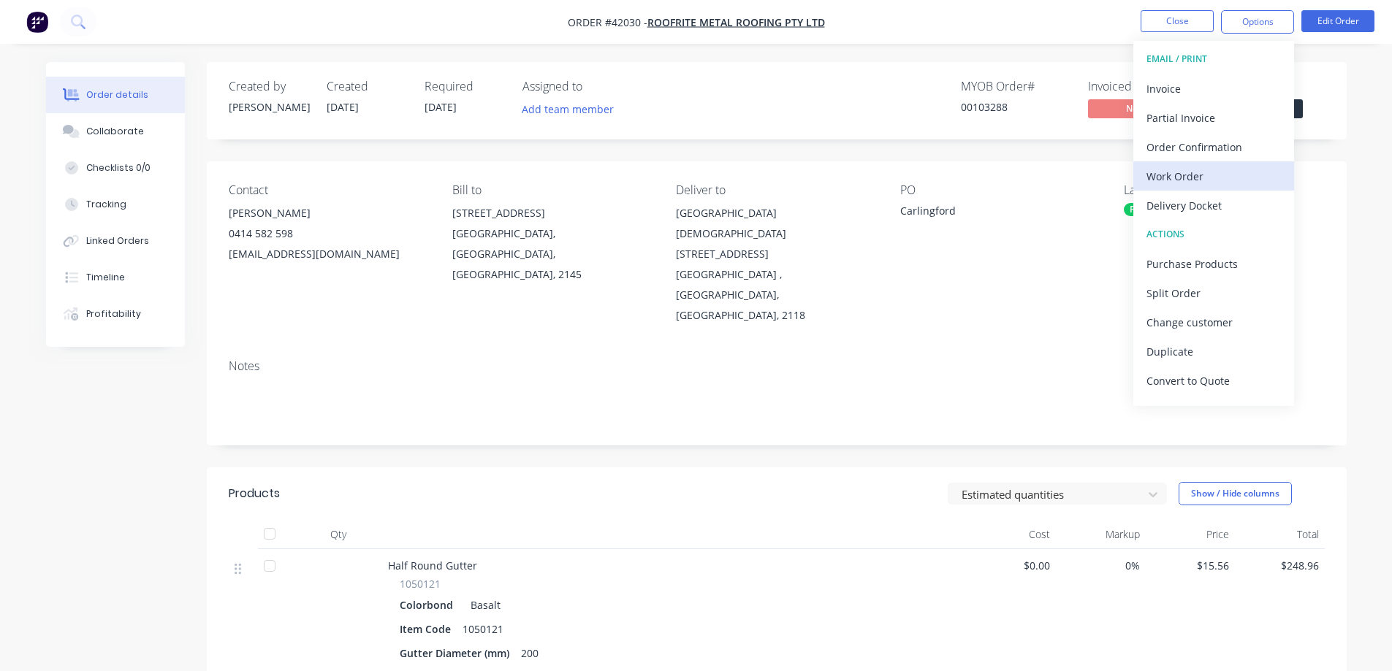
click at [1169, 177] on div "Work Order" at bounding box center [1213, 176] width 134 height 21
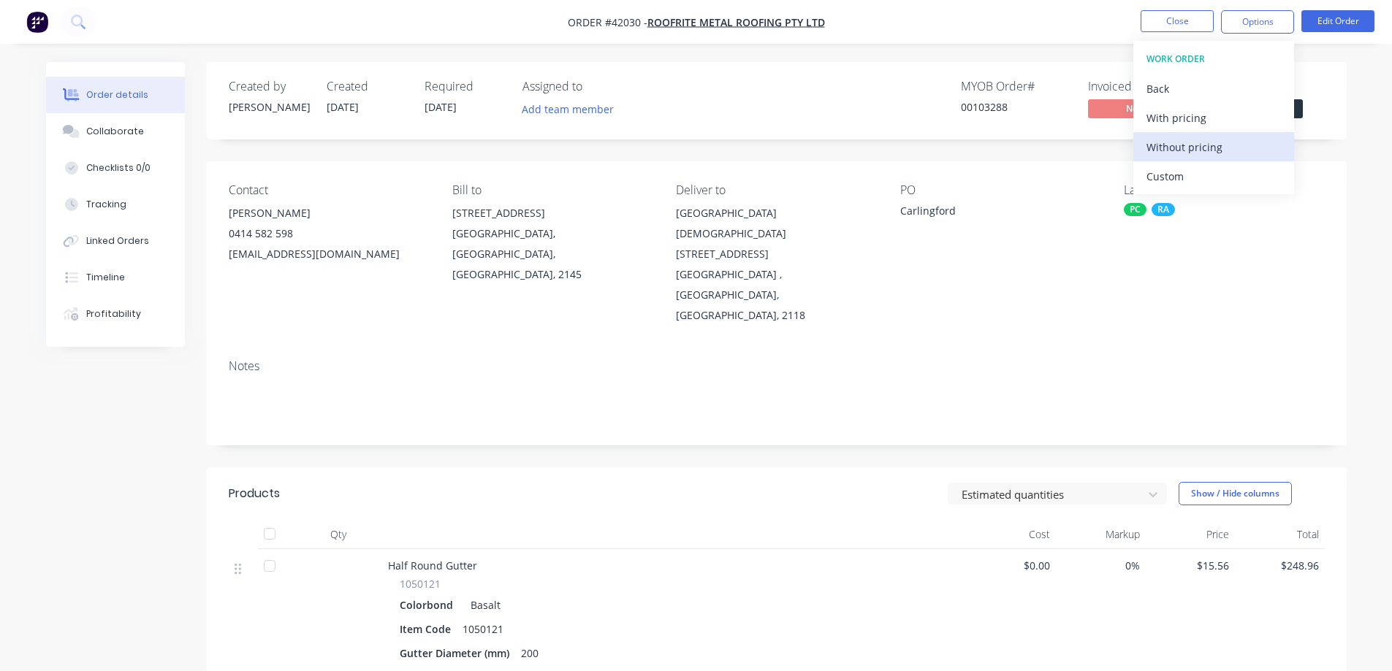
click at [1195, 148] on div "Without pricing" at bounding box center [1213, 147] width 134 height 21
